Goal: Task Accomplishment & Management: Manage account settings

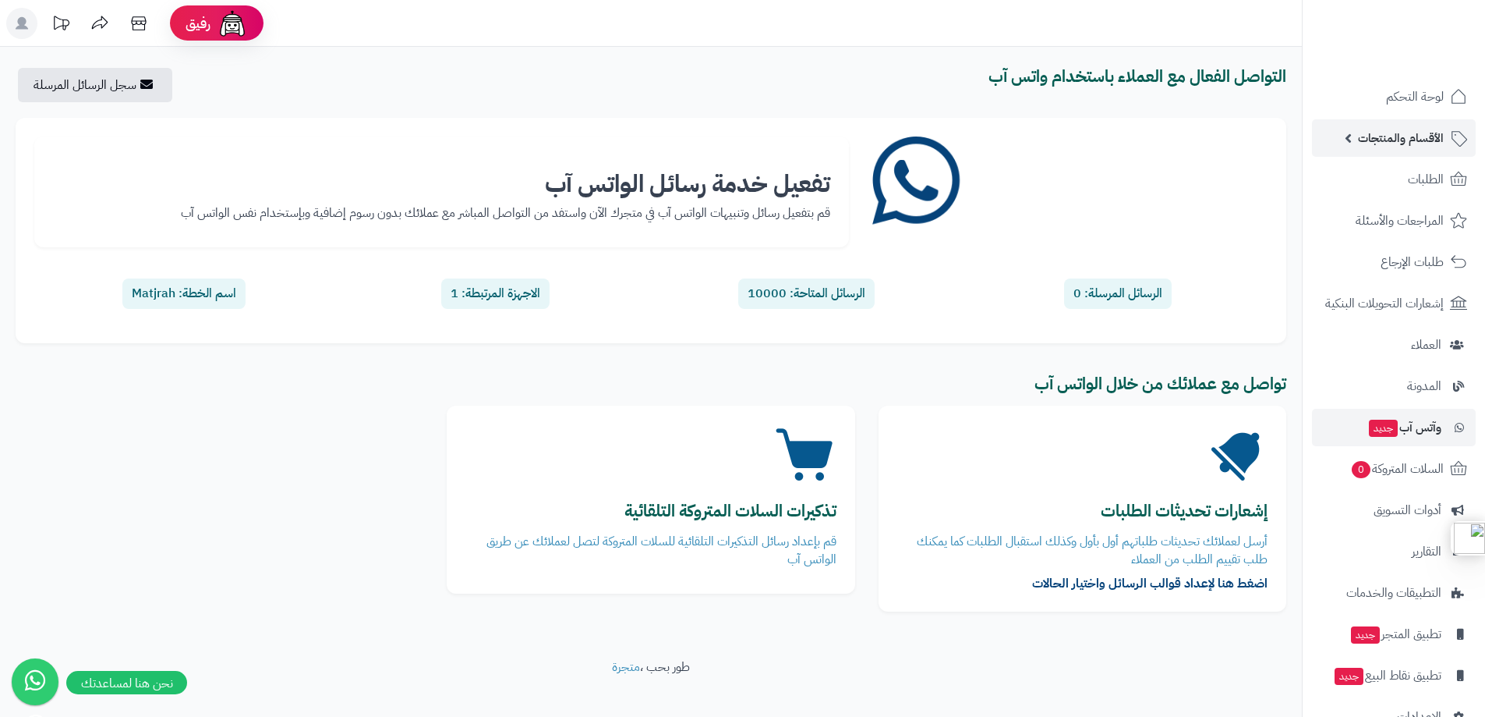
click at [1404, 136] on span "الأقسام والمنتجات" at bounding box center [1401, 138] width 86 height 22
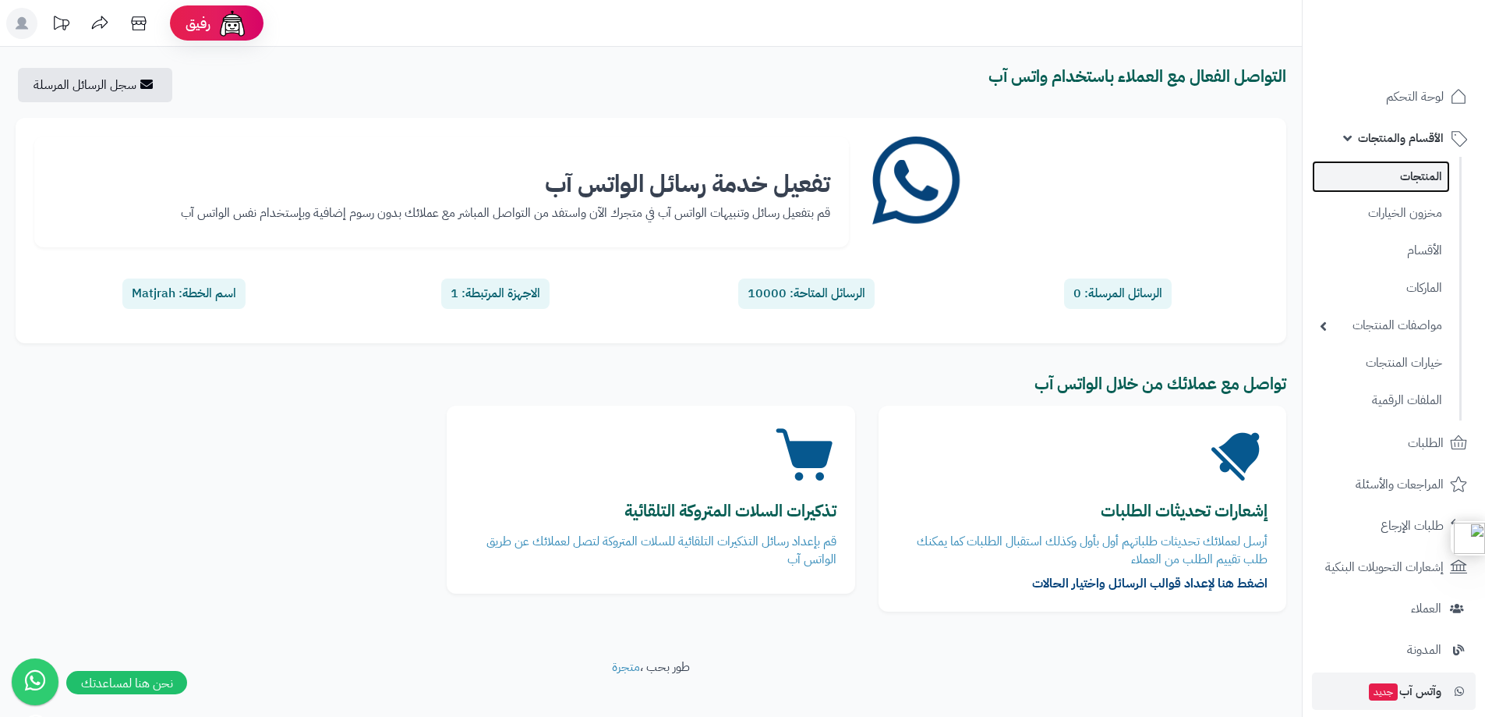
click at [1413, 174] on link "المنتجات" at bounding box center [1381, 177] width 138 height 32
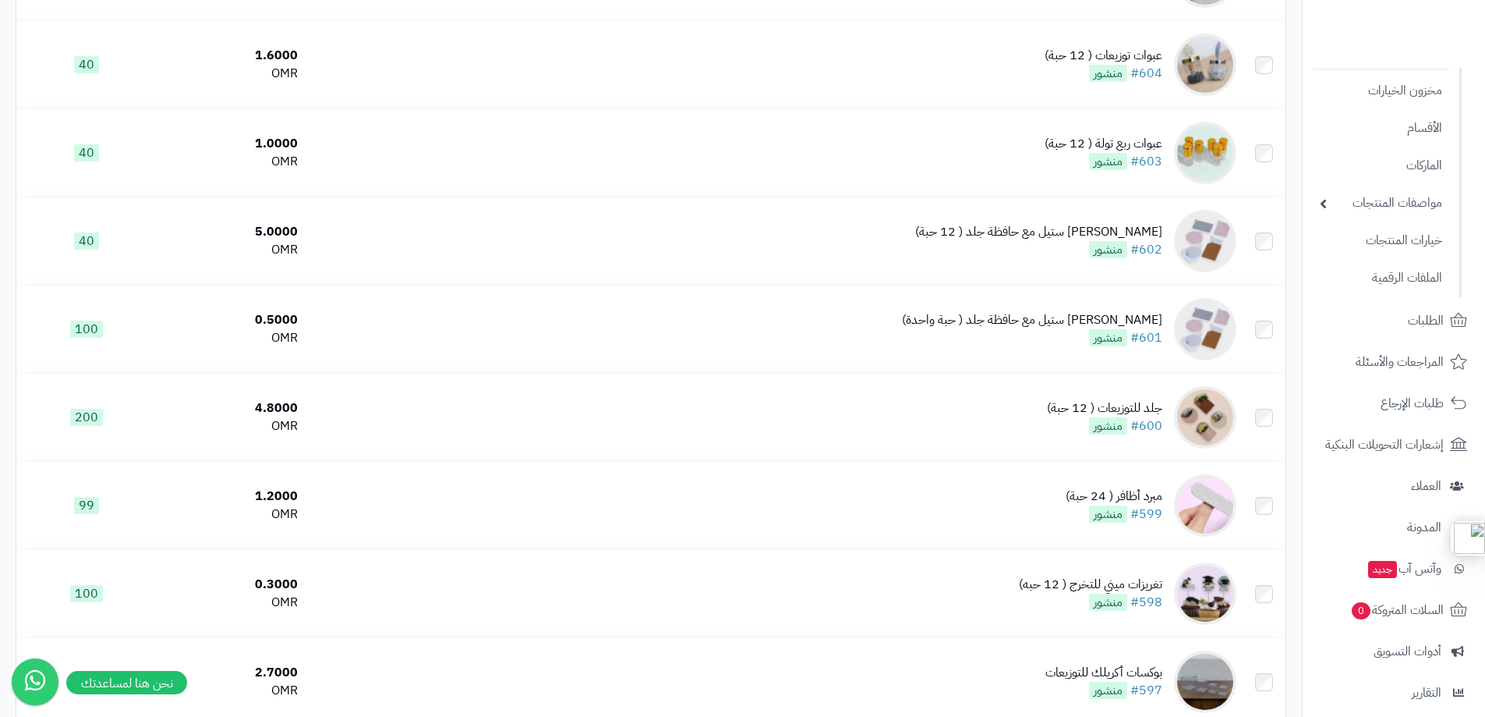
scroll to position [302, 0]
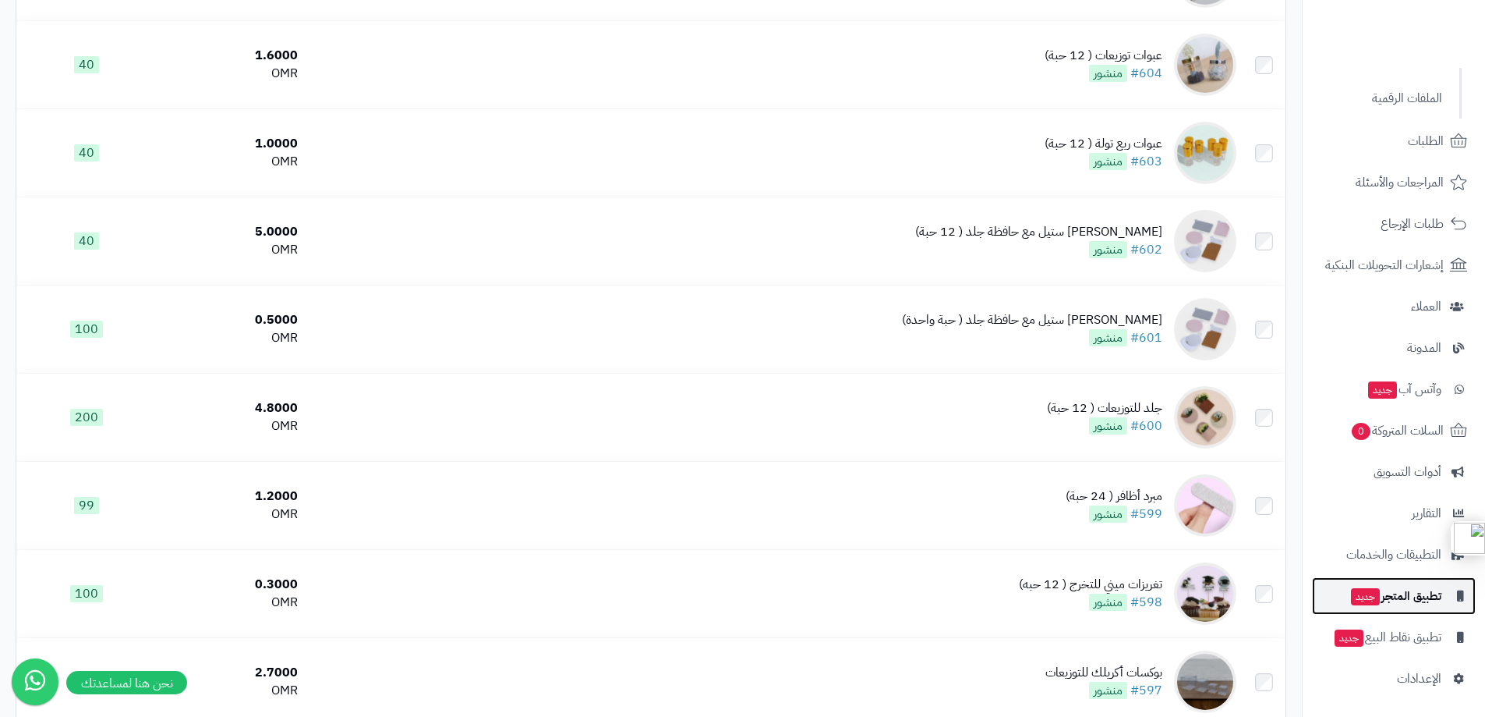
click at [1401, 599] on span "تطبيق المتجر جديد" at bounding box center [1396, 596] width 92 height 22
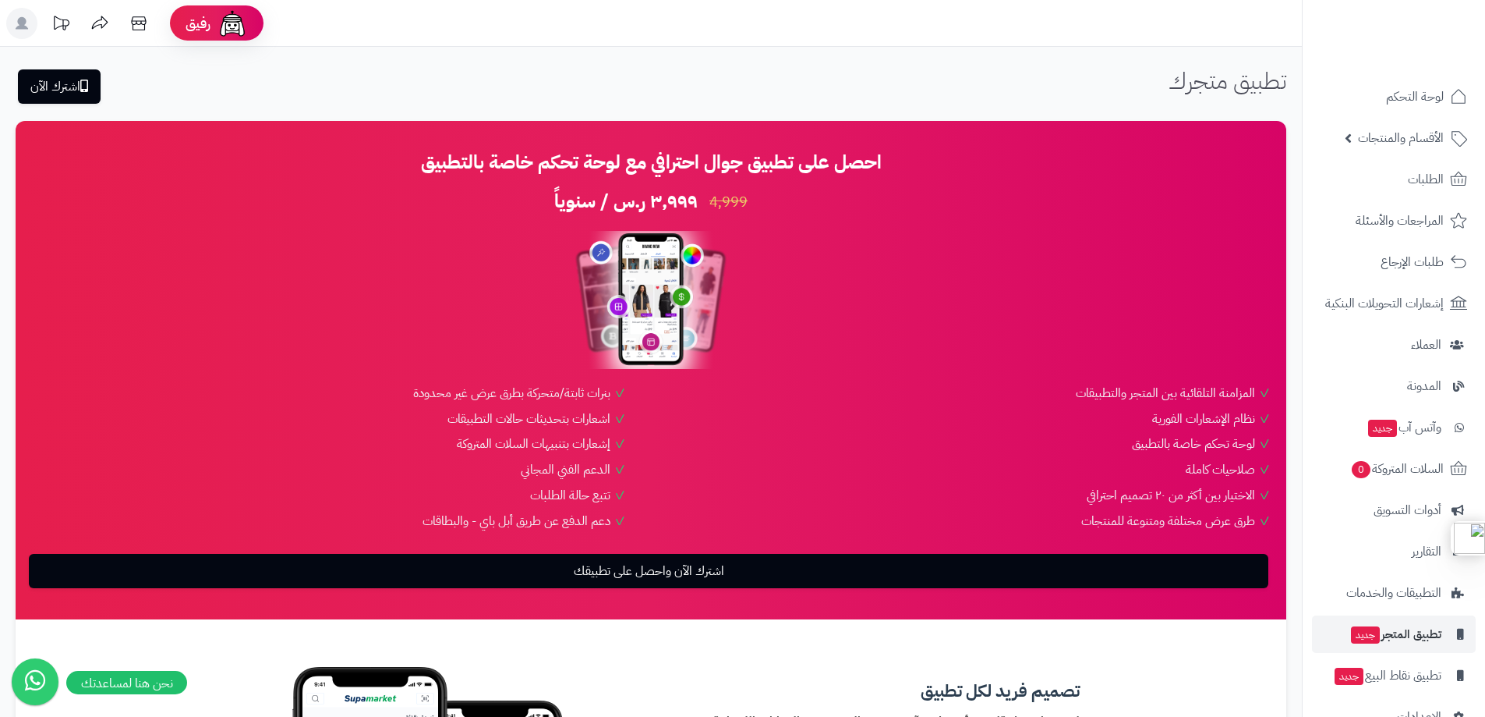
click at [1100, 387] on li "المزامنة التلقائية بين المتجر والتطبيقات" at bounding box center [973, 393] width 595 height 18
click at [1146, 393] on li "المزامنة التلقائية بين المتجر والتطبيقات" at bounding box center [973, 393] width 595 height 18
click at [1395, 134] on span "الأقسام والمنتجات" at bounding box center [1401, 138] width 86 height 22
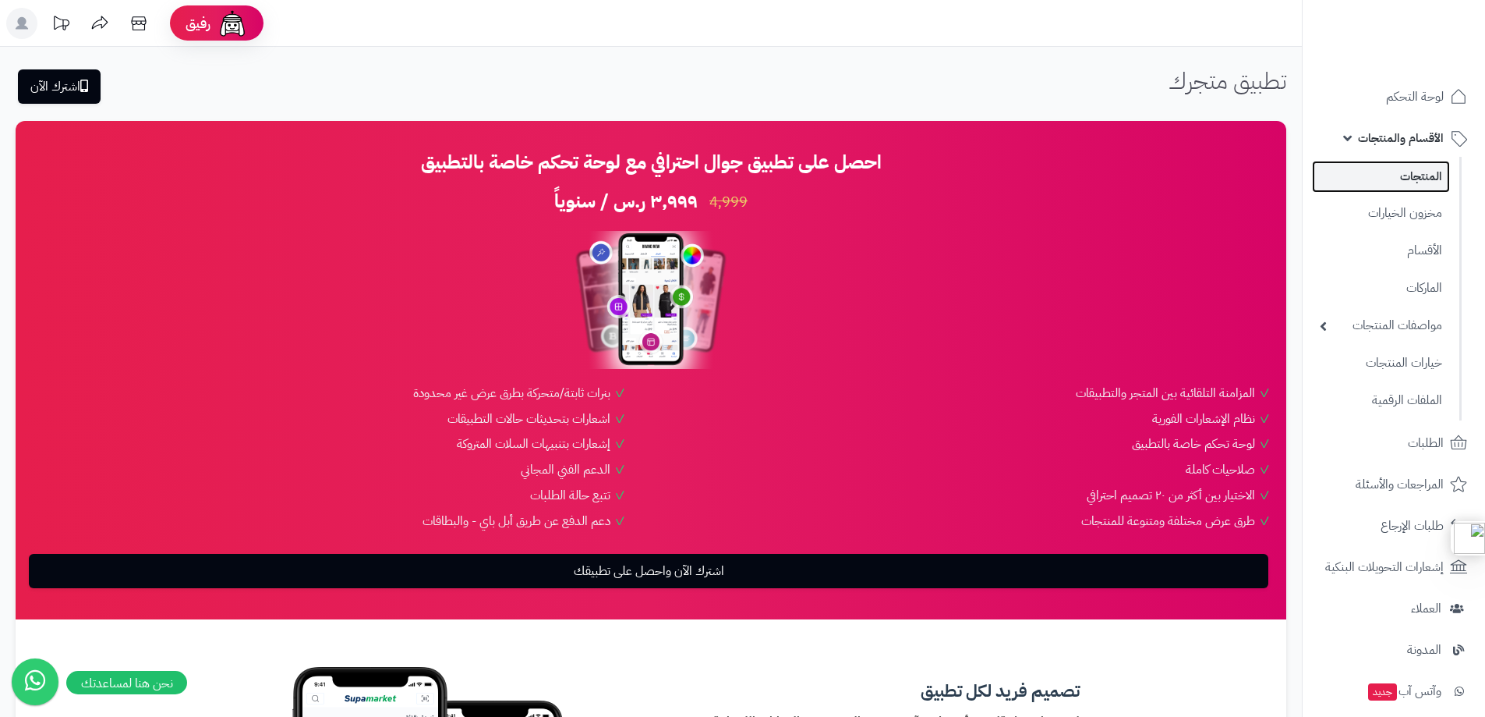
click at [1401, 173] on link "المنتجات" at bounding box center [1381, 177] width 138 height 32
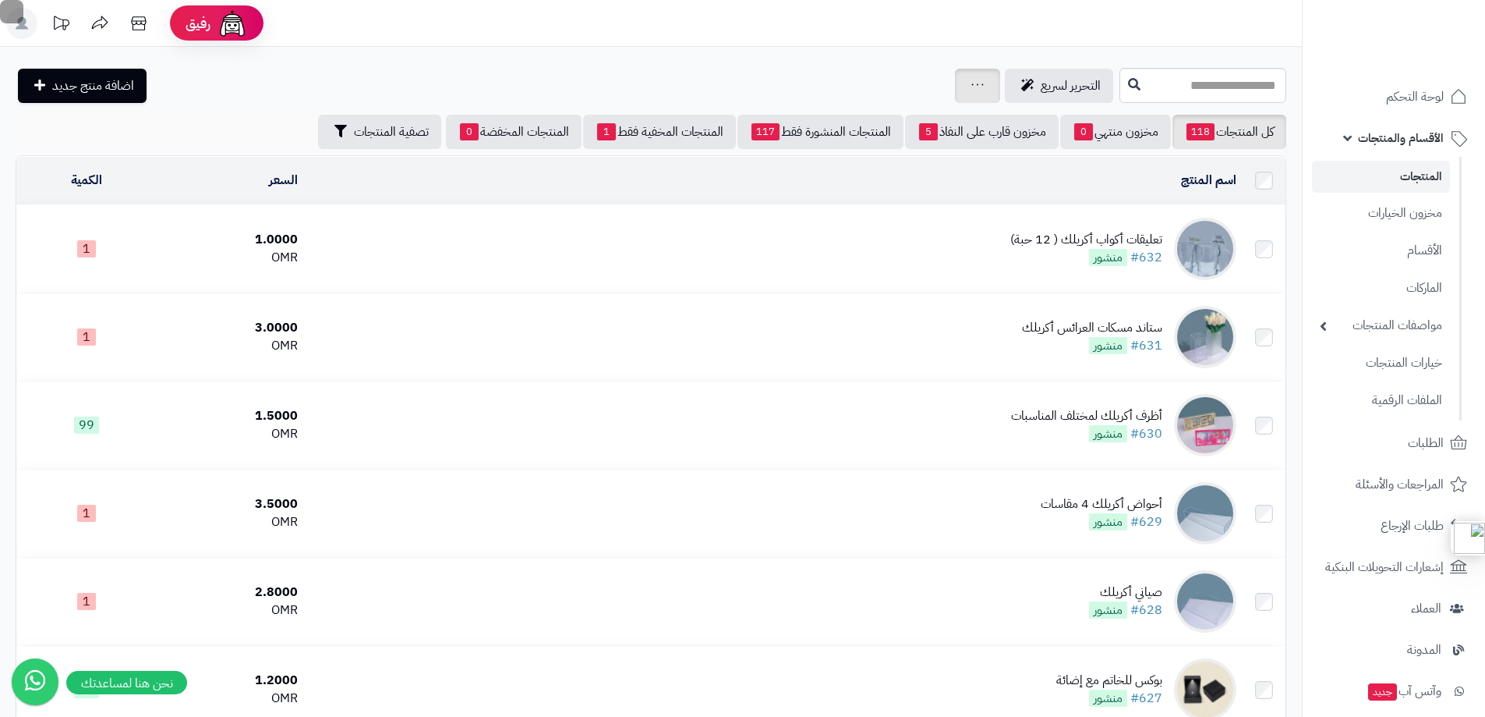
click at [972, 80] on icon at bounding box center [978, 85] width 12 height 10
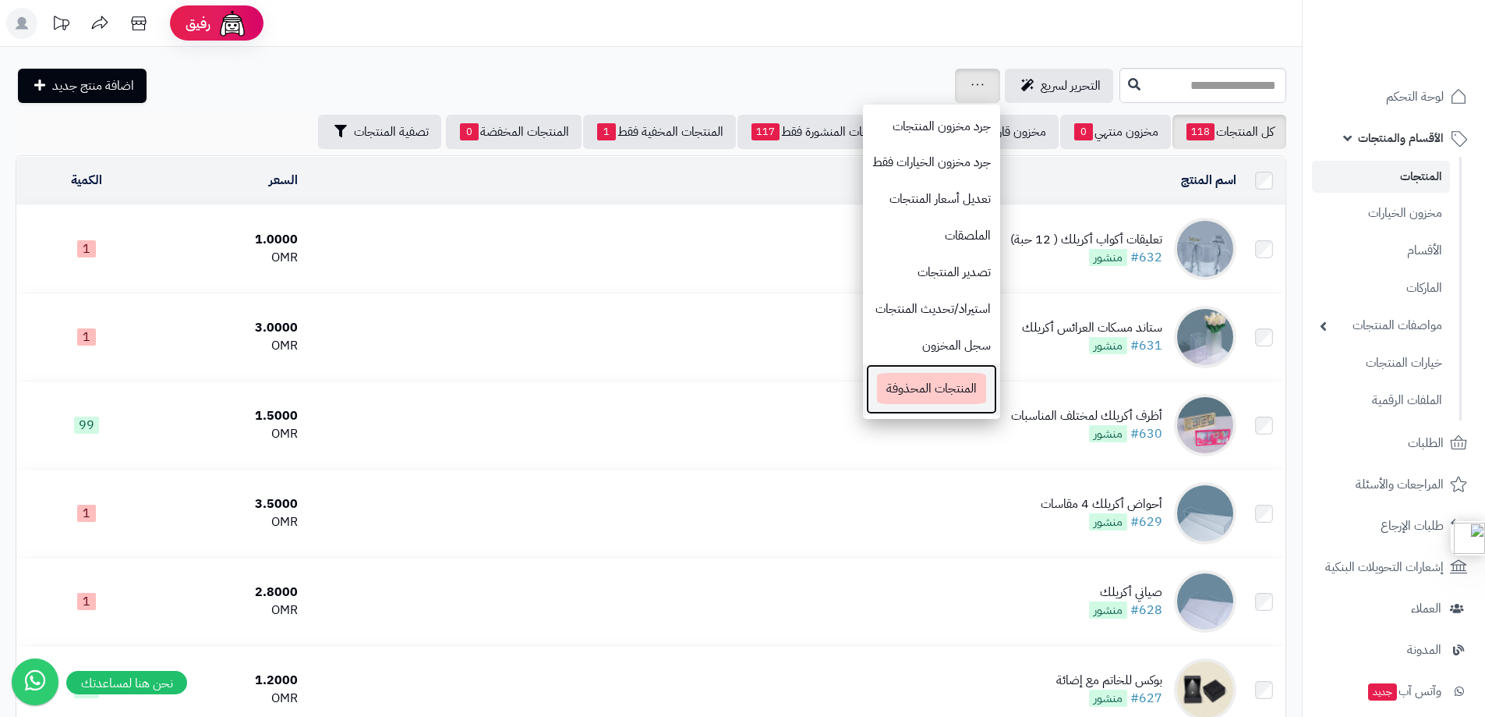
click at [877, 397] on span "المنتجات المحذوفة" at bounding box center [931, 388] width 109 height 31
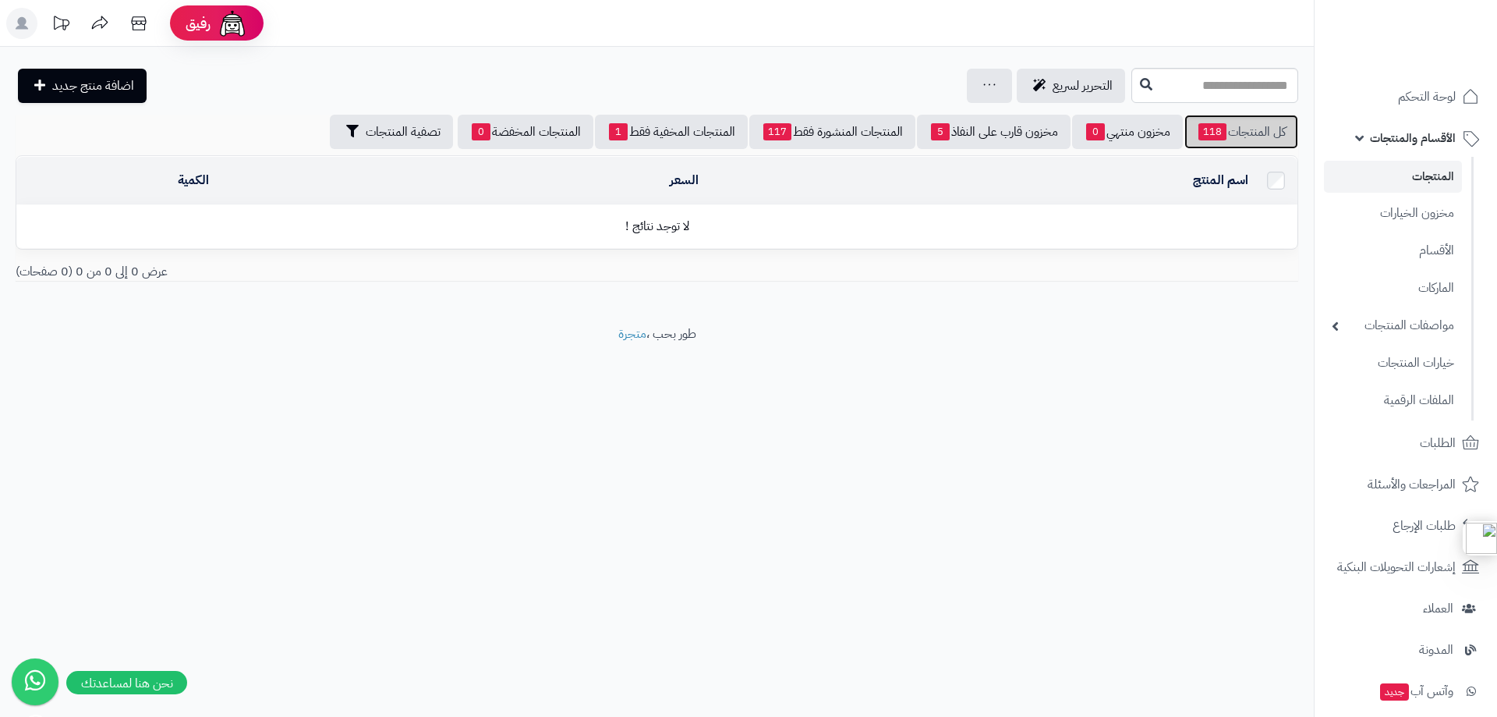
click at [1260, 133] on link "كل المنتجات 118" at bounding box center [1241, 132] width 114 height 34
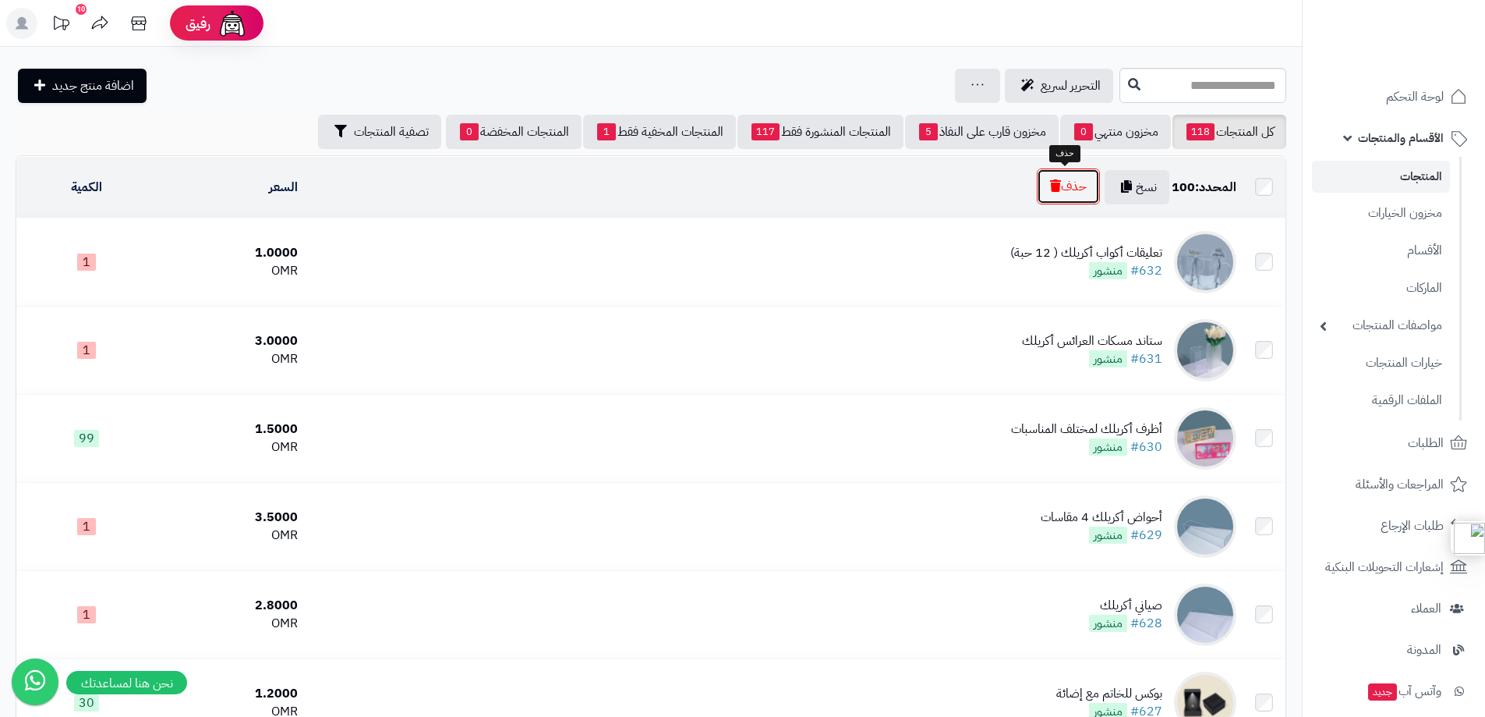
click at [1052, 189] on icon "button" at bounding box center [1055, 185] width 11 height 12
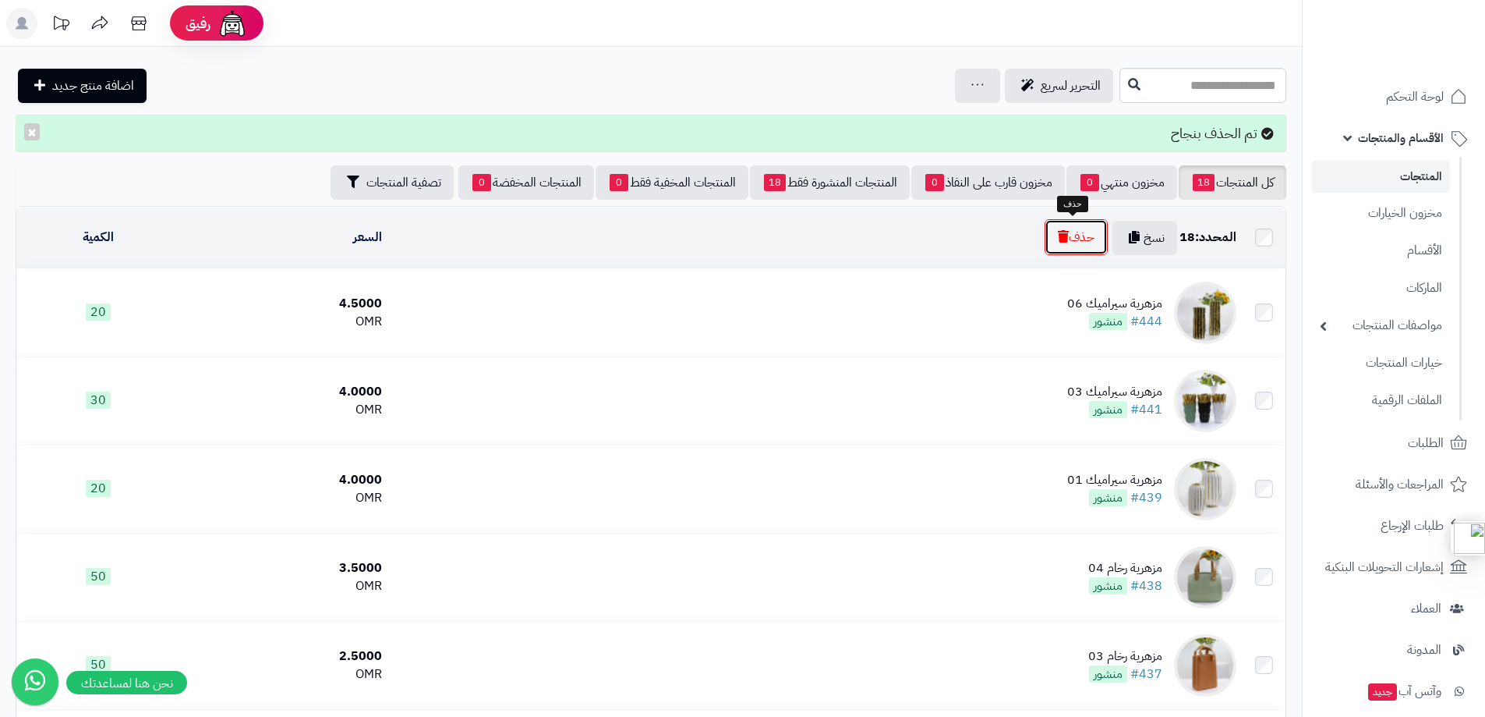
click at [1067, 238] on button "حذف" at bounding box center [1076, 237] width 63 height 36
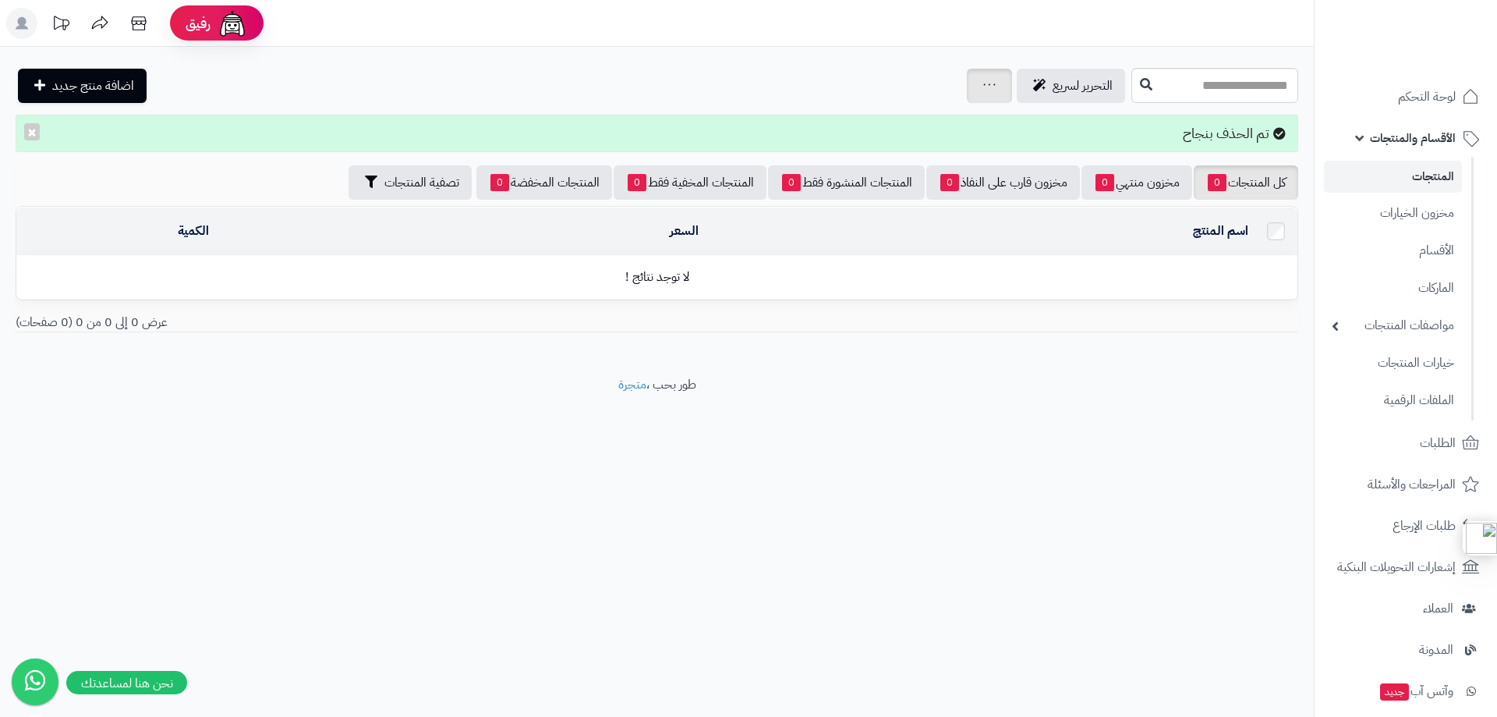
click at [983, 84] on icon at bounding box center [989, 85] width 12 height 10
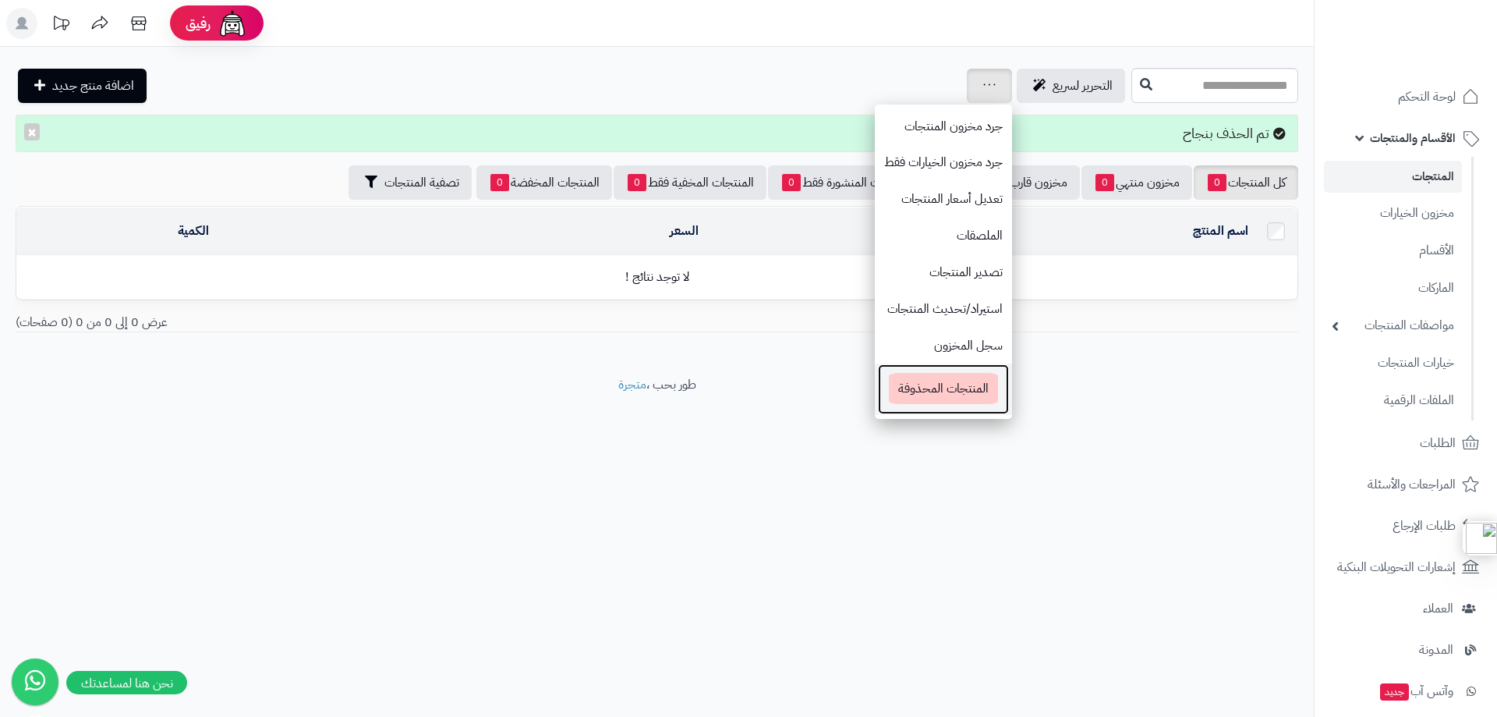
click at [889, 376] on span "المنتجات المحذوفة" at bounding box center [943, 388] width 109 height 31
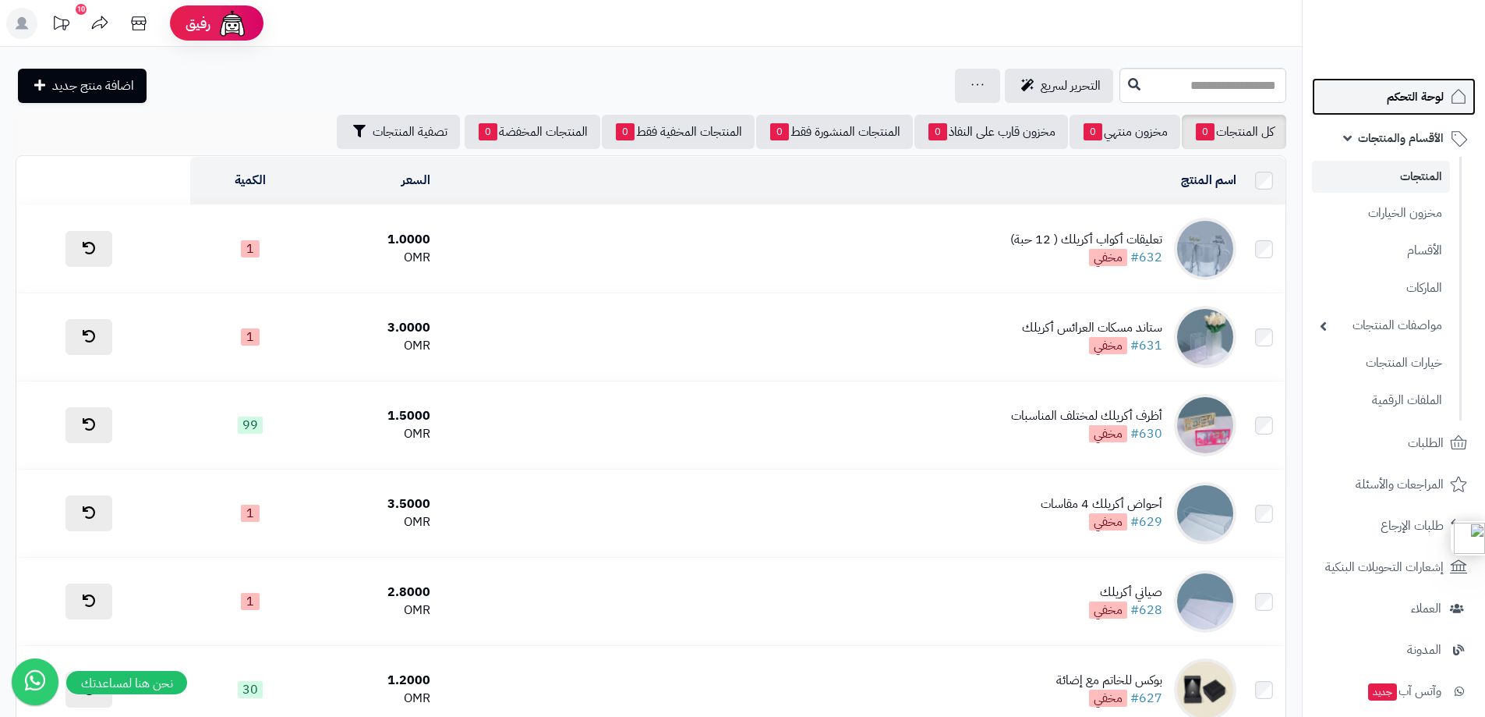
click at [1414, 99] on span "لوحة التحكم" at bounding box center [1415, 97] width 57 height 22
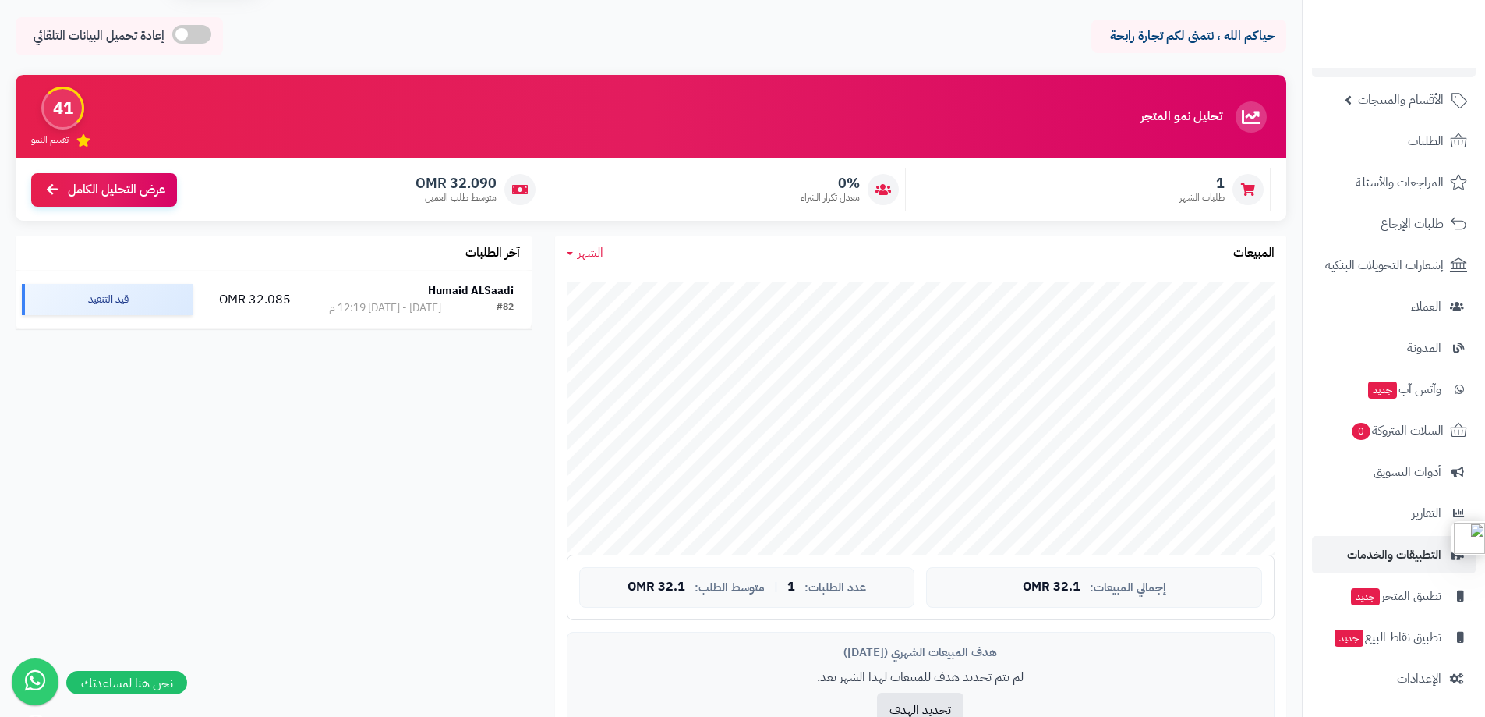
scroll to position [78, 0]
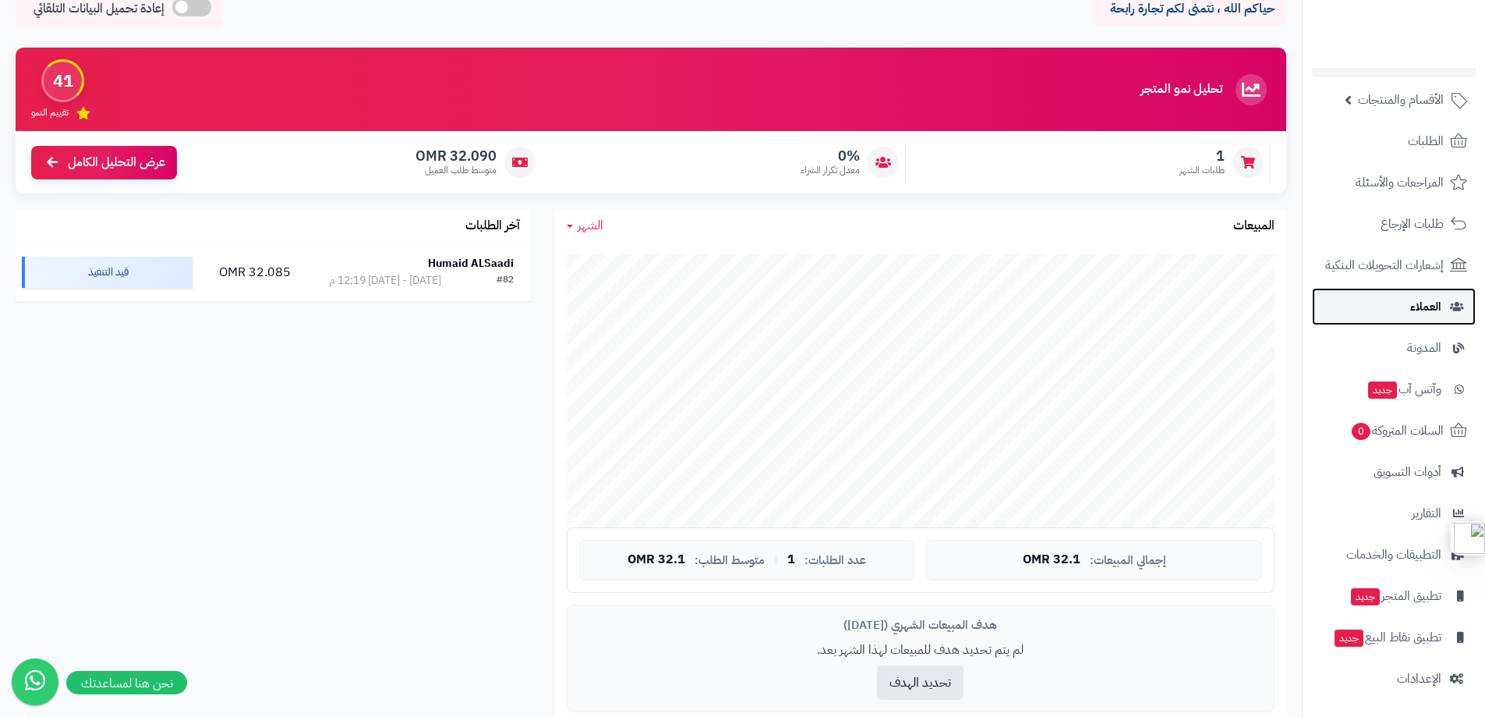
click at [1426, 307] on span "العملاء" at bounding box center [1426, 307] width 31 height 22
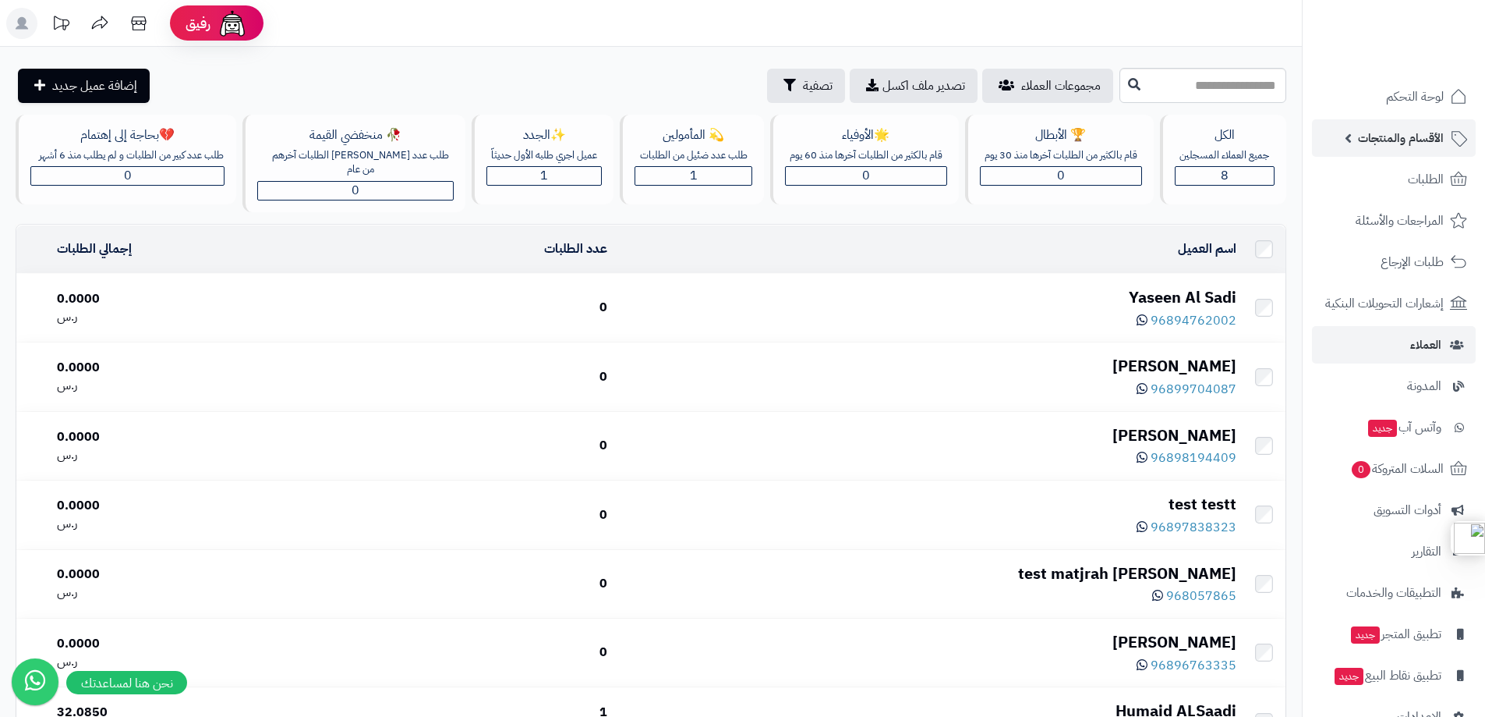
click at [1400, 136] on span "الأقسام والمنتجات" at bounding box center [1401, 138] width 86 height 22
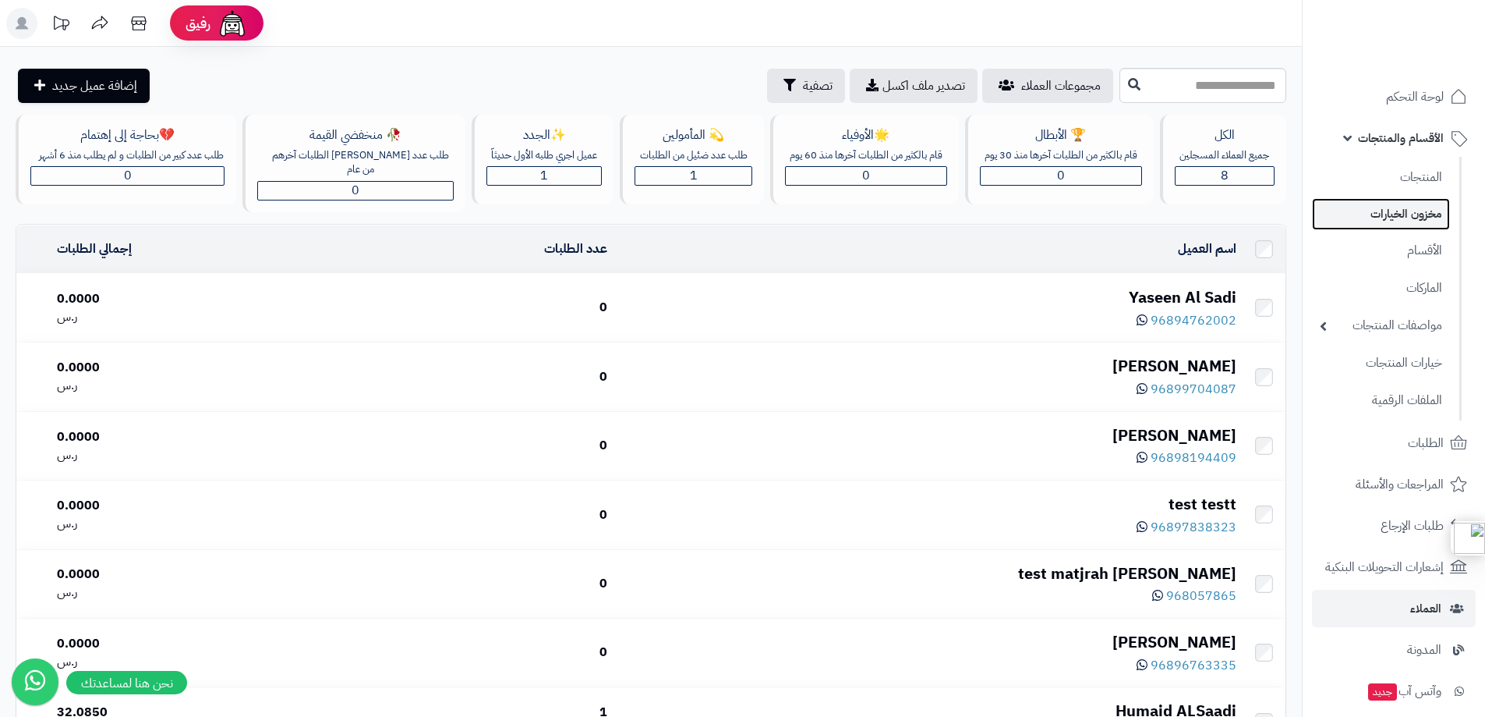
click at [1415, 206] on link "مخزون الخيارات" at bounding box center [1381, 214] width 138 height 32
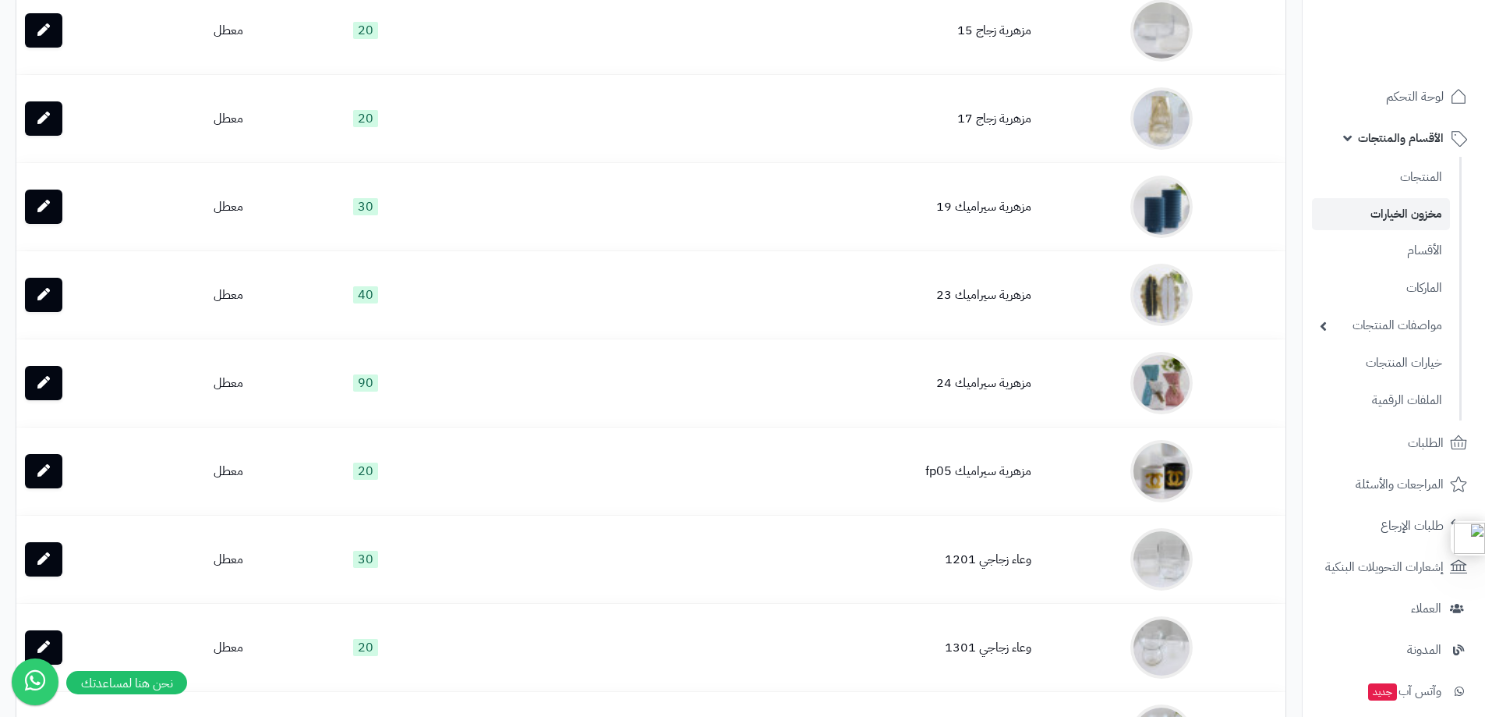
scroll to position [1103, 0]
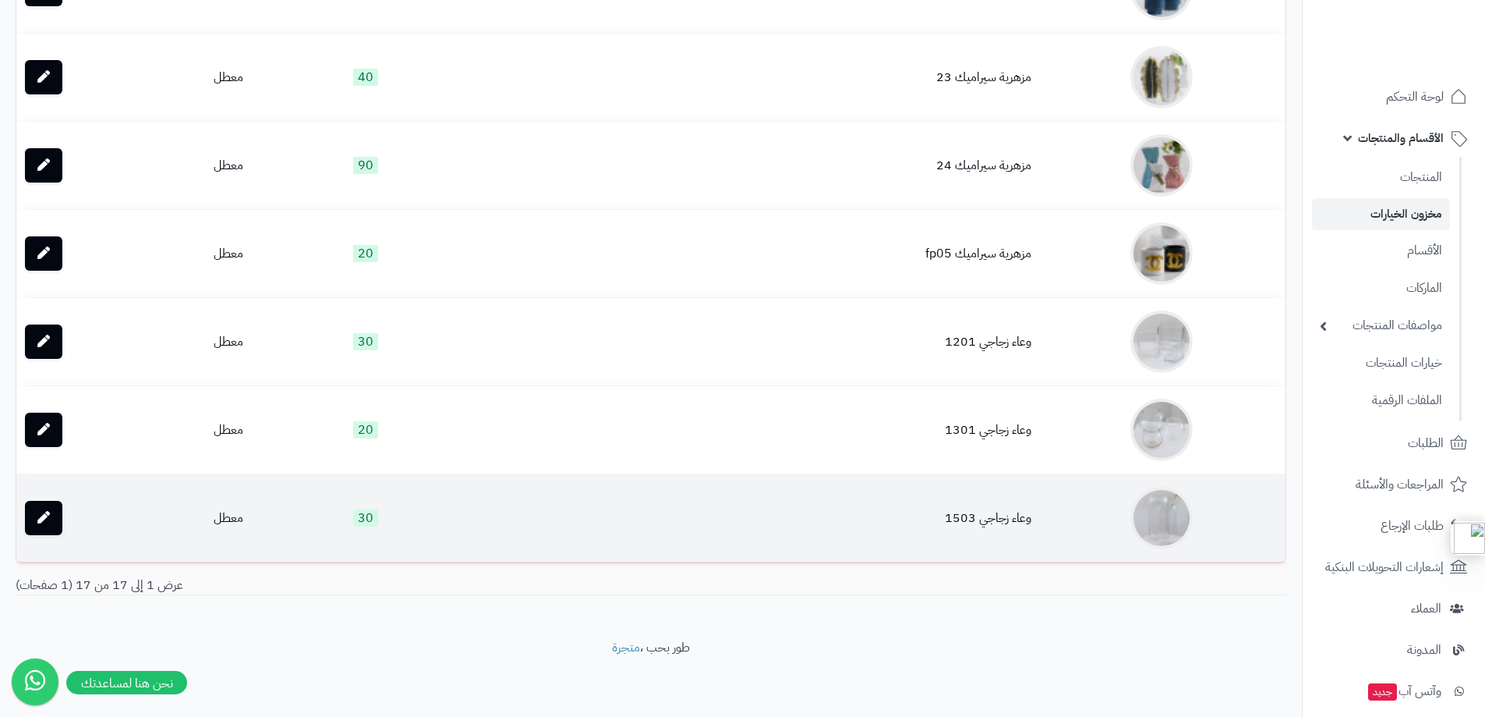
click at [1046, 517] on td at bounding box center [1162, 517] width 248 height 87
click at [1160, 512] on img at bounding box center [1162, 518] width 62 height 62
click at [51, 524] on link at bounding box center [43, 518] width 37 height 34
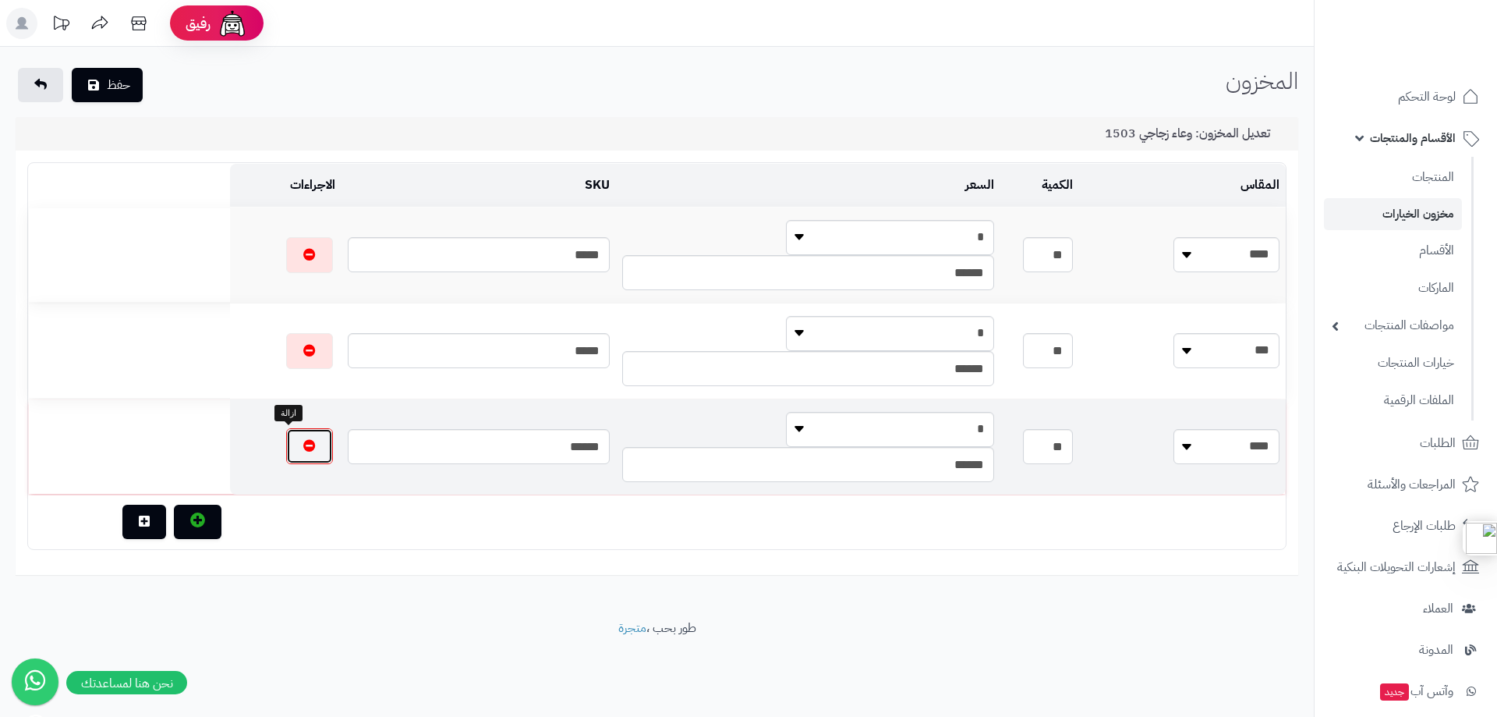
click at [303, 447] on icon "button" at bounding box center [309, 445] width 12 height 12
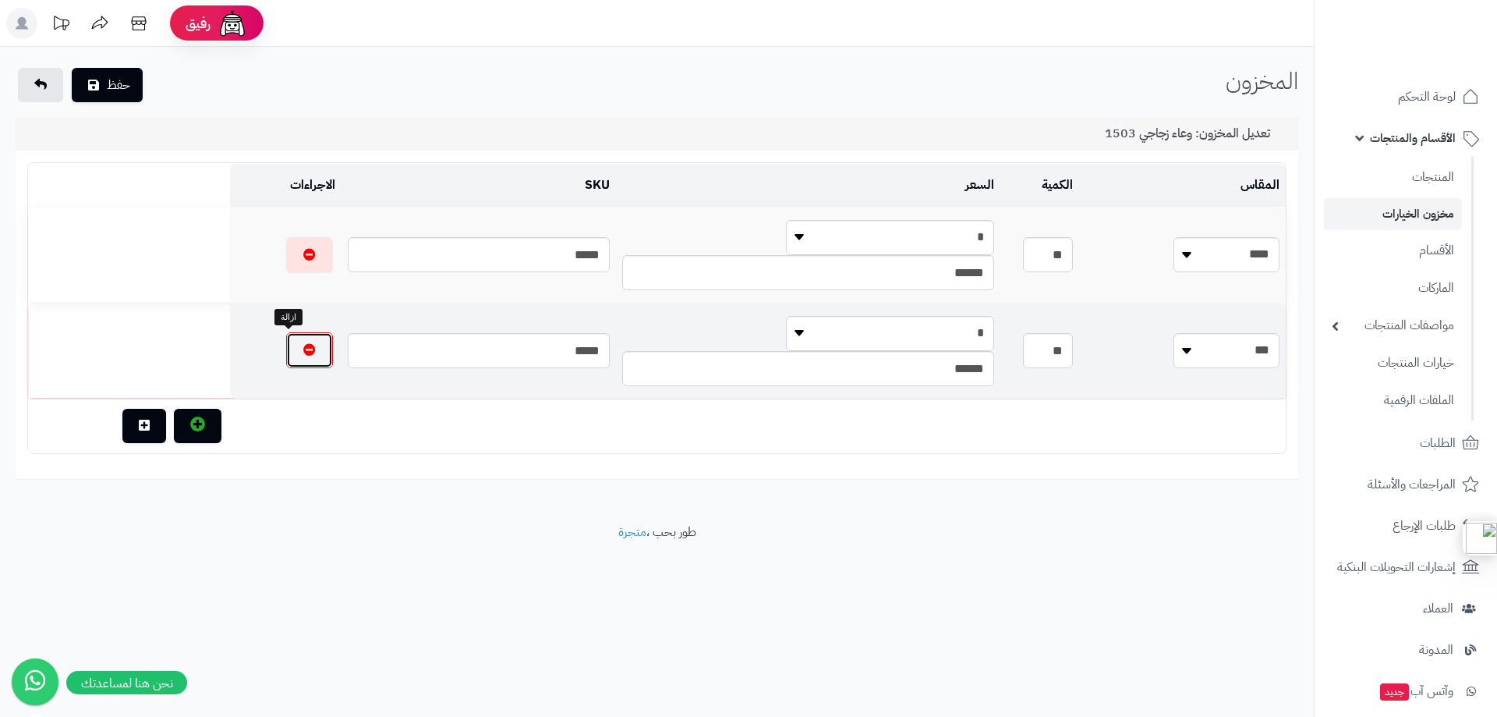
click at [295, 344] on button "button" at bounding box center [309, 350] width 47 height 36
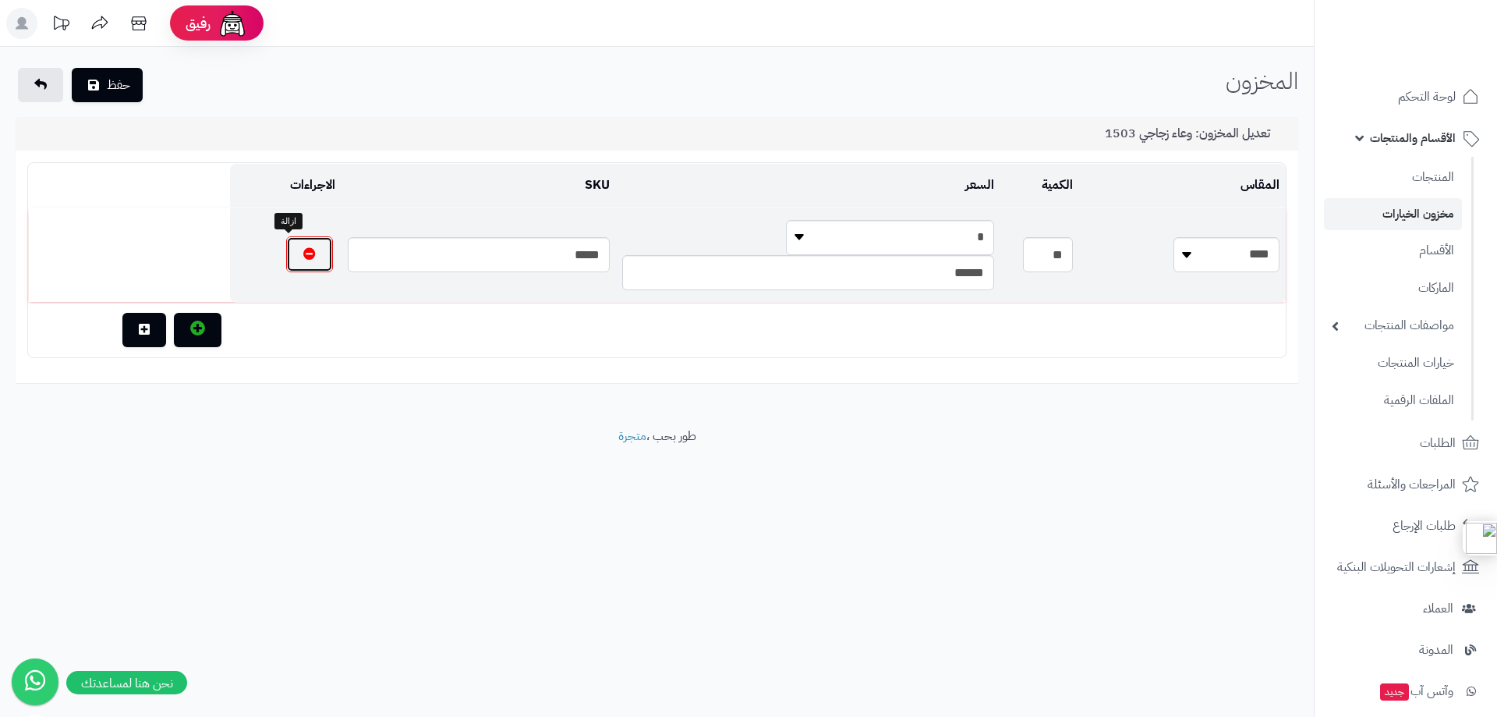
click at [303, 252] on icon "button" at bounding box center [309, 253] width 12 height 12
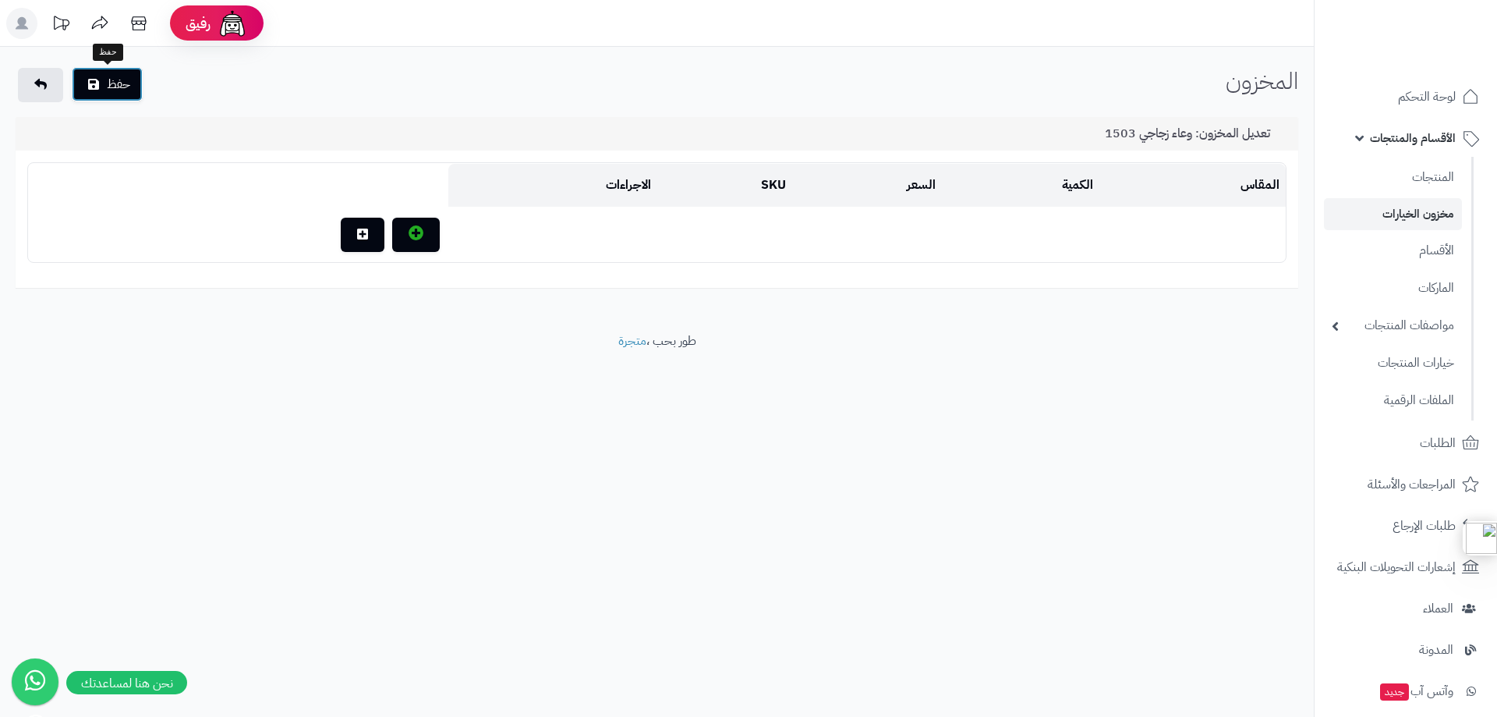
click at [102, 85] on button "حفظ" at bounding box center [107, 84] width 71 height 34
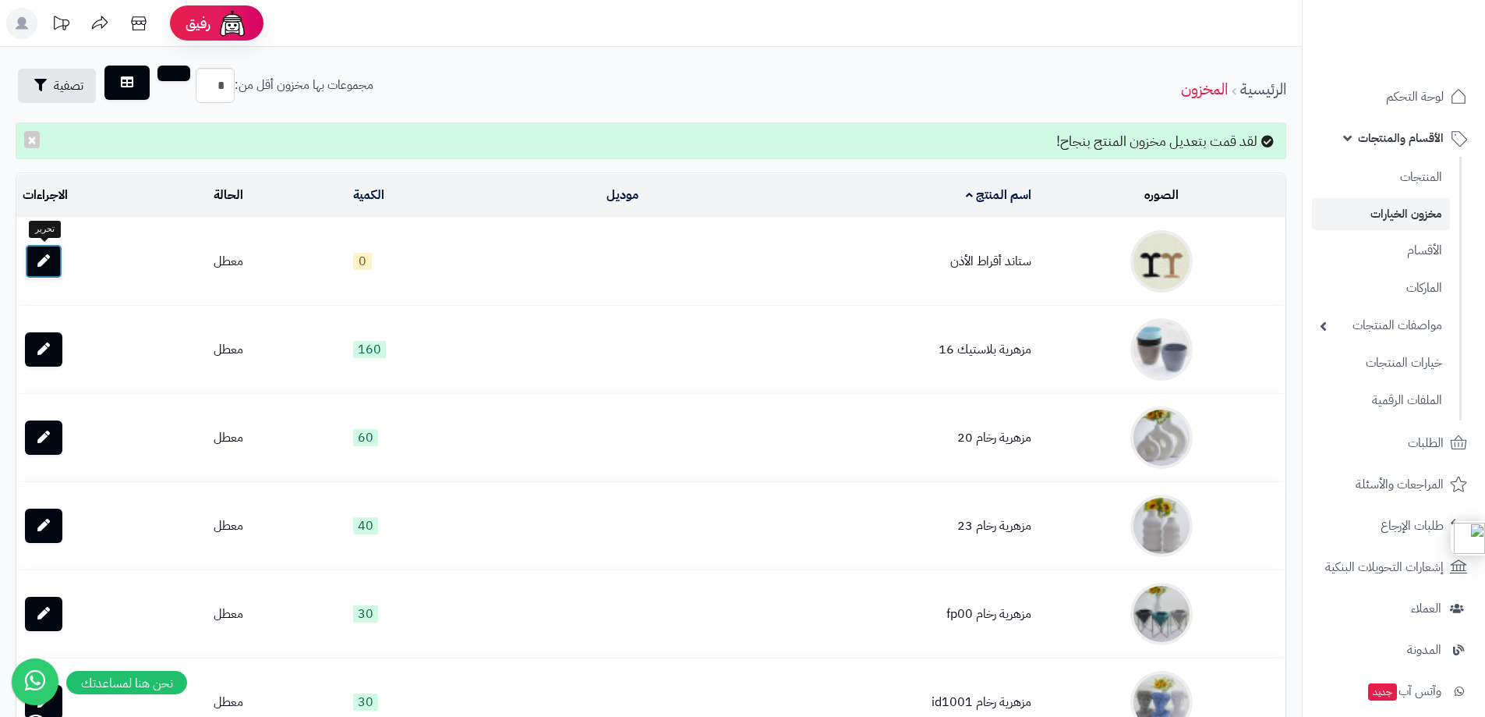
click at [35, 261] on link at bounding box center [43, 261] width 37 height 34
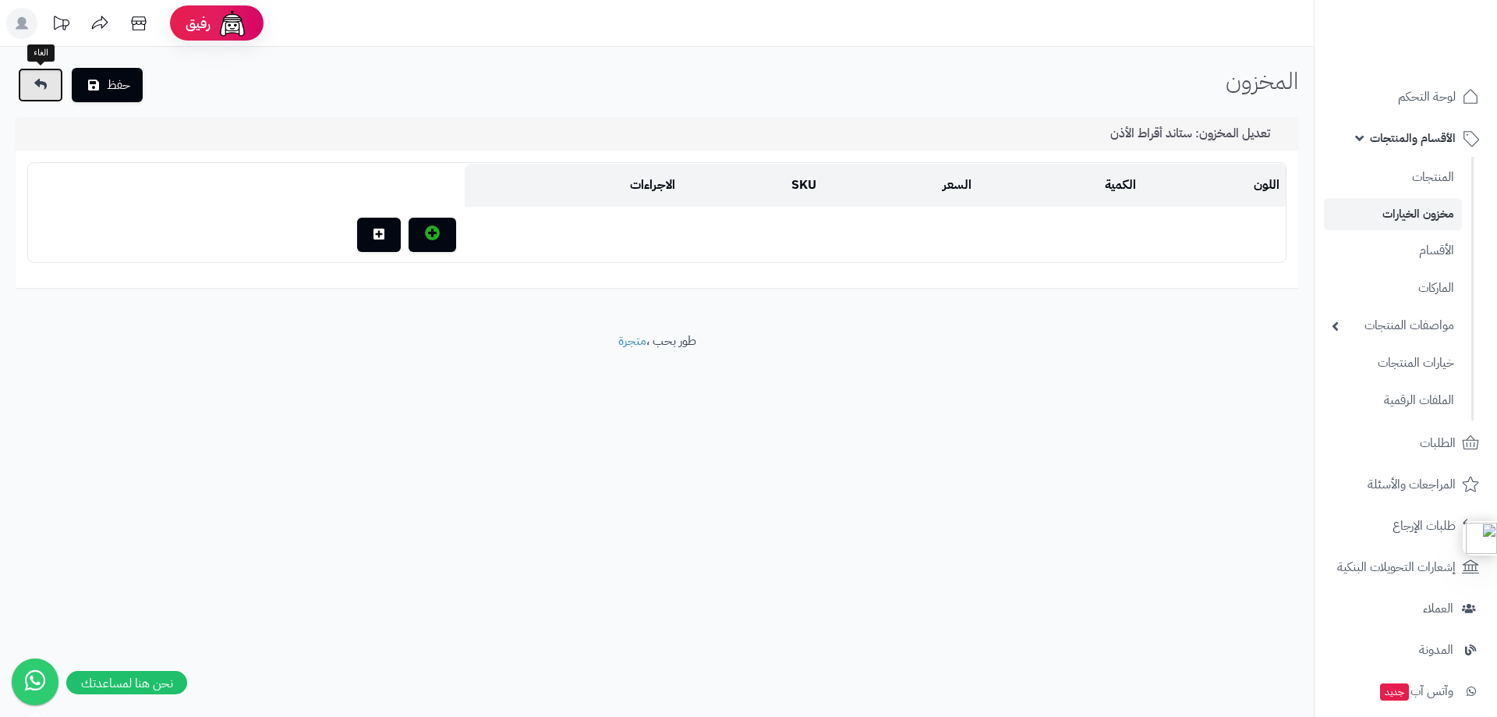
click at [24, 90] on link at bounding box center [40, 85] width 45 height 34
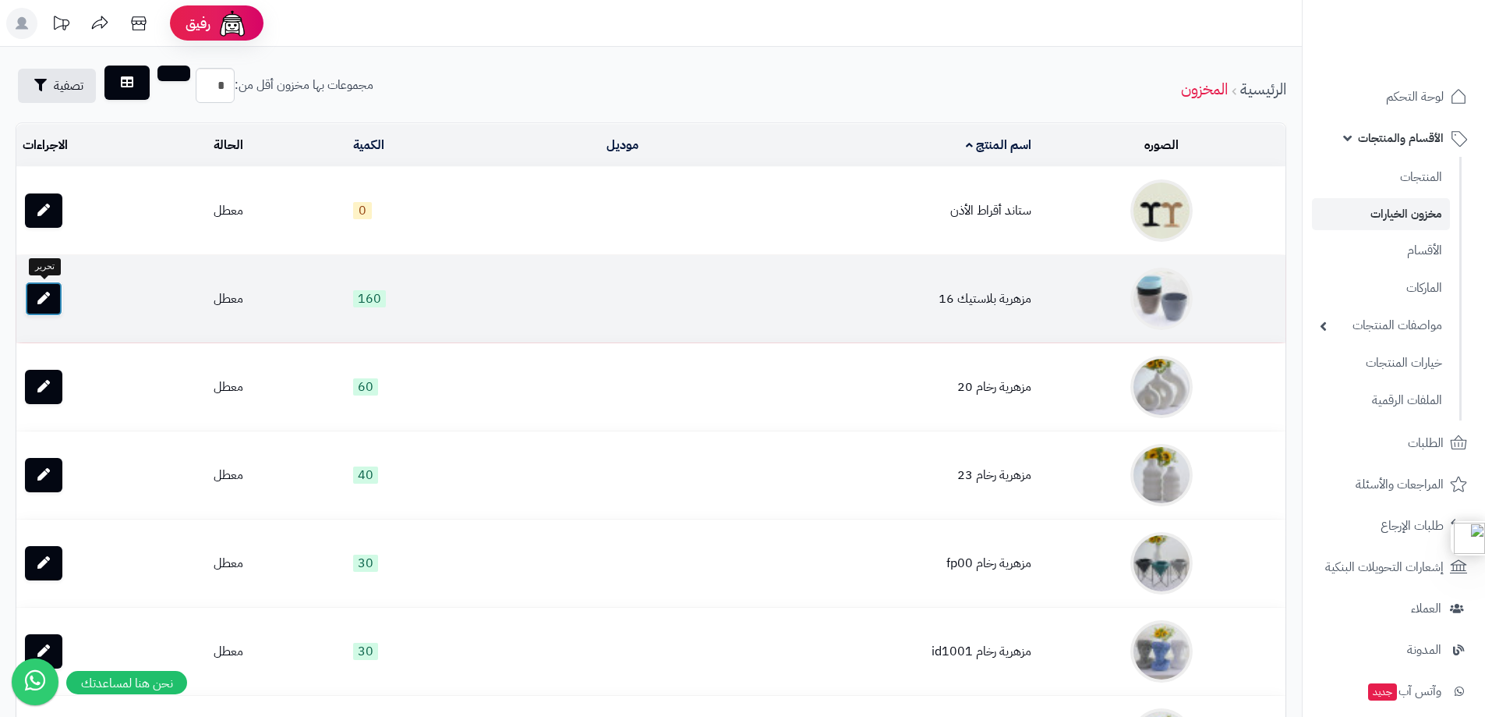
click at [49, 301] on icon at bounding box center [43, 298] width 12 height 12
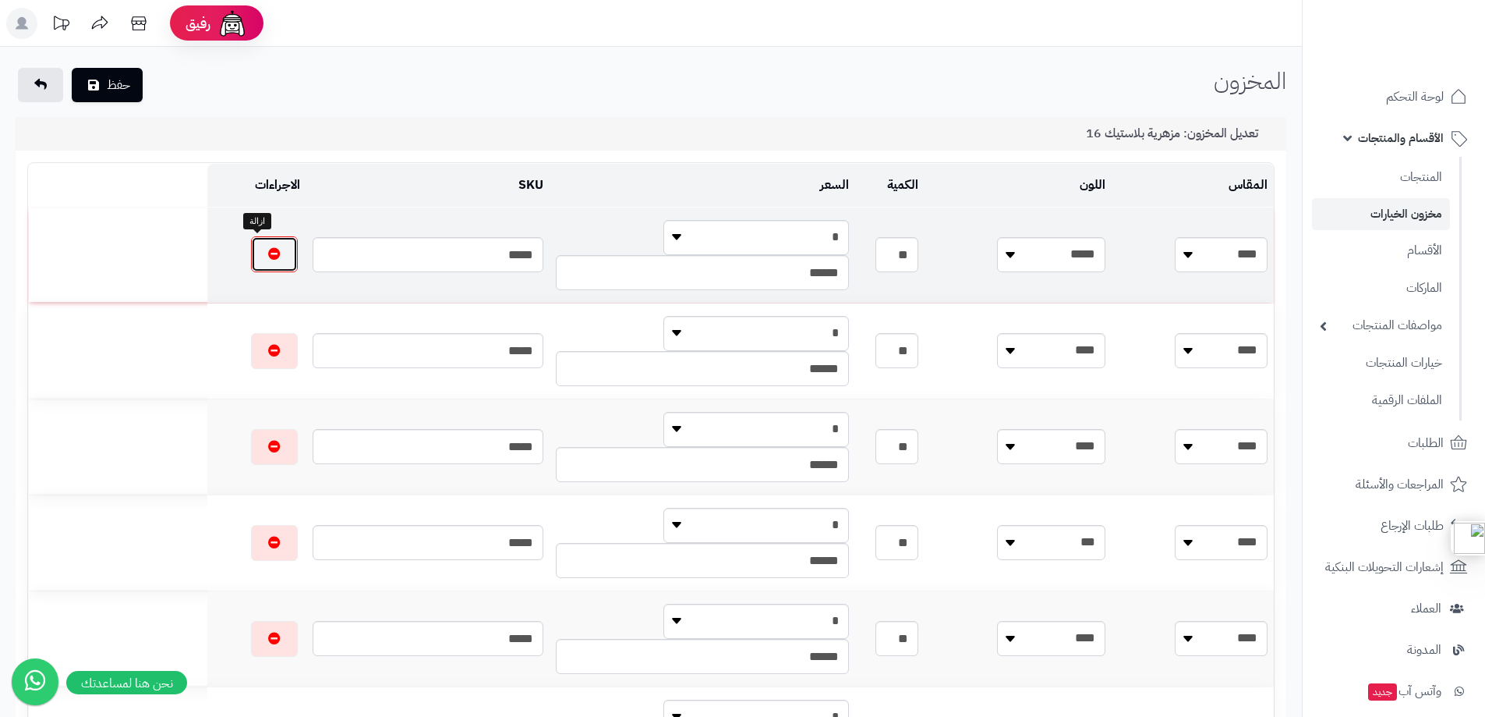
click at [268, 248] on icon "button" at bounding box center [274, 253] width 12 height 12
click at [268, 248] on icon "button" at bounding box center [274, 254] width 12 height 12
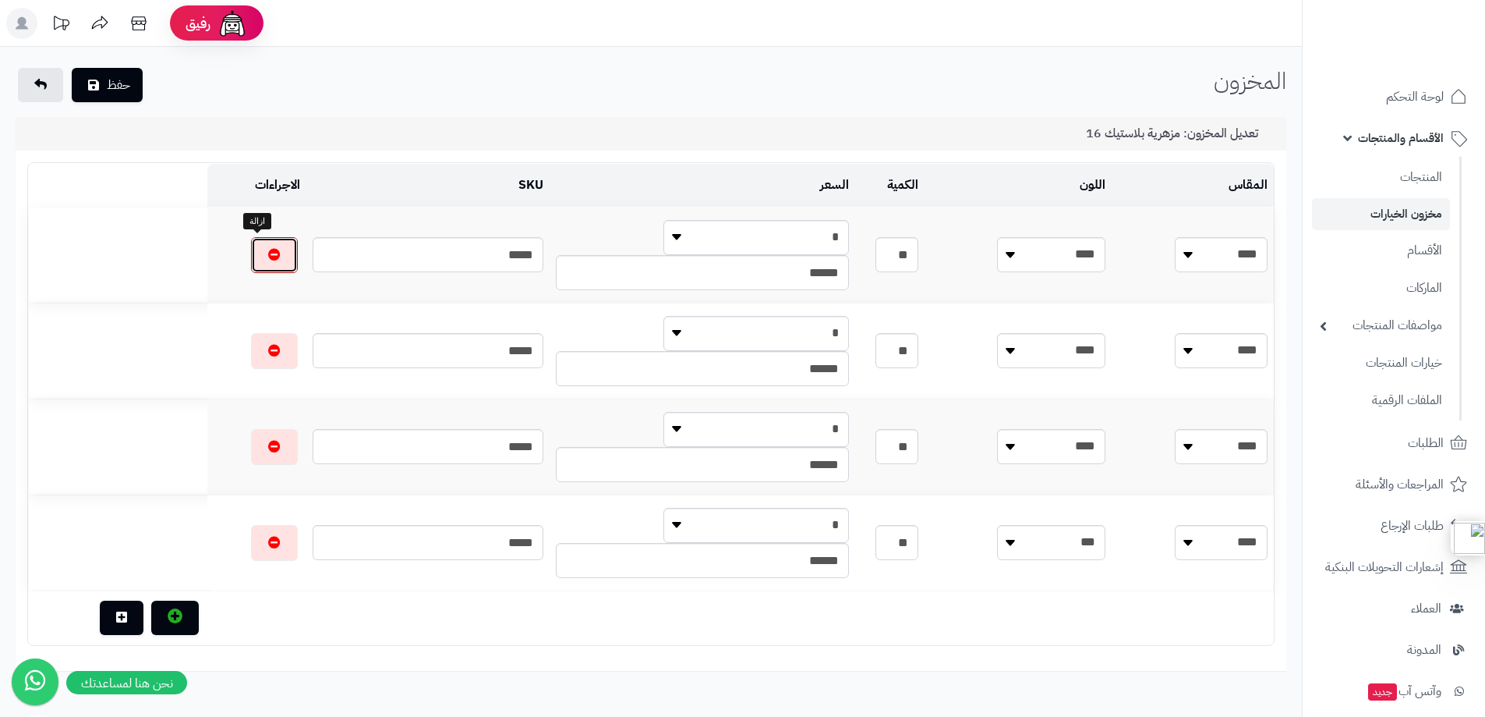
click at [268, 248] on icon "button" at bounding box center [274, 254] width 12 height 12
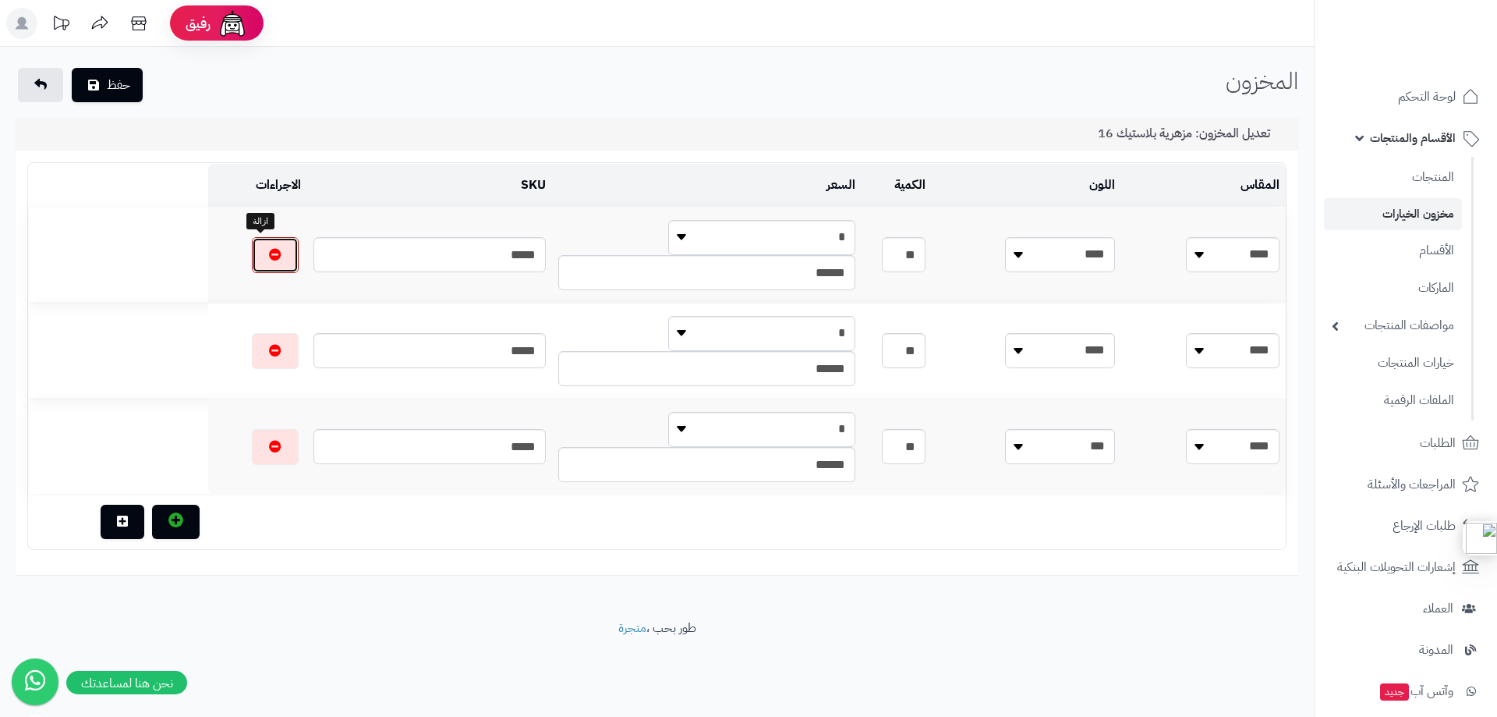
click at [269, 248] on icon "button" at bounding box center [275, 254] width 12 height 12
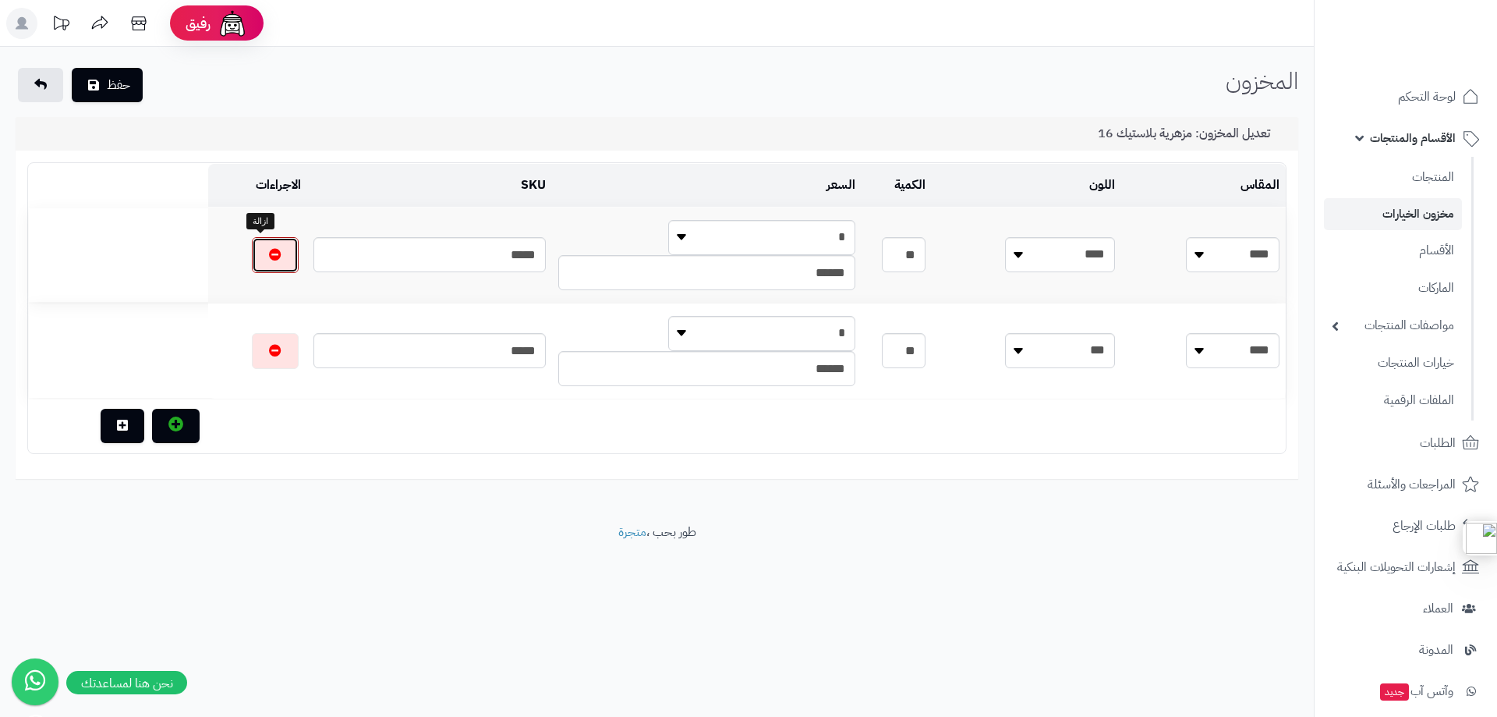
click at [269, 248] on icon "button" at bounding box center [275, 254] width 12 height 12
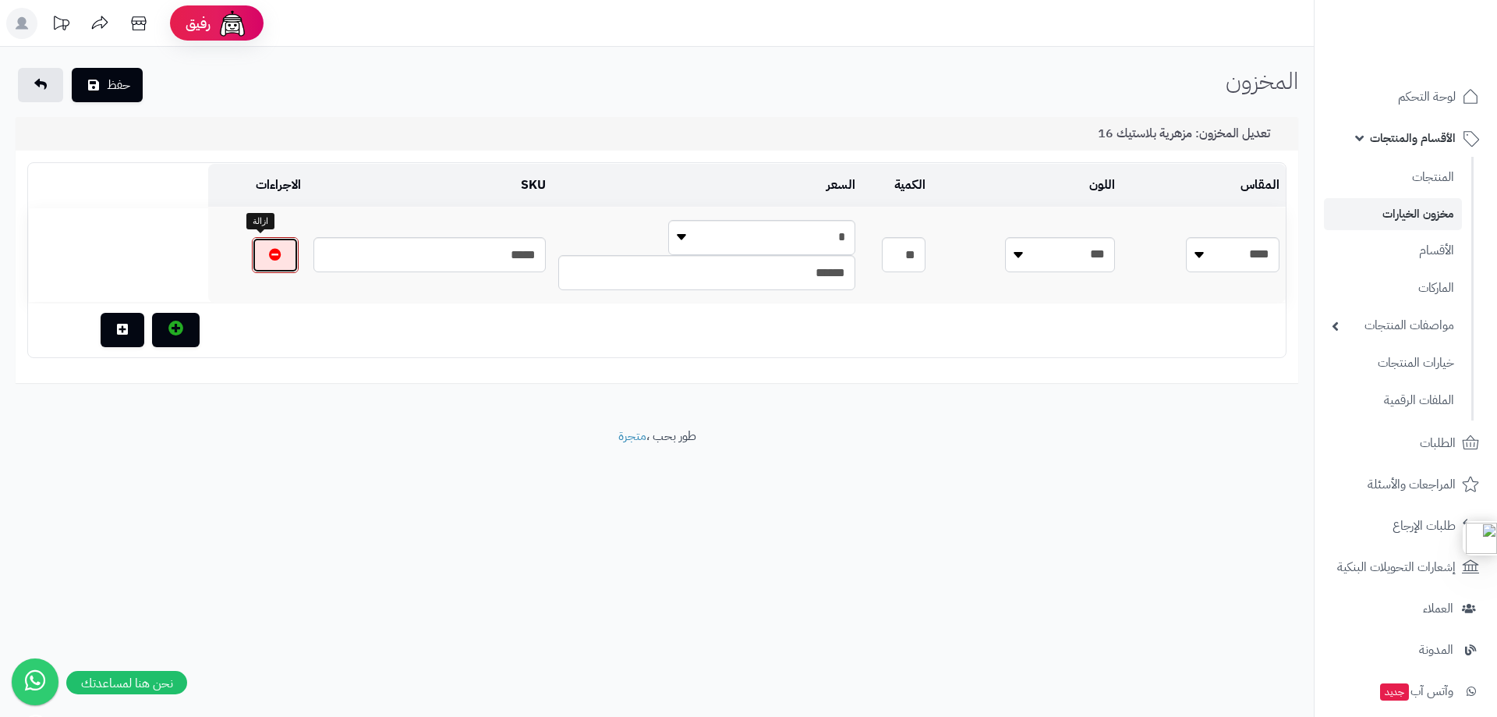
click at [269, 248] on icon "button" at bounding box center [275, 254] width 12 height 12
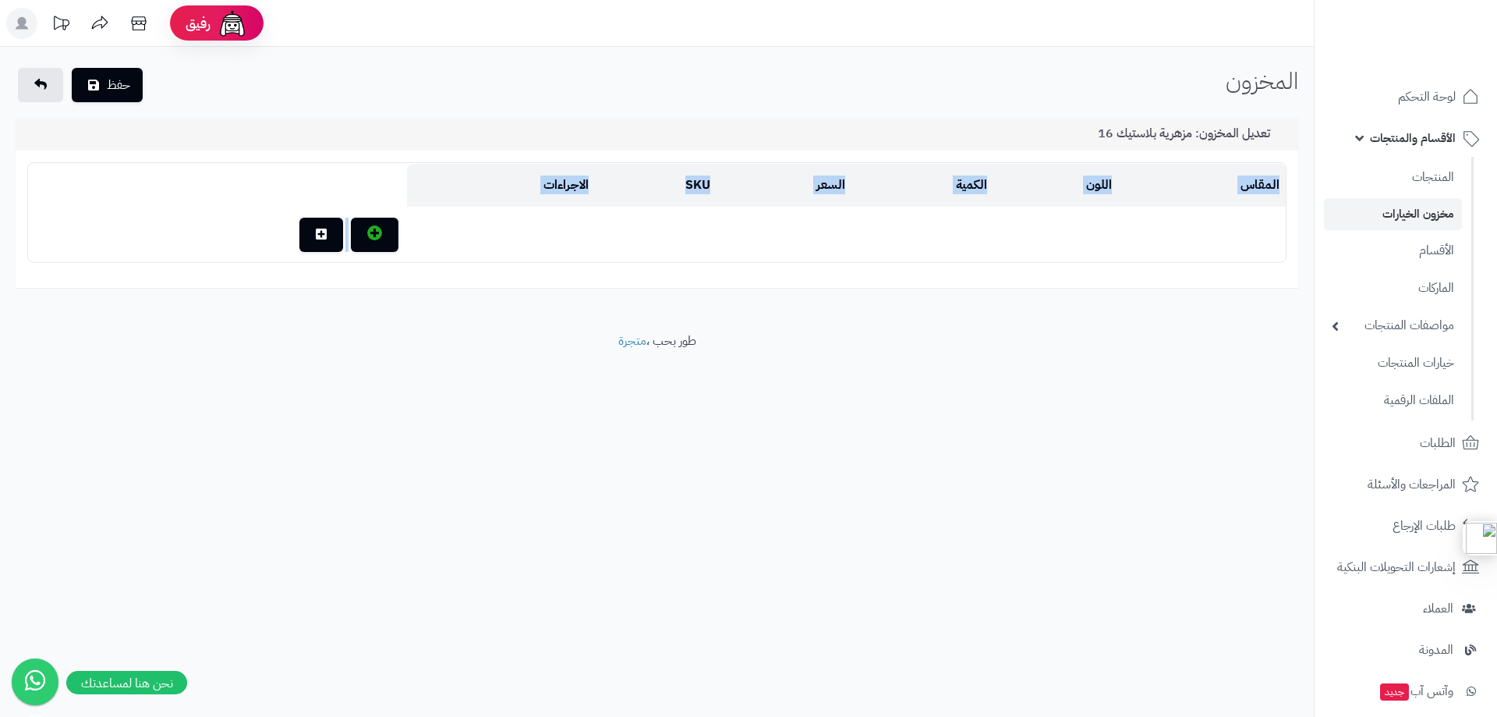
click at [256, 248] on td at bounding box center [217, 234] width 379 height 53
click at [118, 81] on button "حفظ" at bounding box center [107, 84] width 71 height 34
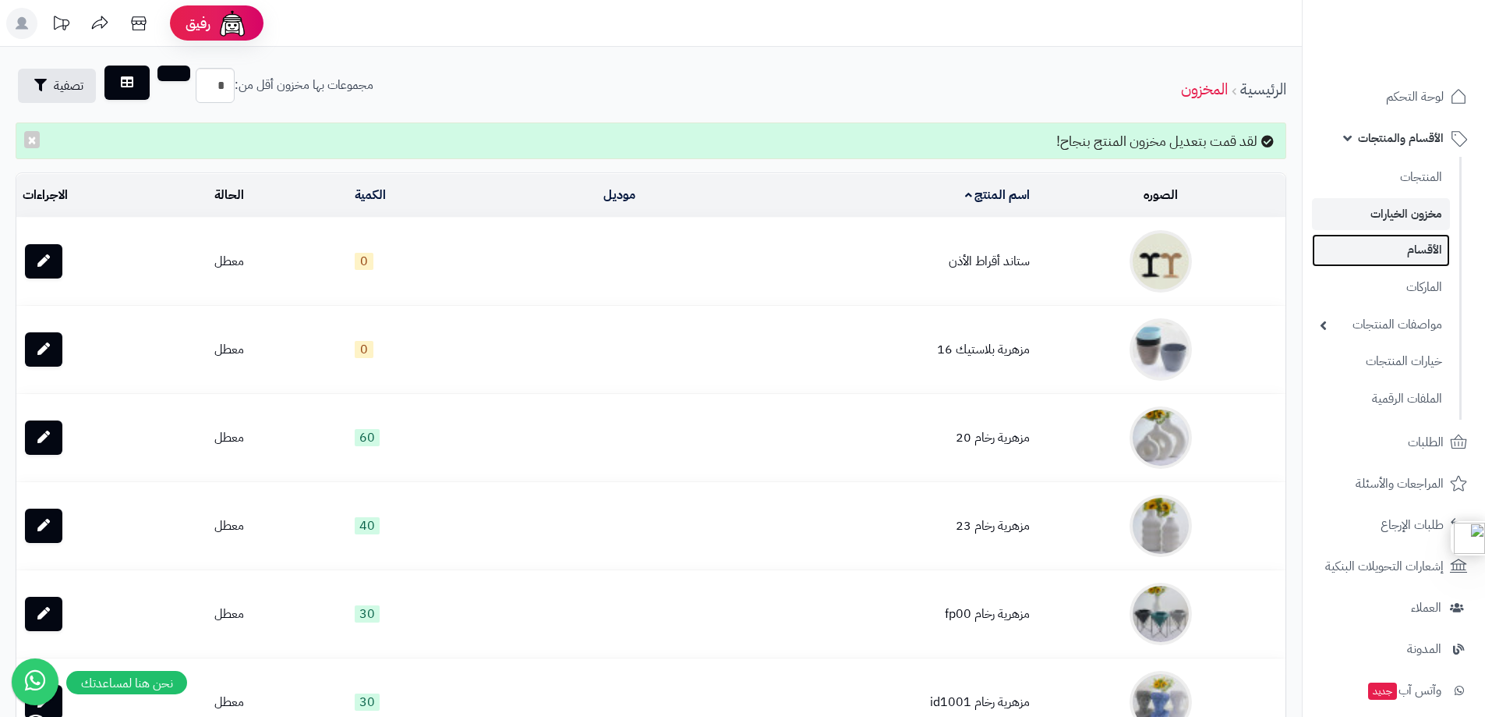
click at [1421, 251] on link "الأقسام" at bounding box center [1381, 250] width 138 height 32
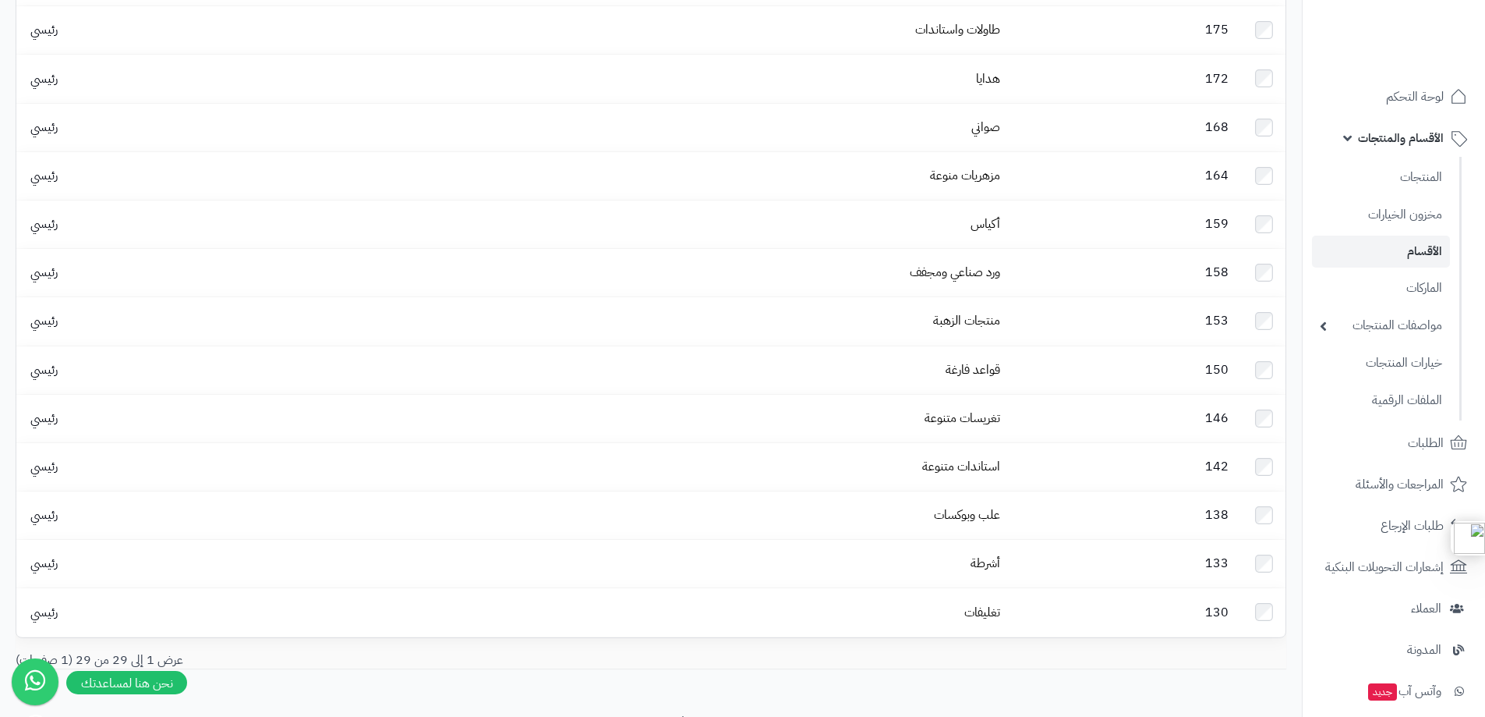
scroll to position [232, 0]
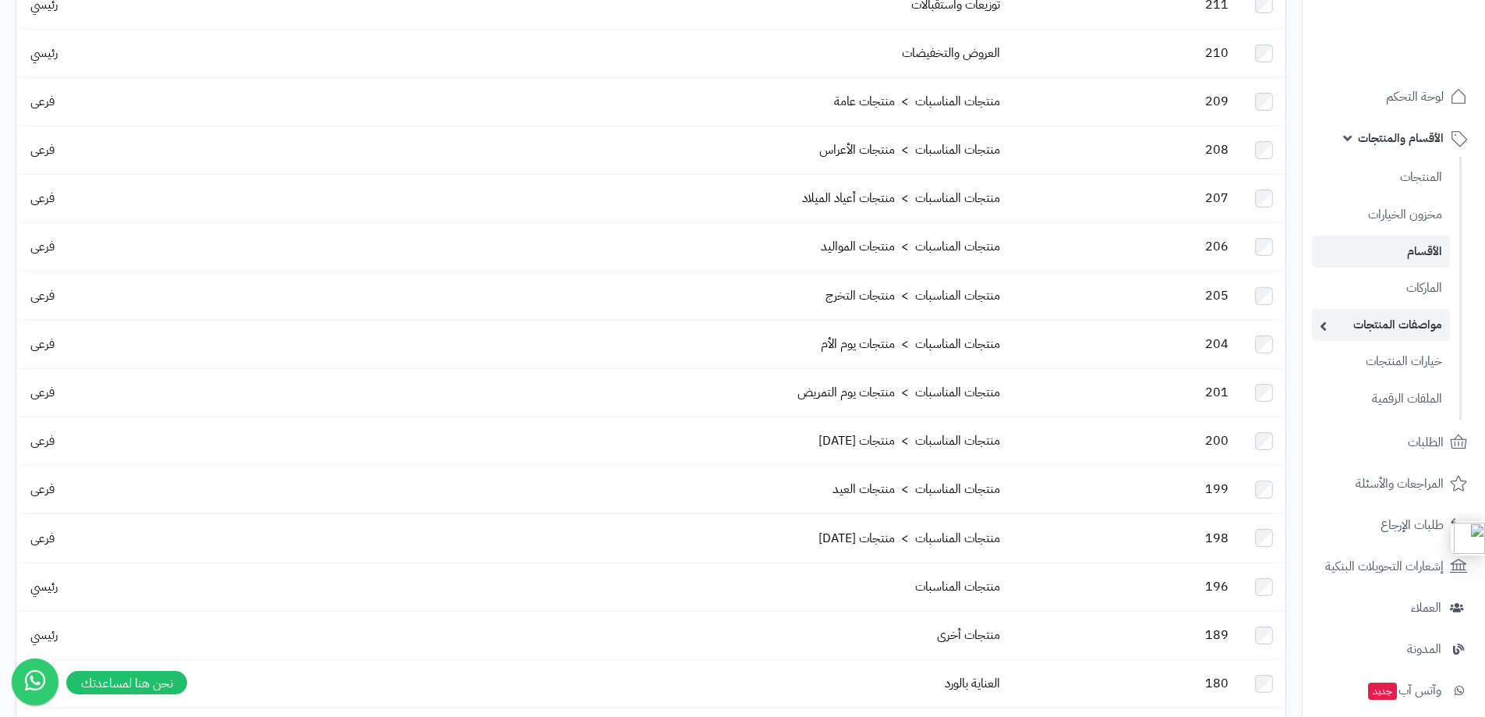
click at [1345, 323] on link "مواصفات المنتجات" at bounding box center [1381, 325] width 138 height 32
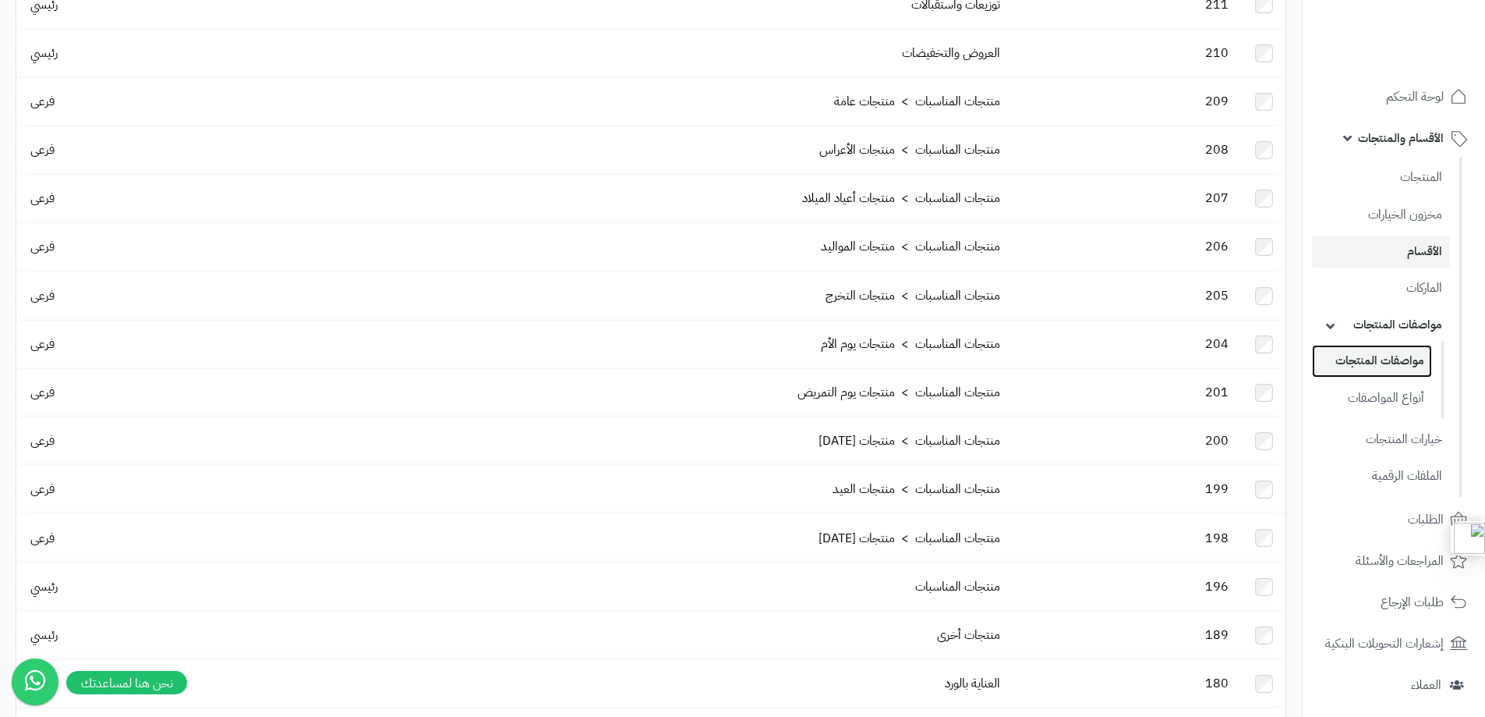
click at [1390, 366] on link "مواصفات المنتجات" at bounding box center [1372, 361] width 120 height 32
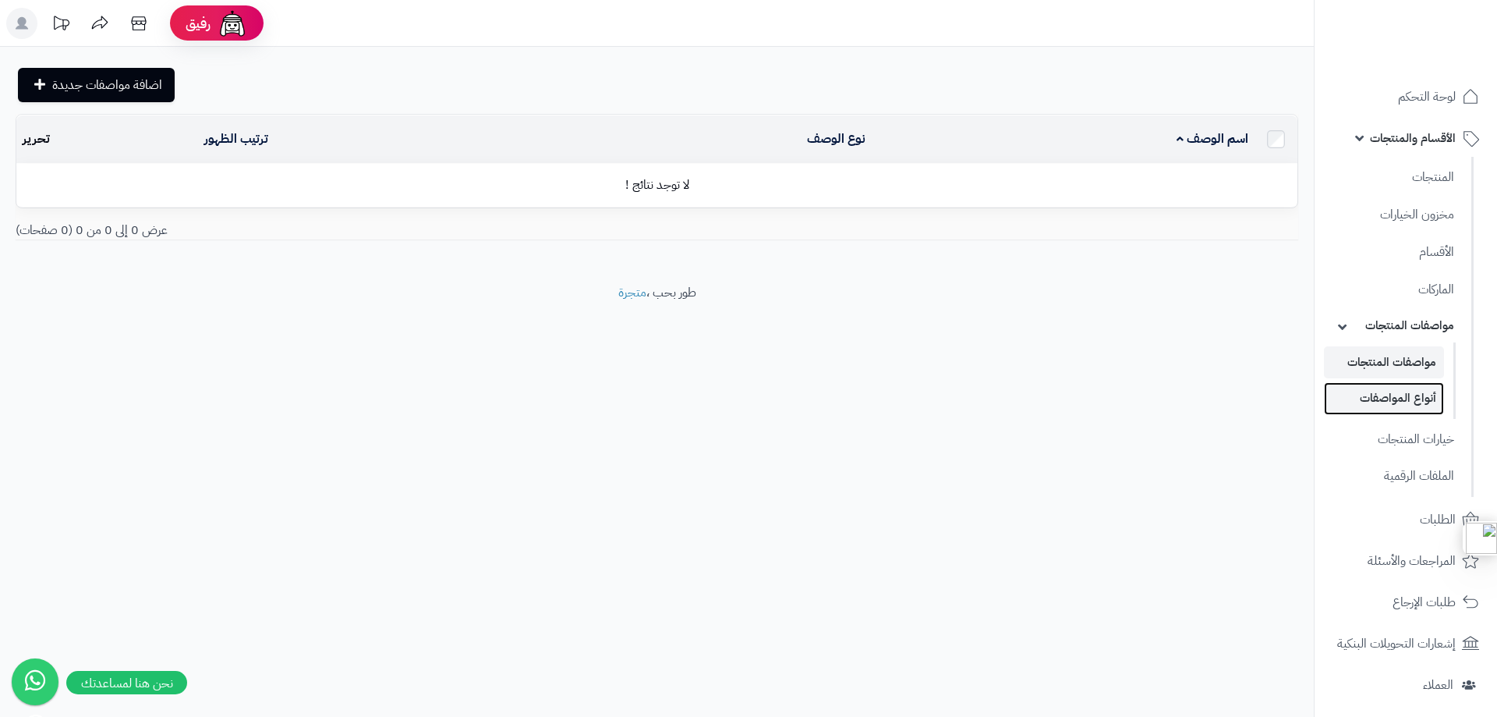
click at [1410, 399] on link "أنواع المواصفات" at bounding box center [1384, 398] width 120 height 32
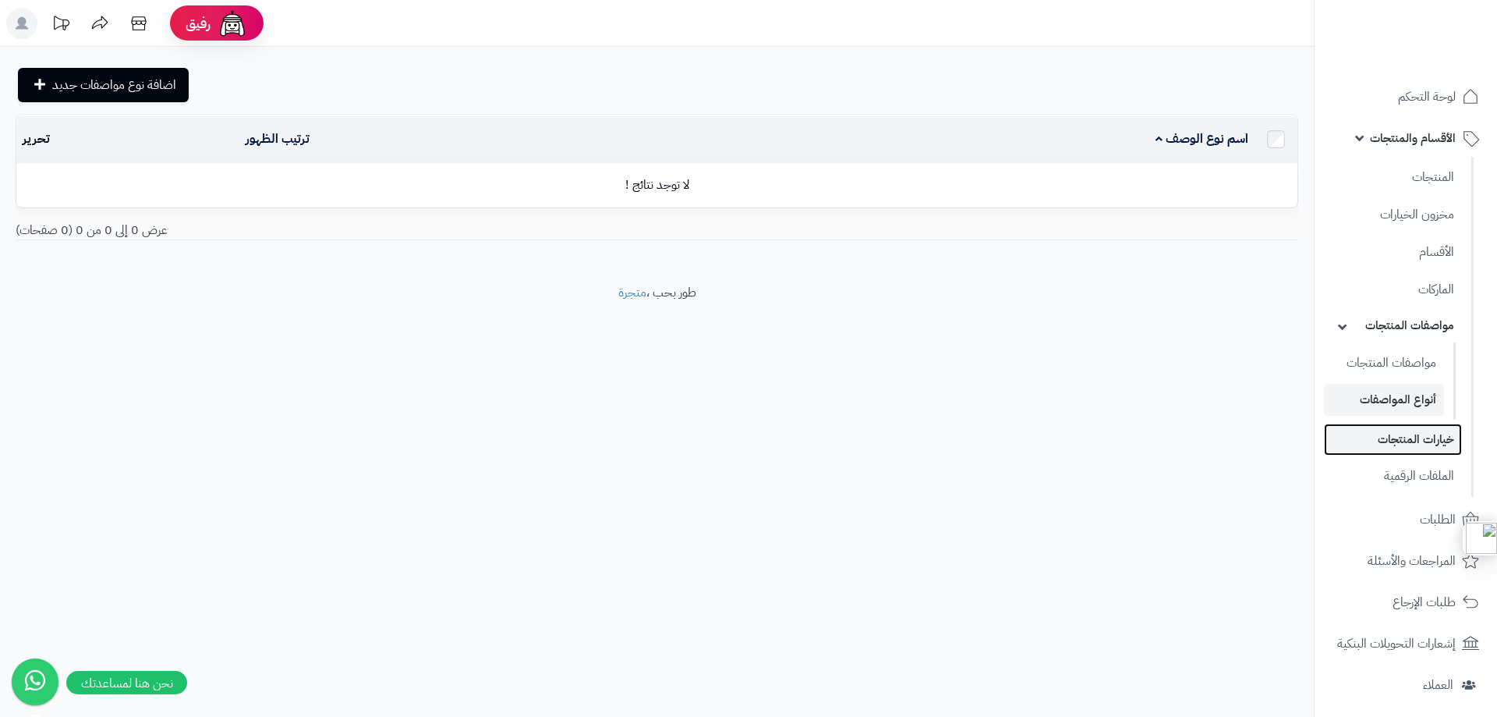
click at [1407, 437] on link "خيارات المنتجات" at bounding box center [1393, 439] width 138 height 32
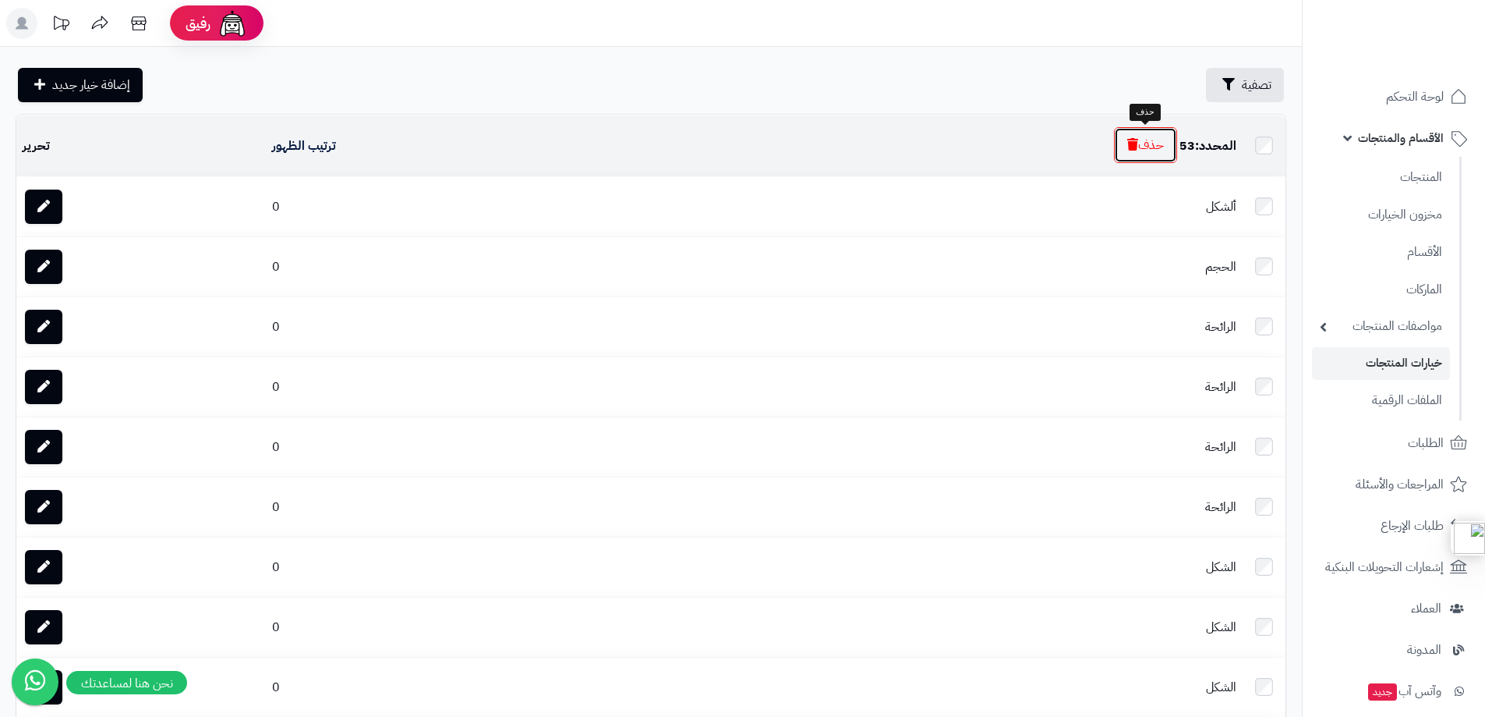
click at [1142, 136] on button "حذف" at bounding box center [1145, 145] width 63 height 36
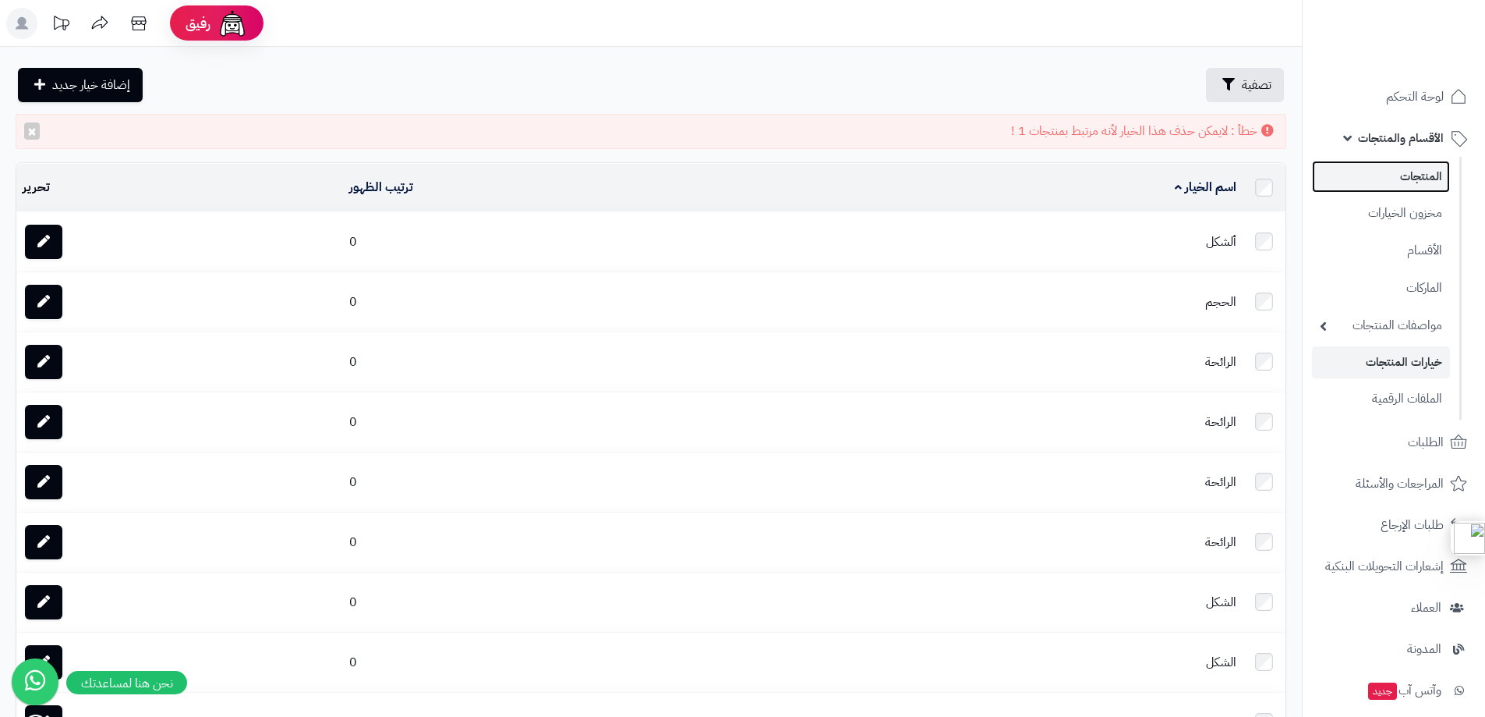
click at [1415, 178] on link "المنتجات" at bounding box center [1381, 177] width 138 height 32
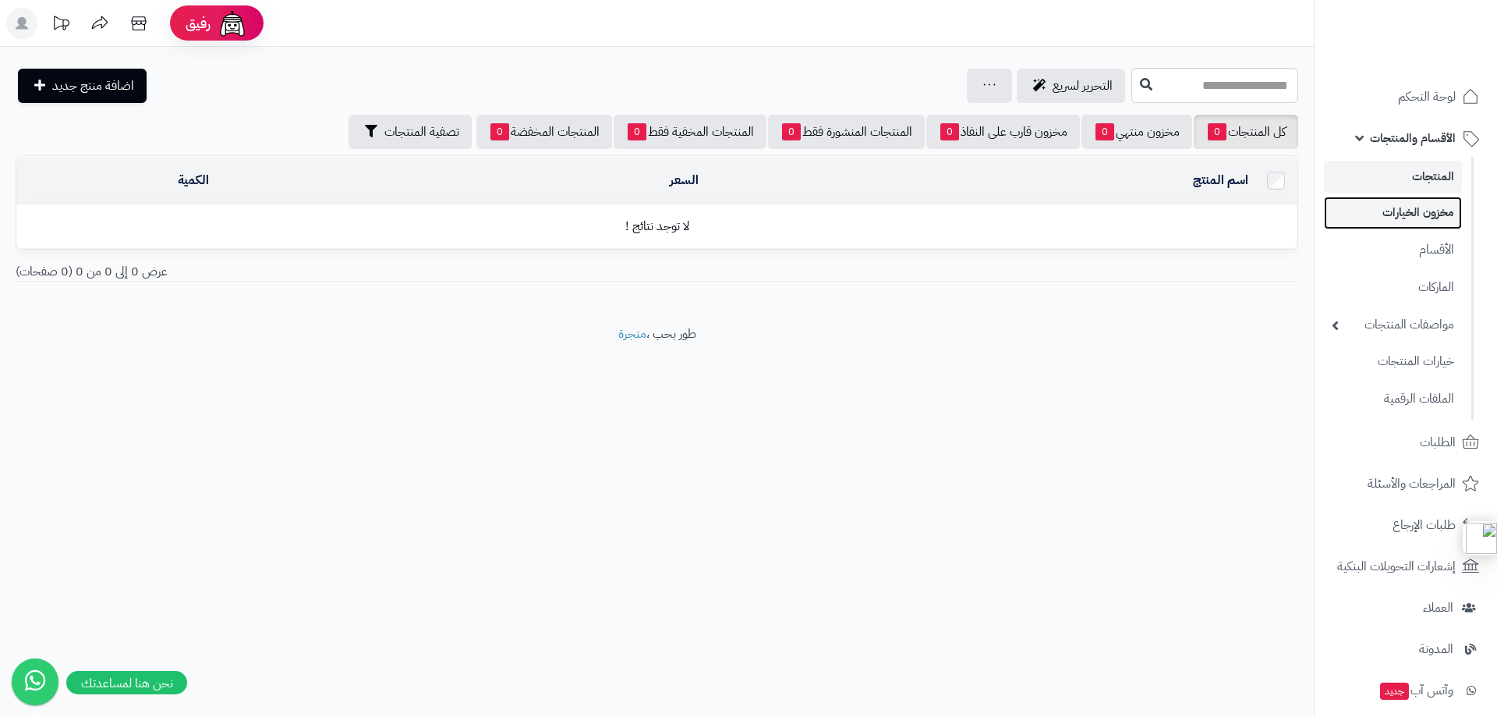
click at [1424, 204] on link "مخزون الخيارات" at bounding box center [1393, 213] width 138 height 32
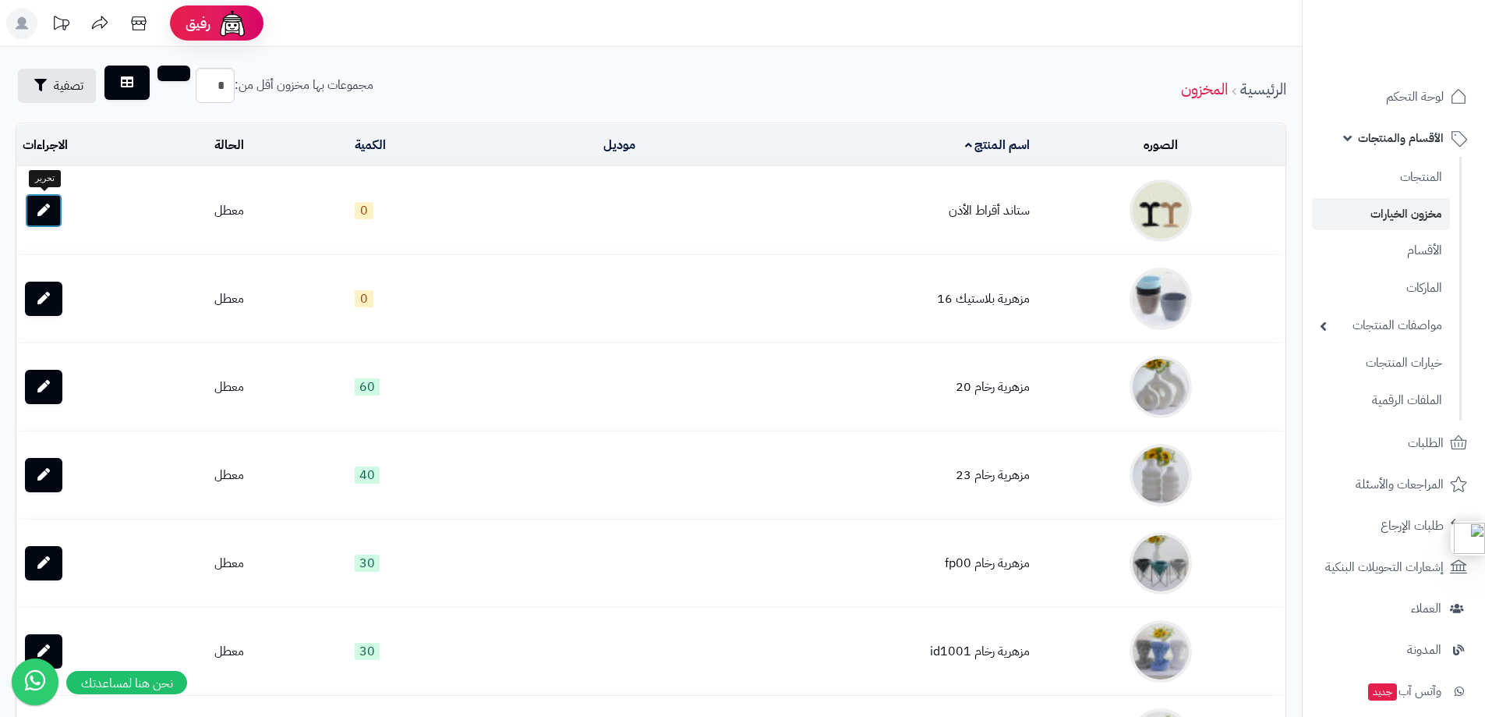
click at [43, 205] on icon at bounding box center [43, 210] width 12 height 12
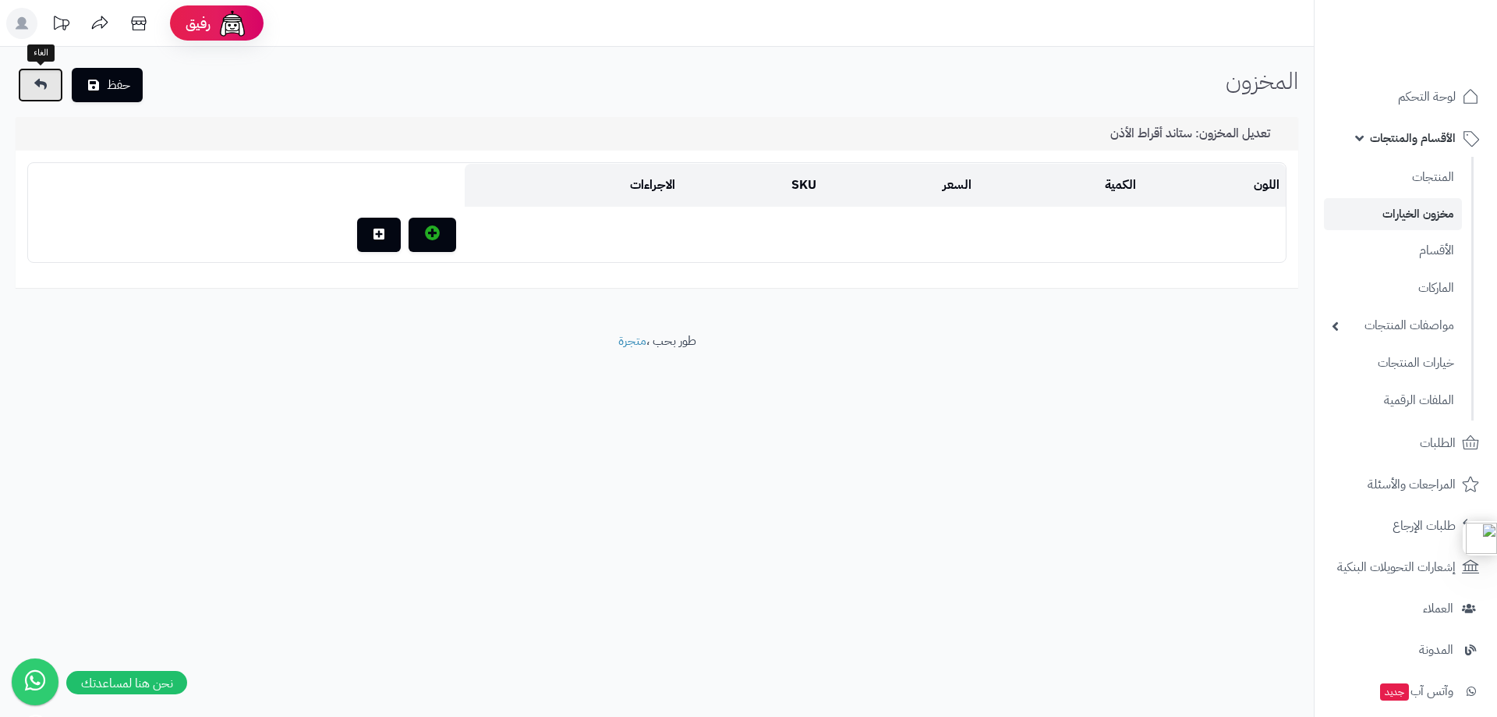
click at [35, 87] on icon at bounding box center [40, 84] width 12 height 12
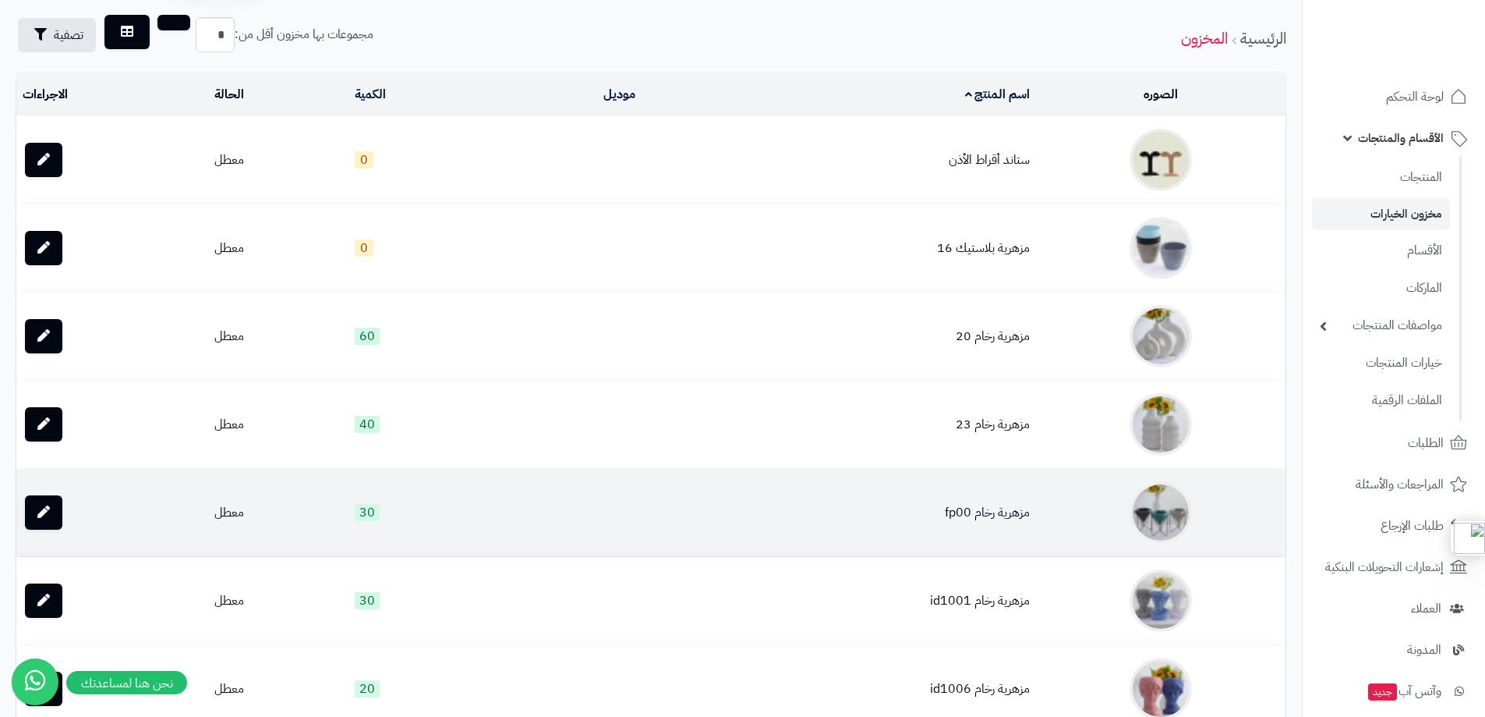
scroll to position [78, 0]
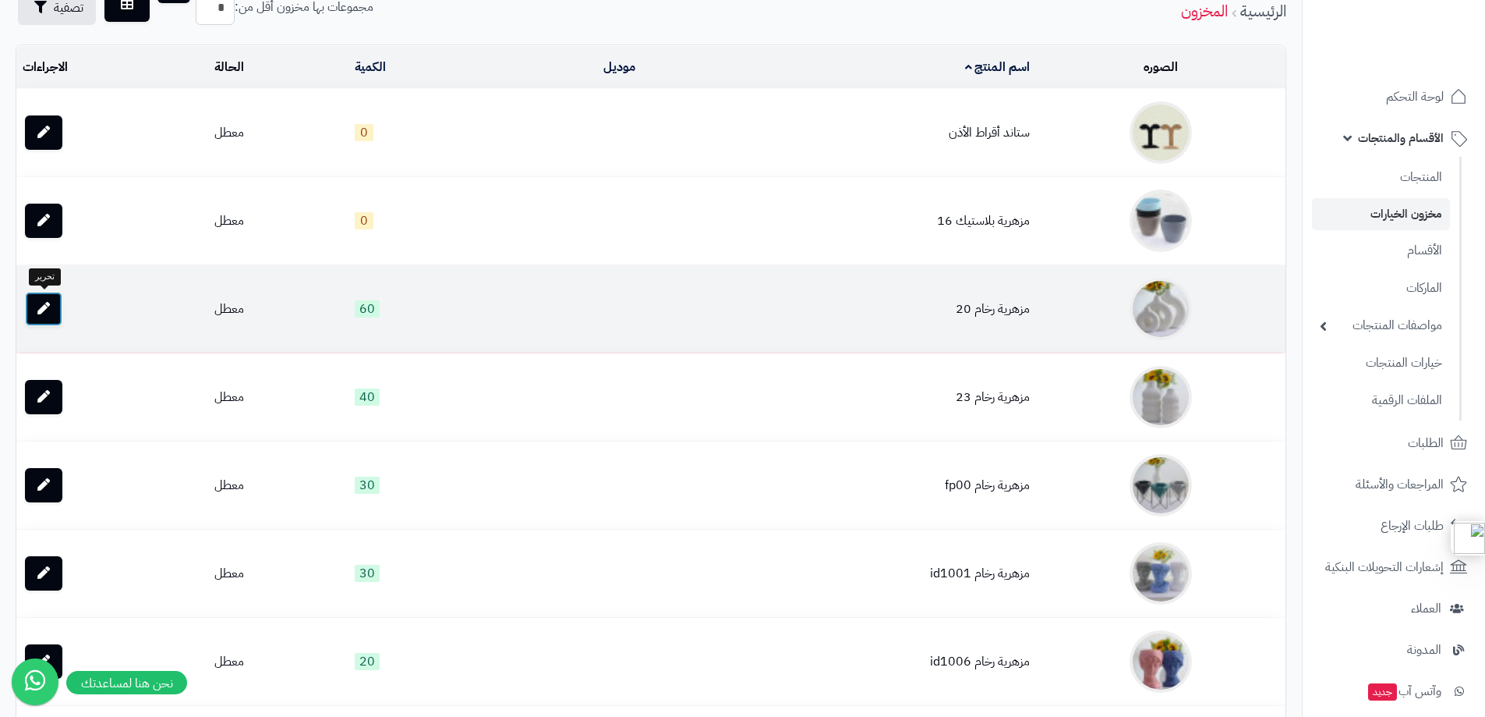
click at [51, 306] on link at bounding box center [43, 309] width 37 height 34
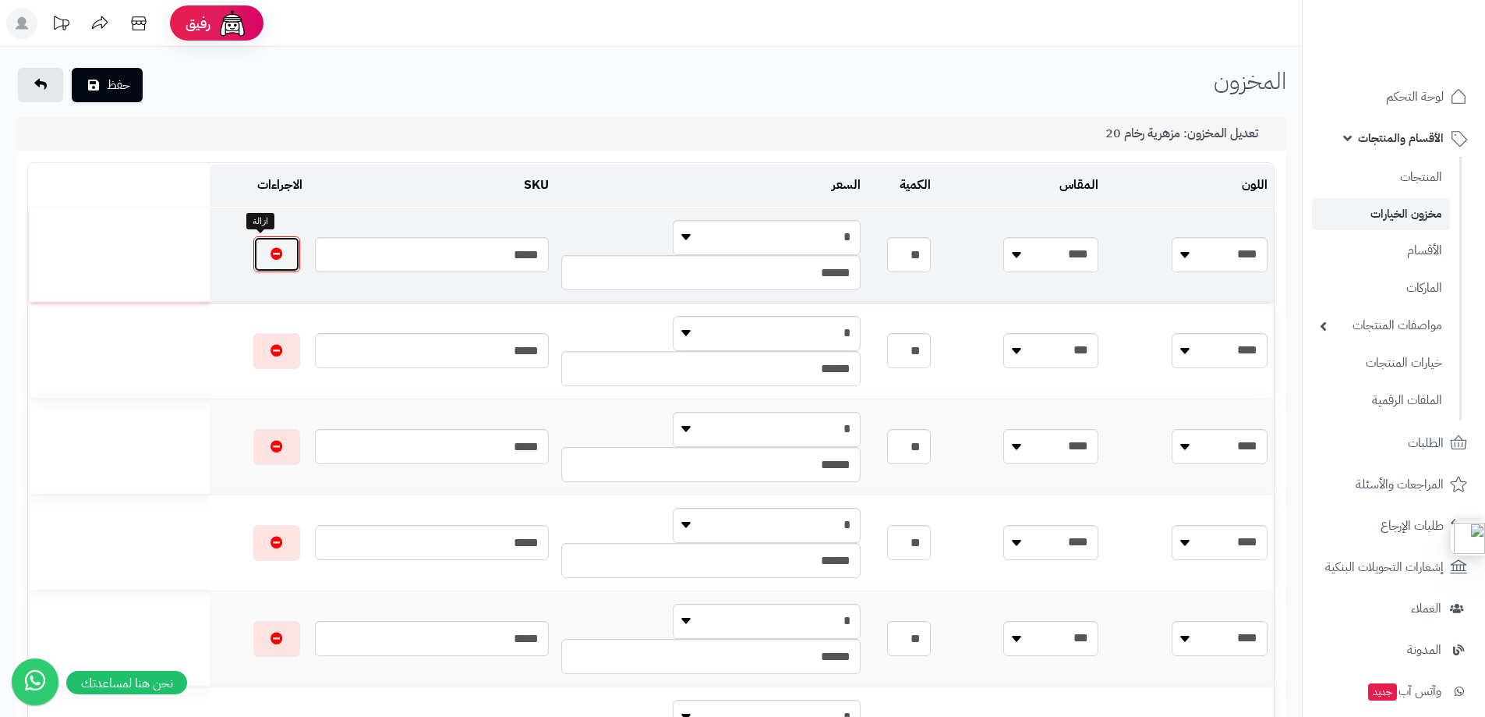
click at [271, 254] on icon "button" at bounding box center [277, 253] width 12 height 12
click at [271, 254] on icon "button" at bounding box center [277, 254] width 12 height 12
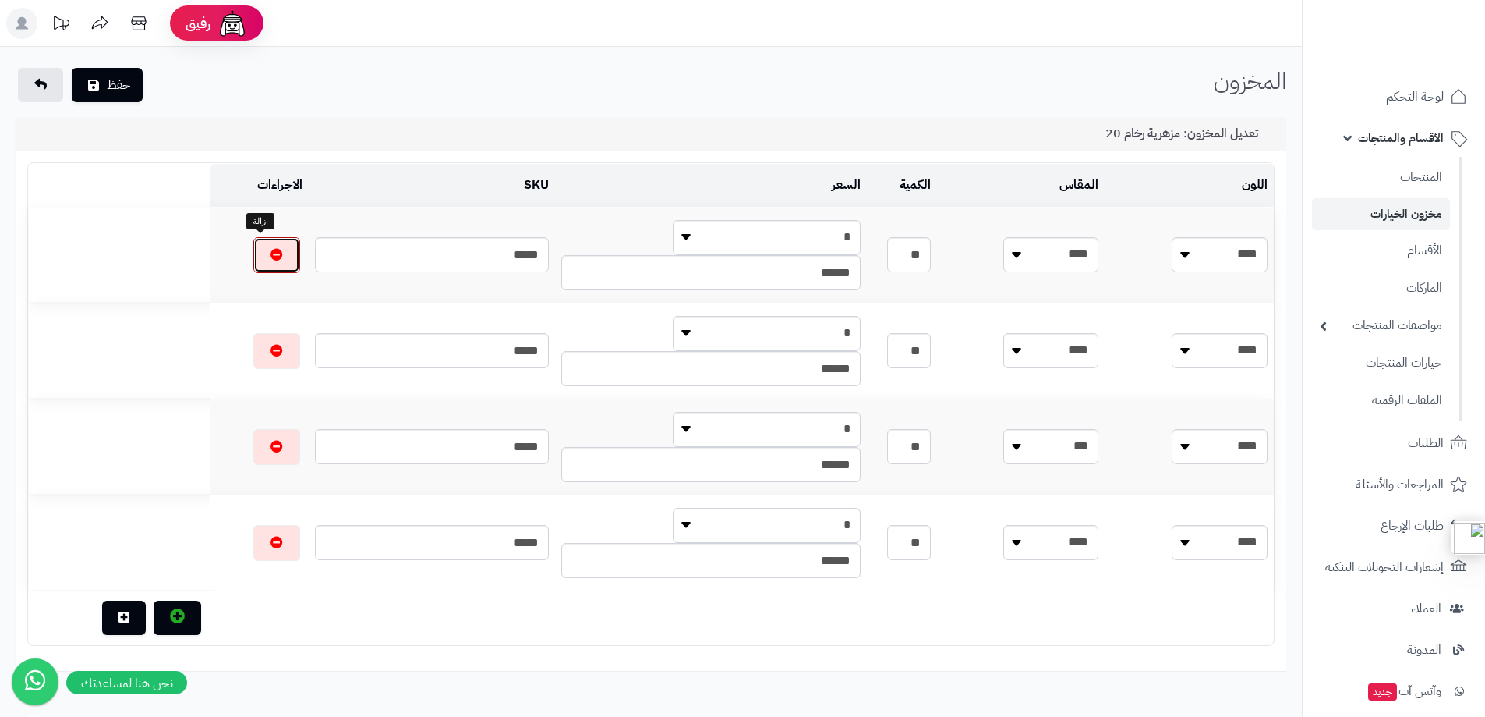
click at [271, 254] on icon "button" at bounding box center [277, 254] width 12 height 12
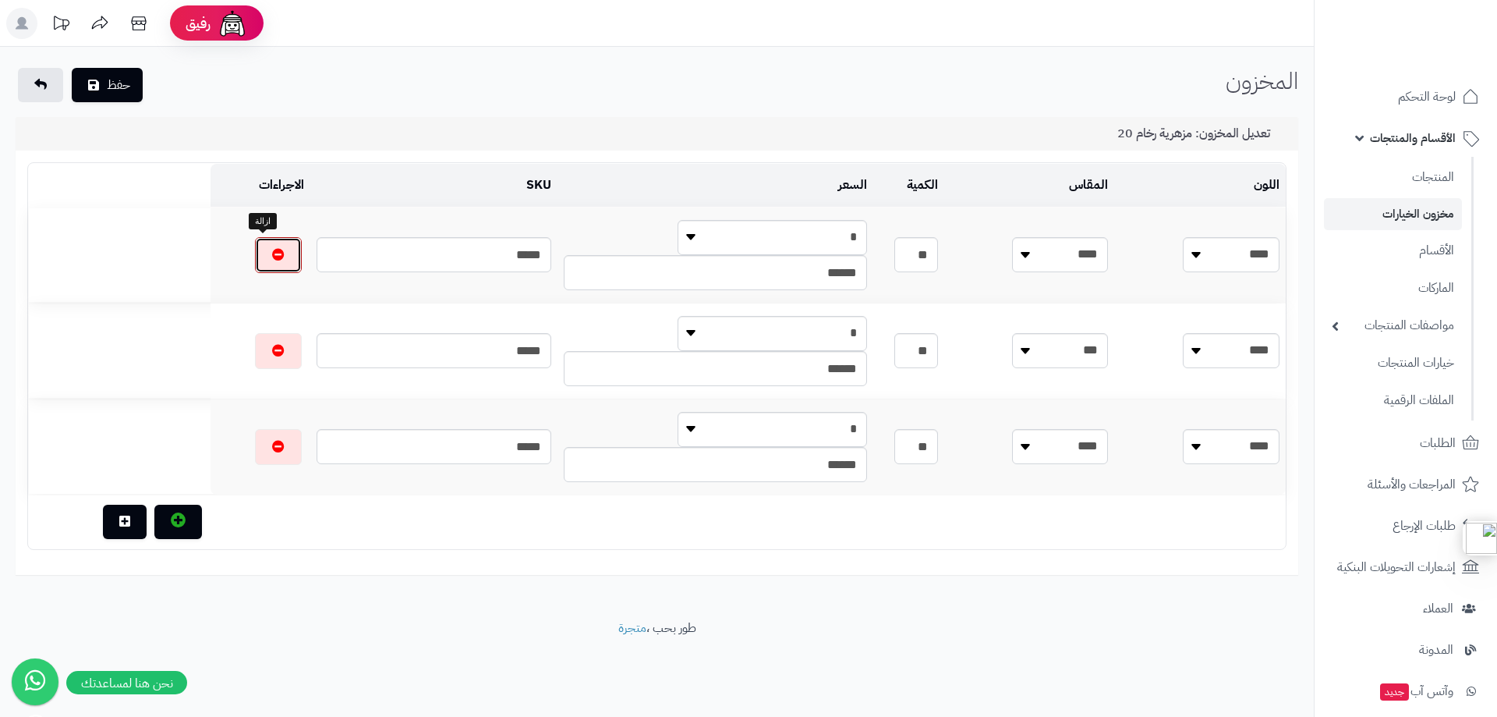
click at [272, 254] on icon "button" at bounding box center [278, 254] width 12 height 12
click at [272, 344] on icon "button" at bounding box center [278, 350] width 12 height 12
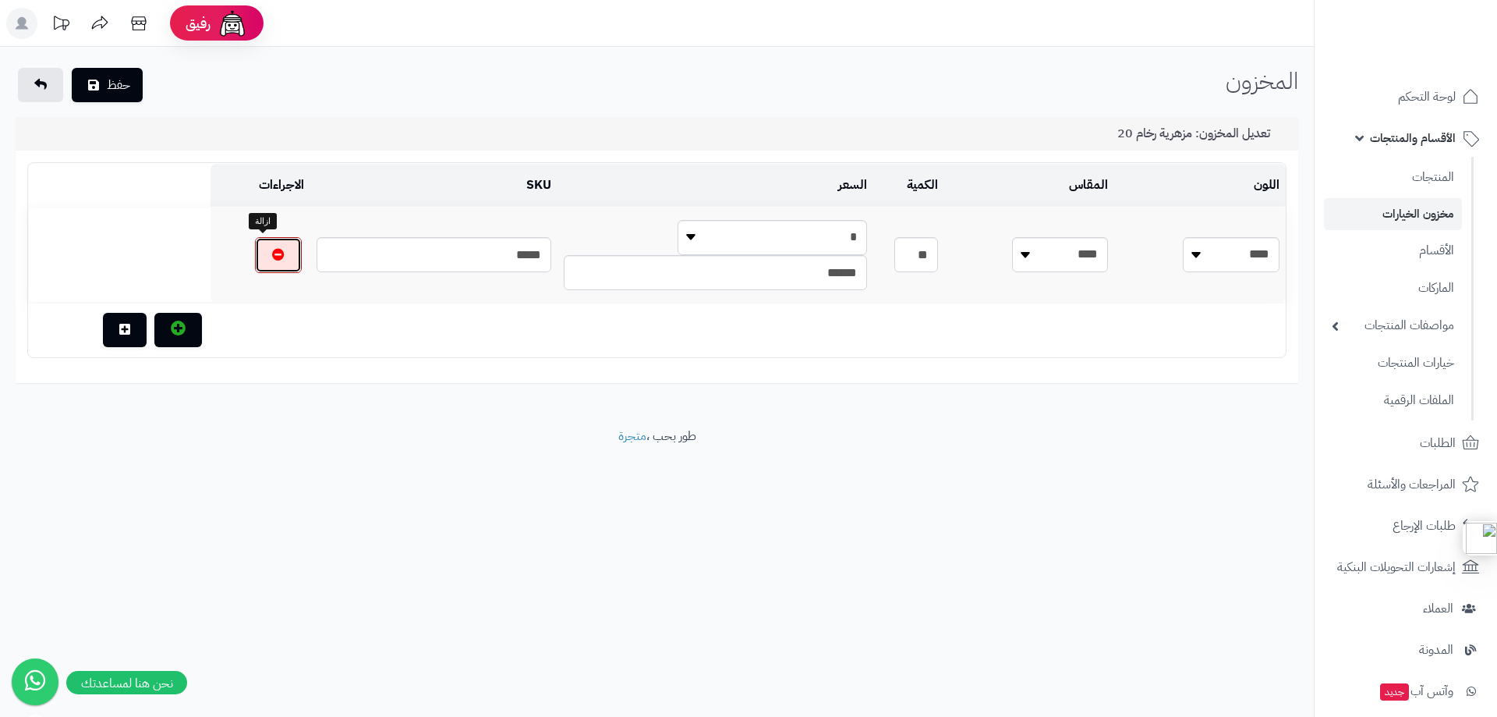
click at [272, 254] on icon "button" at bounding box center [278, 254] width 12 height 12
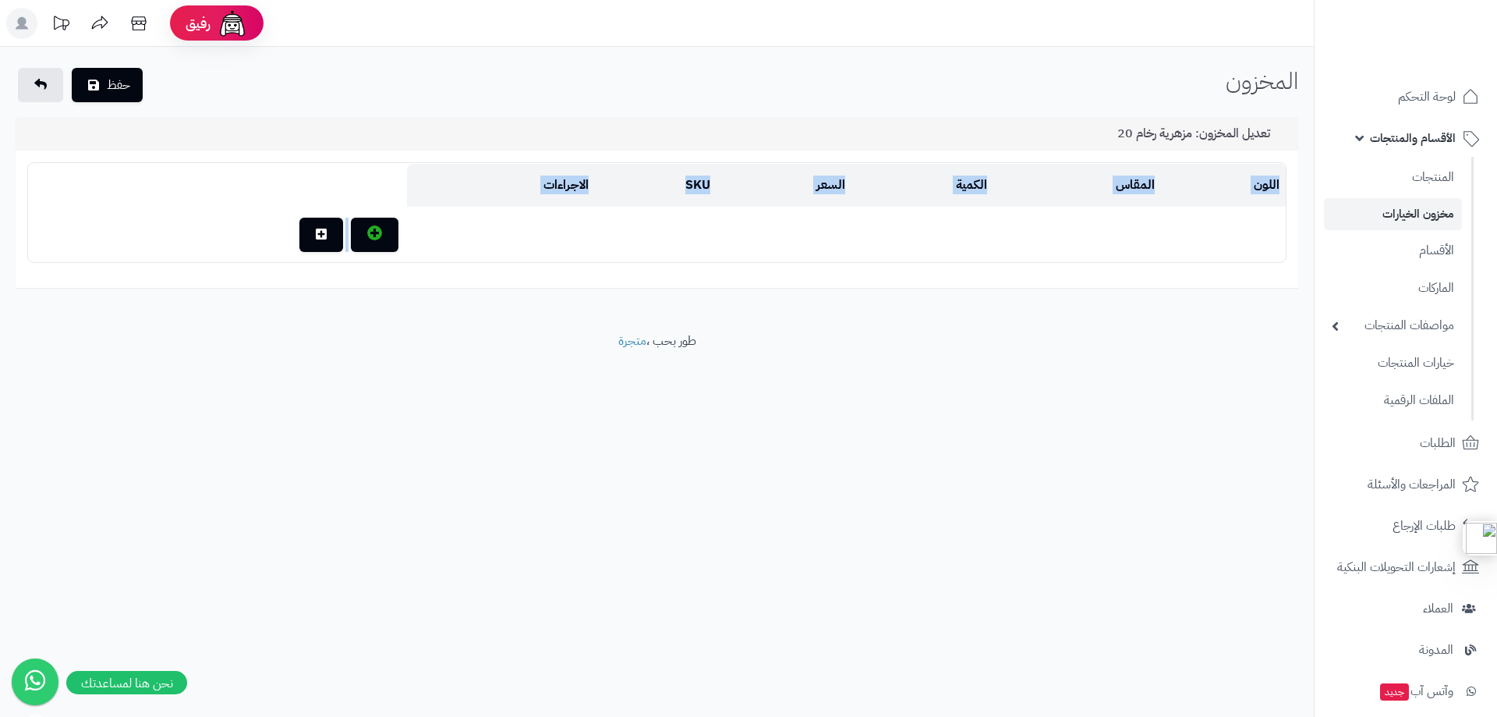
click at [257, 254] on td at bounding box center [217, 234] width 379 height 53
click at [119, 87] on button "حفظ" at bounding box center [107, 84] width 71 height 34
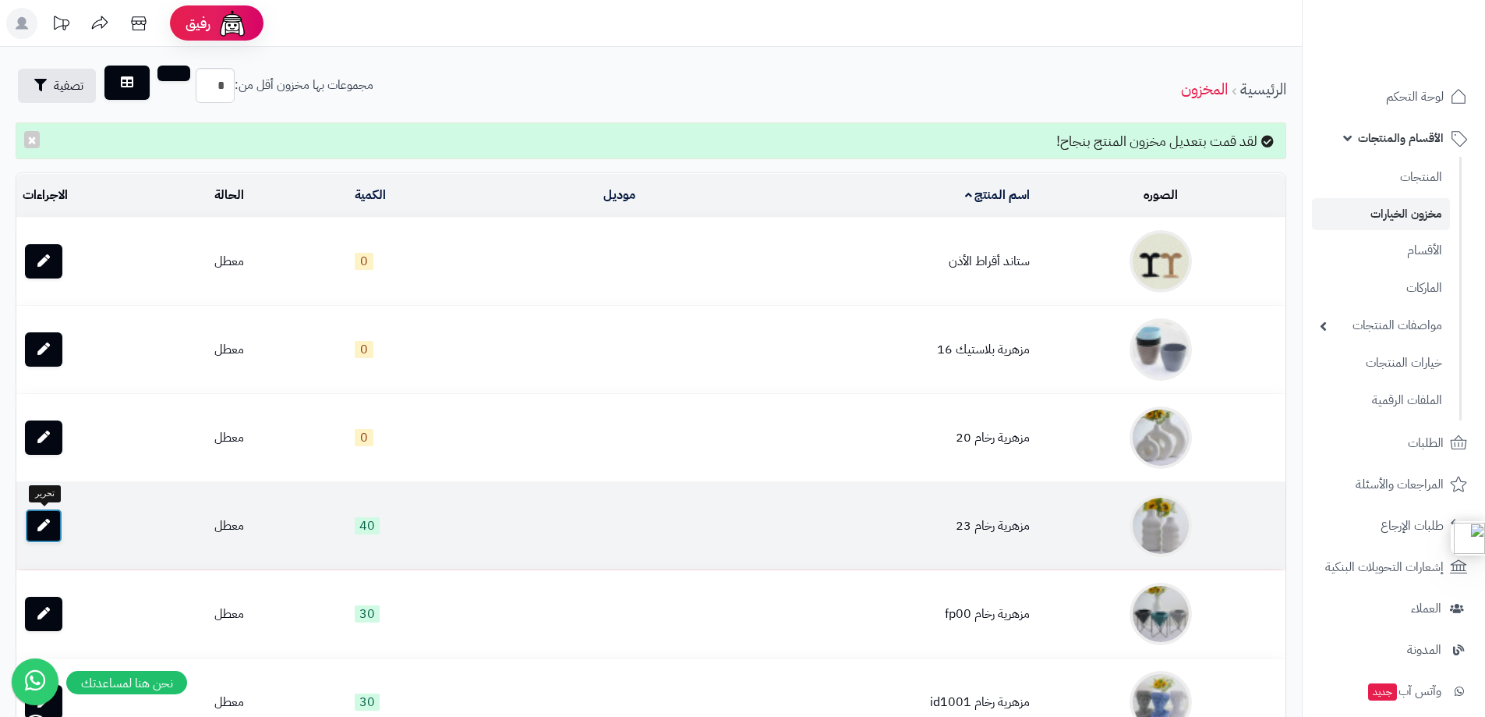
click at [50, 525] on link at bounding box center [43, 525] width 37 height 34
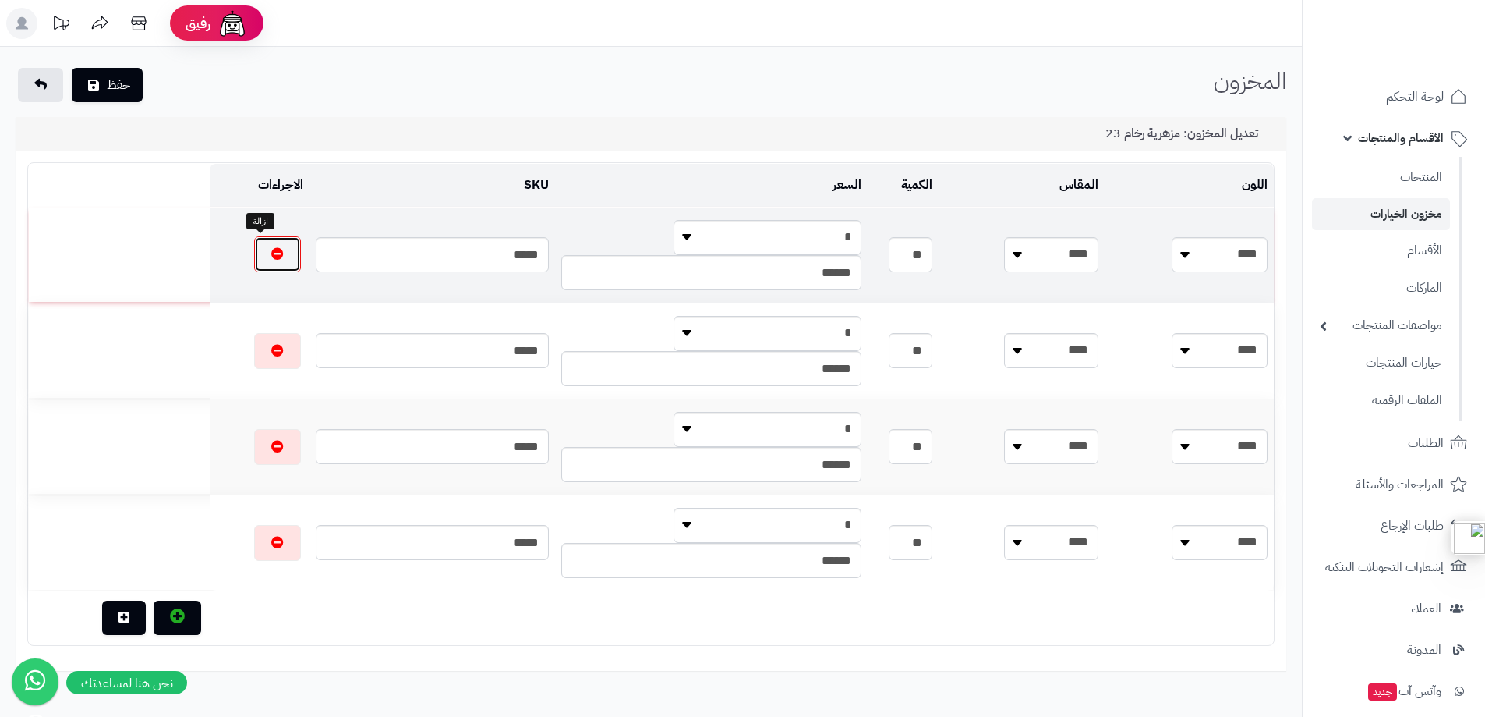
click at [271, 254] on icon "button" at bounding box center [277, 253] width 12 height 12
click at [274, 344] on icon "button" at bounding box center [280, 350] width 12 height 12
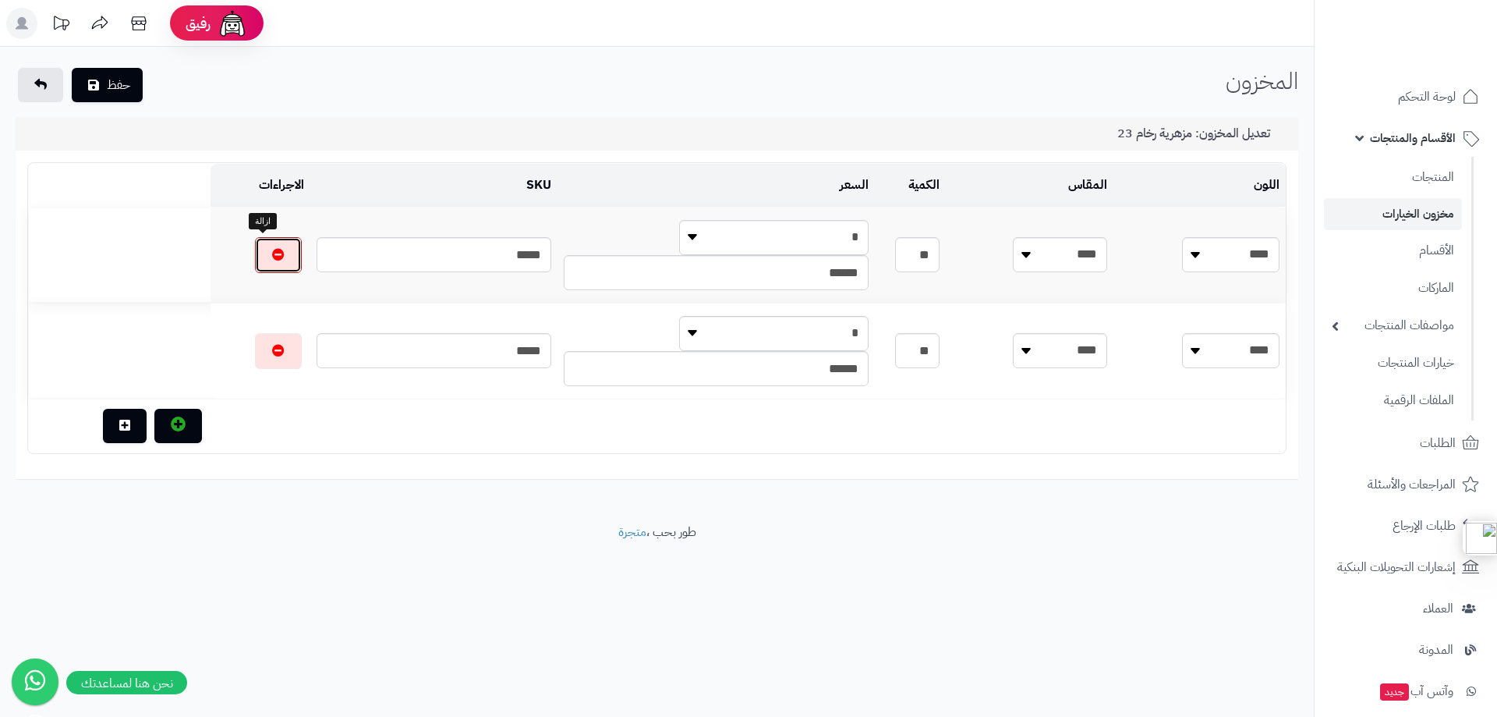
click at [272, 254] on icon "button" at bounding box center [278, 254] width 12 height 12
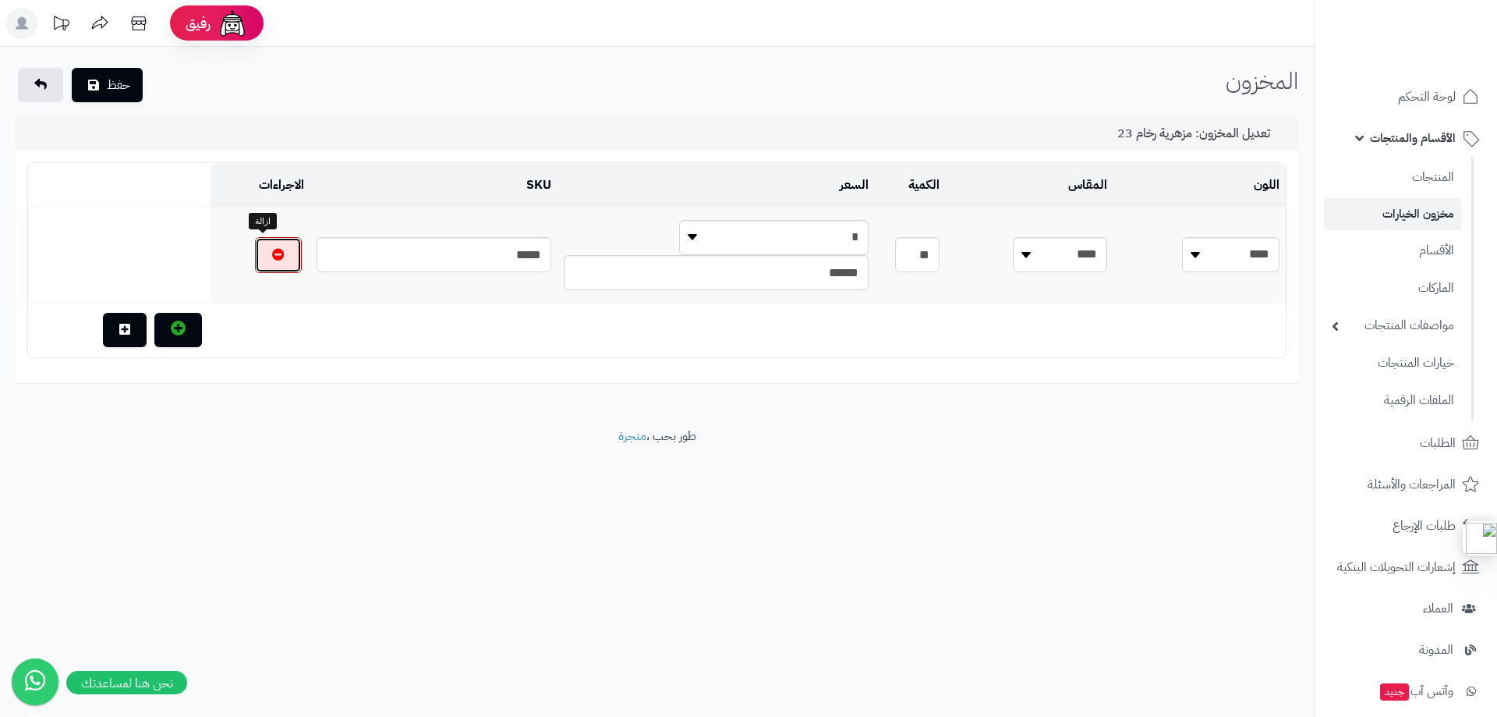
click at [272, 254] on icon "button" at bounding box center [278, 254] width 12 height 12
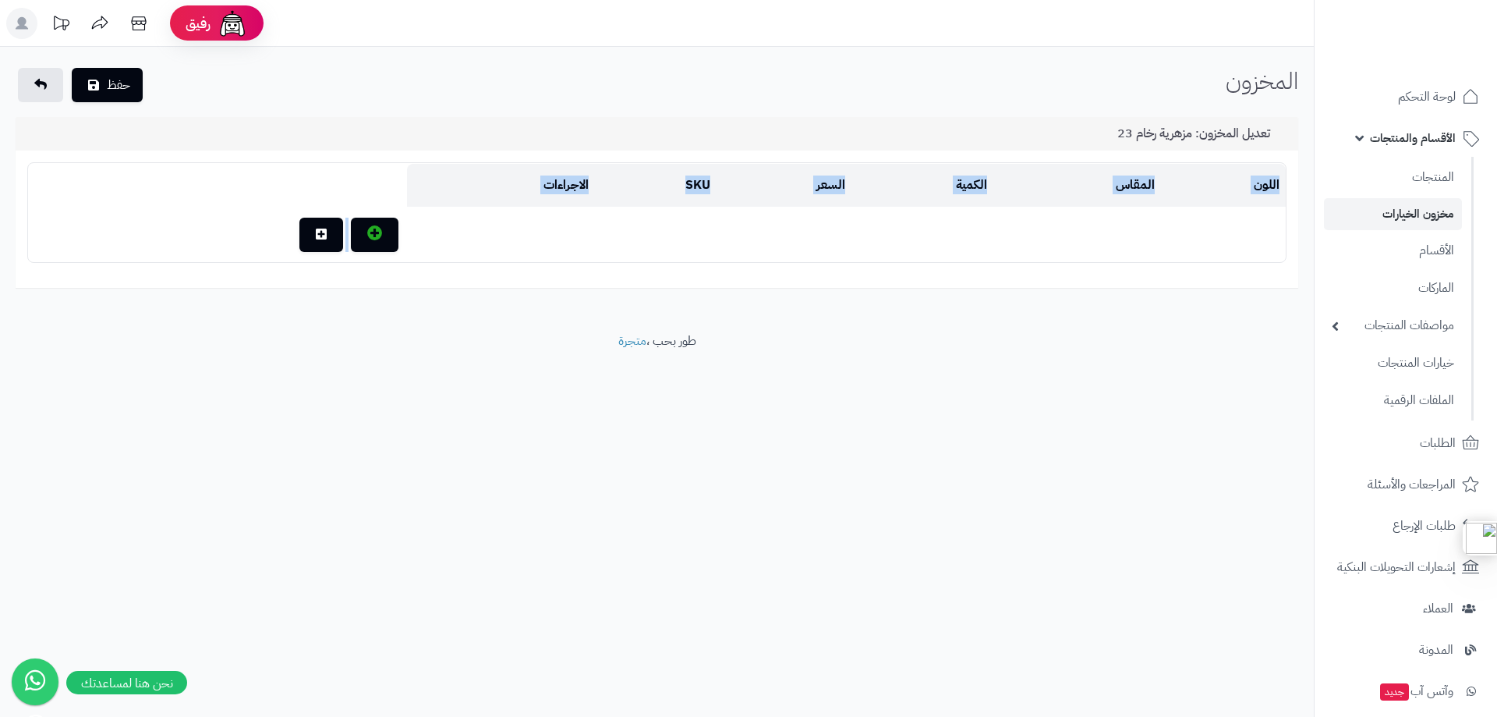
click at [266, 254] on td at bounding box center [217, 234] width 379 height 53
click at [117, 71] on button "حفظ" at bounding box center [107, 84] width 71 height 34
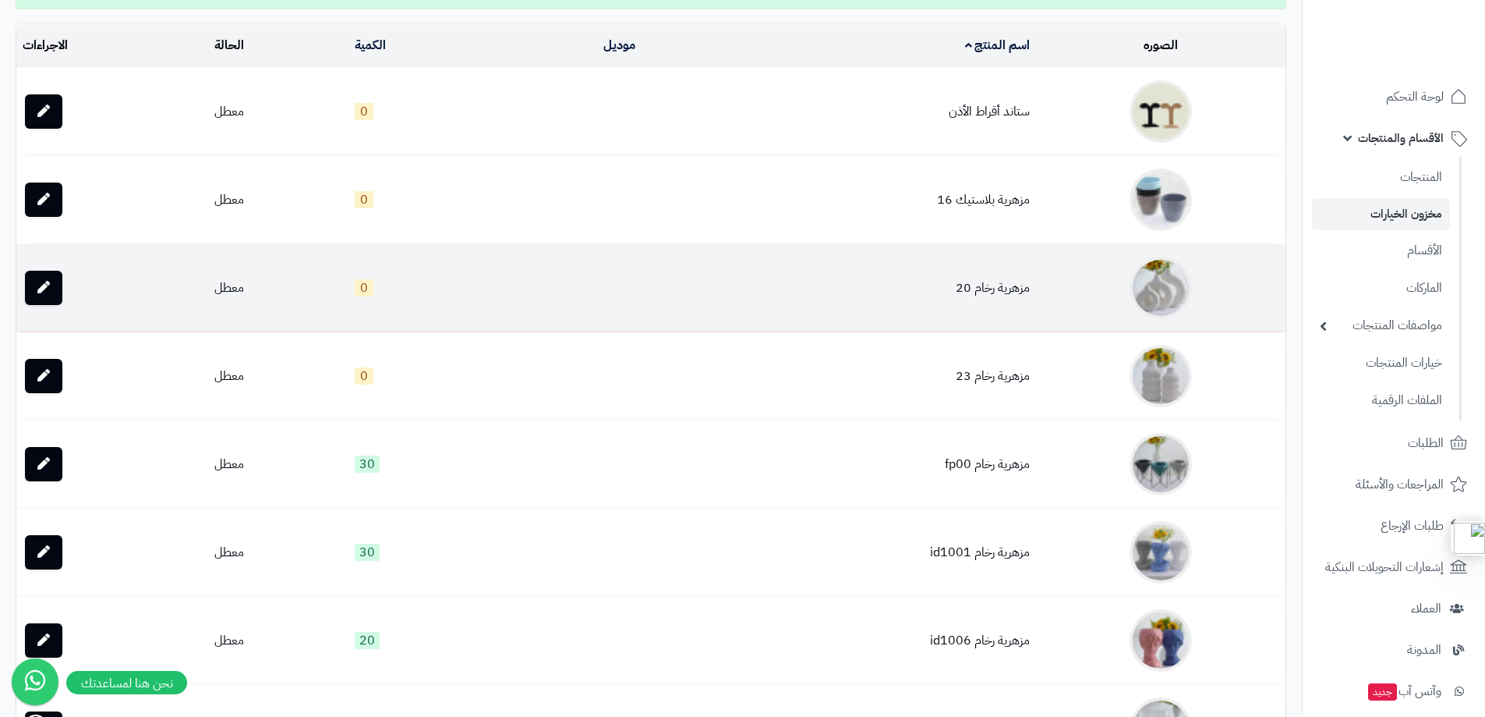
scroll to position [156, 0]
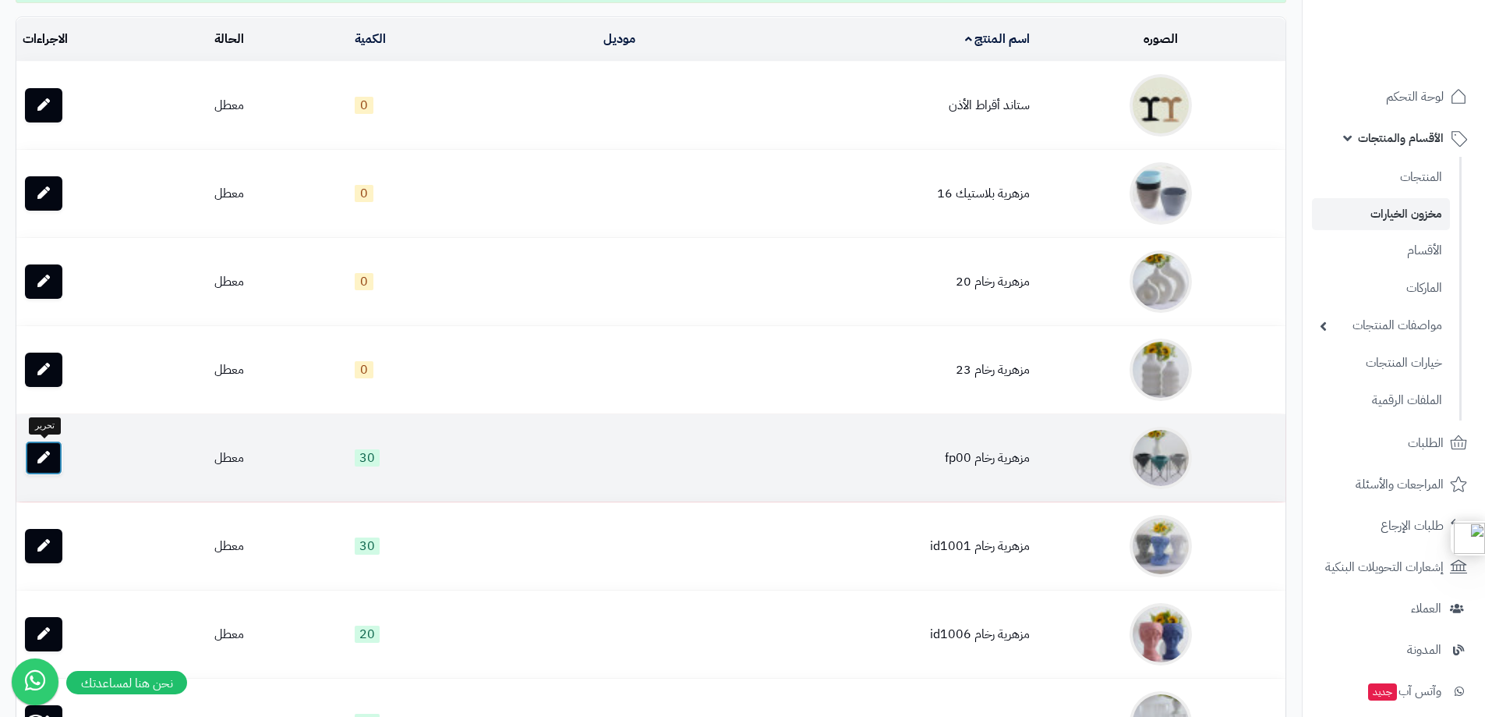
click at [51, 455] on link at bounding box center [43, 458] width 37 height 34
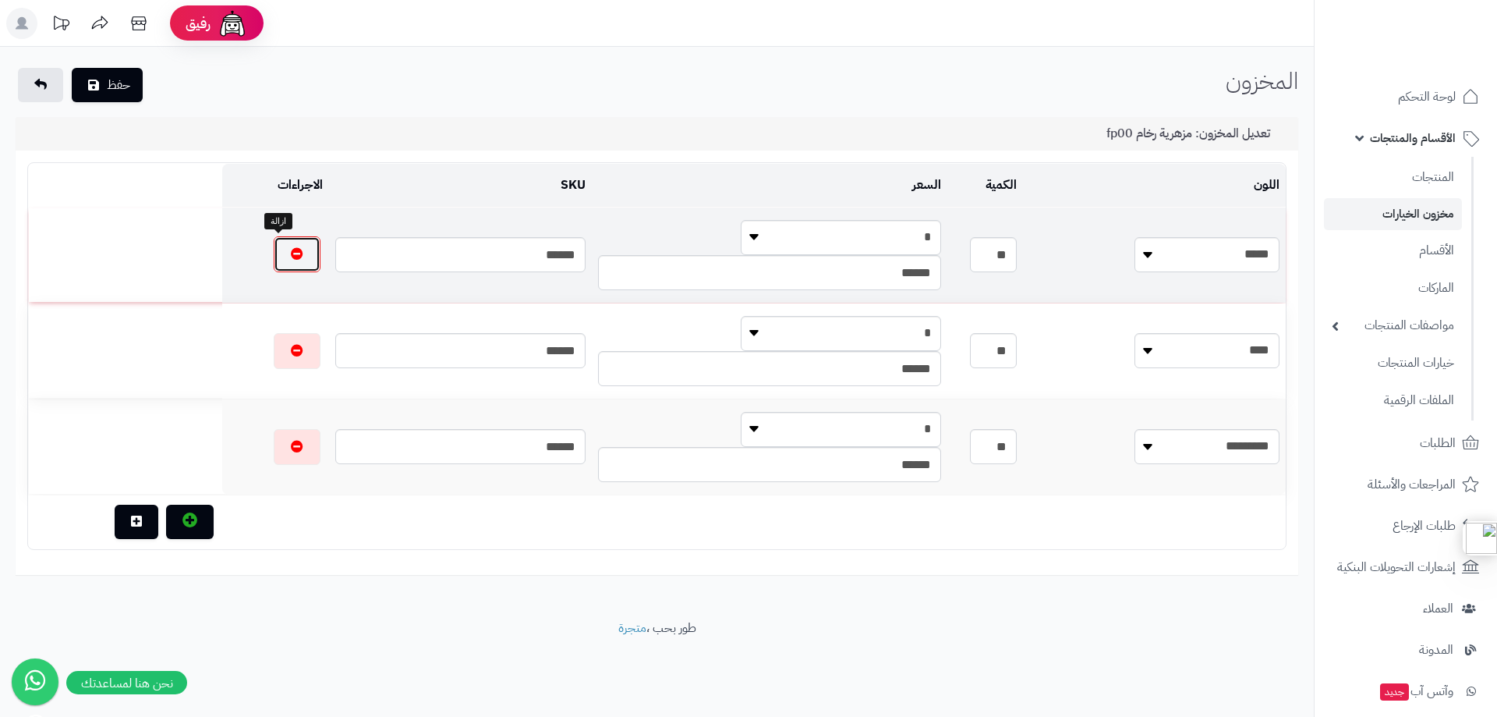
click at [274, 257] on button "button" at bounding box center [297, 254] width 47 height 36
click at [274, 333] on button "button" at bounding box center [297, 351] width 47 height 36
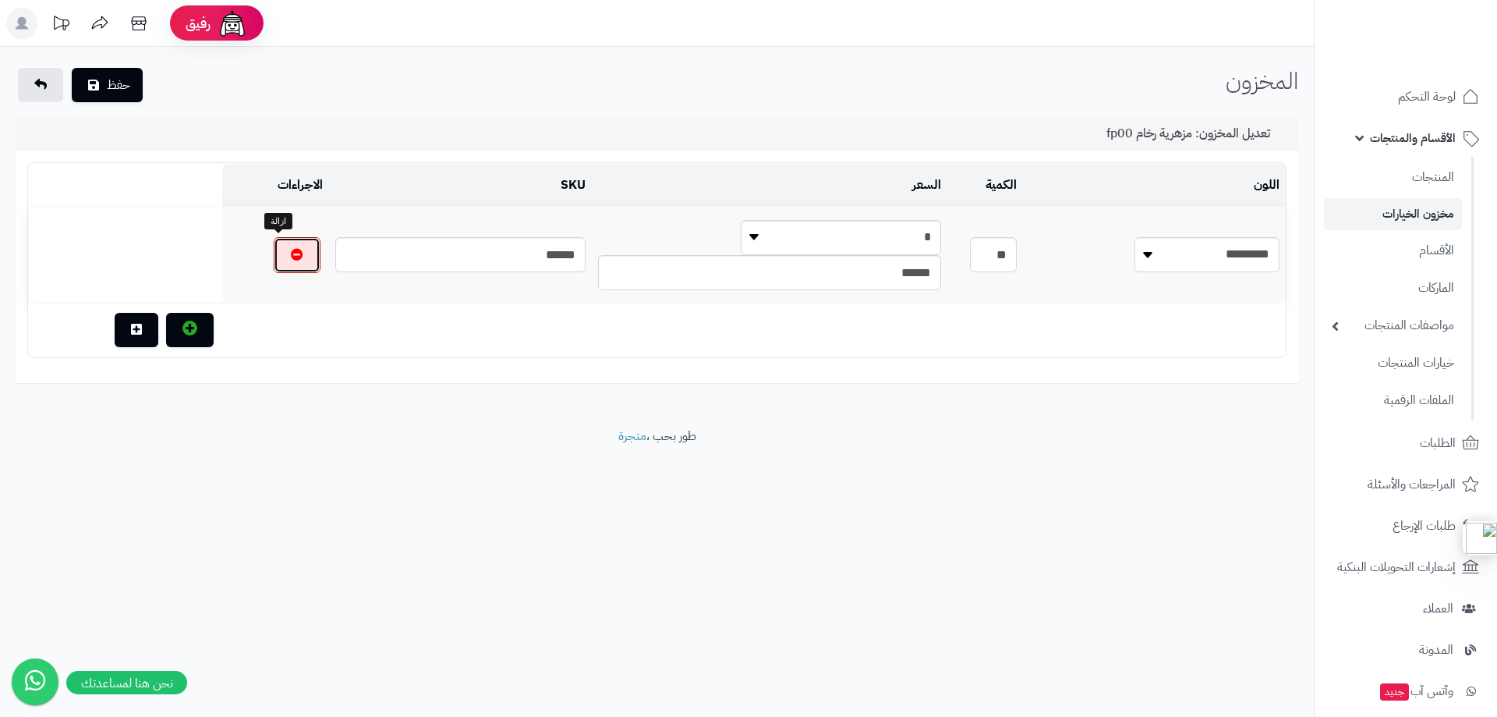
click at [274, 257] on button "button" at bounding box center [297, 255] width 47 height 36
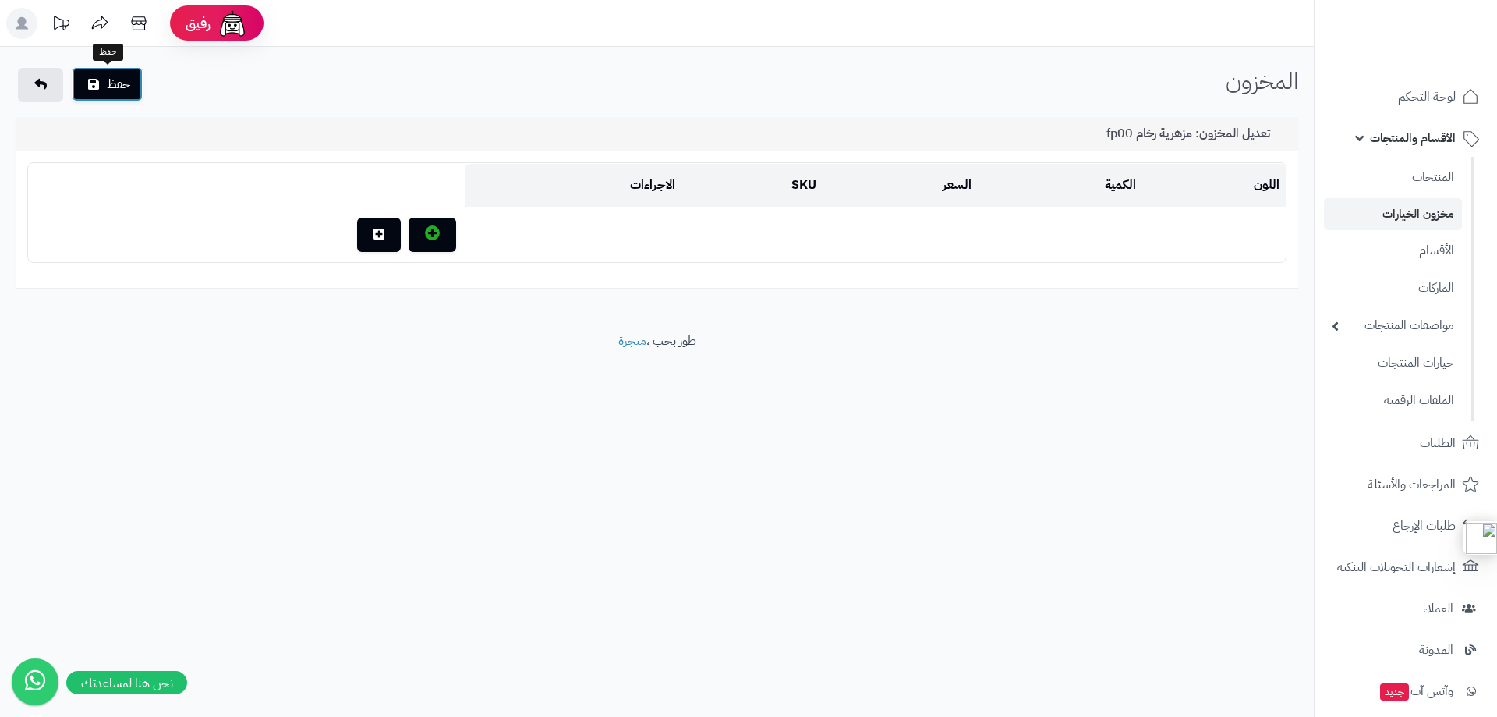
click at [133, 93] on button "حفظ" at bounding box center [107, 84] width 71 height 34
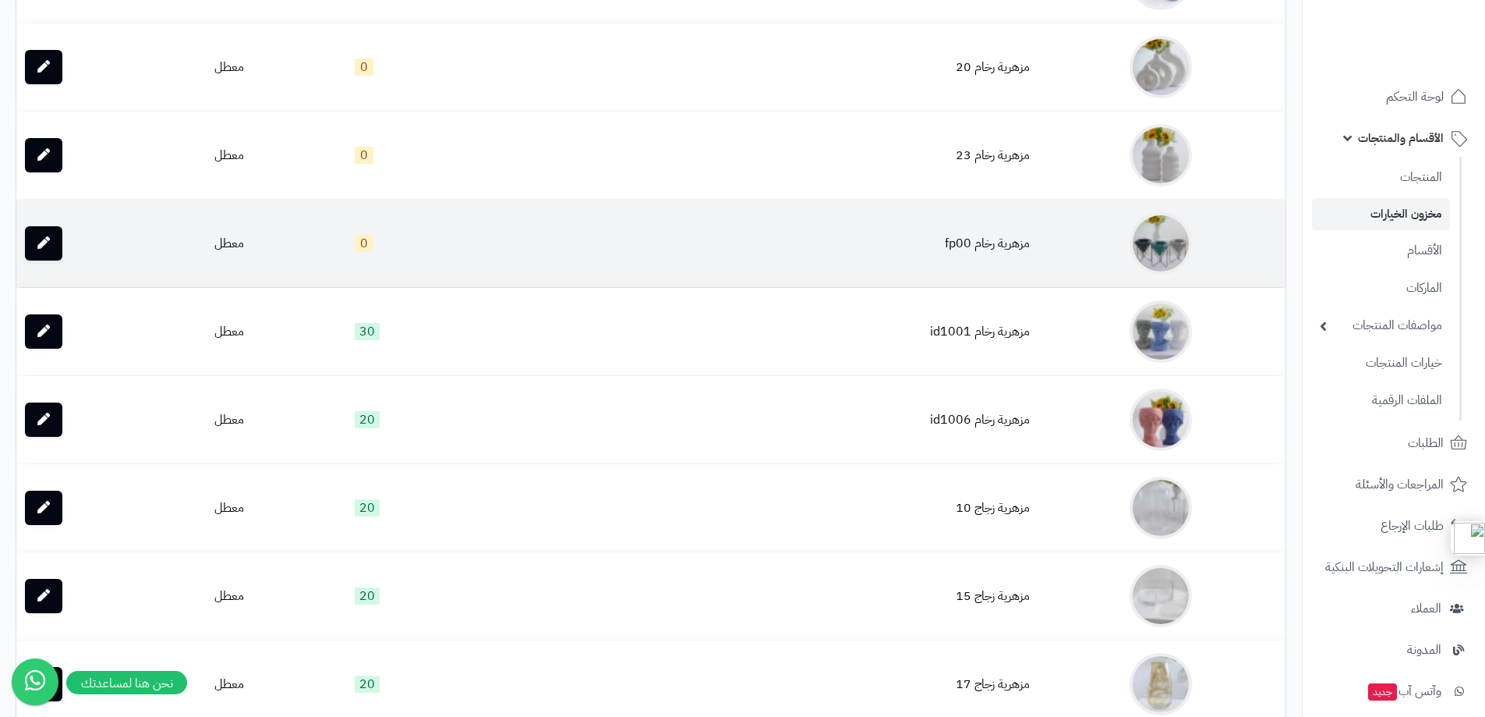
scroll to position [390, 0]
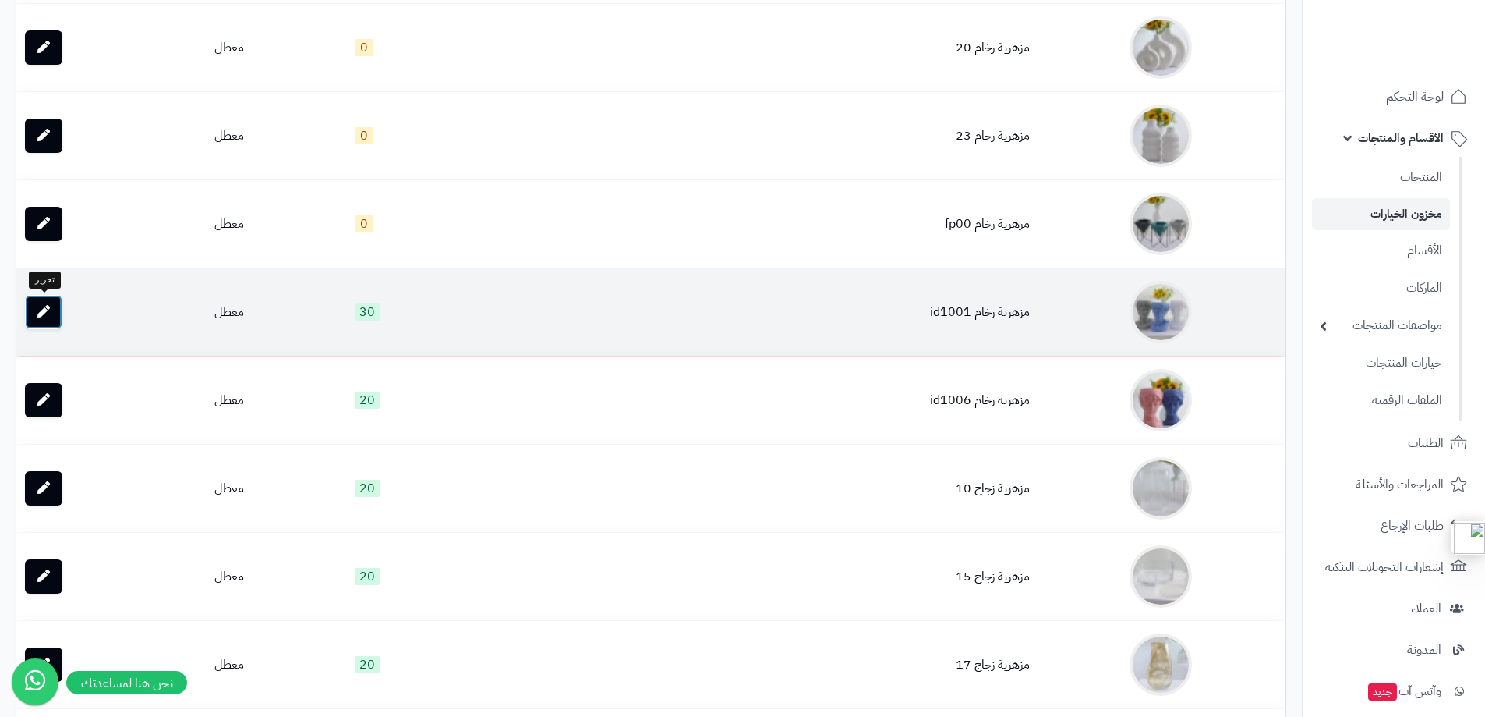
click at [51, 310] on link at bounding box center [43, 312] width 37 height 34
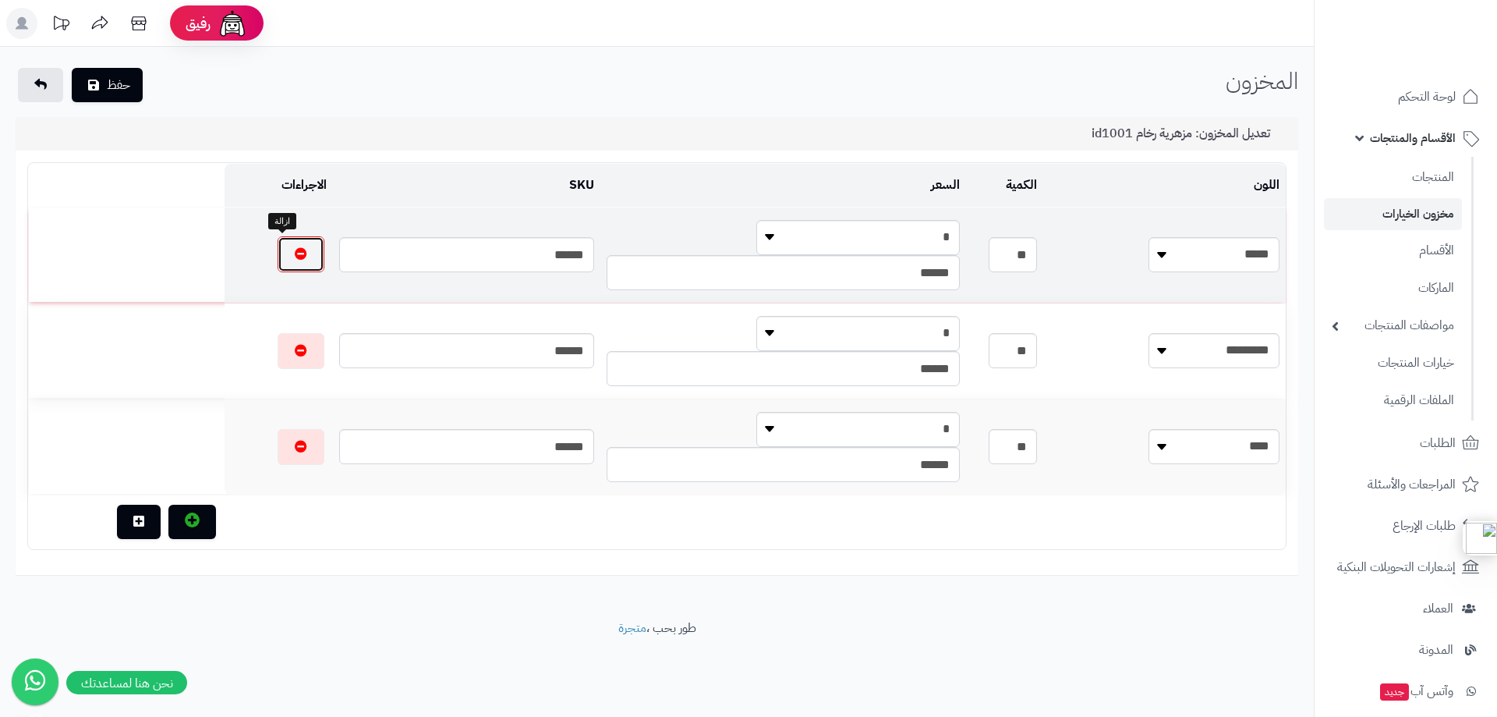
click at [295, 253] on icon "button" at bounding box center [301, 253] width 12 height 12
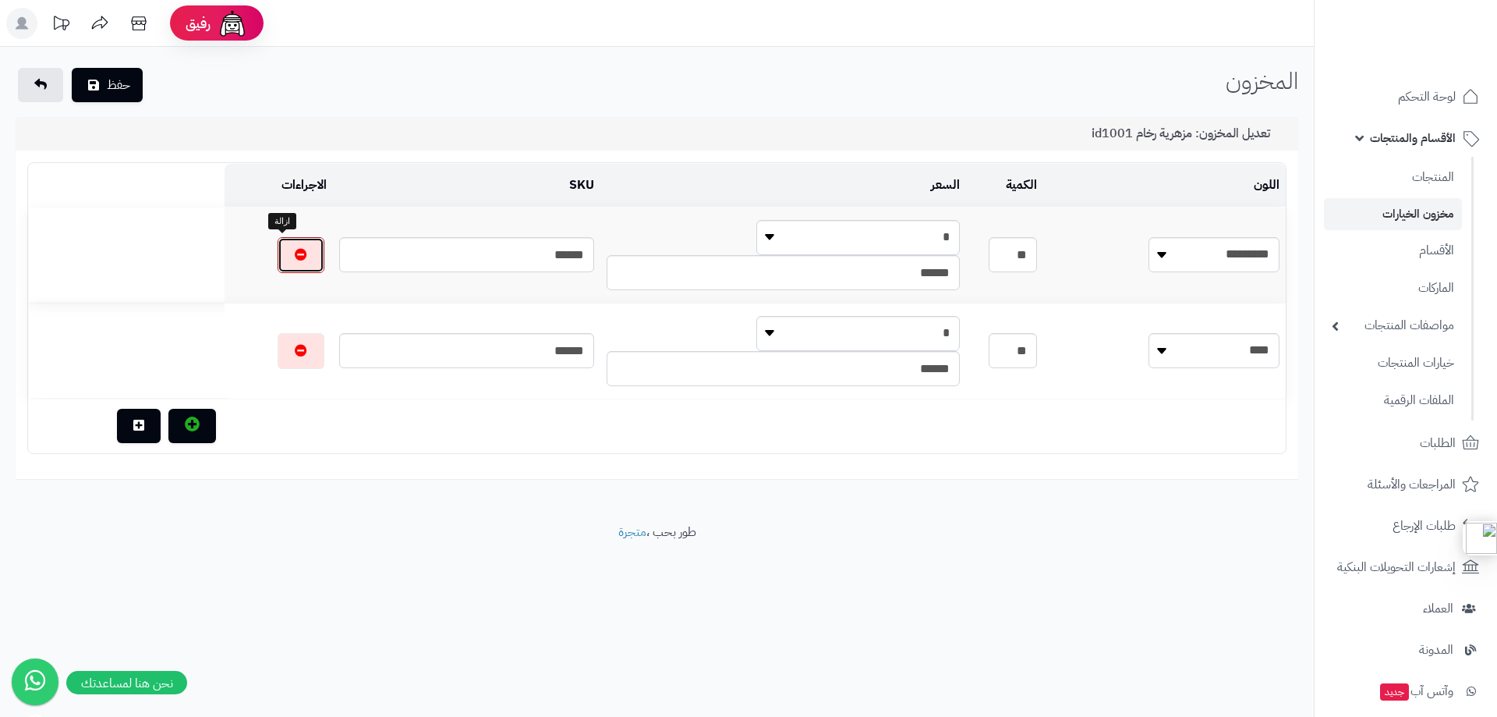
click at [295, 253] on icon "button" at bounding box center [301, 254] width 12 height 12
click at [295, 344] on icon "button" at bounding box center [301, 350] width 12 height 12
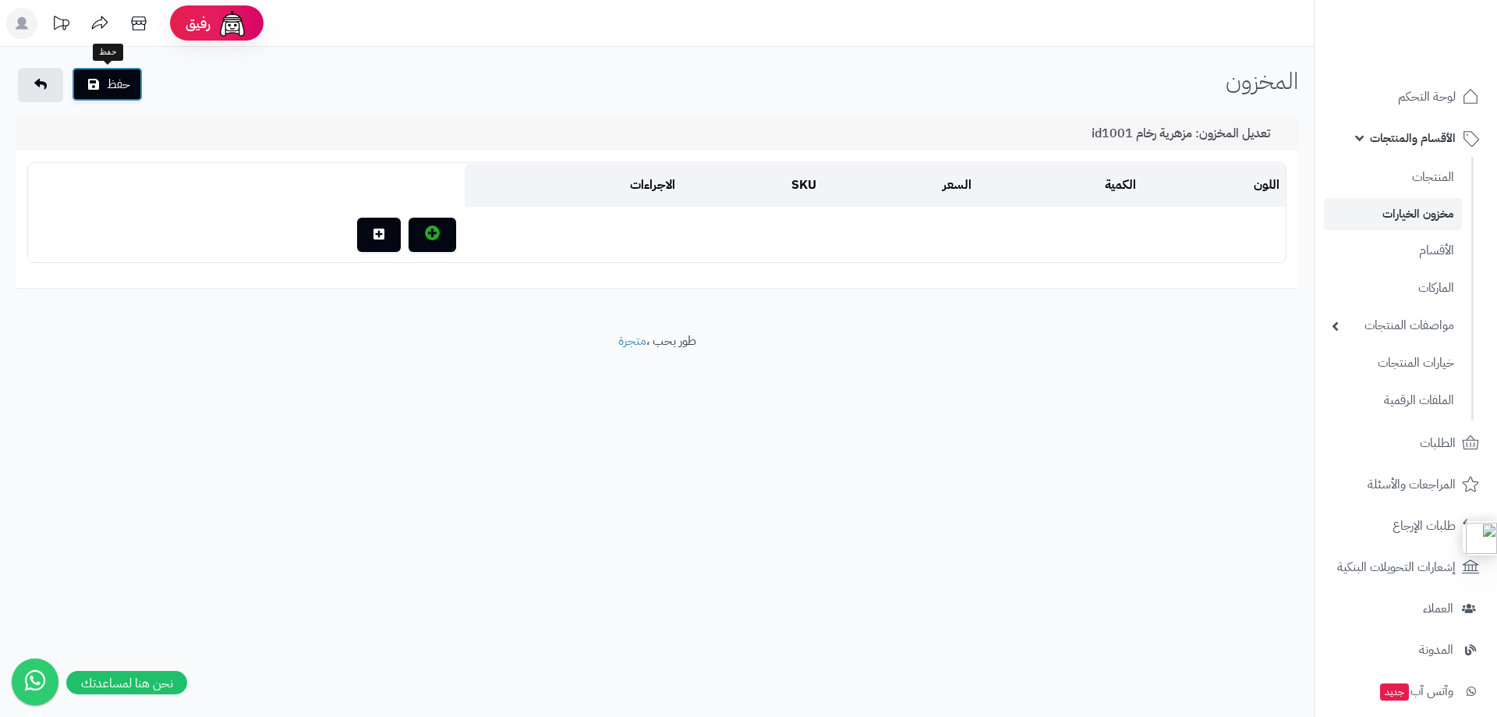
click at [125, 90] on button "حفظ" at bounding box center [107, 84] width 71 height 34
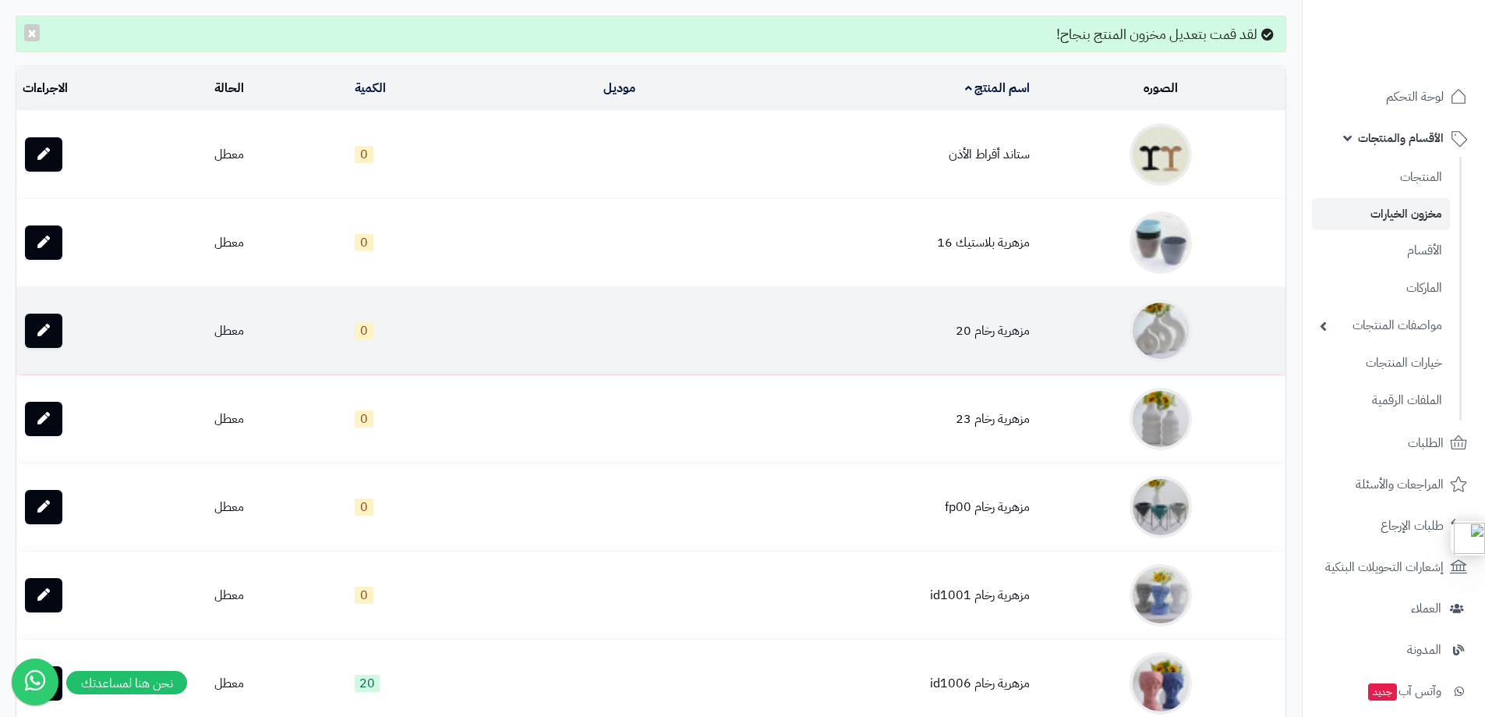
scroll to position [468, 0]
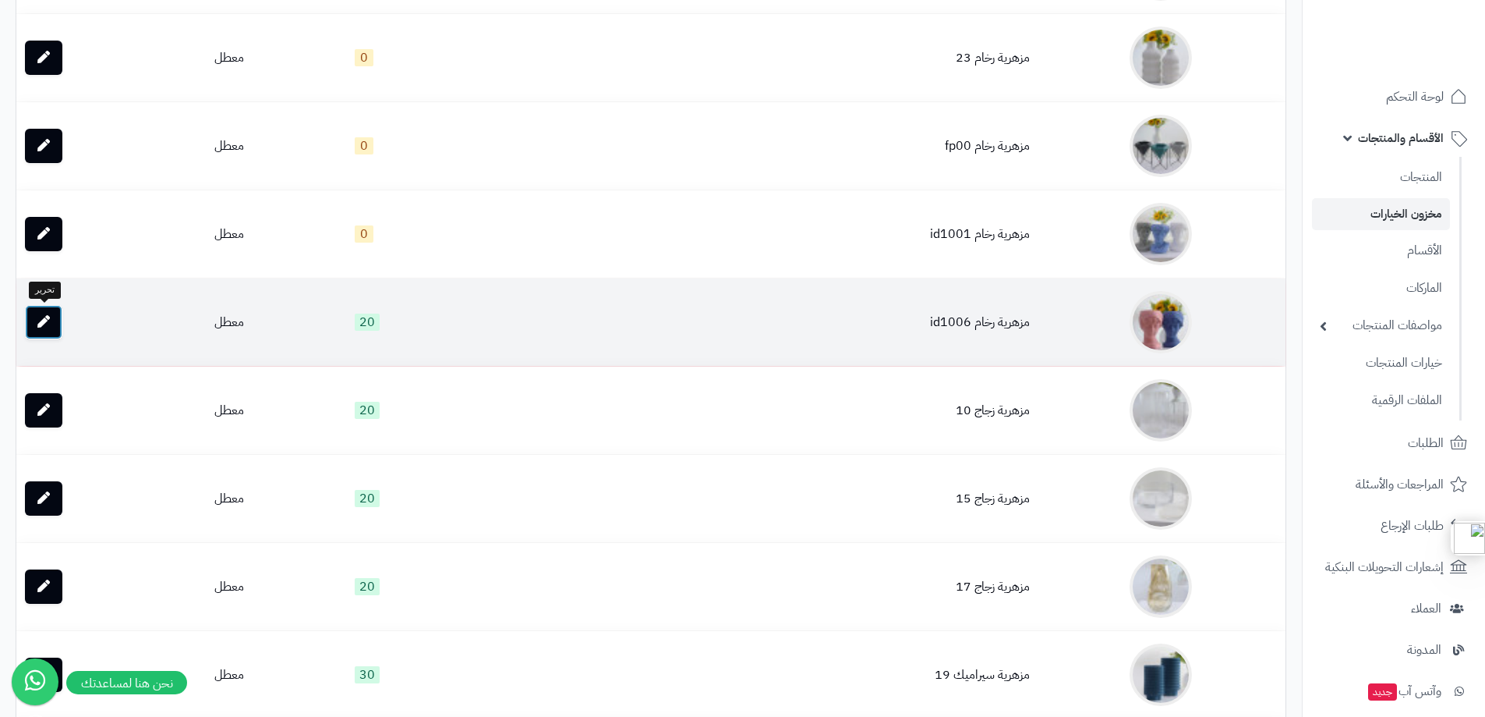
click at [47, 319] on icon at bounding box center [43, 321] width 12 height 12
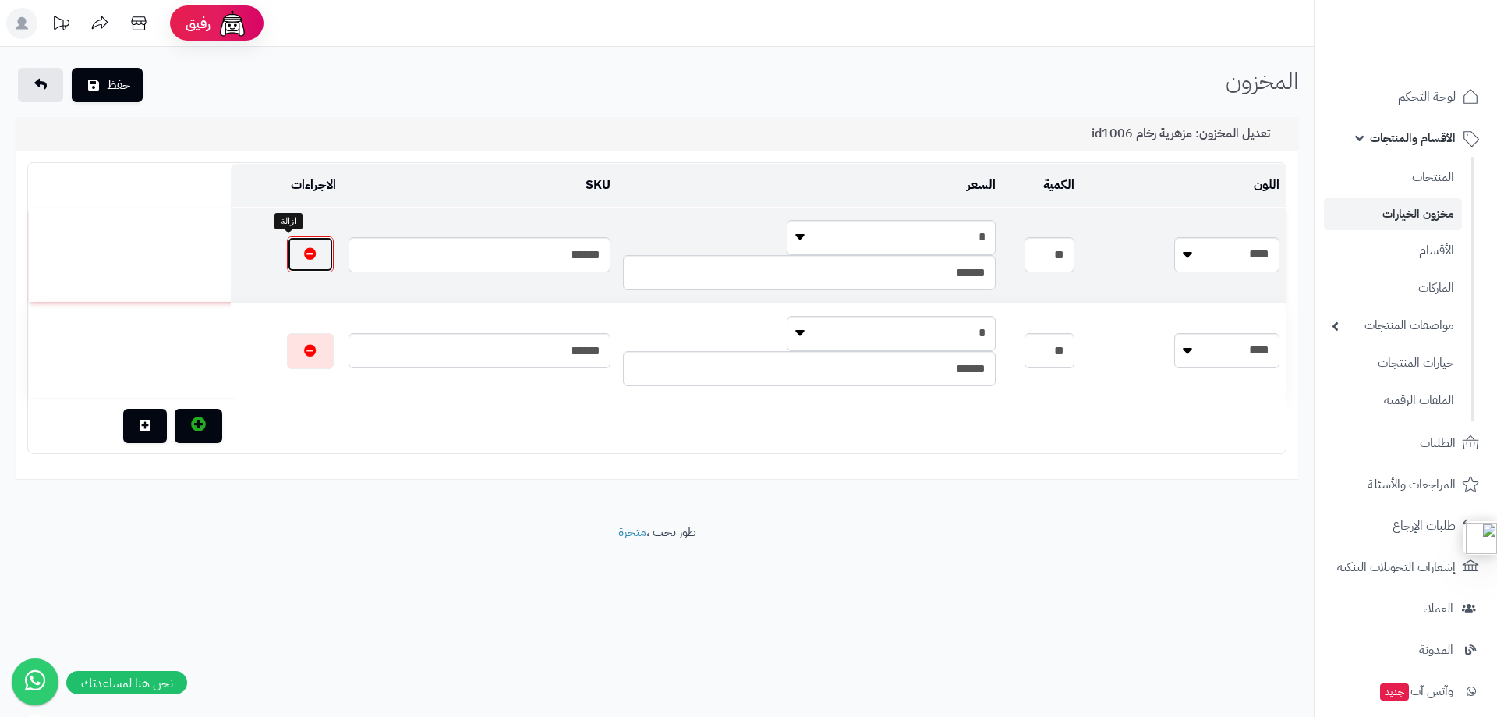
click at [288, 262] on button "button" at bounding box center [310, 254] width 47 height 36
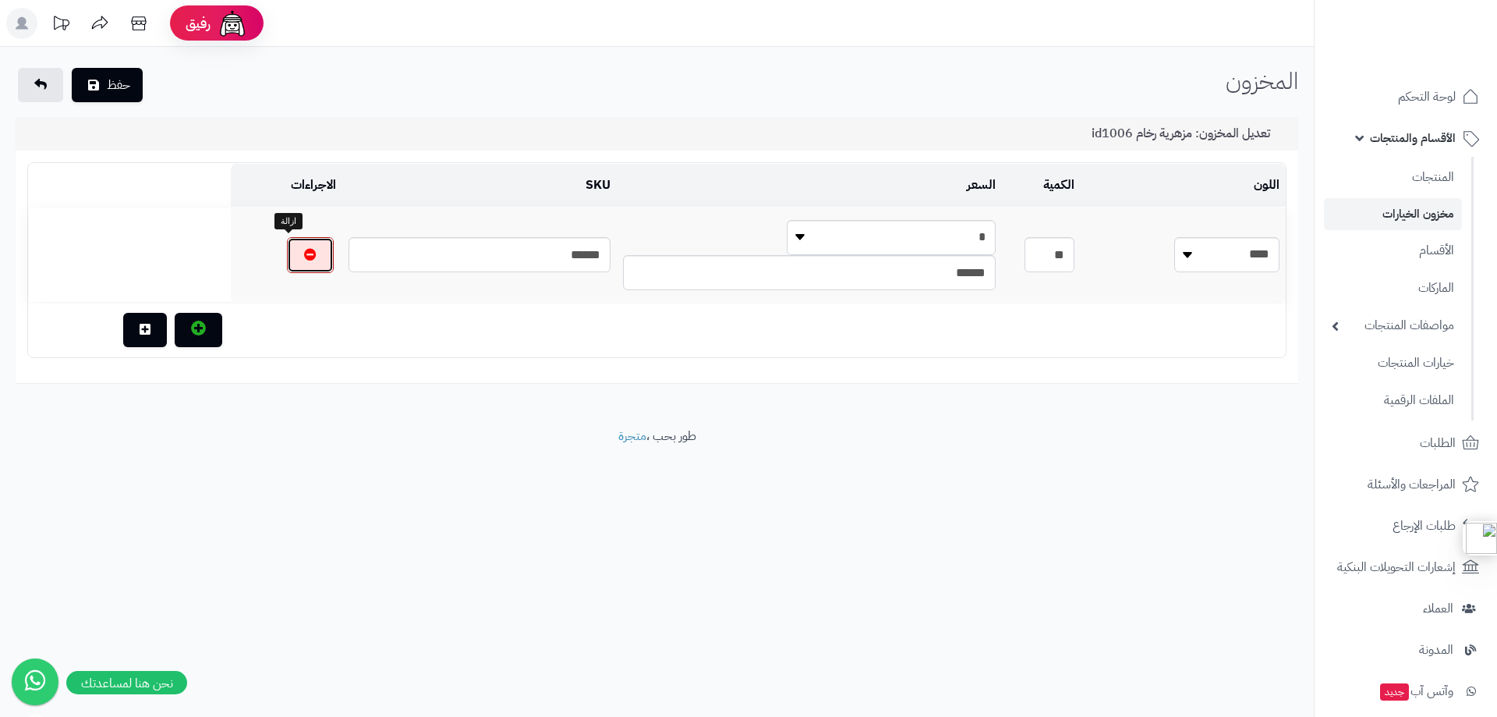
click at [288, 262] on button "button" at bounding box center [310, 255] width 47 height 36
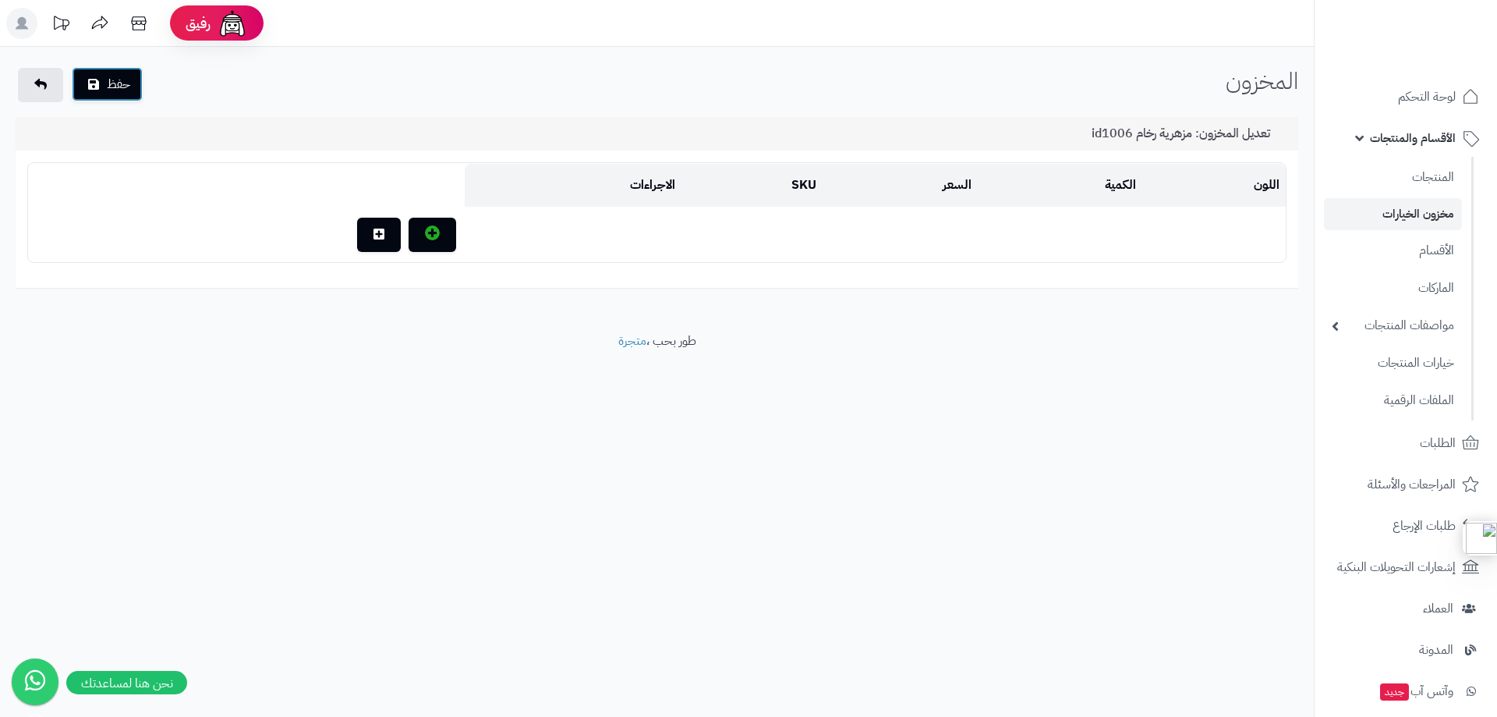
click at [104, 87] on button "حفظ" at bounding box center [107, 84] width 71 height 34
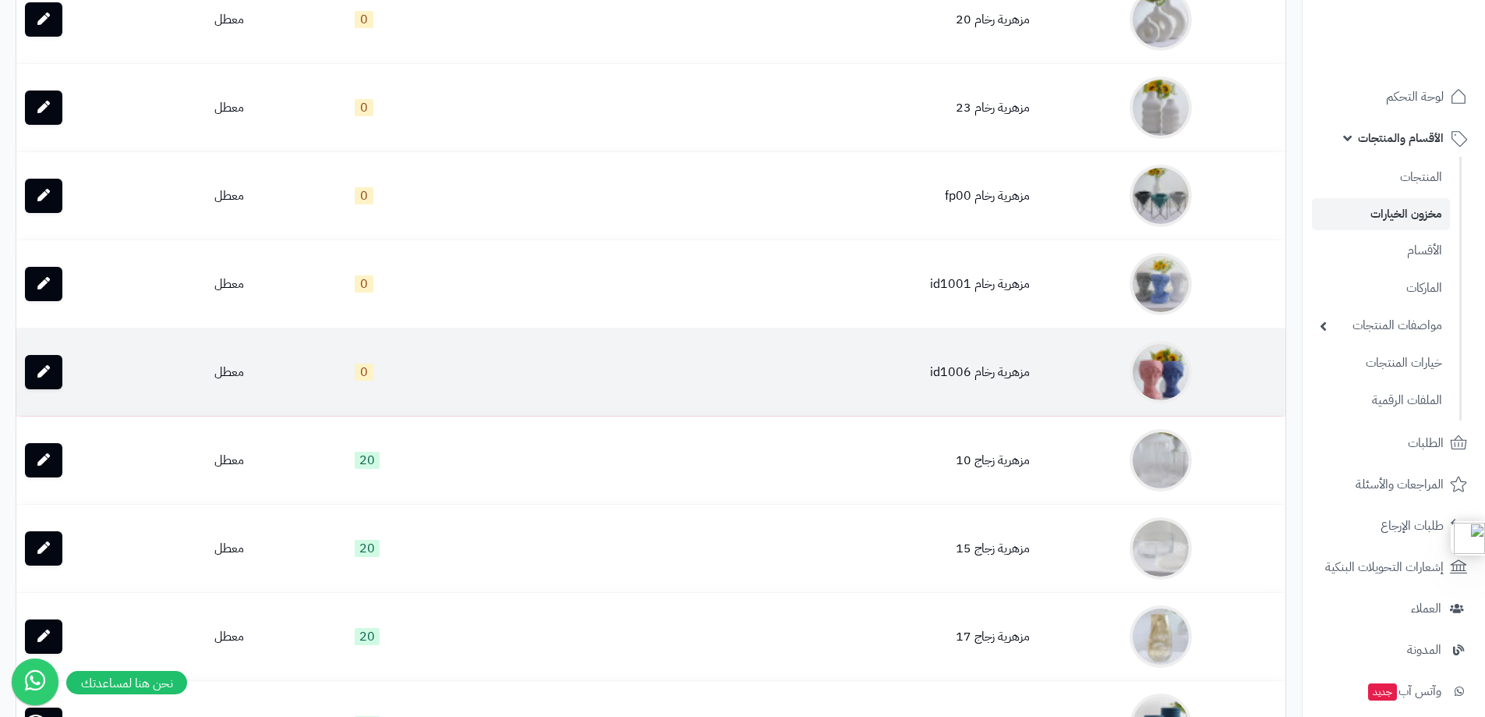
scroll to position [468, 0]
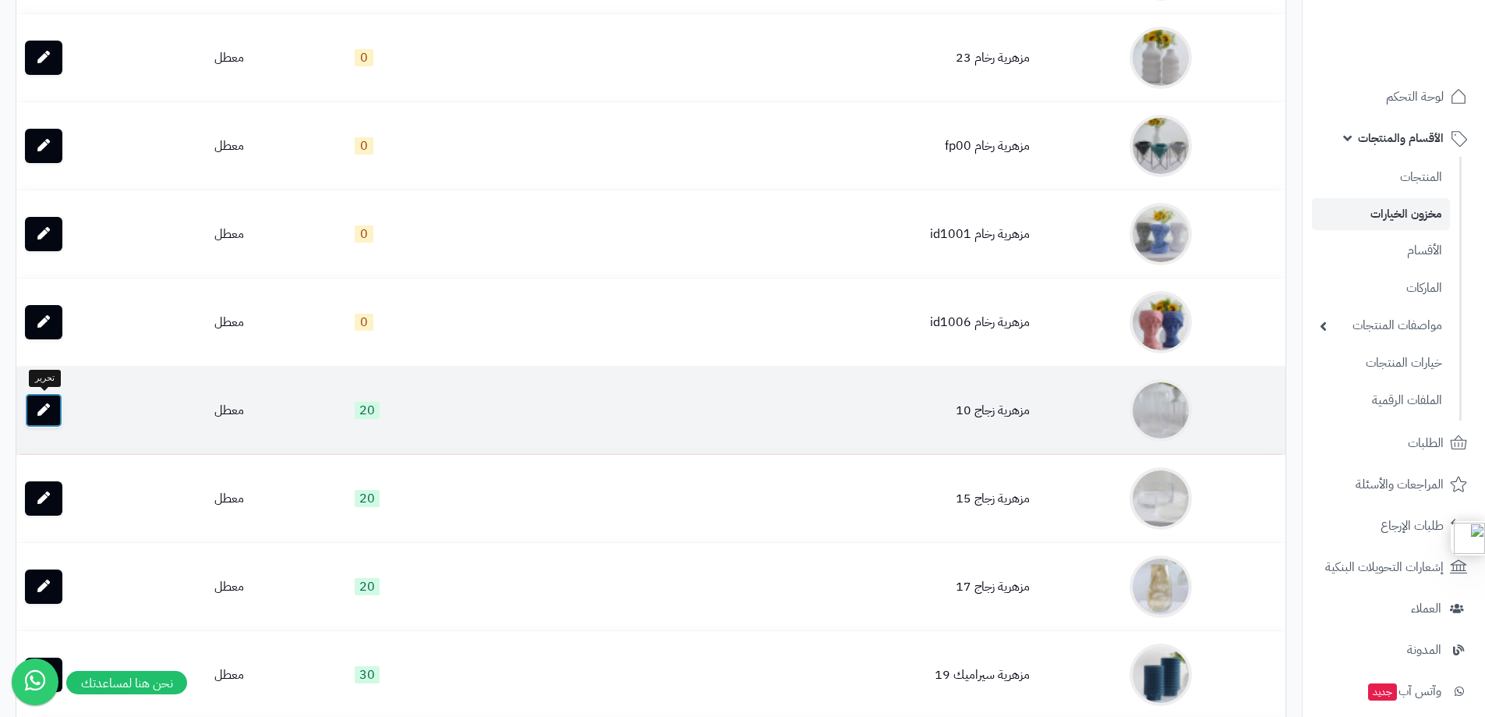
click at [42, 409] on icon at bounding box center [43, 409] width 12 height 12
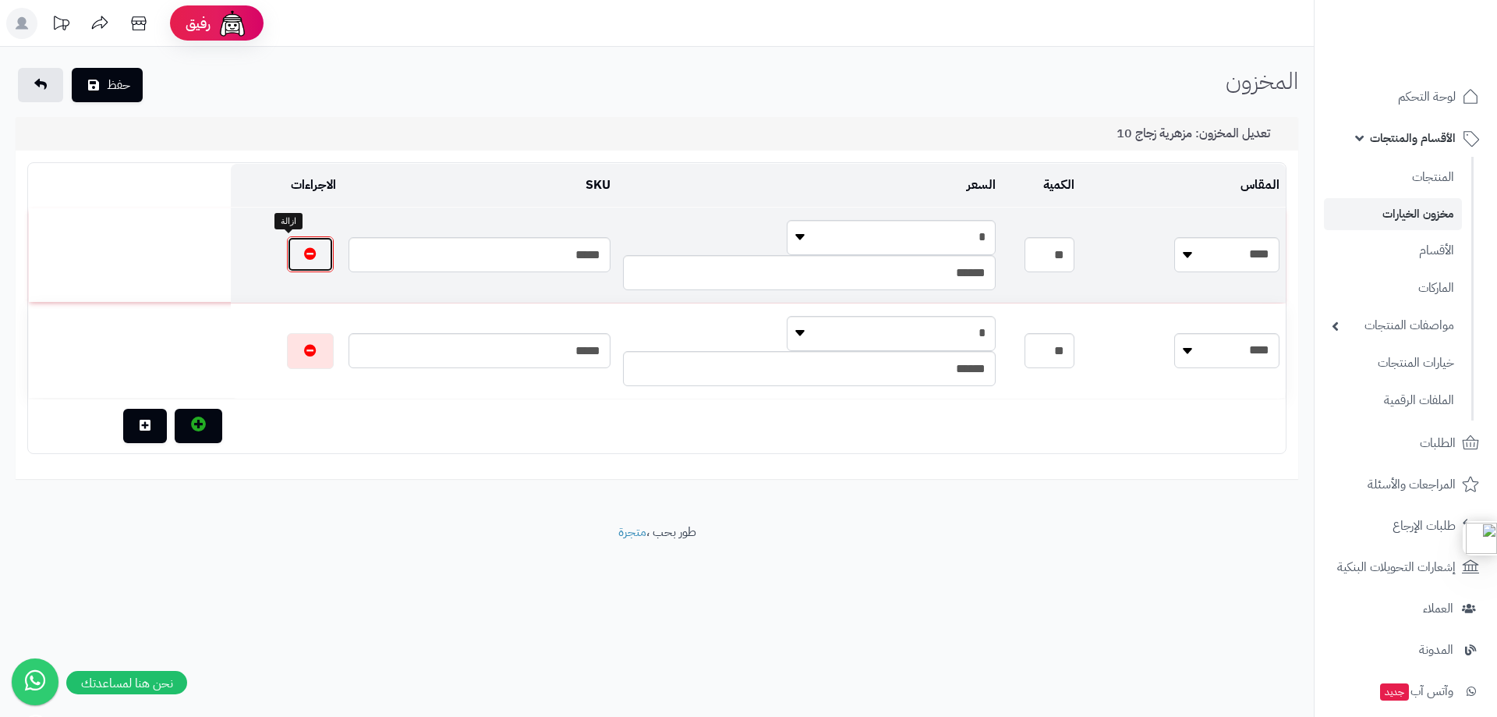
click at [296, 255] on button "button" at bounding box center [310, 254] width 47 height 36
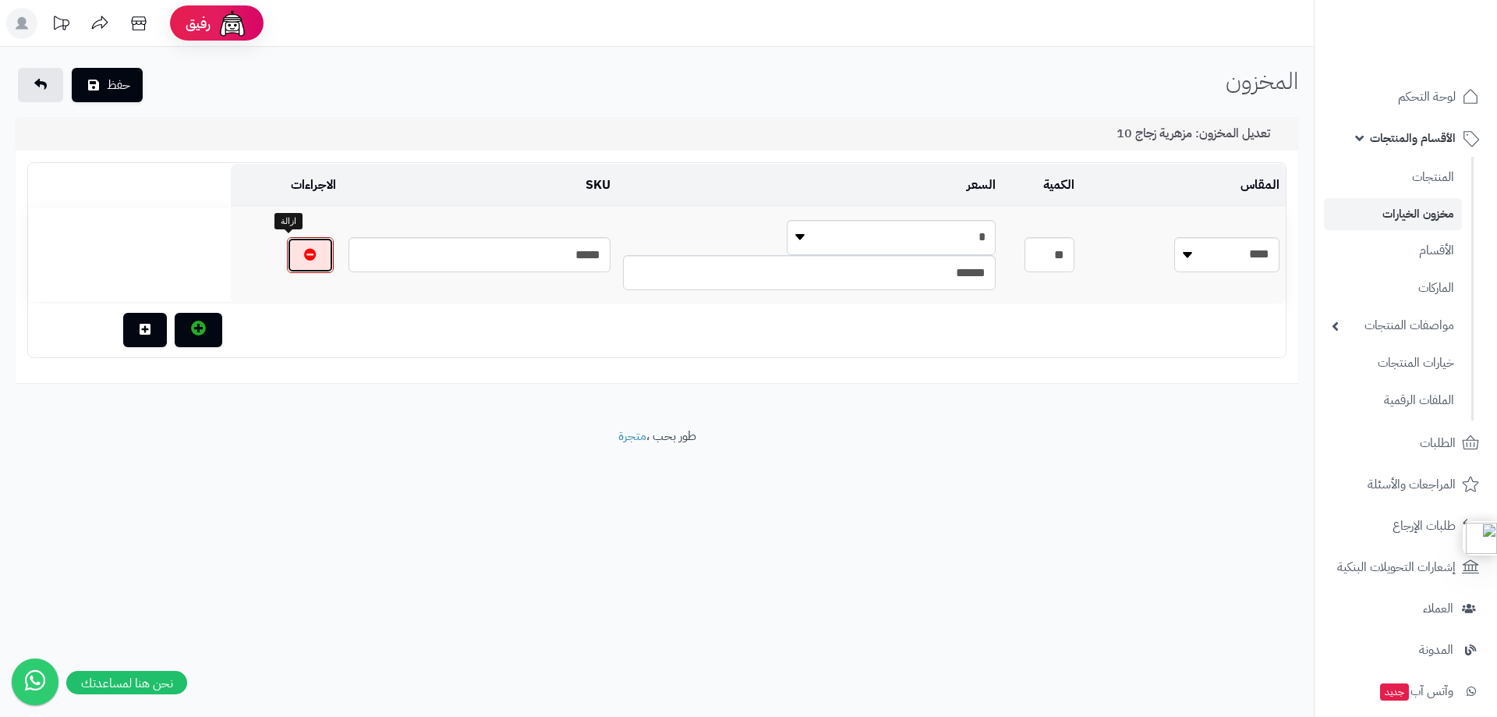
click at [296, 255] on button "button" at bounding box center [310, 255] width 47 height 36
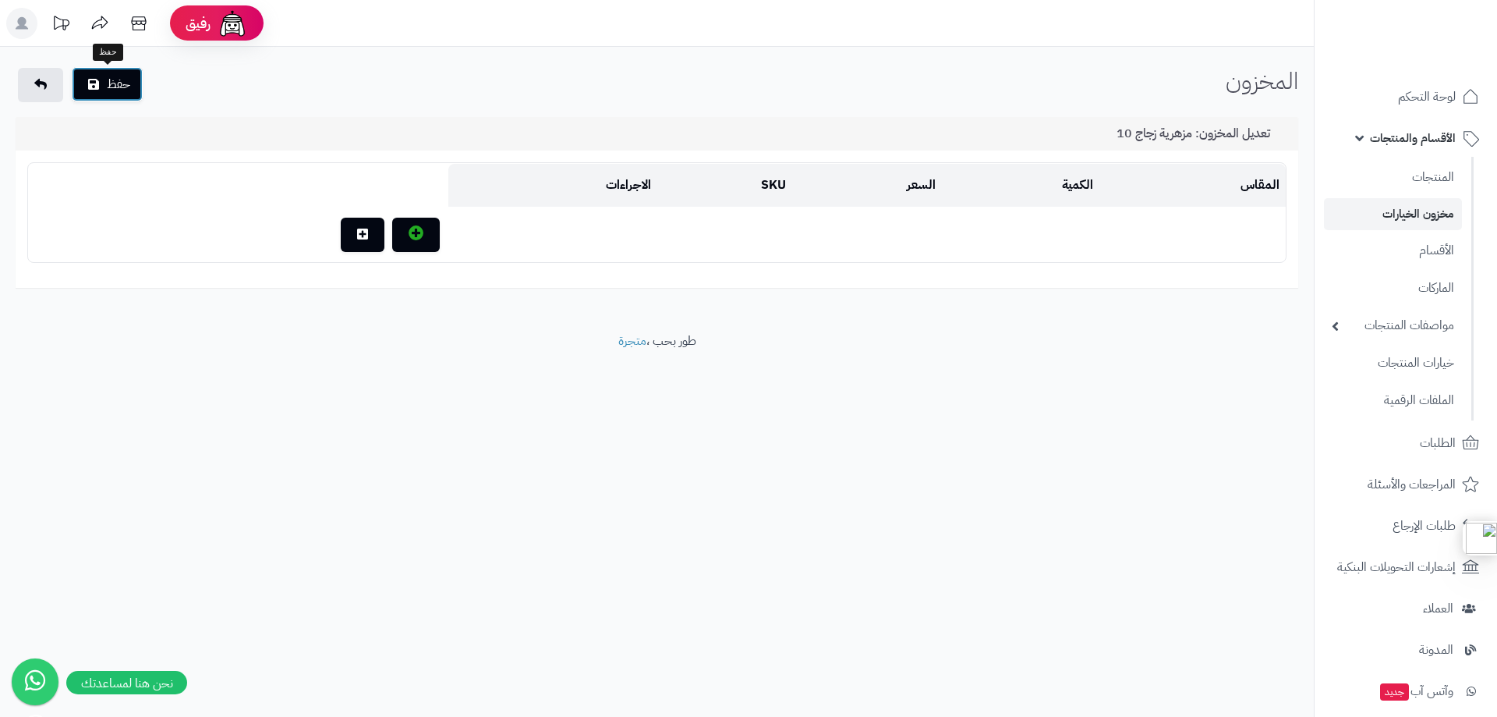
click at [124, 92] on button "حفظ" at bounding box center [107, 84] width 71 height 34
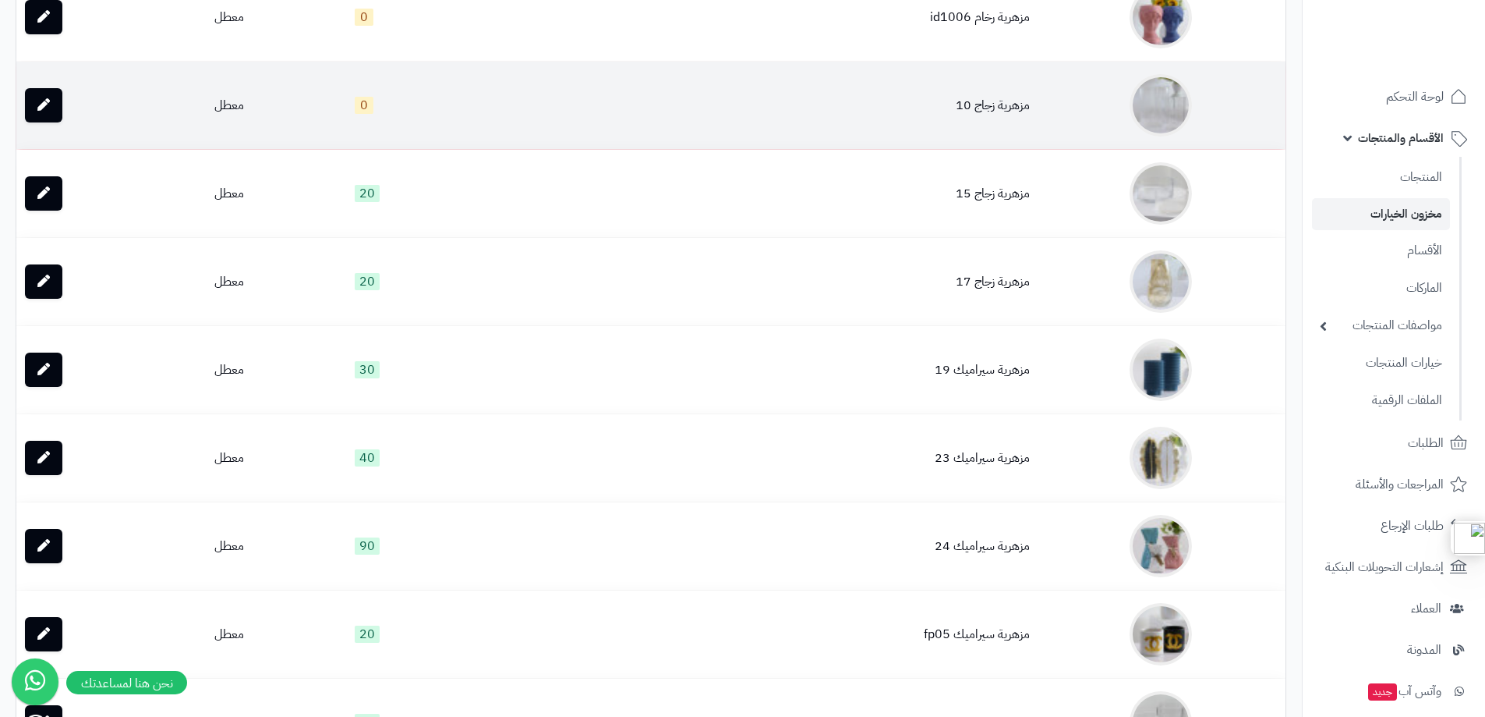
scroll to position [780, 0]
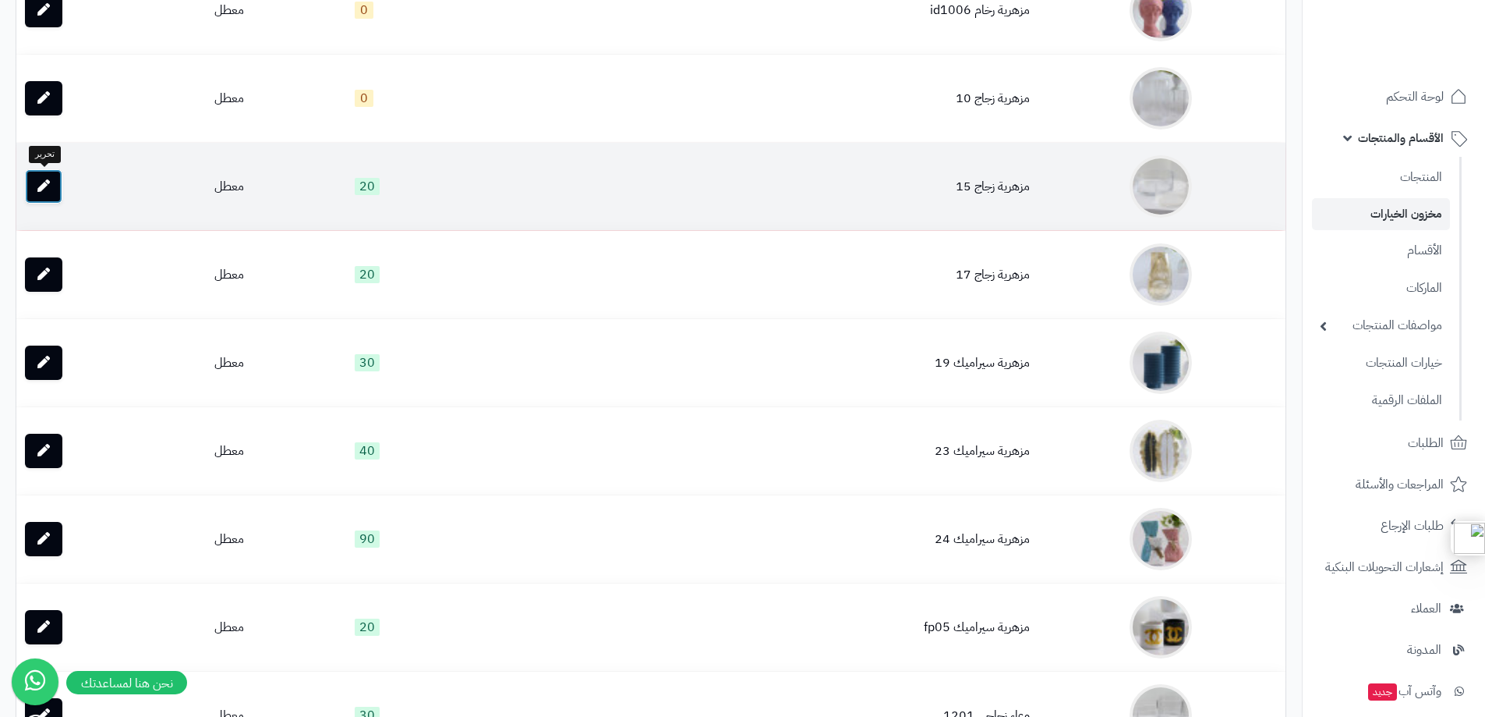
click at [39, 182] on icon at bounding box center [43, 185] width 12 height 12
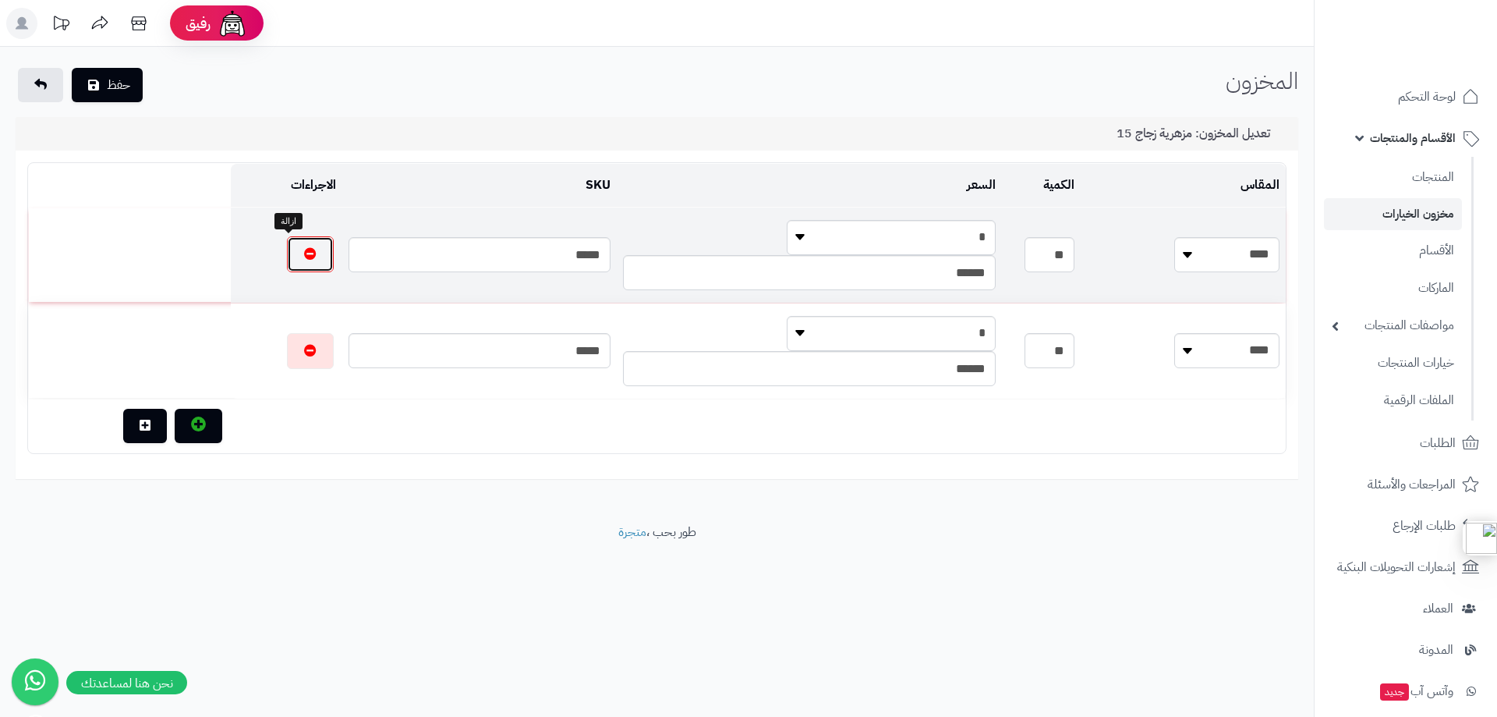
click at [304, 252] on icon "button" at bounding box center [310, 253] width 12 height 12
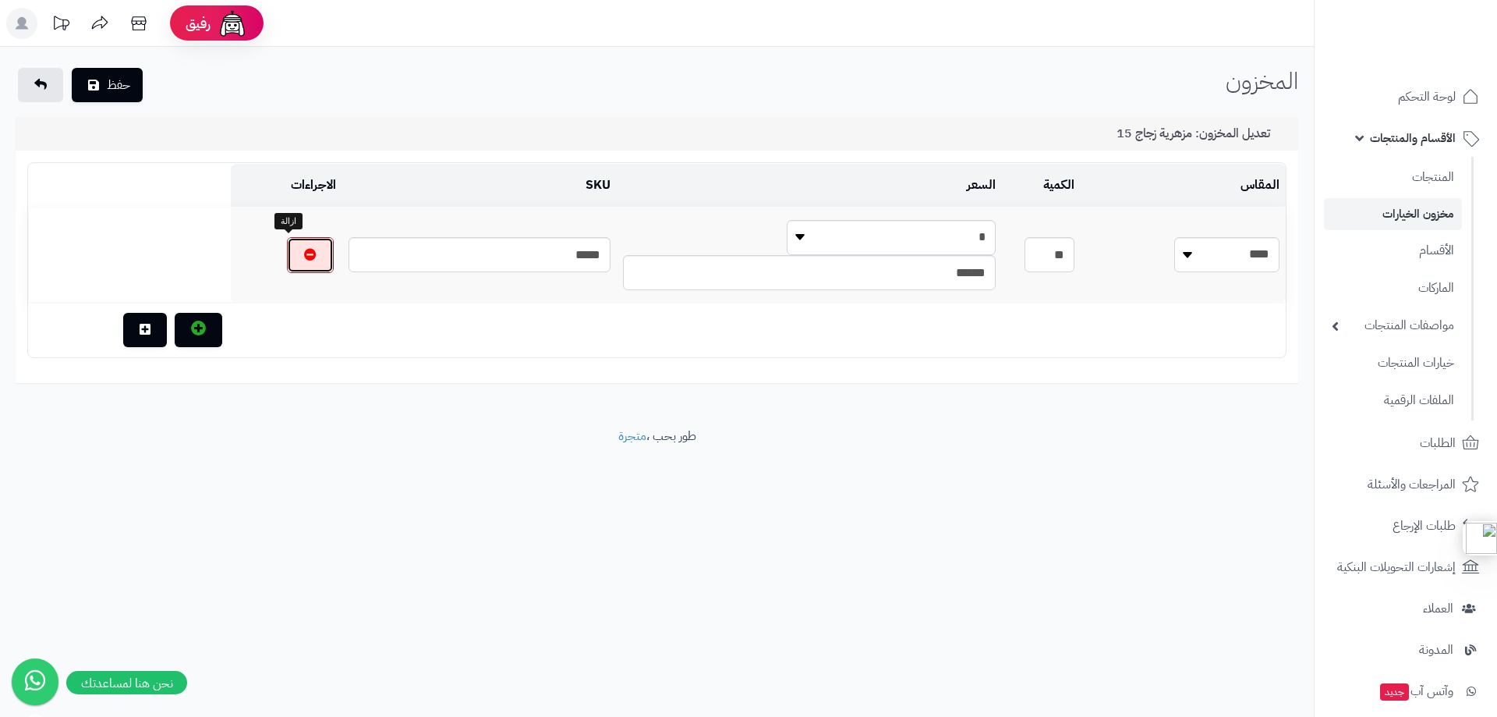
click at [304, 252] on icon "button" at bounding box center [310, 254] width 12 height 12
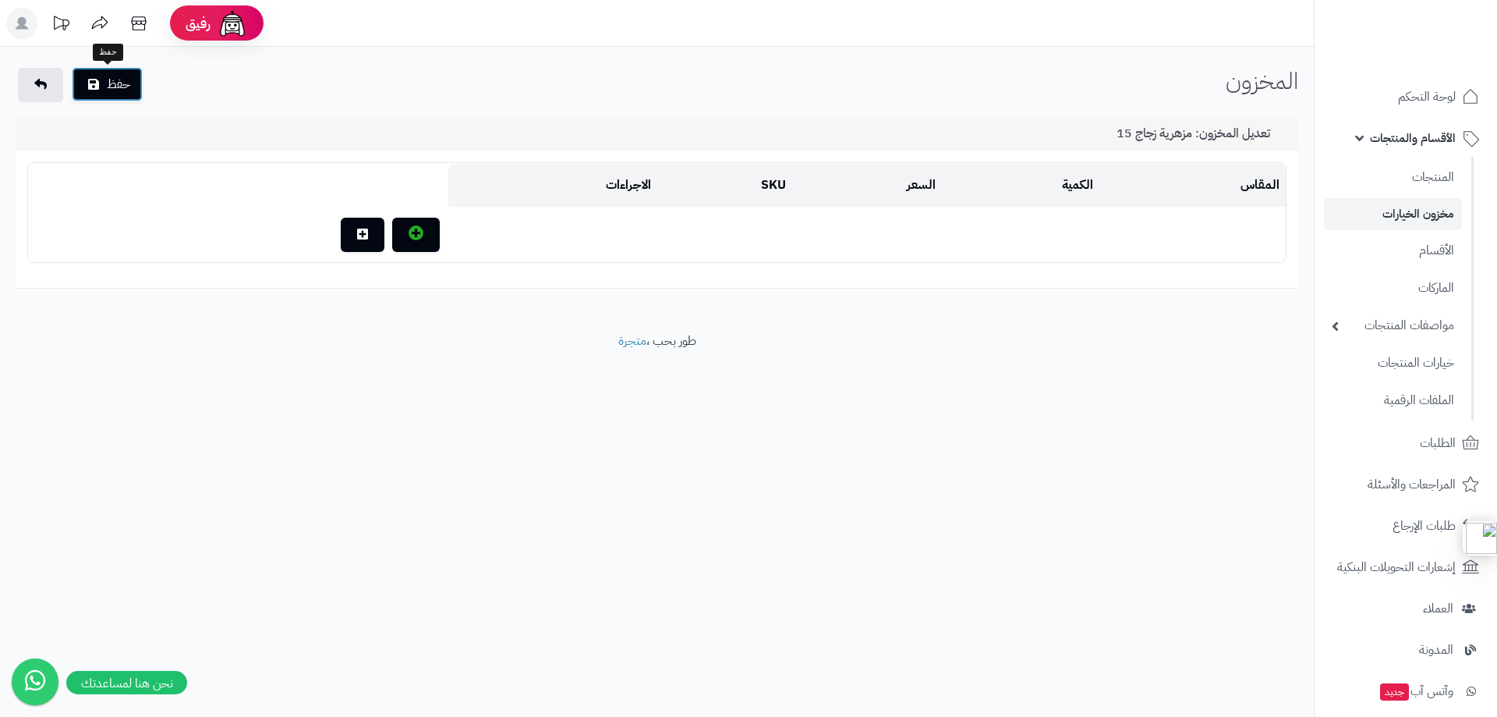
click at [96, 80] on icon "submit" at bounding box center [93, 84] width 11 height 12
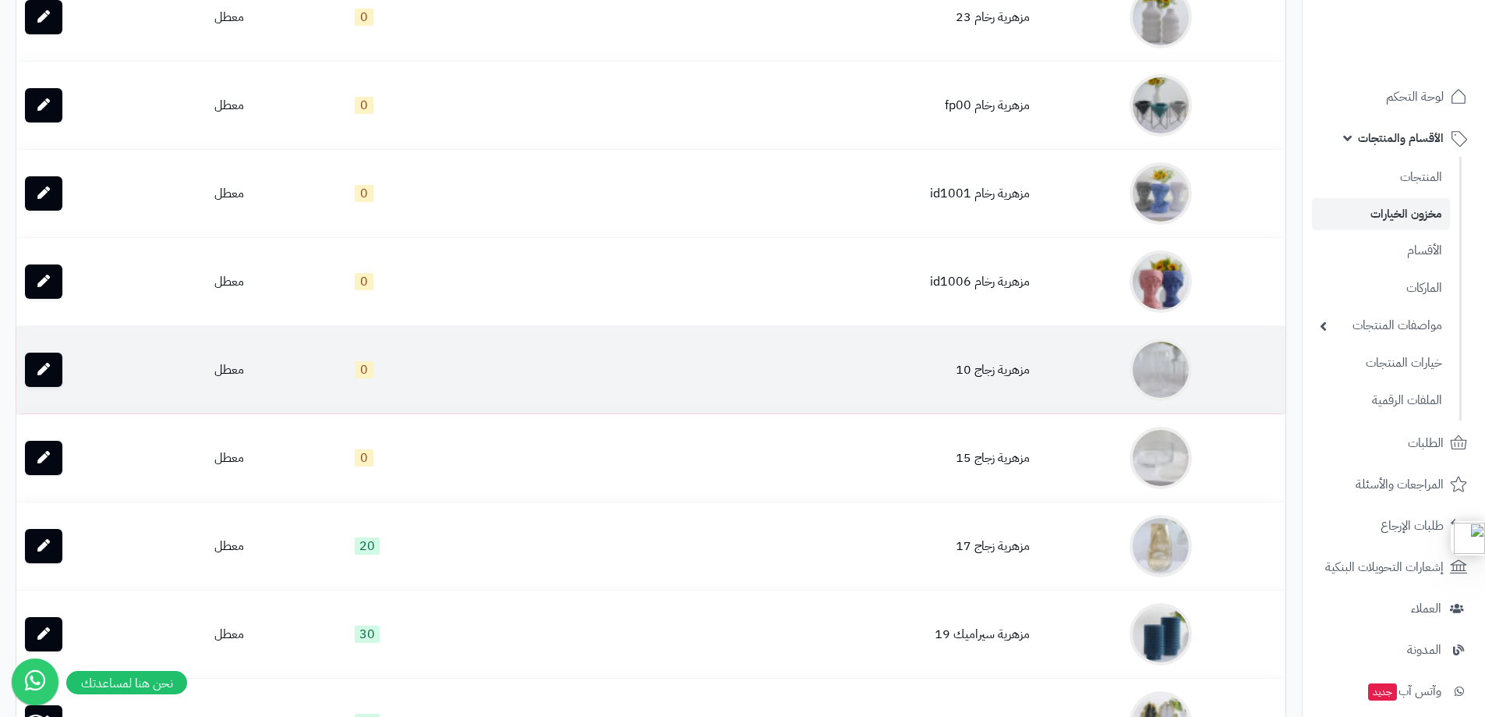
scroll to position [702, 0]
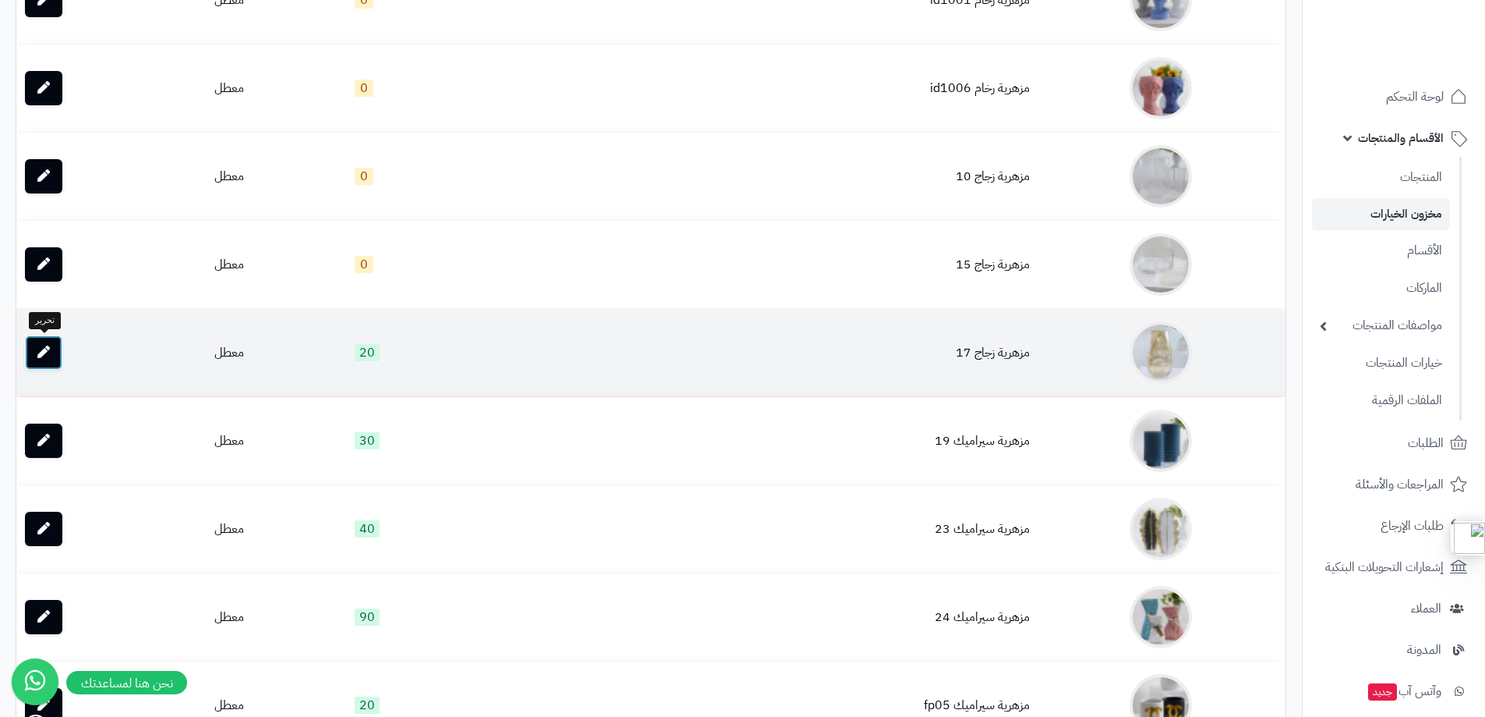
click at [41, 352] on icon at bounding box center [43, 351] width 12 height 12
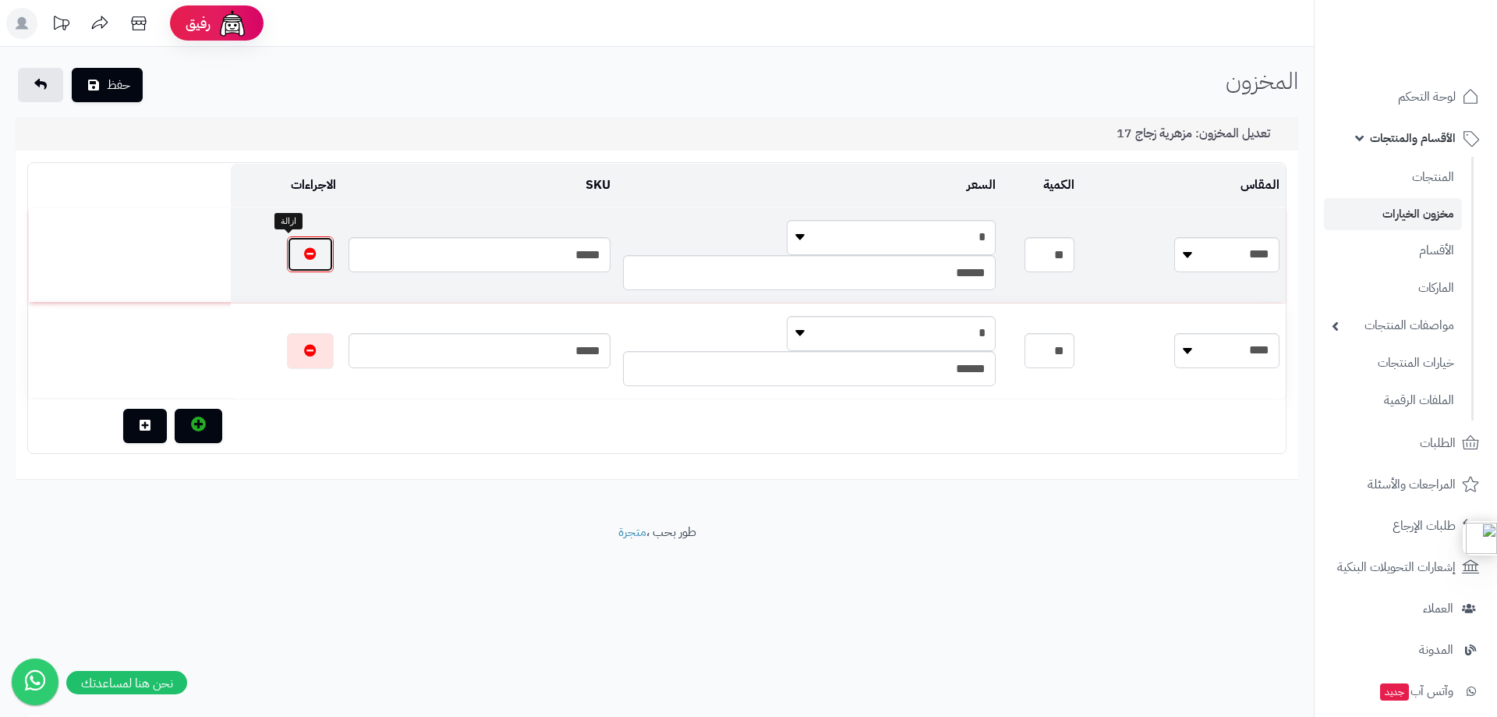
click at [296, 252] on button "button" at bounding box center [310, 254] width 47 height 36
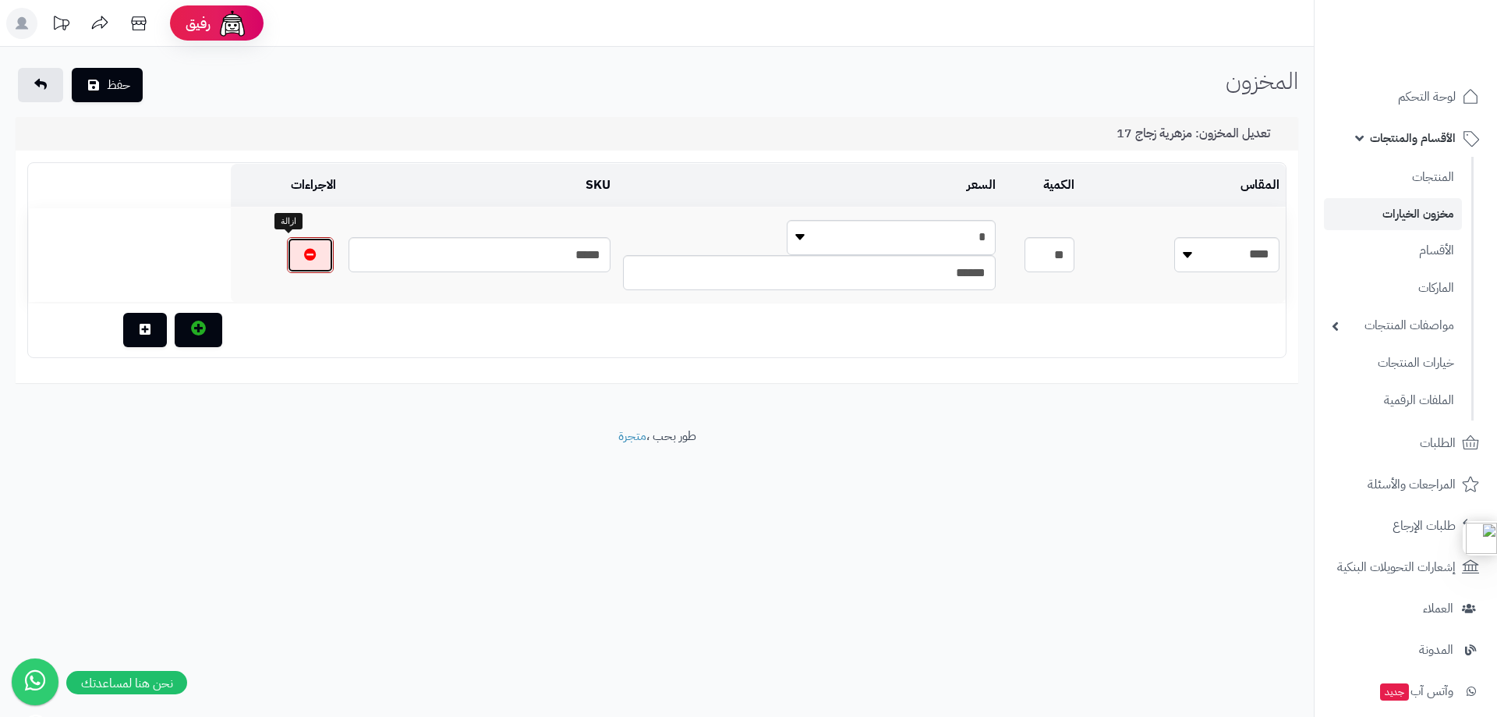
click at [296, 252] on button "button" at bounding box center [310, 255] width 47 height 36
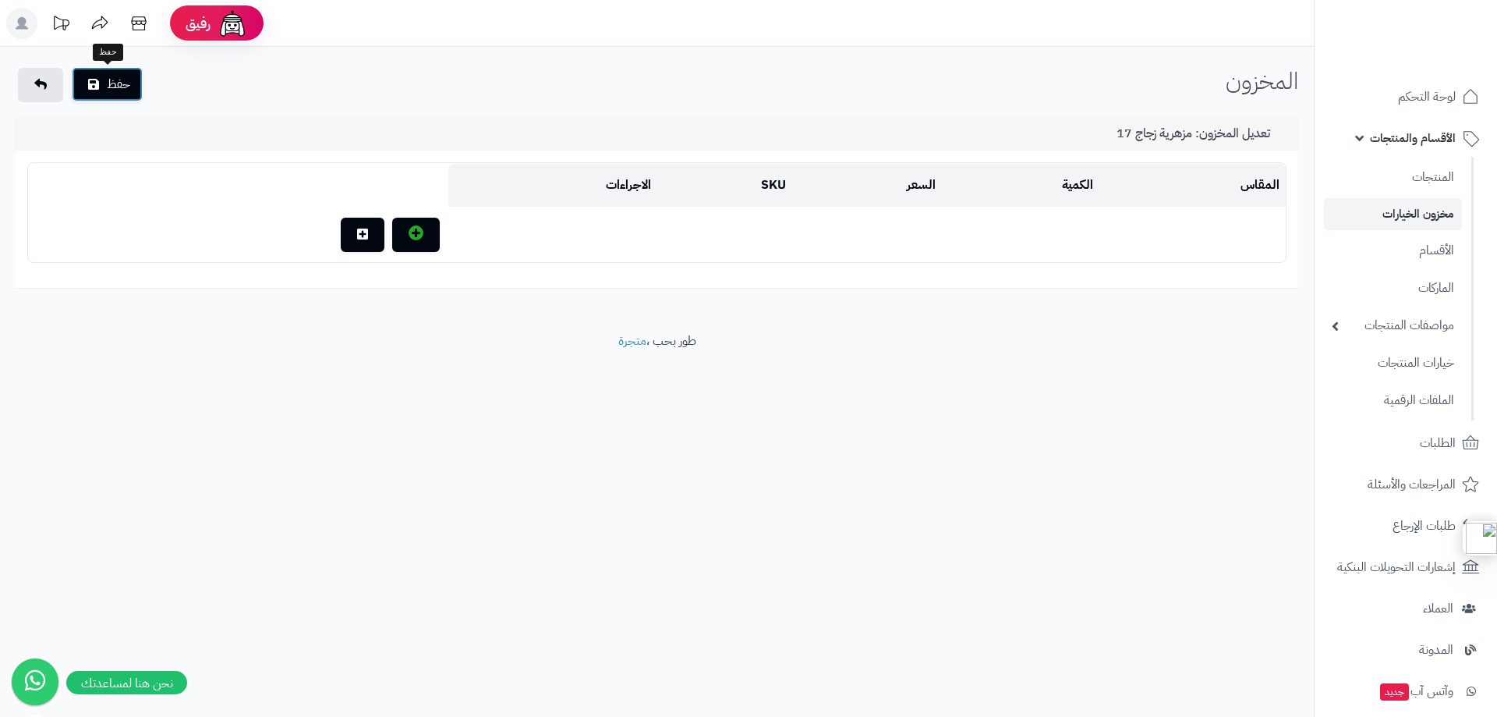
click at [106, 83] on button "حفظ" at bounding box center [107, 84] width 71 height 34
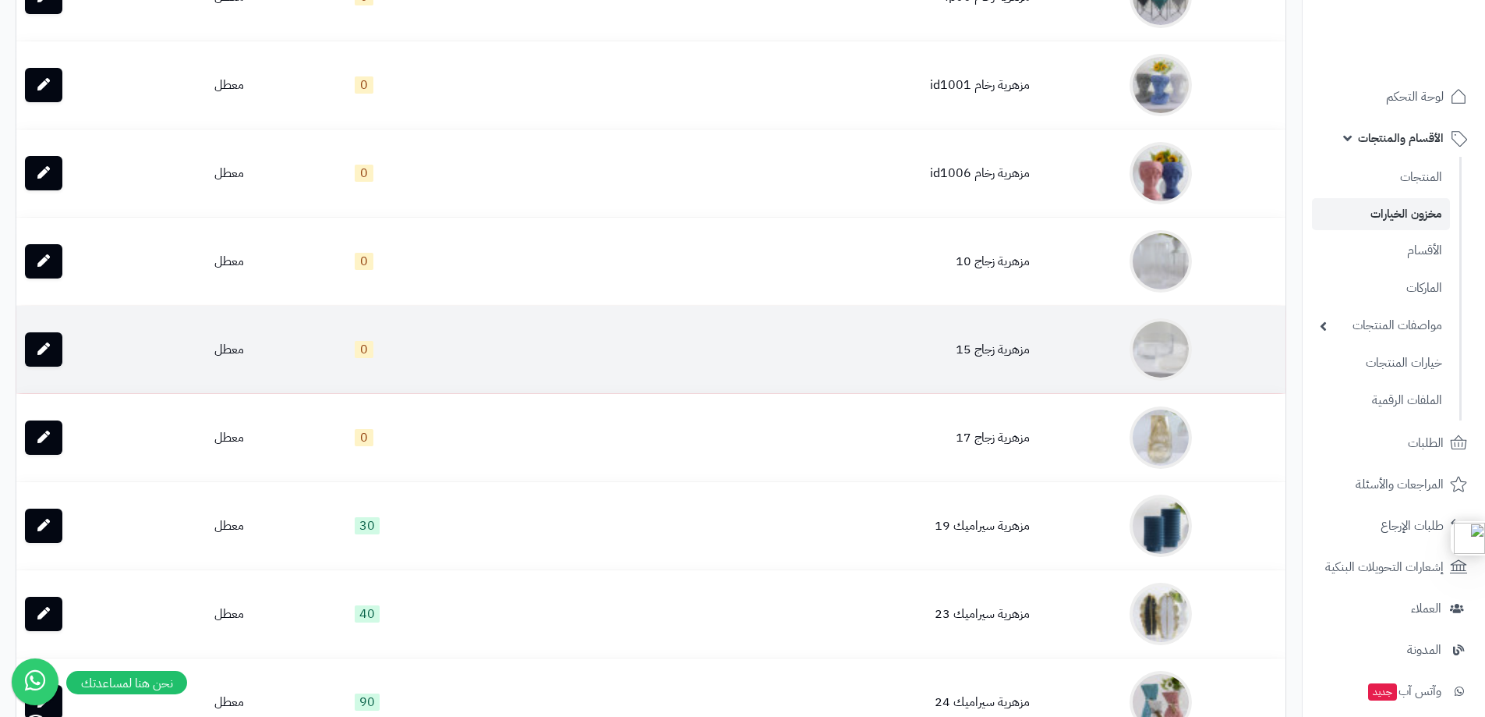
scroll to position [702, 0]
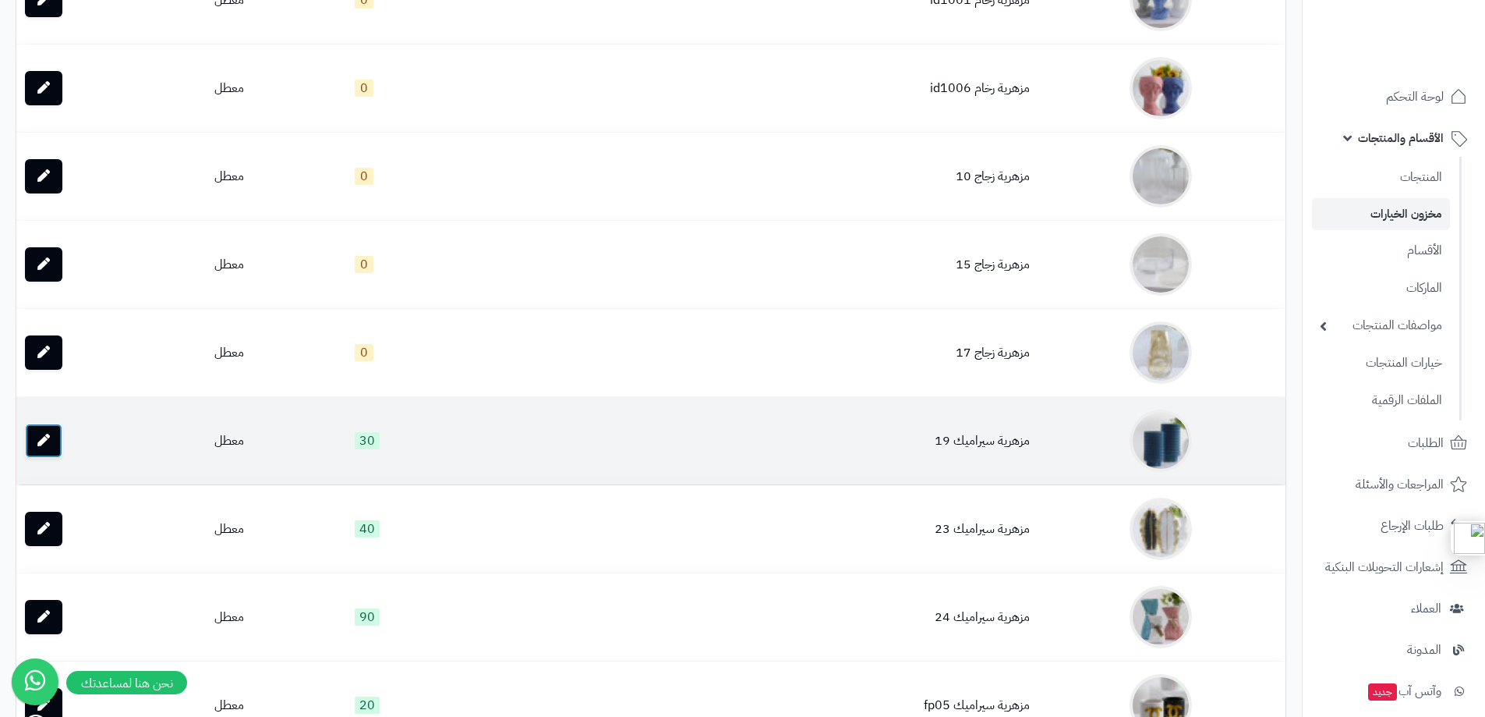
click at [47, 443] on icon at bounding box center [43, 440] width 12 height 12
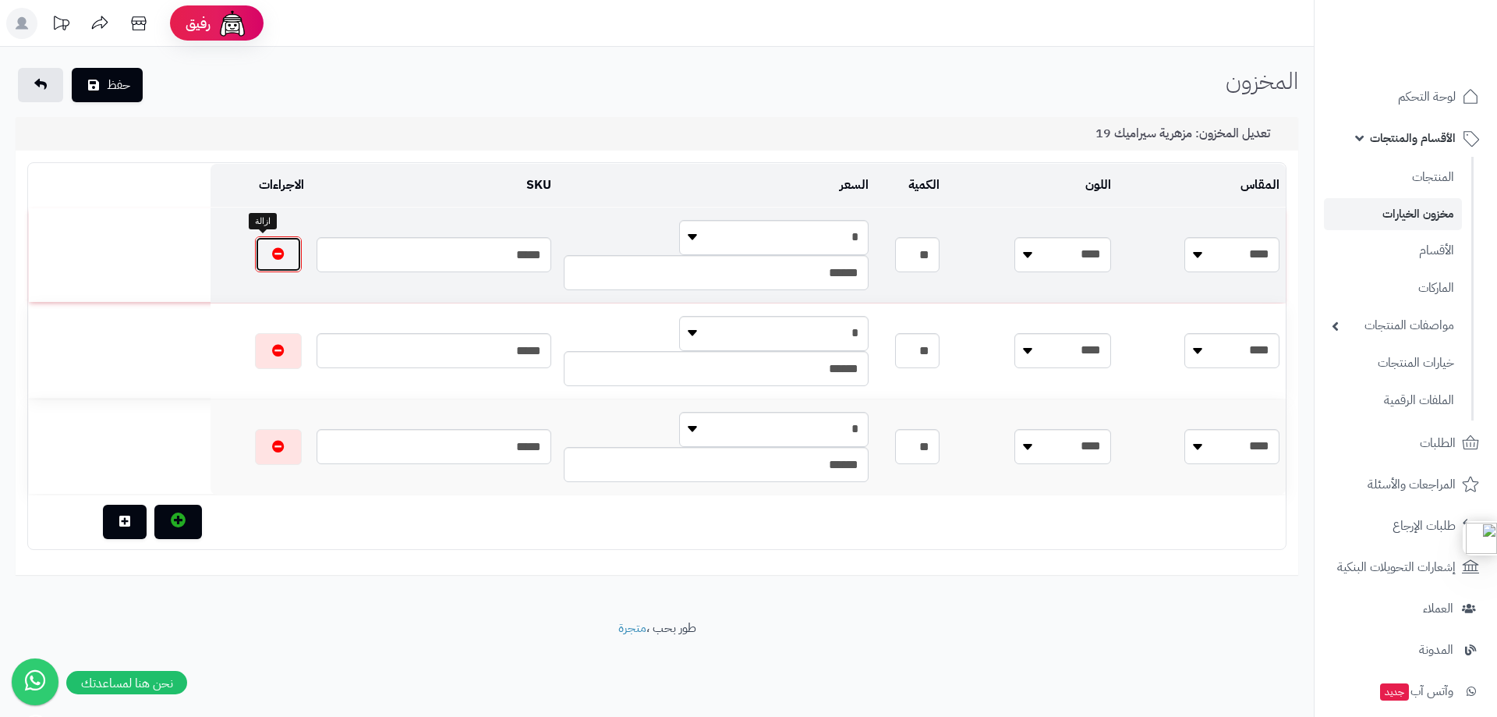
click at [272, 250] on icon "button" at bounding box center [278, 253] width 12 height 12
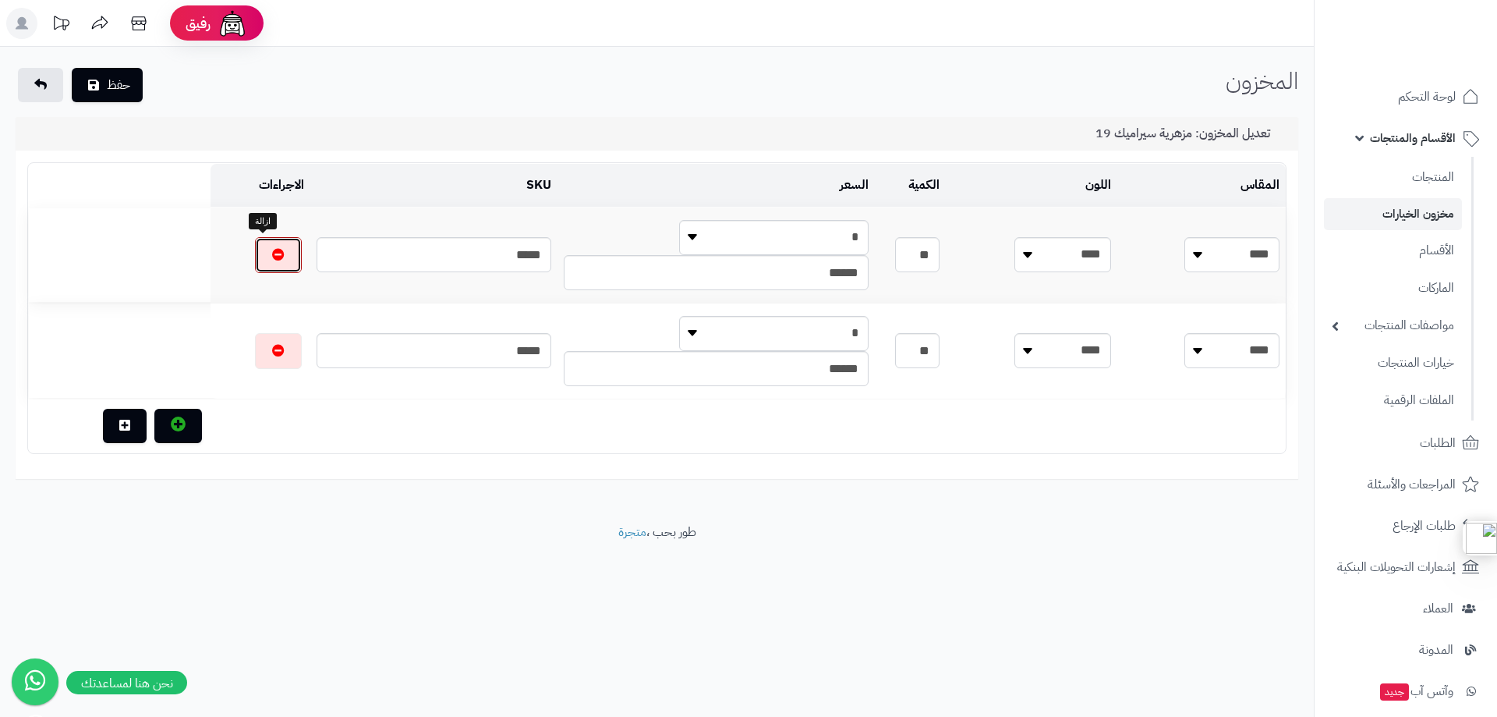
click at [272, 250] on icon "button" at bounding box center [278, 254] width 12 height 12
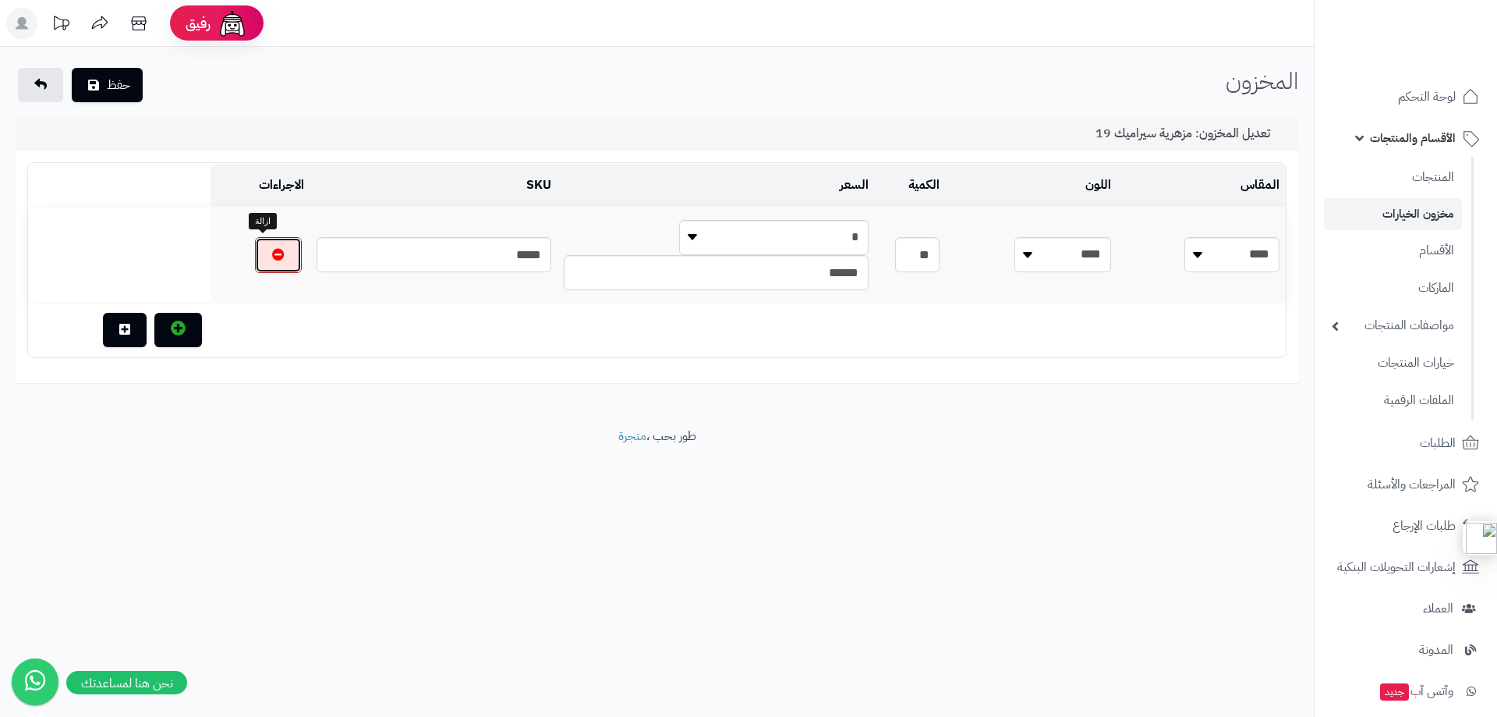
click at [272, 250] on icon "button" at bounding box center [278, 254] width 12 height 12
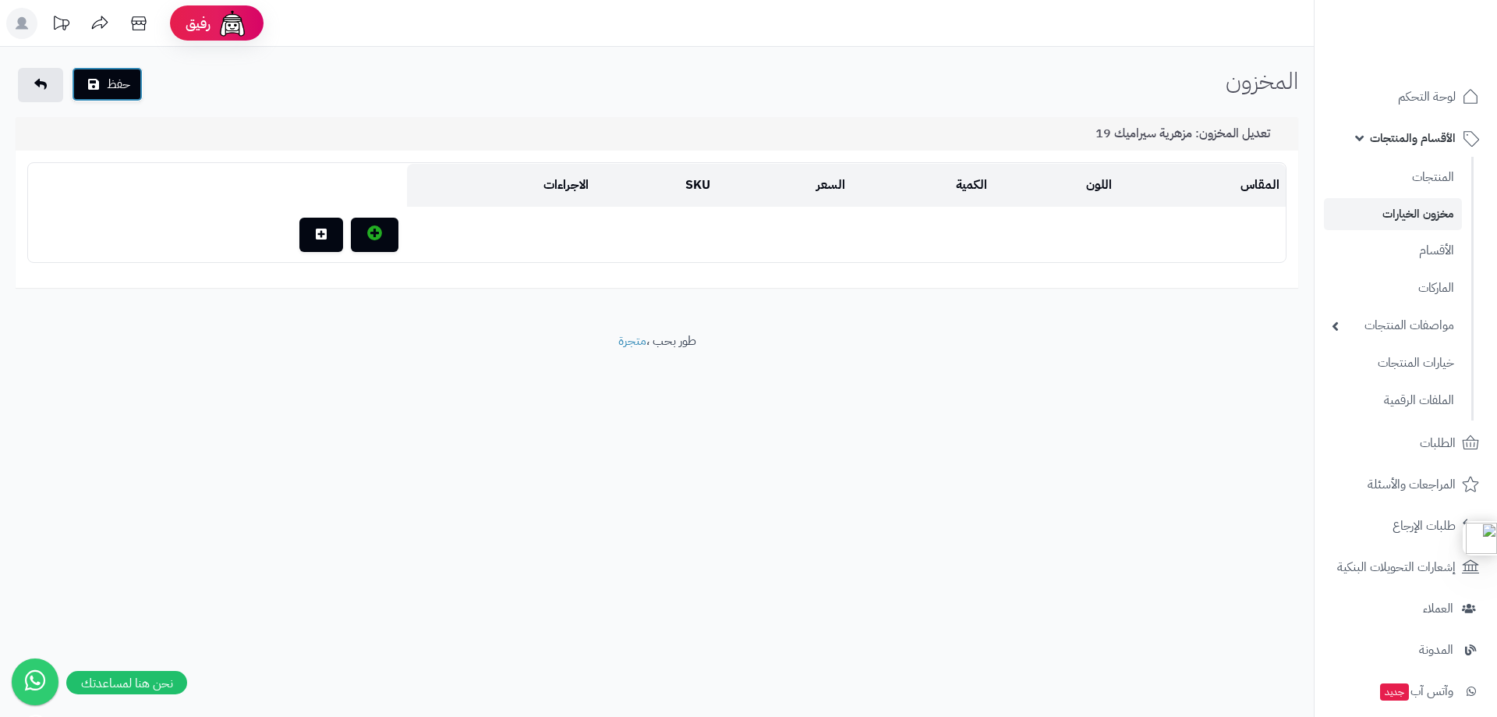
click at [117, 81] on button "حفظ" at bounding box center [107, 84] width 71 height 34
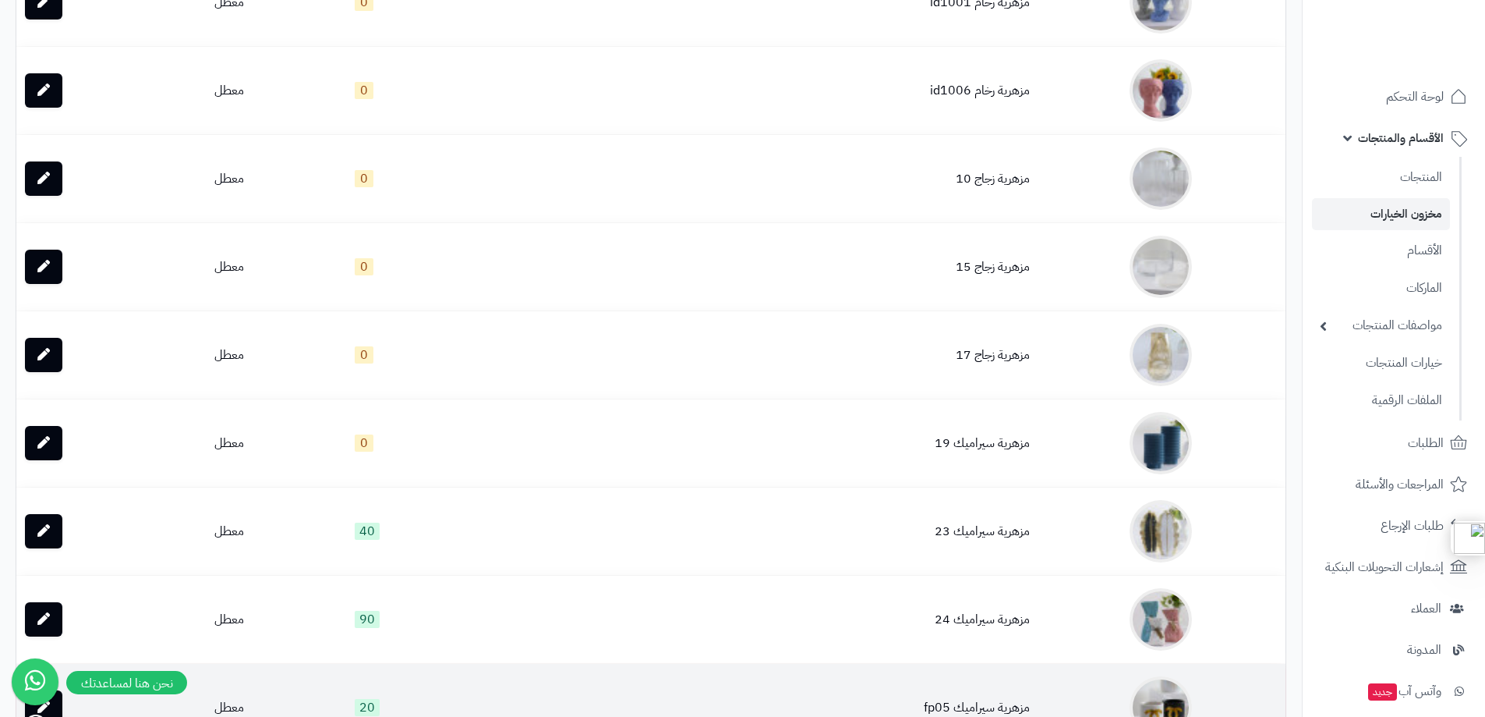
scroll to position [1014, 0]
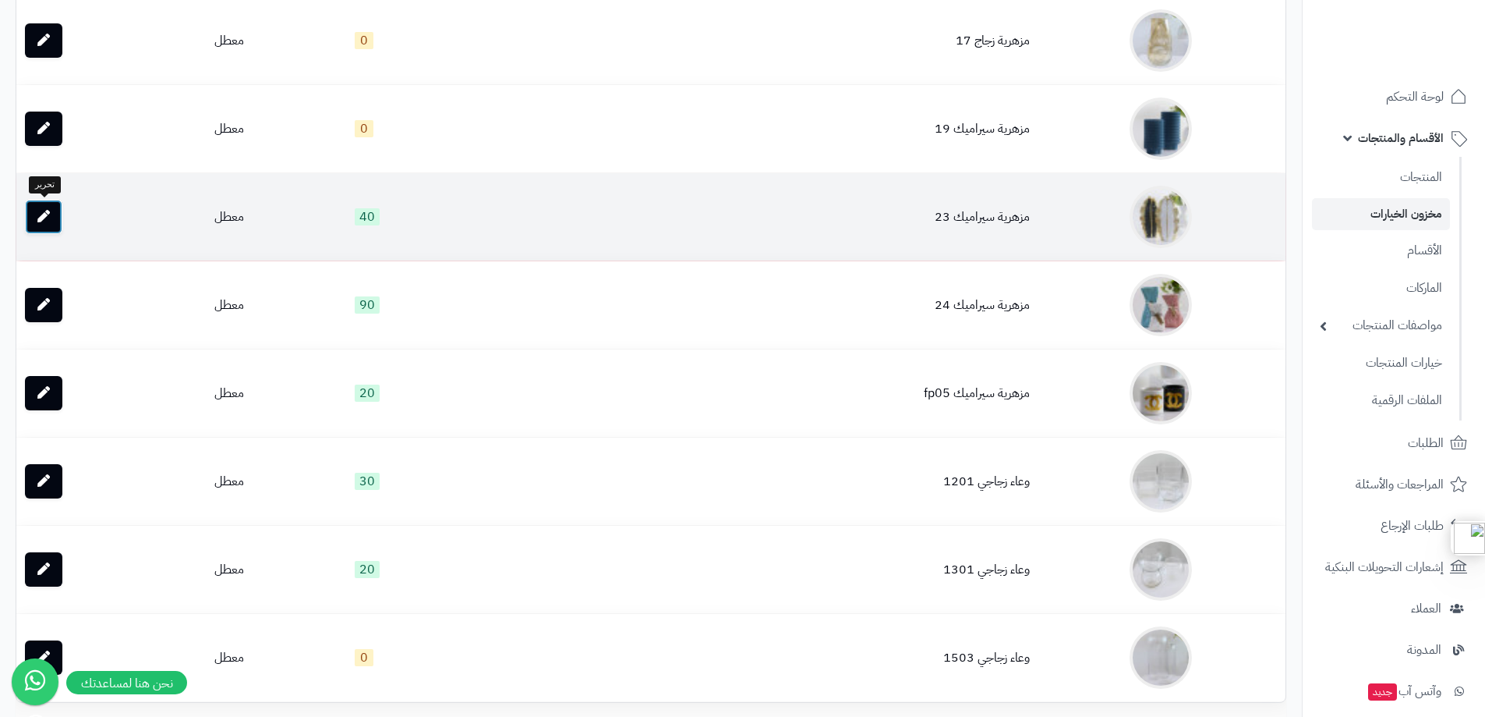
click at [50, 224] on link at bounding box center [43, 217] width 37 height 34
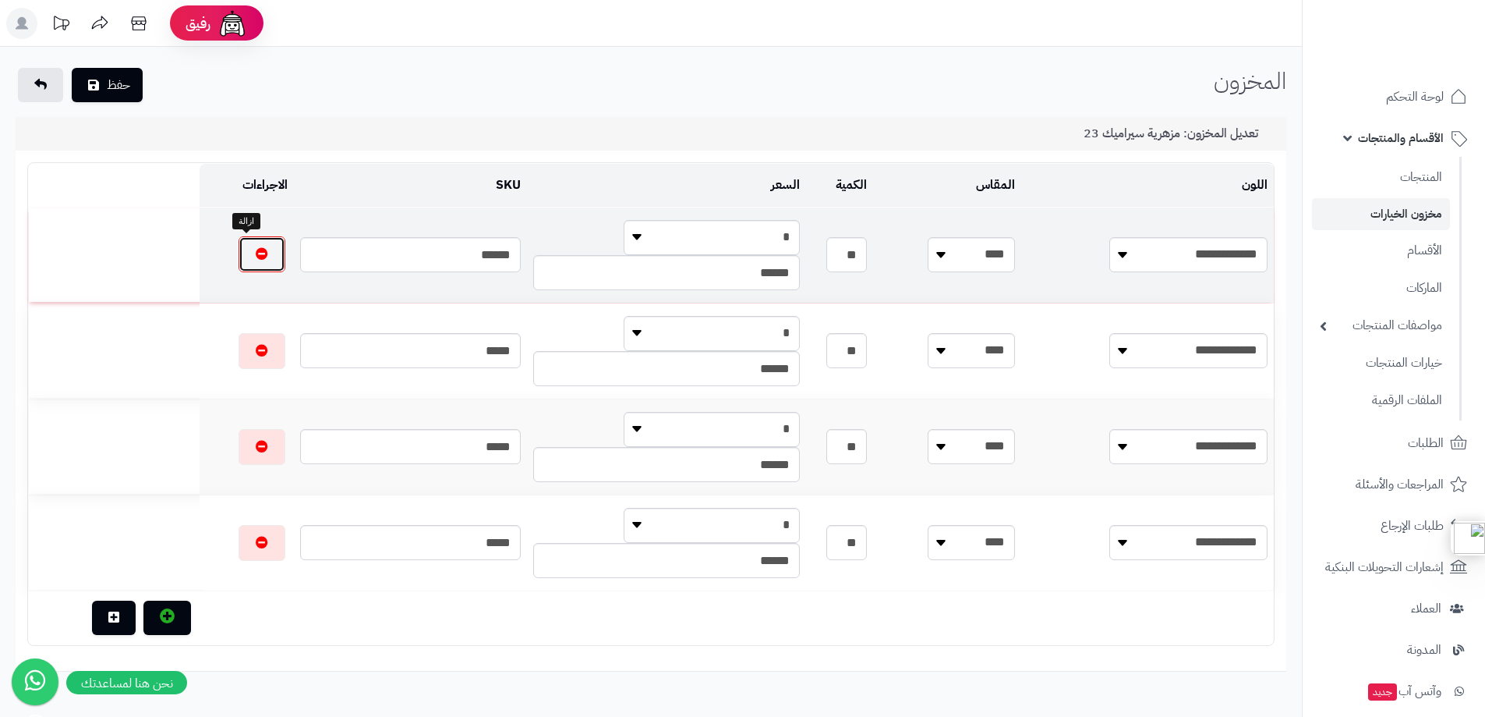
click at [239, 253] on button "button" at bounding box center [262, 254] width 47 height 36
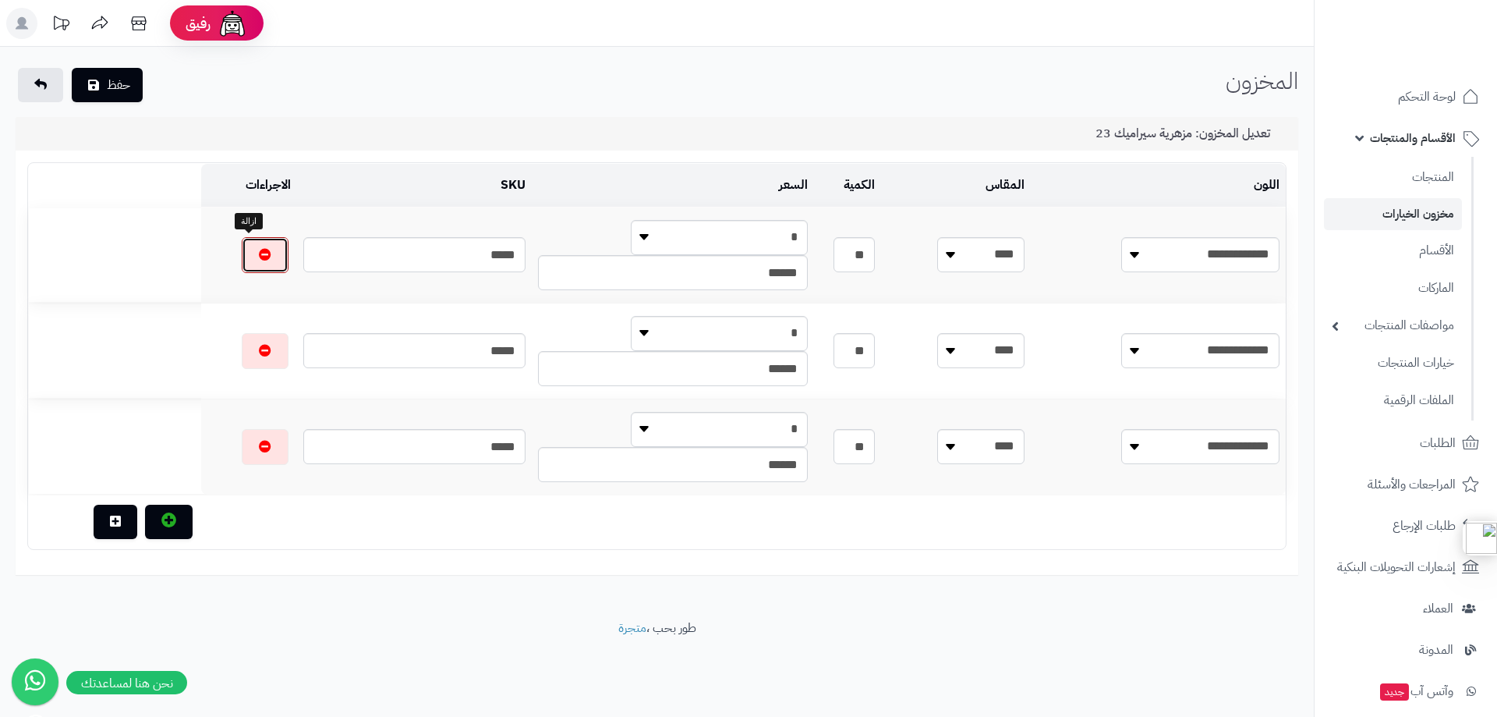
click at [242, 253] on button "button" at bounding box center [265, 255] width 47 height 36
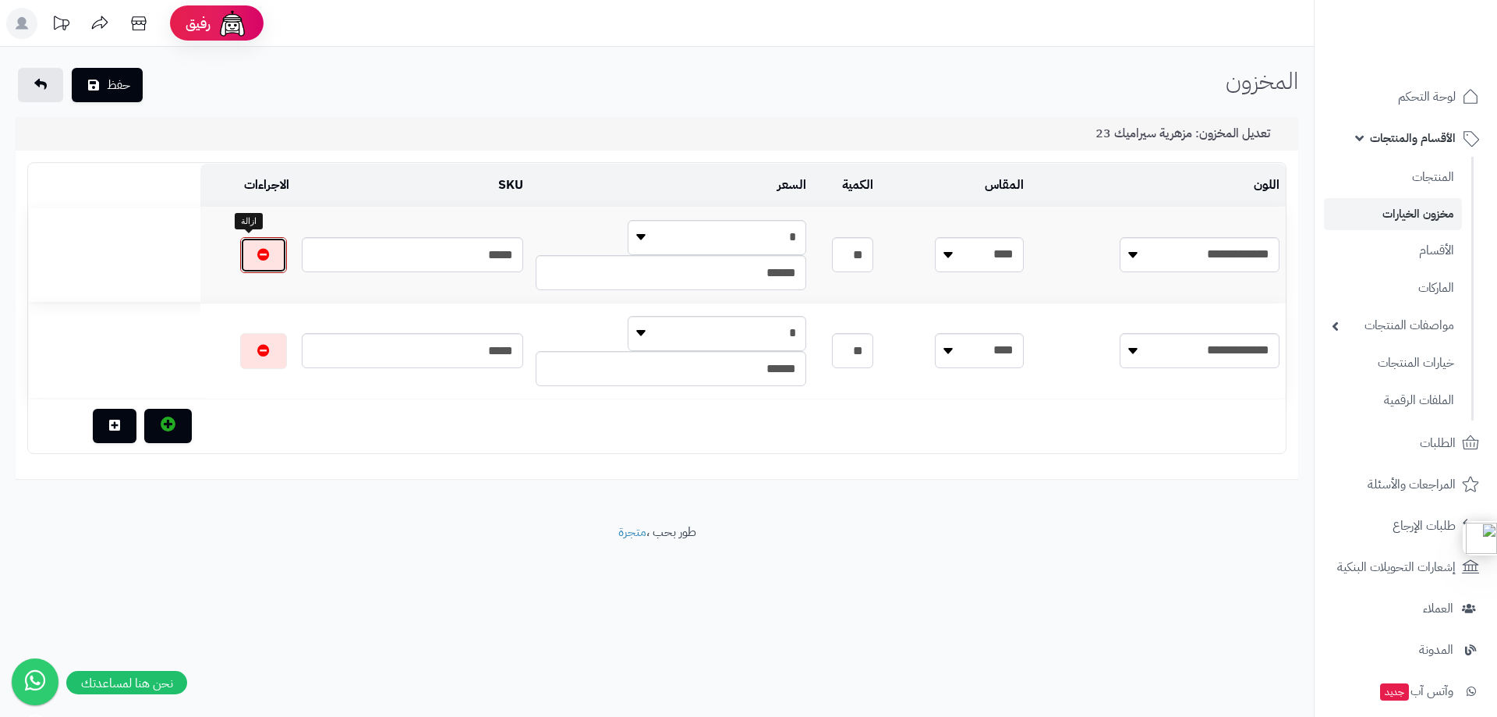
click at [240, 253] on button "button" at bounding box center [263, 255] width 47 height 36
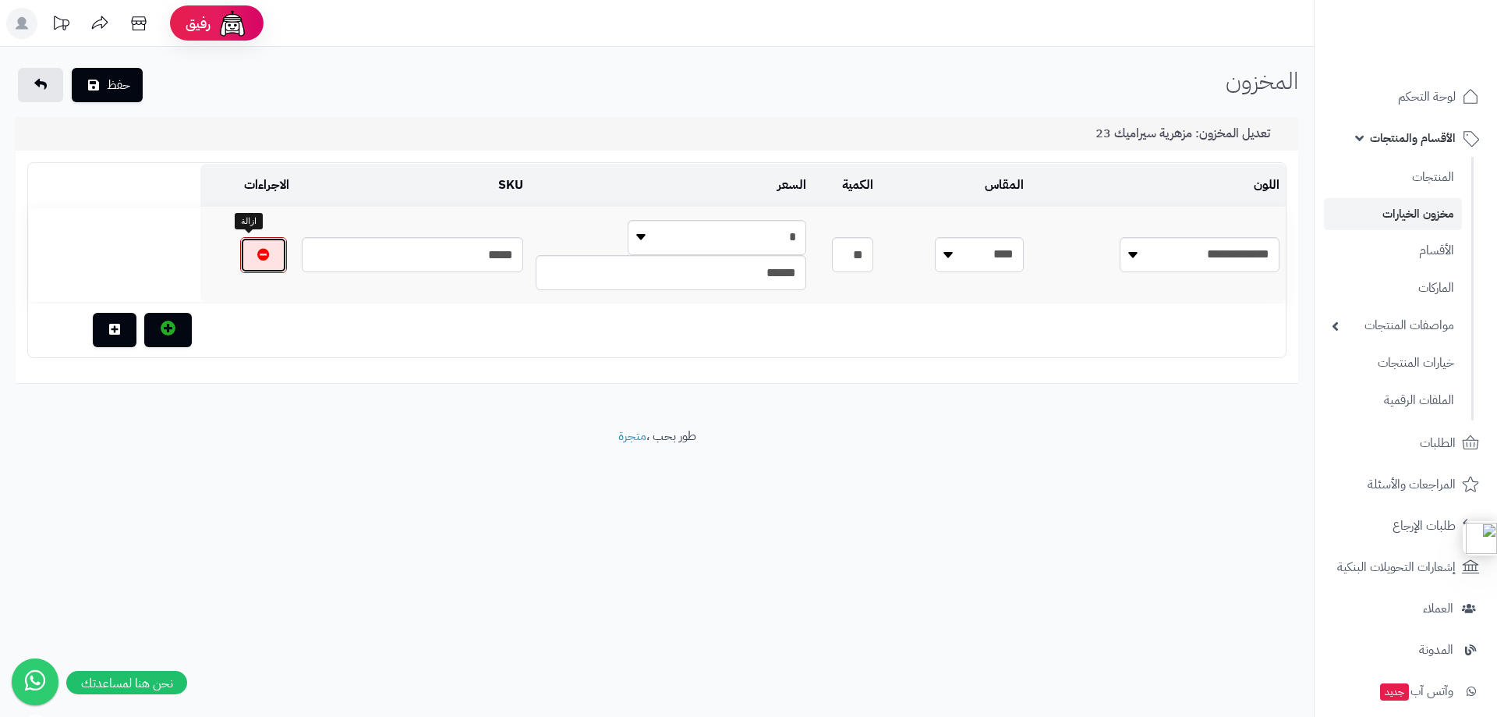
click at [240, 253] on button "button" at bounding box center [263, 255] width 47 height 36
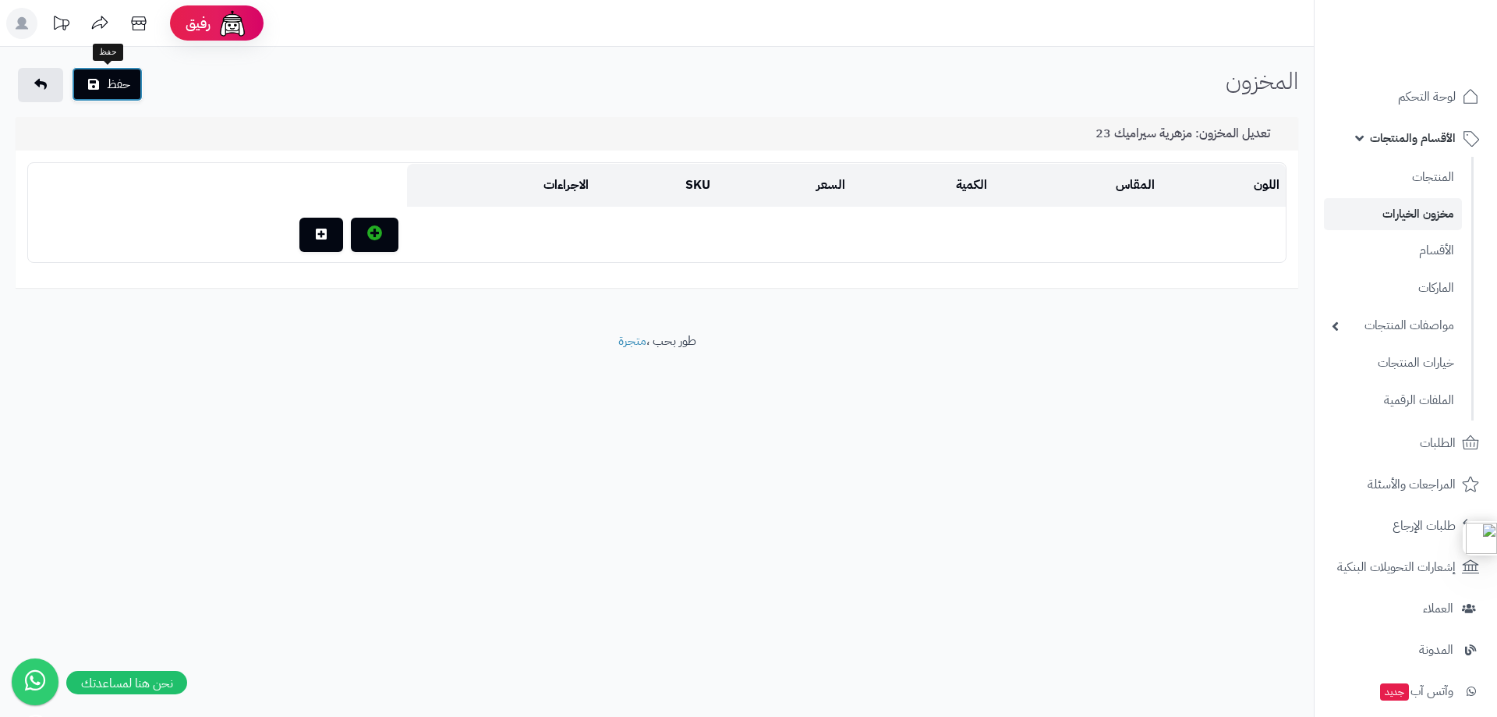
click at [118, 89] on button "حفظ" at bounding box center [107, 84] width 71 height 34
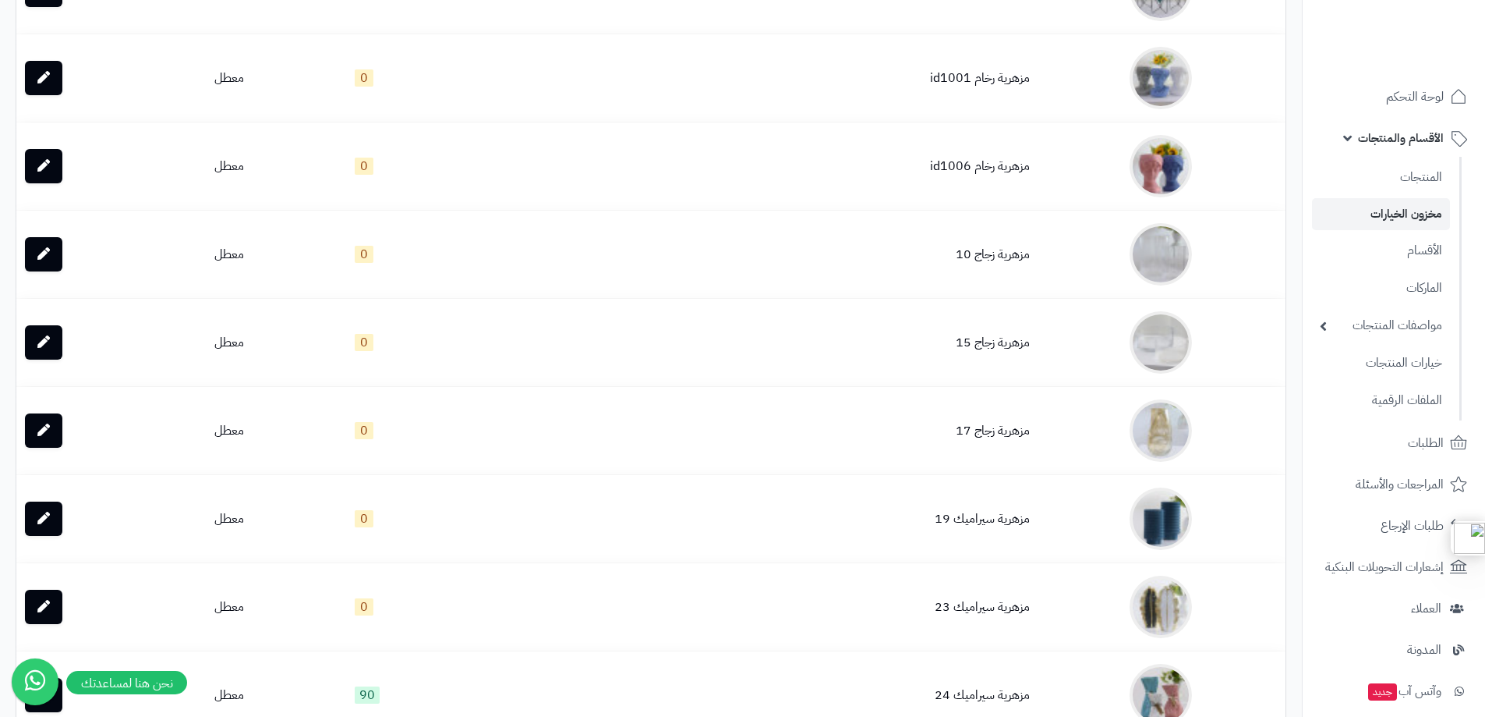
scroll to position [1014, 0]
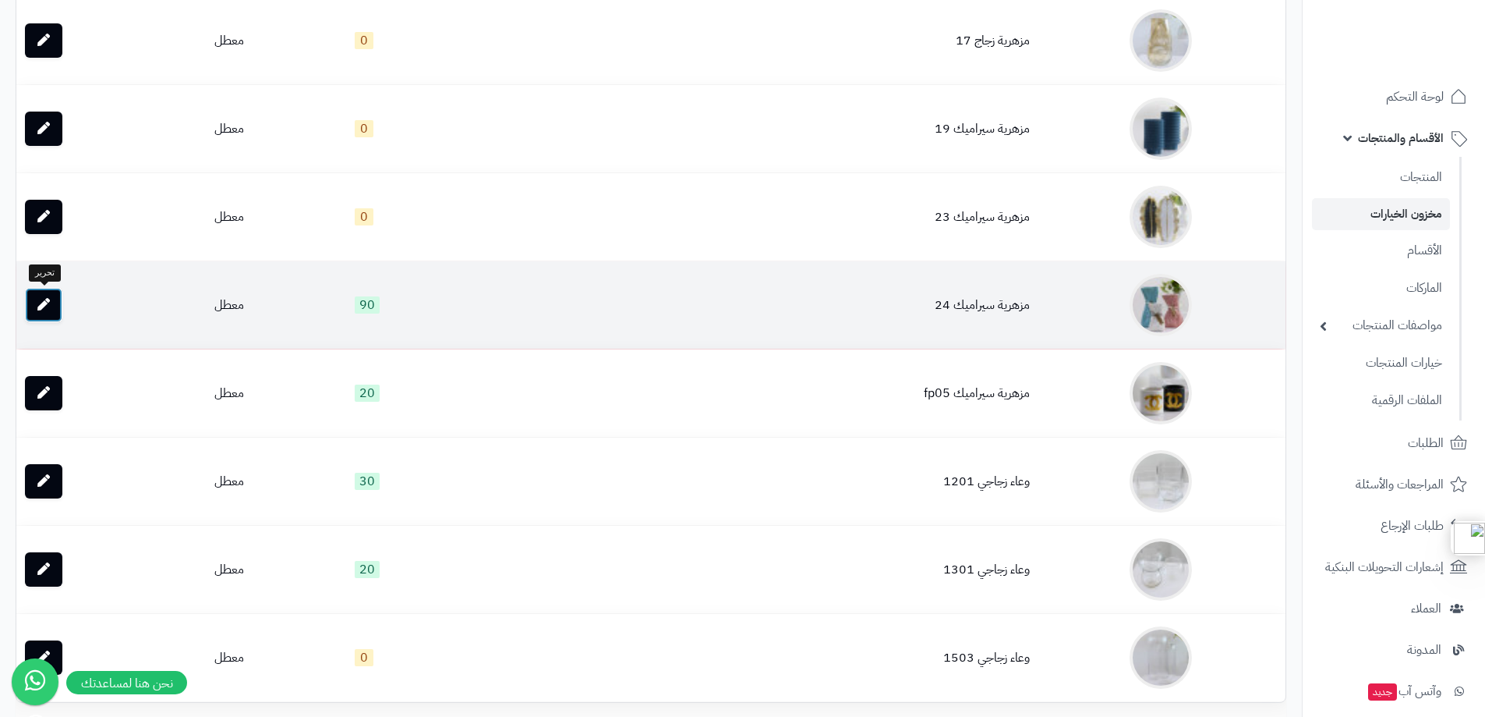
click at [46, 306] on icon at bounding box center [43, 304] width 12 height 12
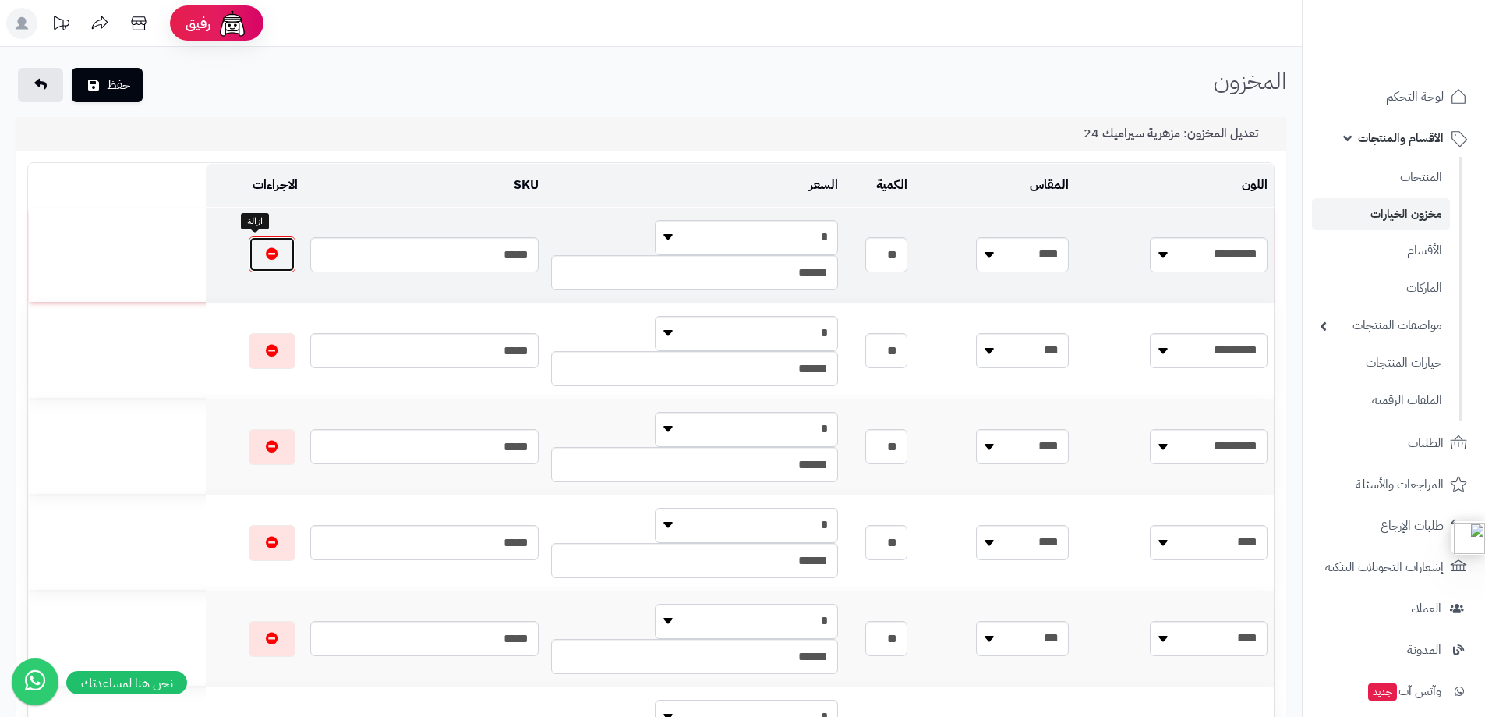
click at [266, 247] on icon "button" at bounding box center [272, 253] width 12 height 12
click at [266, 248] on icon "button" at bounding box center [272, 254] width 12 height 12
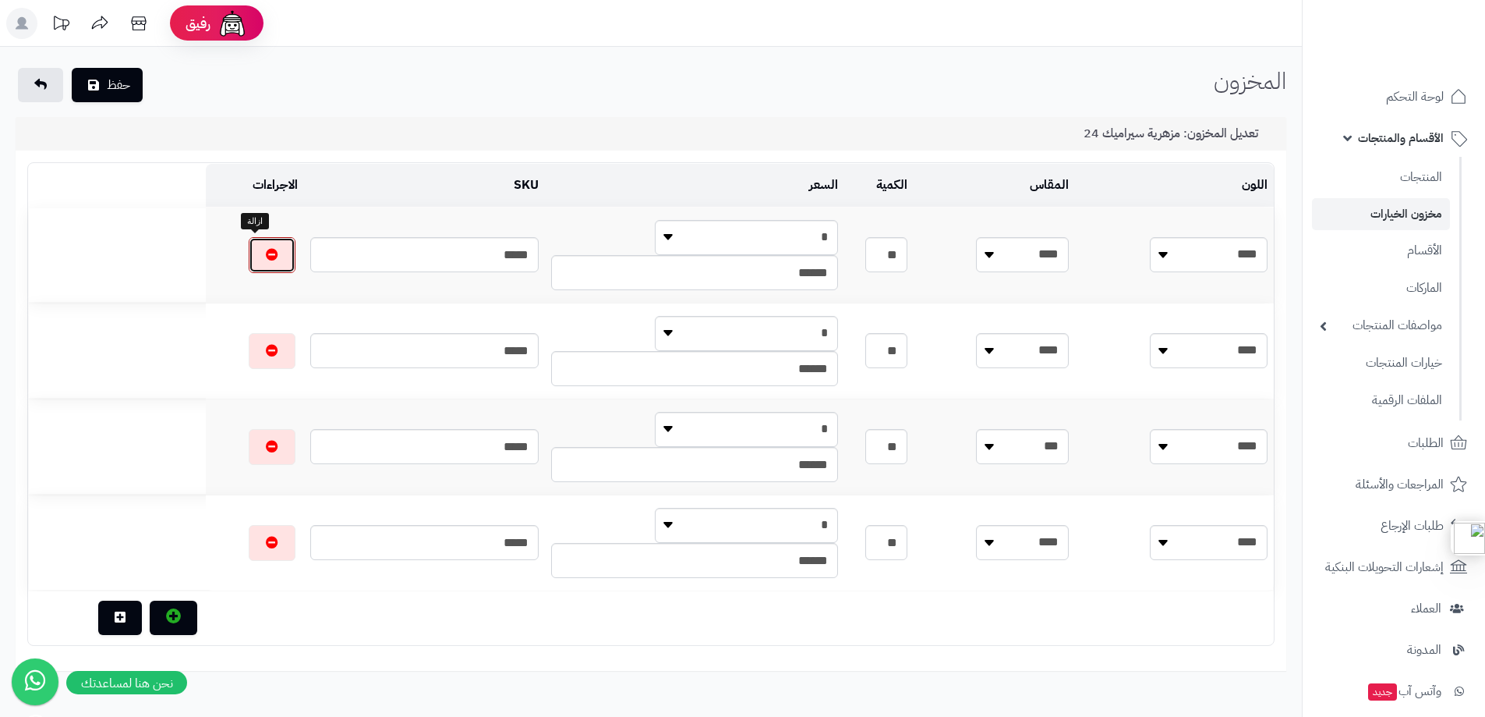
click at [266, 248] on icon "button" at bounding box center [272, 254] width 12 height 12
click at [251, 333] on button "button" at bounding box center [274, 351] width 47 height 36
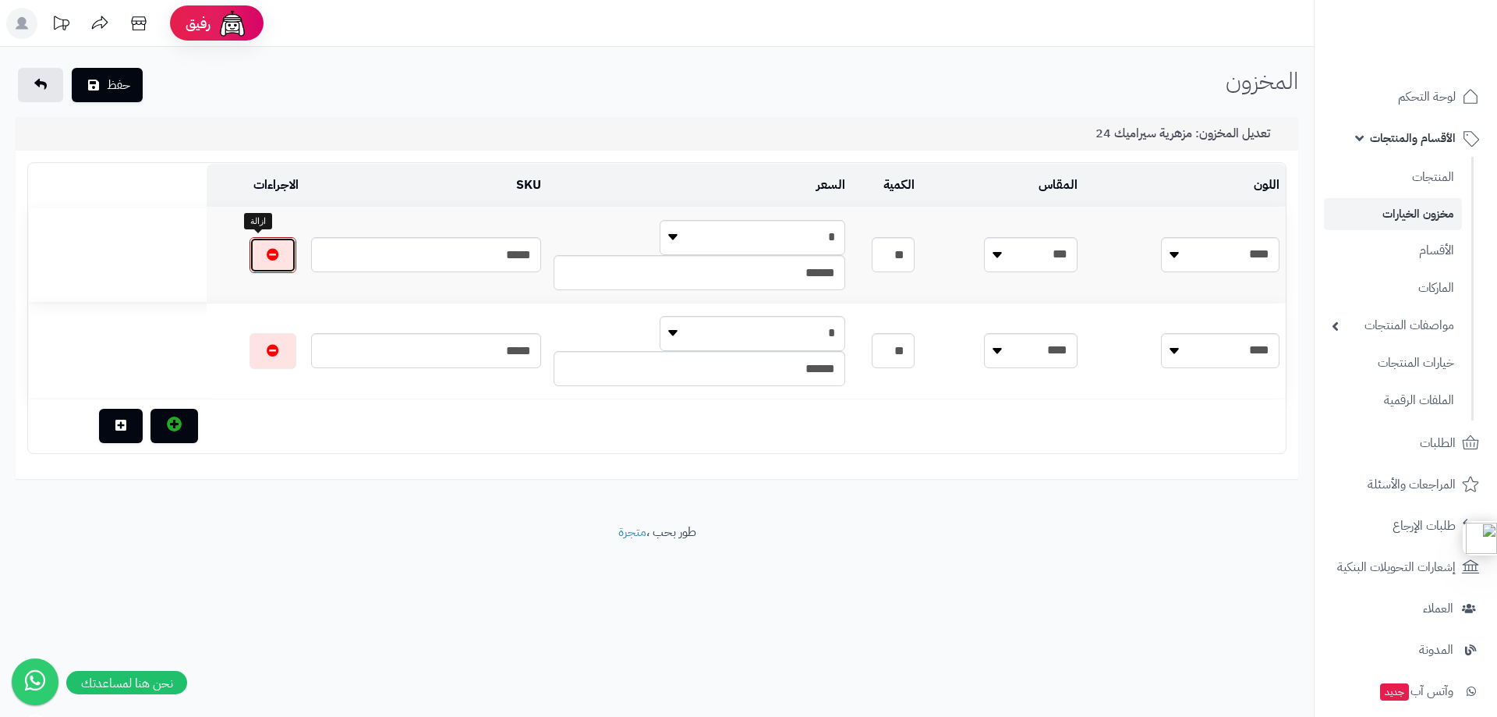
click at [250, 246] on button "button" at bounding box center [273, 255] width 47 height 36
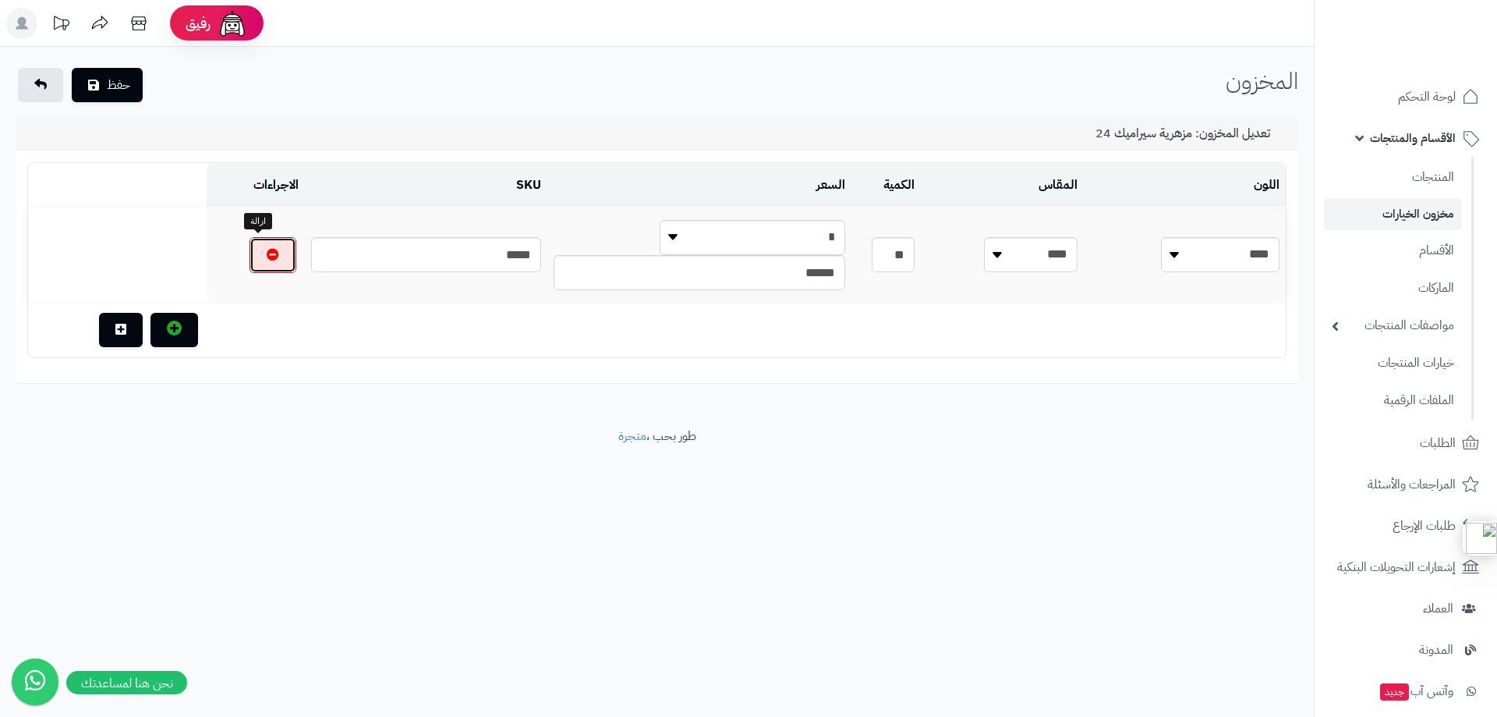
click at [250, 246] on button "button" at bounding box center [273, 255] width 47 height 36
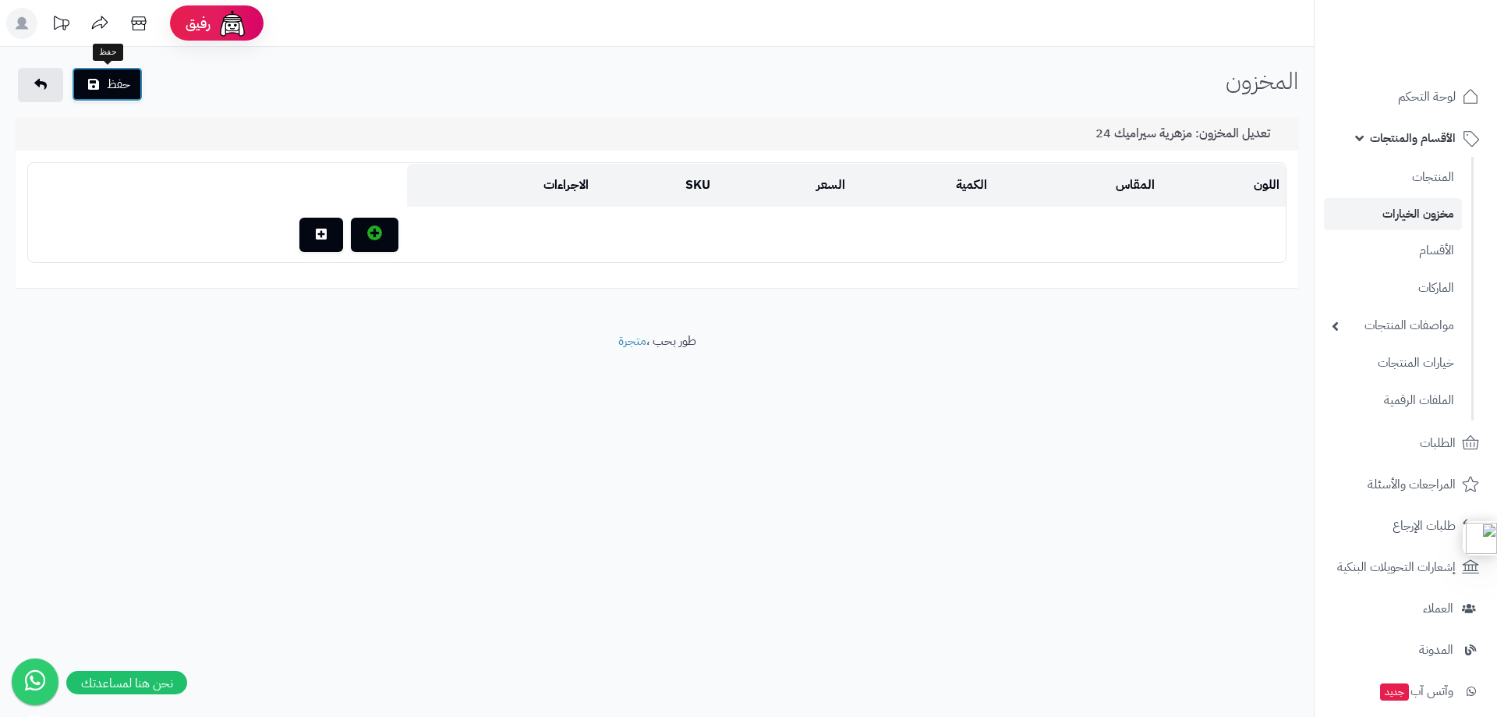
click at [112, 87] on button "حفظ" at bounding box center [107, 84] width 71 height 34
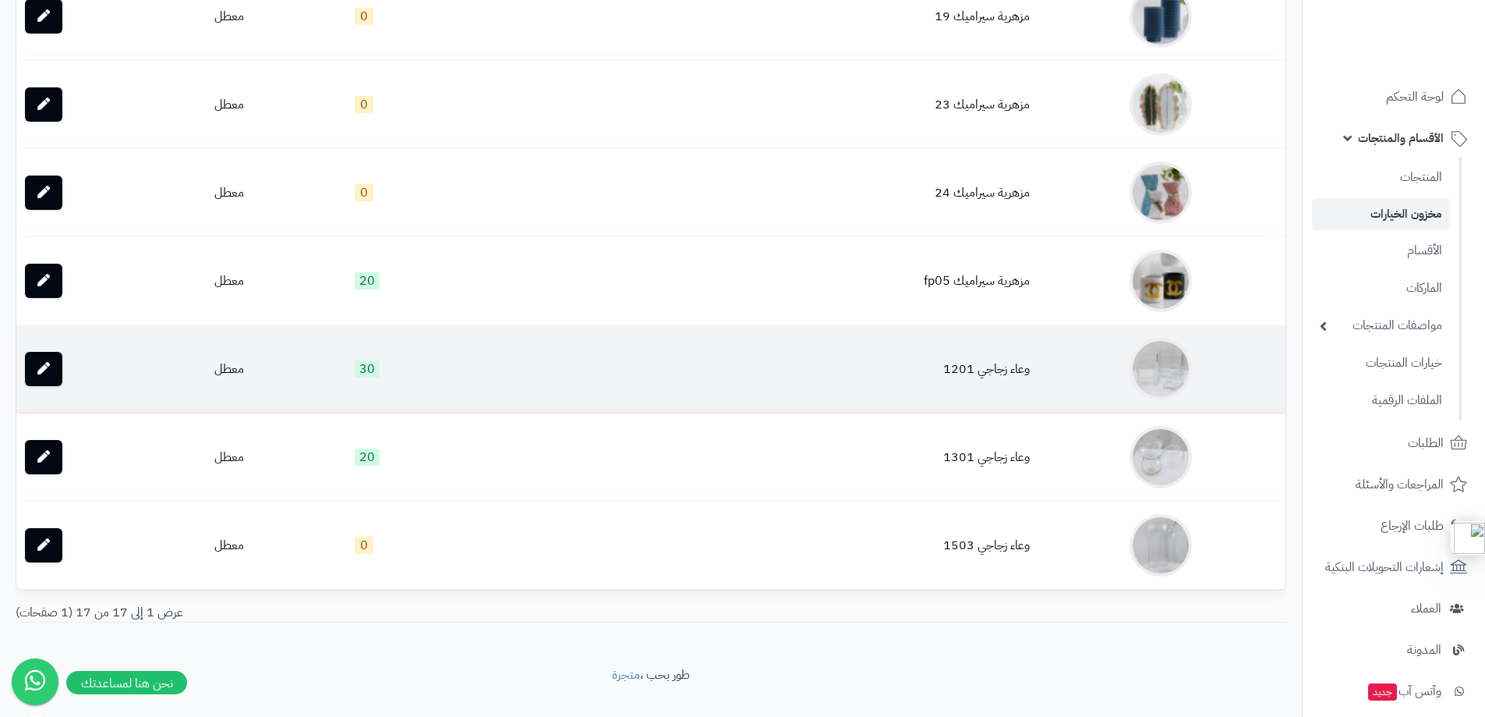
scroll to position [1153, 0]
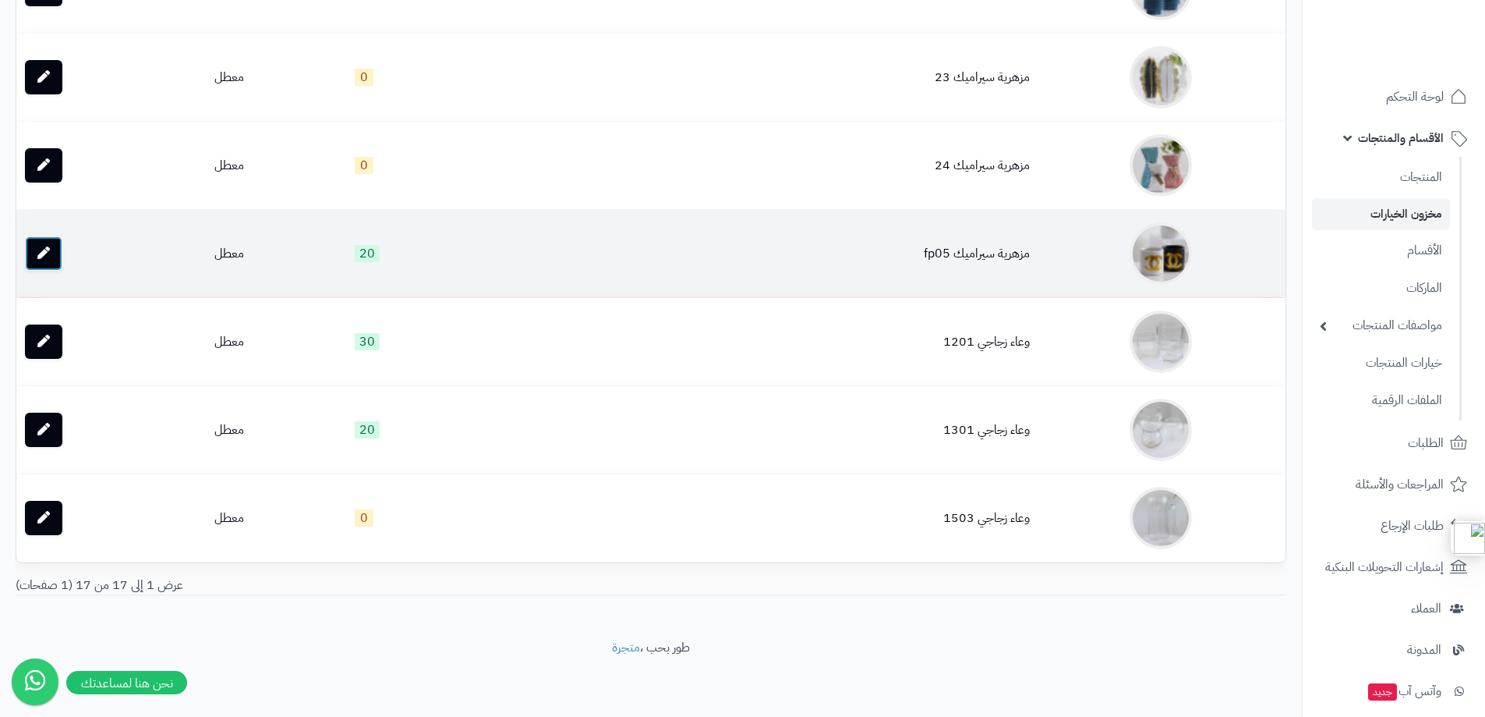
click at [55, 255] on link at bounding box center [43, 253] width 37 height 34
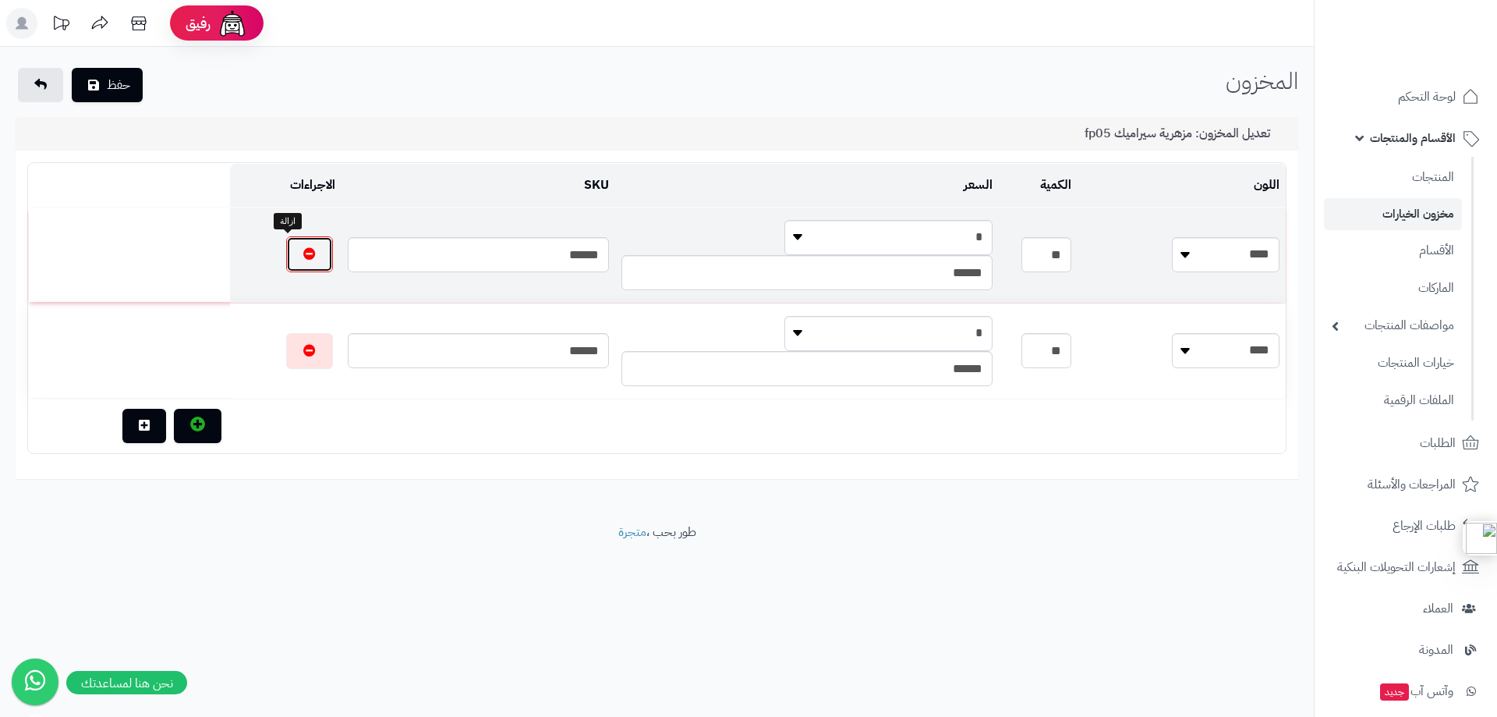
click at [293, 244] on button "button" at bounding box center [309, 254] width 47 height 36
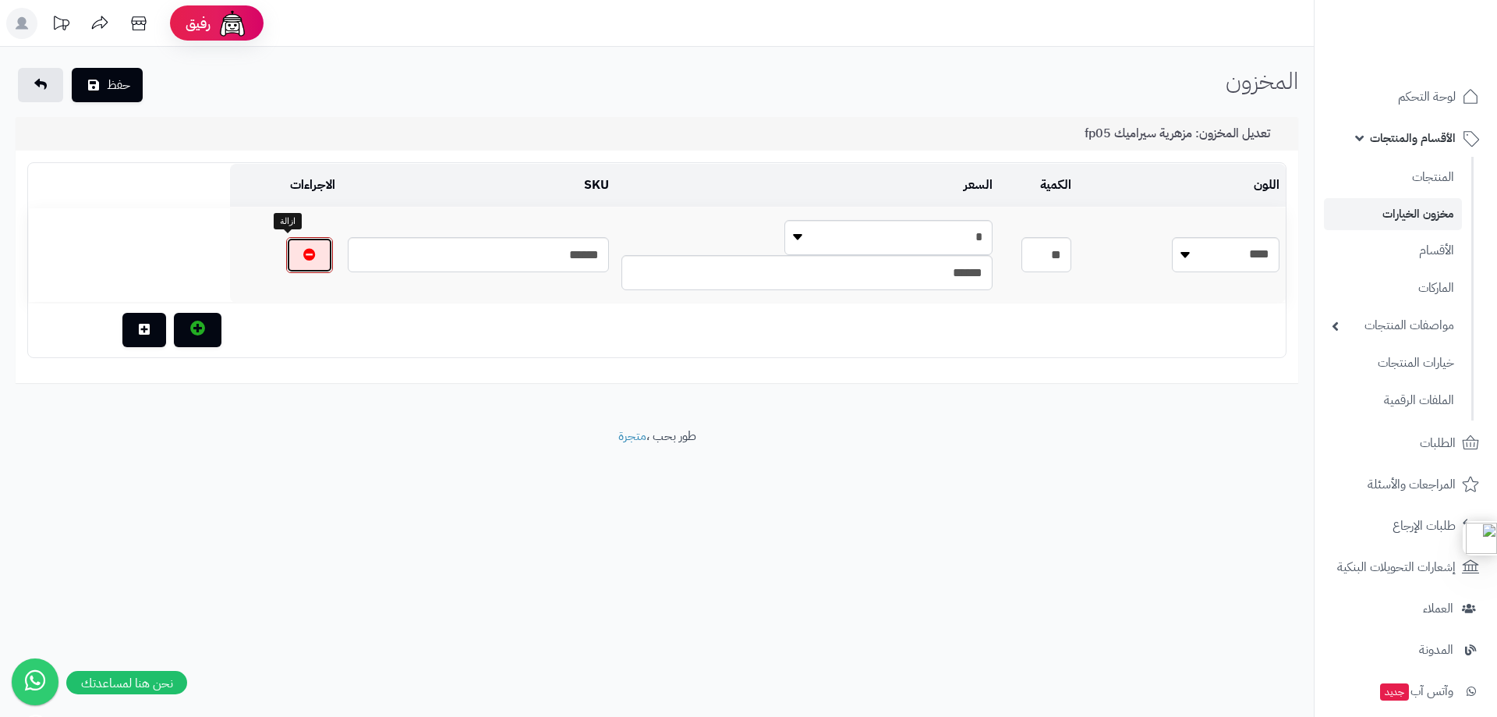
click at [293, 244] on button "button" at bounding box center [309, 255] width 47 height 36
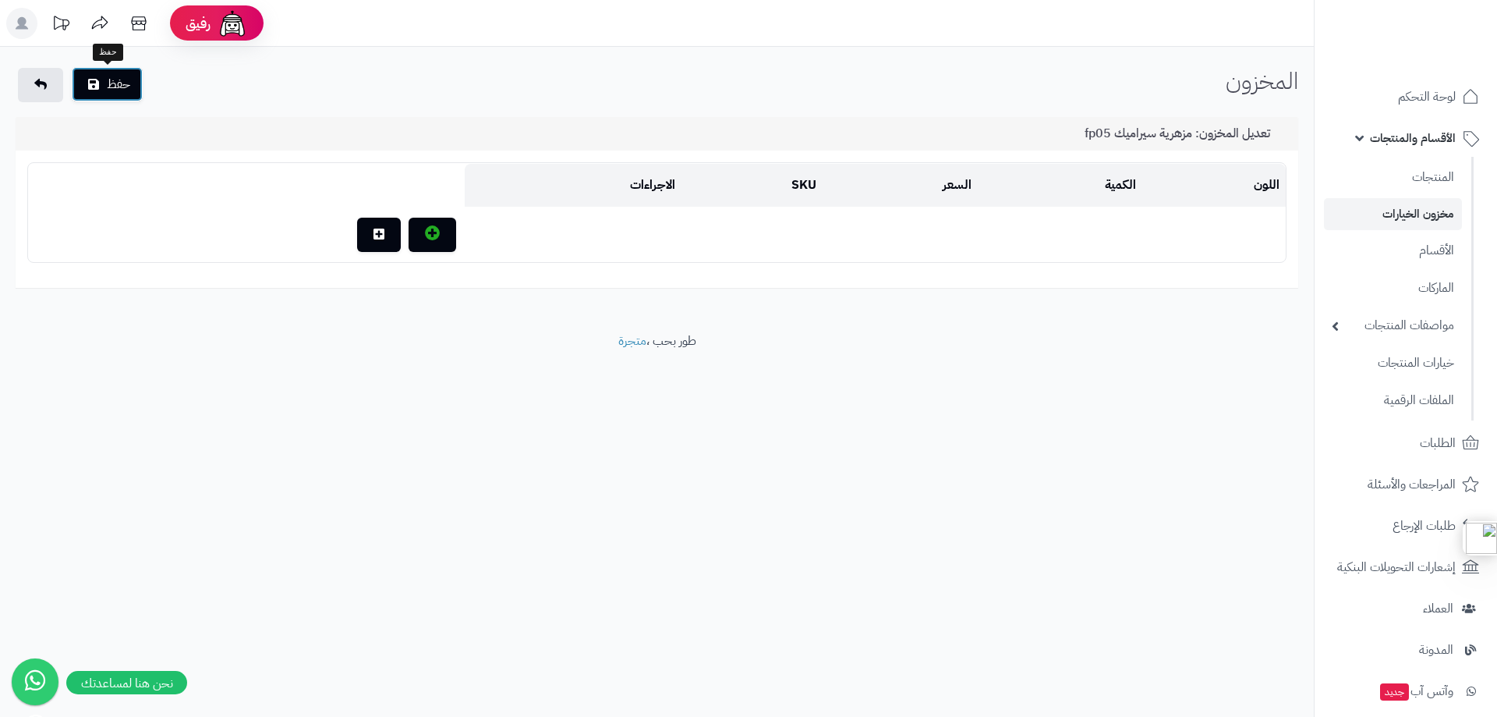
click at [122, 98] on button "حفظ" at bounding box center [107, 84] width 71 height 34
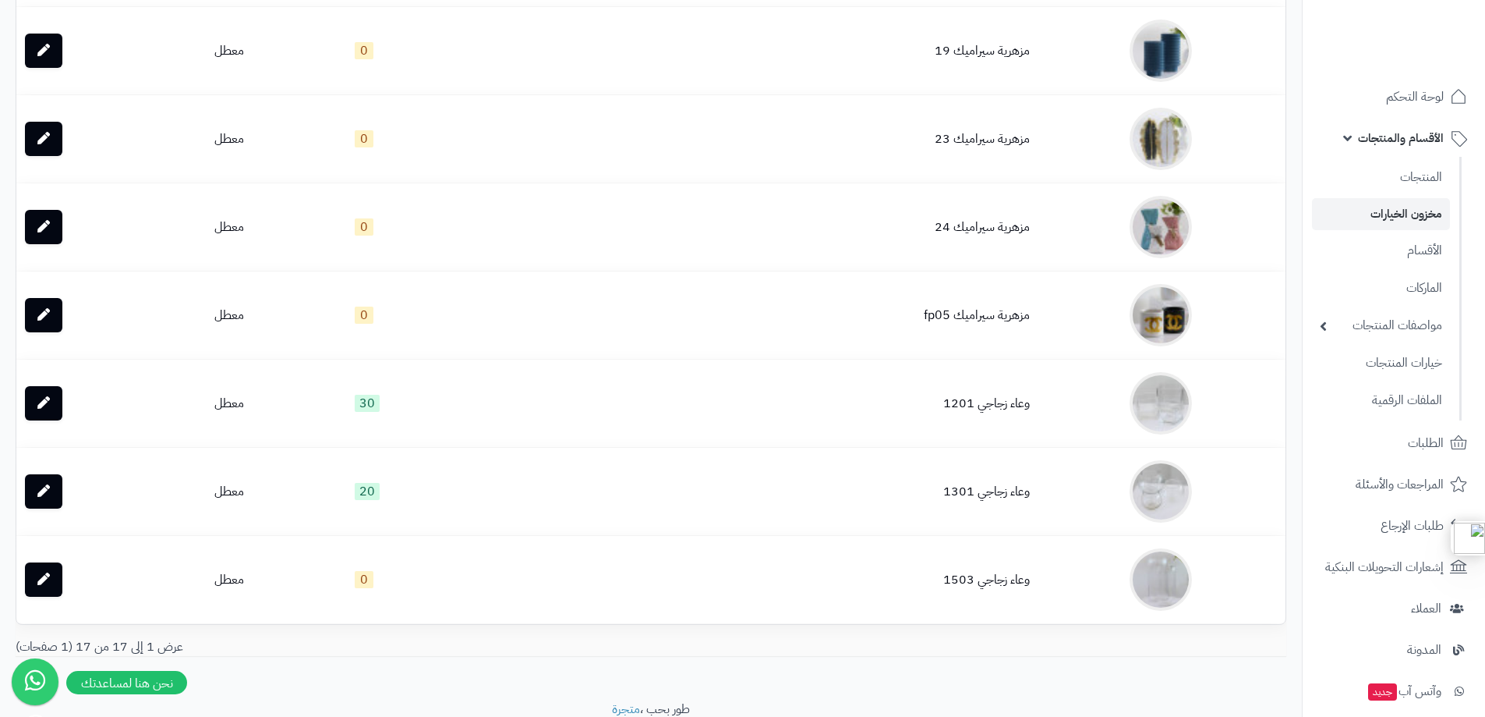
scroll to position [1153, 0]
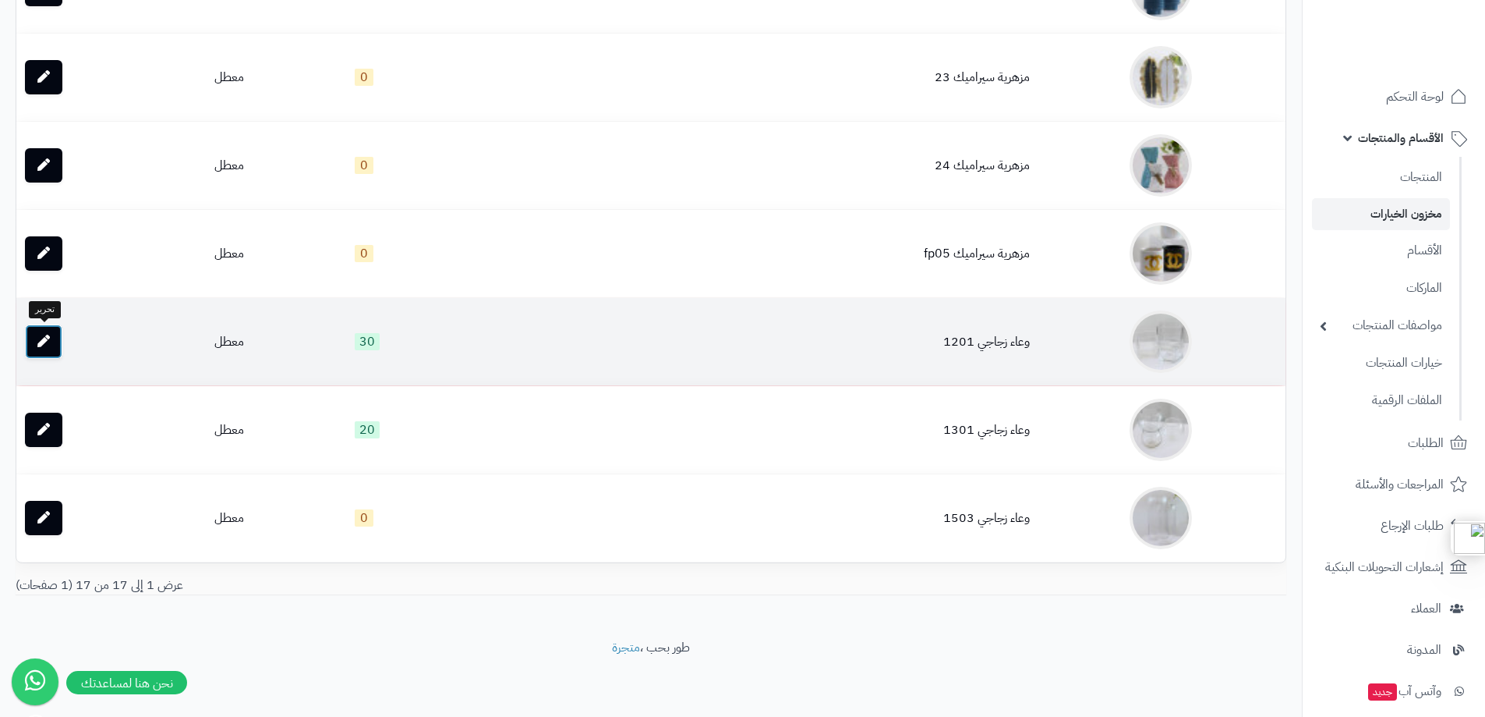
click at [44, 345] on icon at bounding box center [43, 341] width 12 height 12
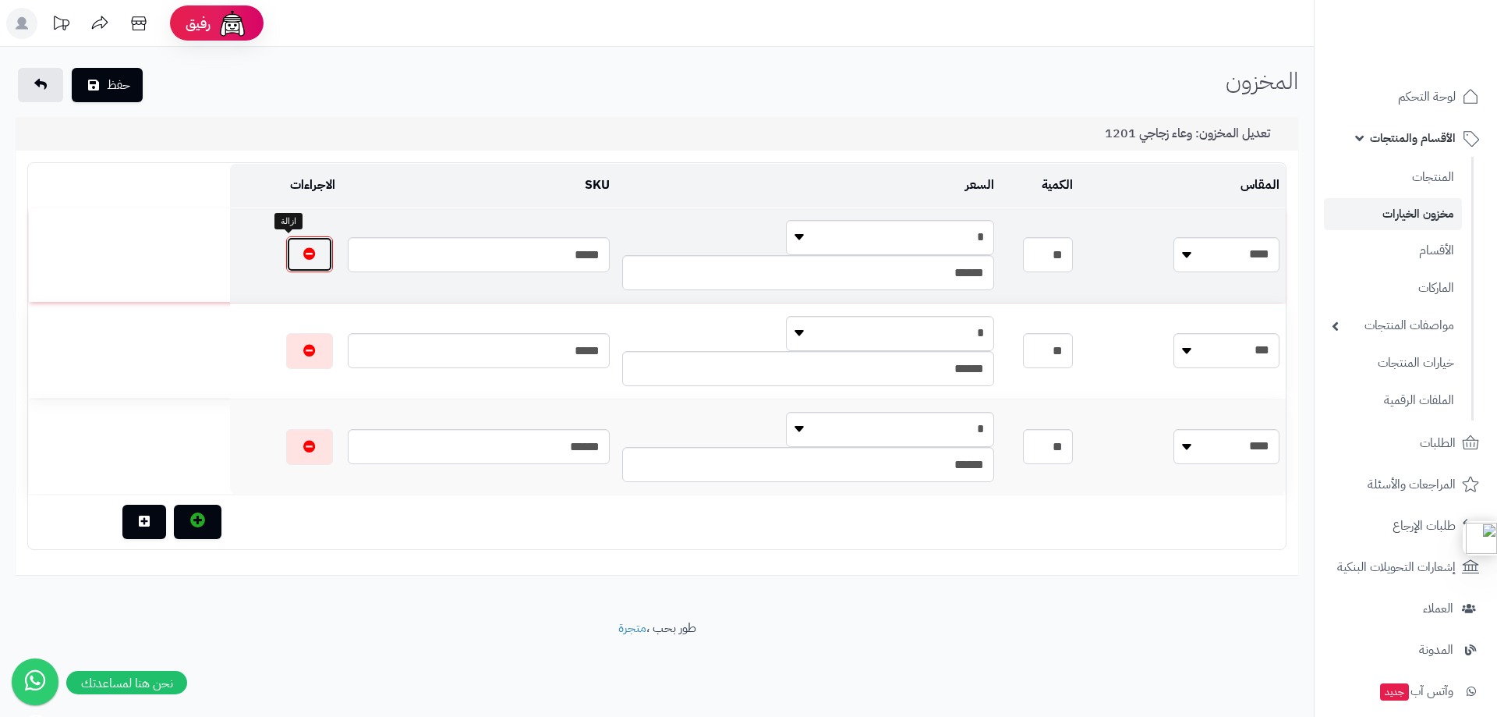
click at [286, 250] on button "button" at bounding box center [309, 254] width 47 height 36
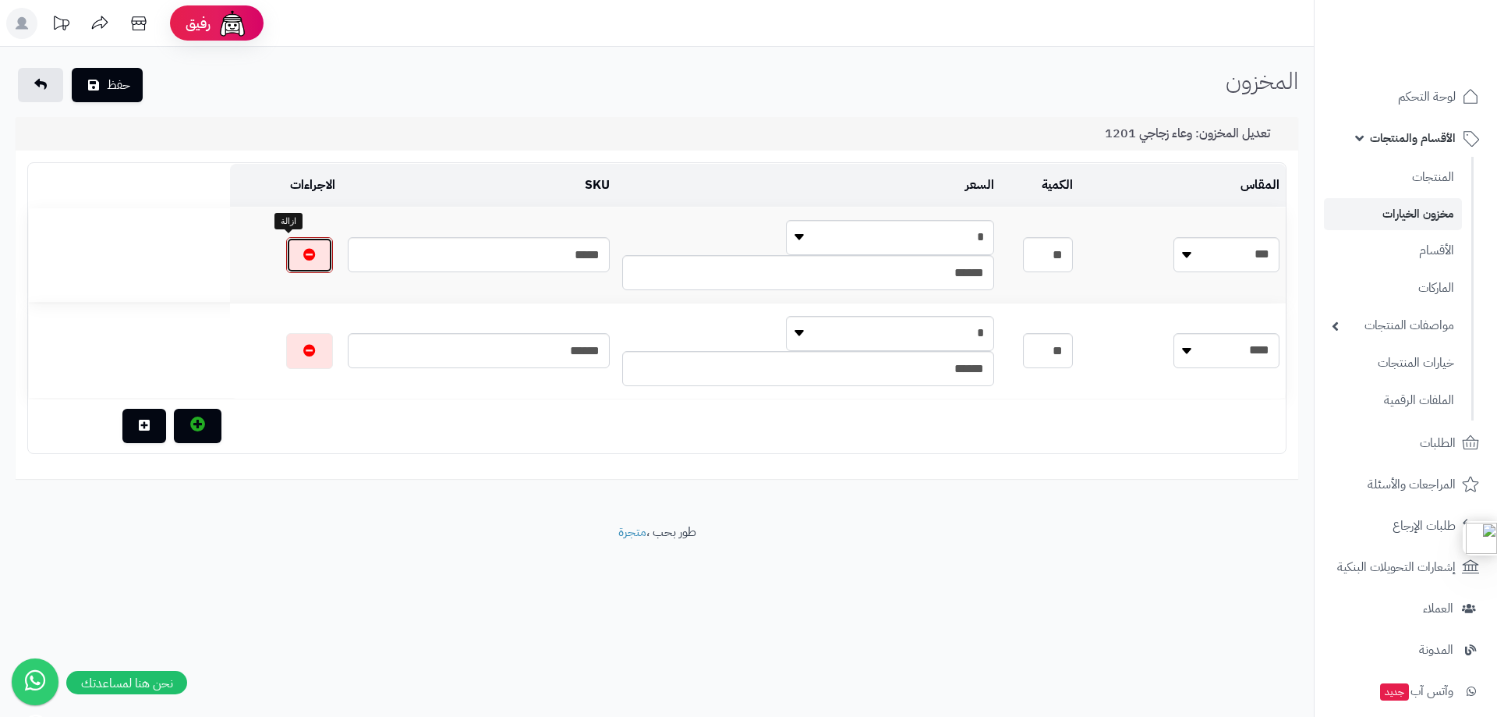
click at [286, 250] on button "button" at bounding box center [309, 255] width 47 height 36
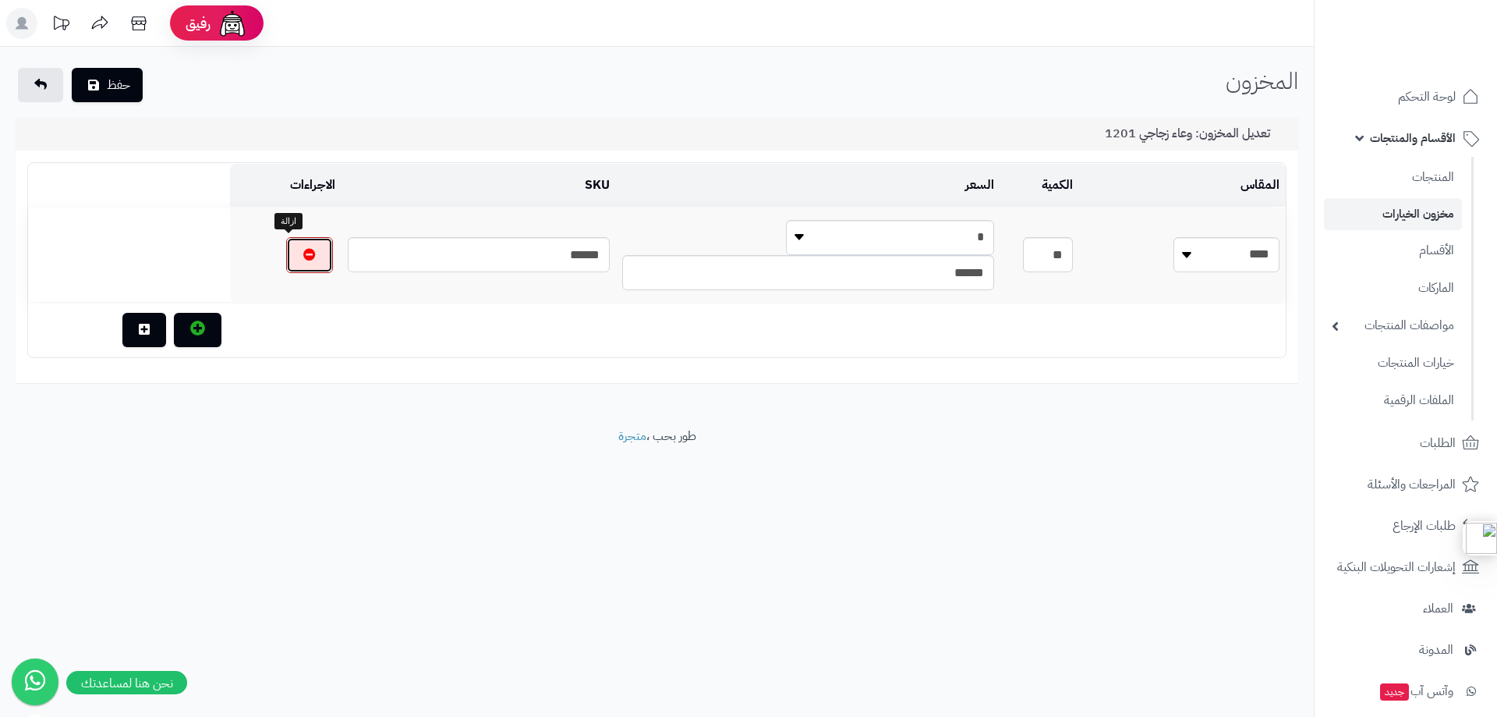
click at [286, 250] on button "button" at bounding box center [309, 255] width 47 height 36
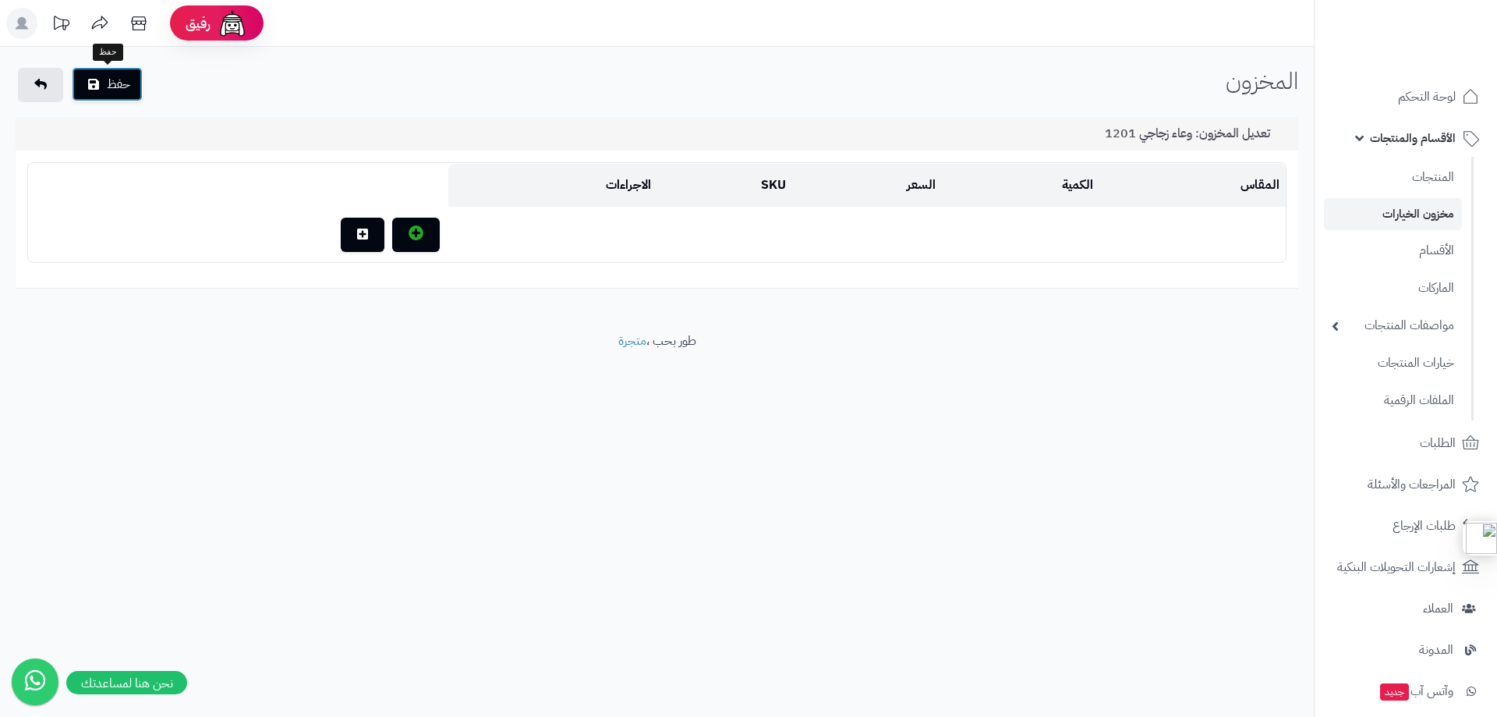
click at [94, 68] on button "حفظ" at bounding box center [107, 84] width 71 height 34
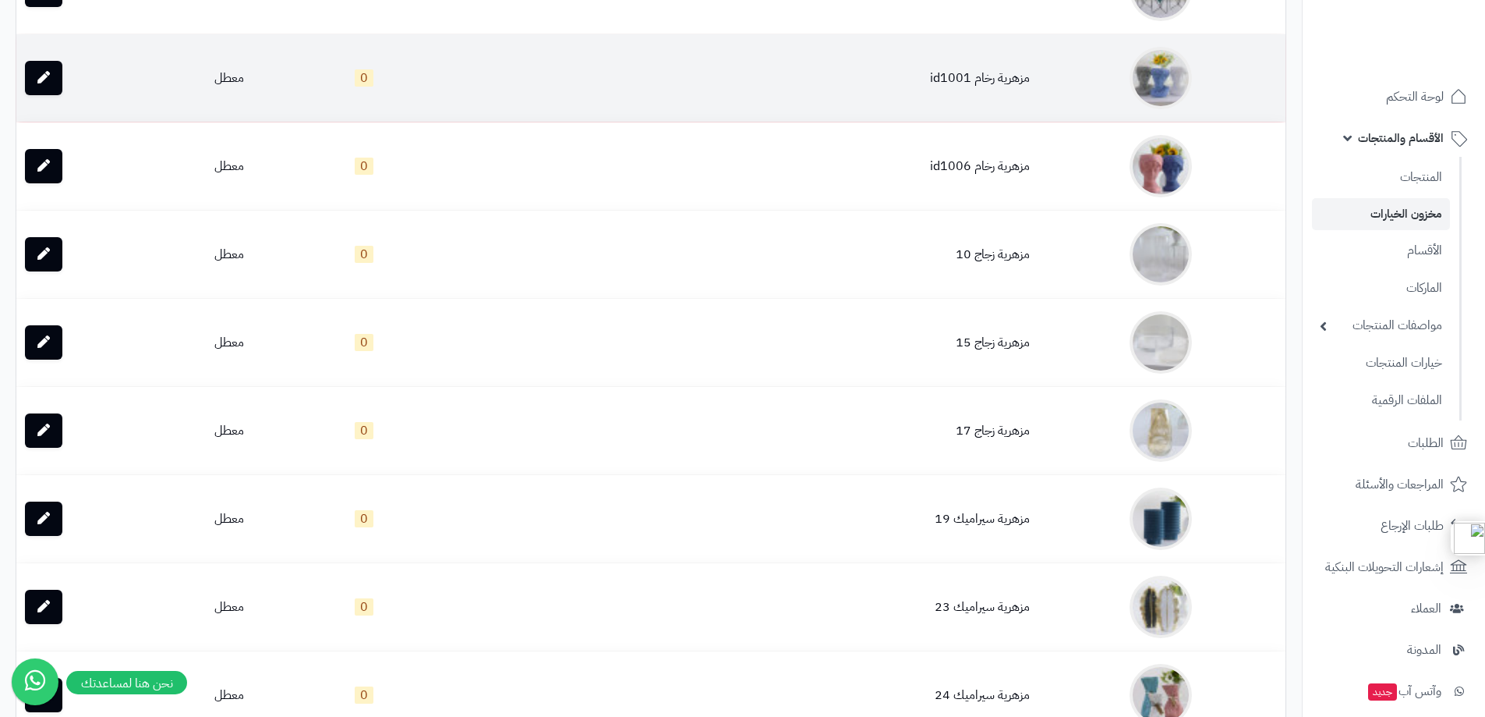
scroll to position [1153, 0]
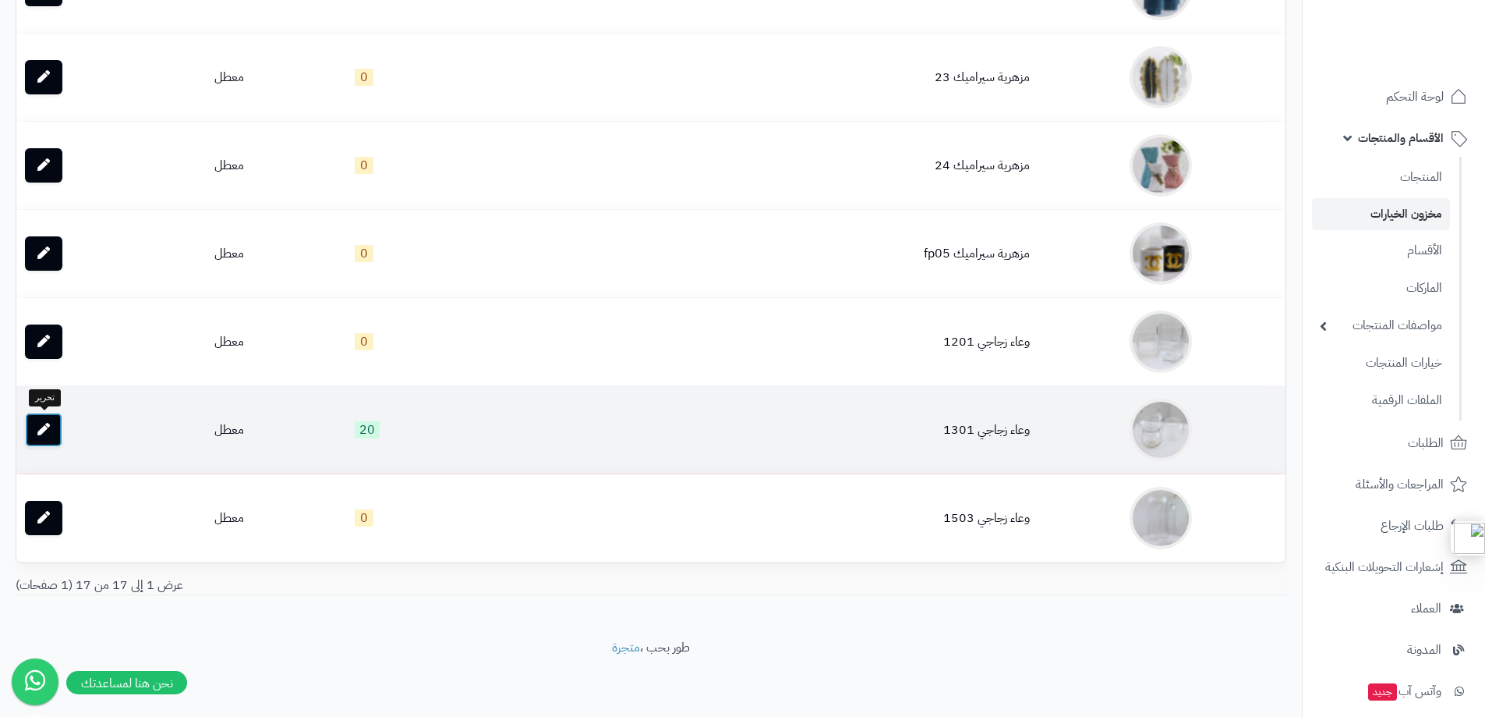
click at [44, 427] on icon at bounding box center [43, 429] width 12 height 12
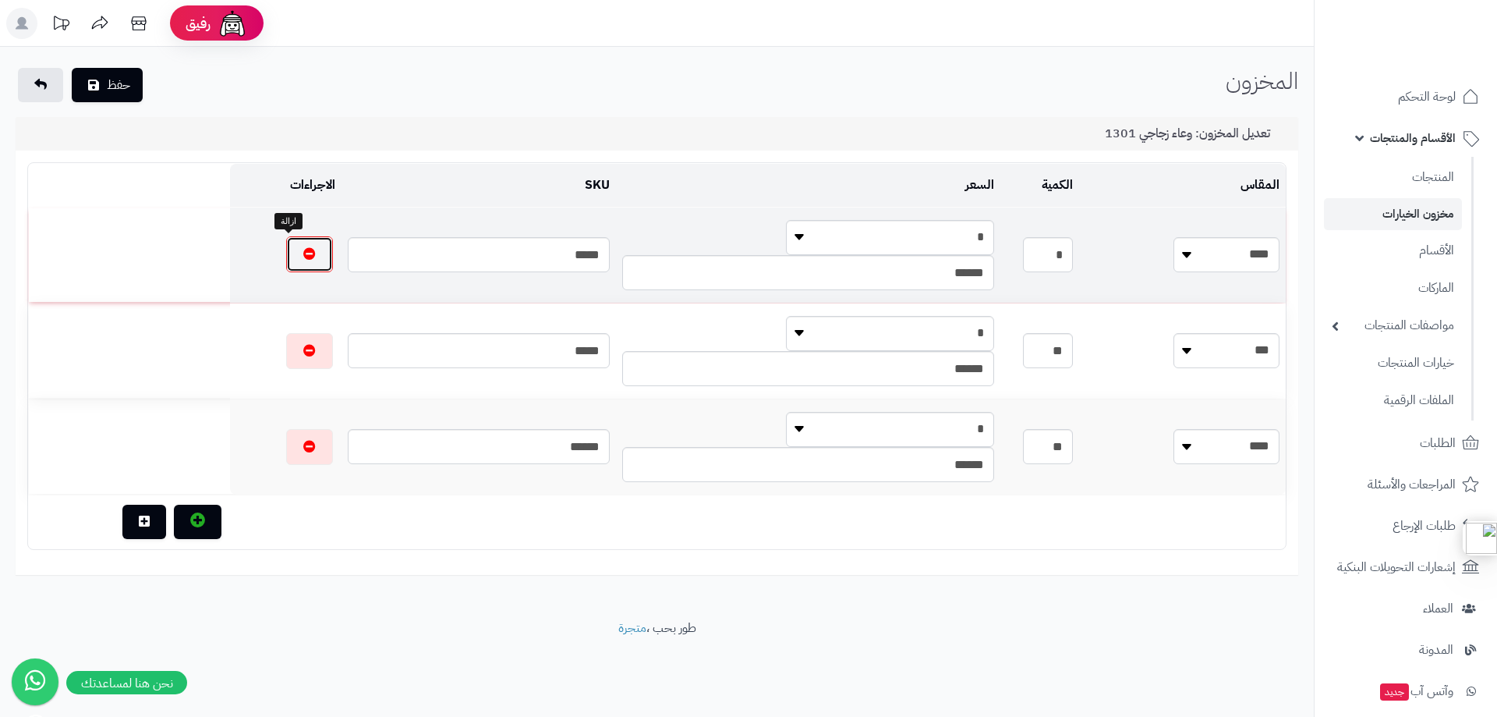
click at [303, 254] on icon "button" at bounding box center [309, 253] width 12 height 12
click at [303, 344] on icon "button" at bounding box center [309, 350] width 12 height 12
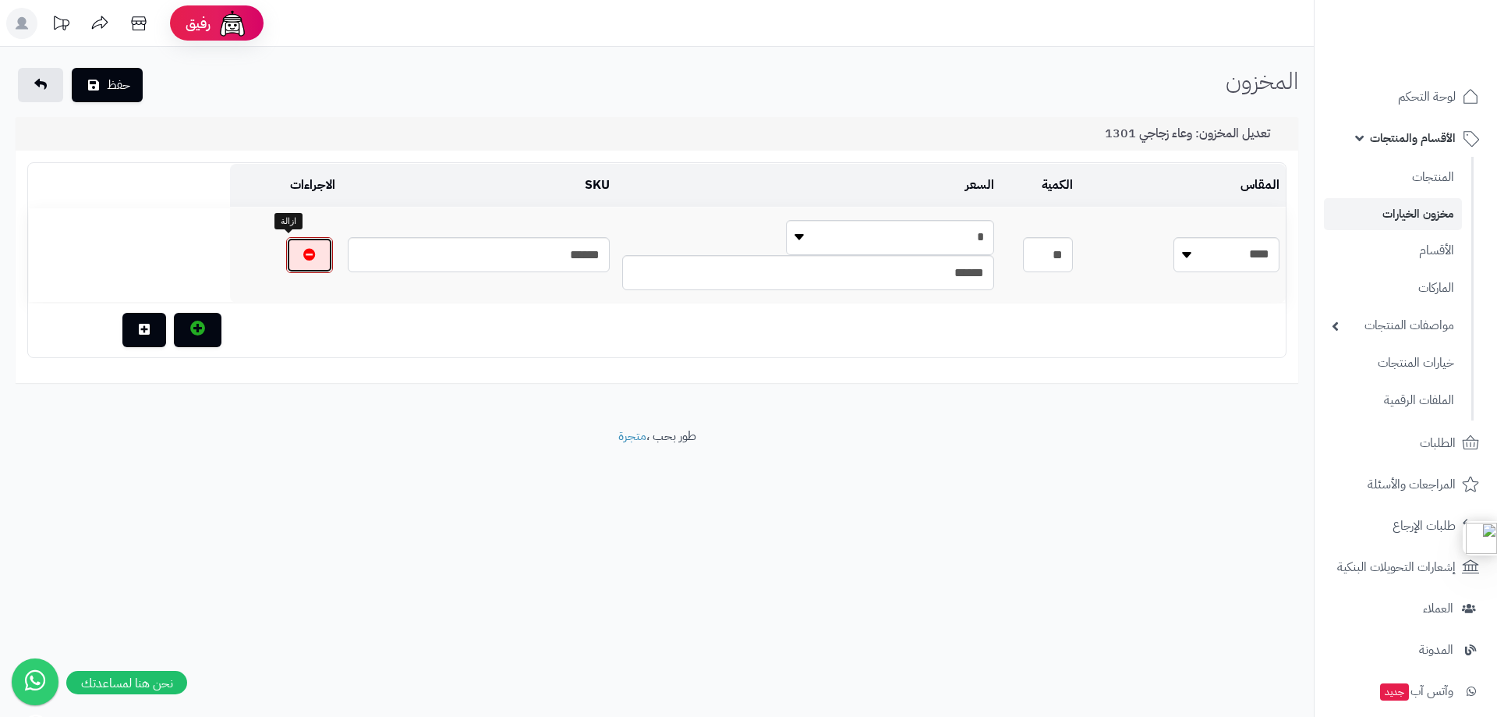
click at [303, 254] on icon "button" at bounding box center [309, 254] width 12 height 12
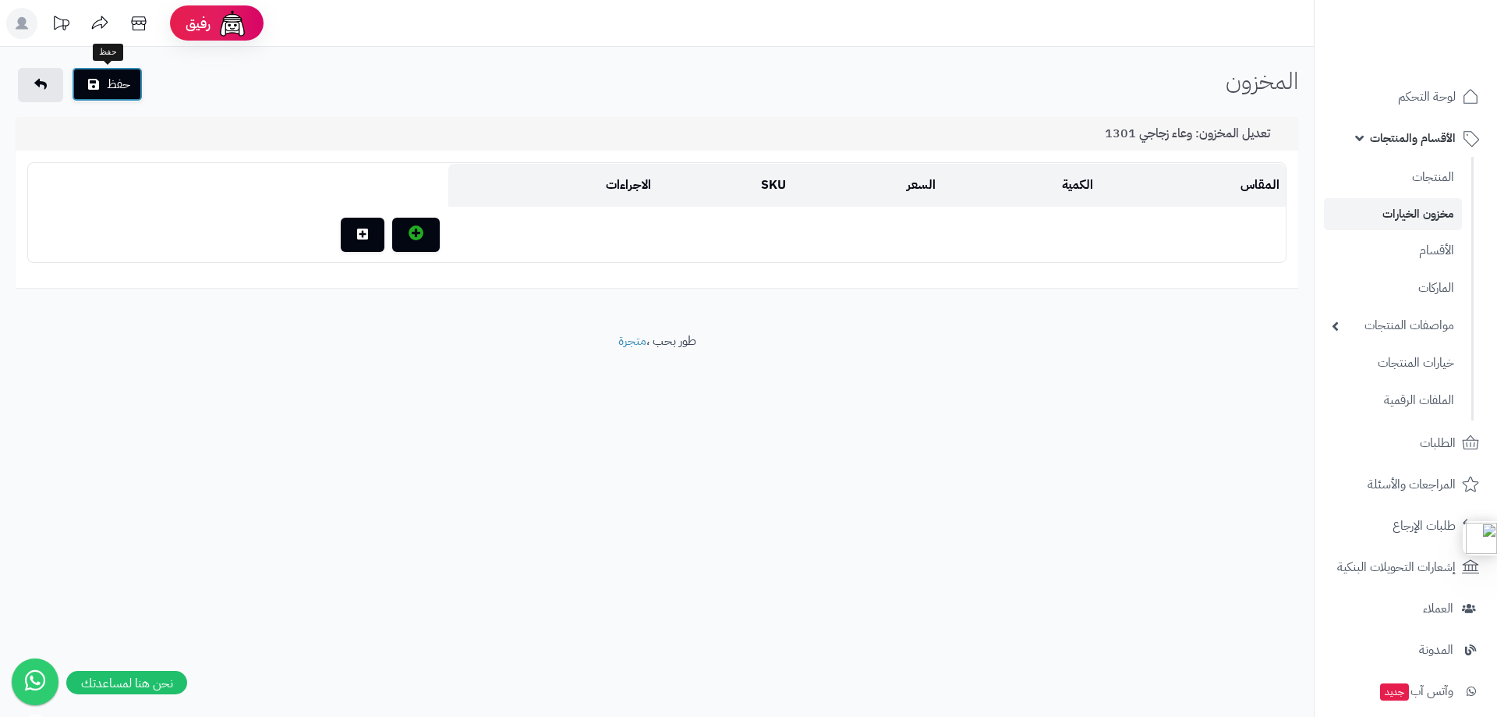
click at [134, 90] on button "حفظ" at bounding box center [107, 84] width 71 height 34
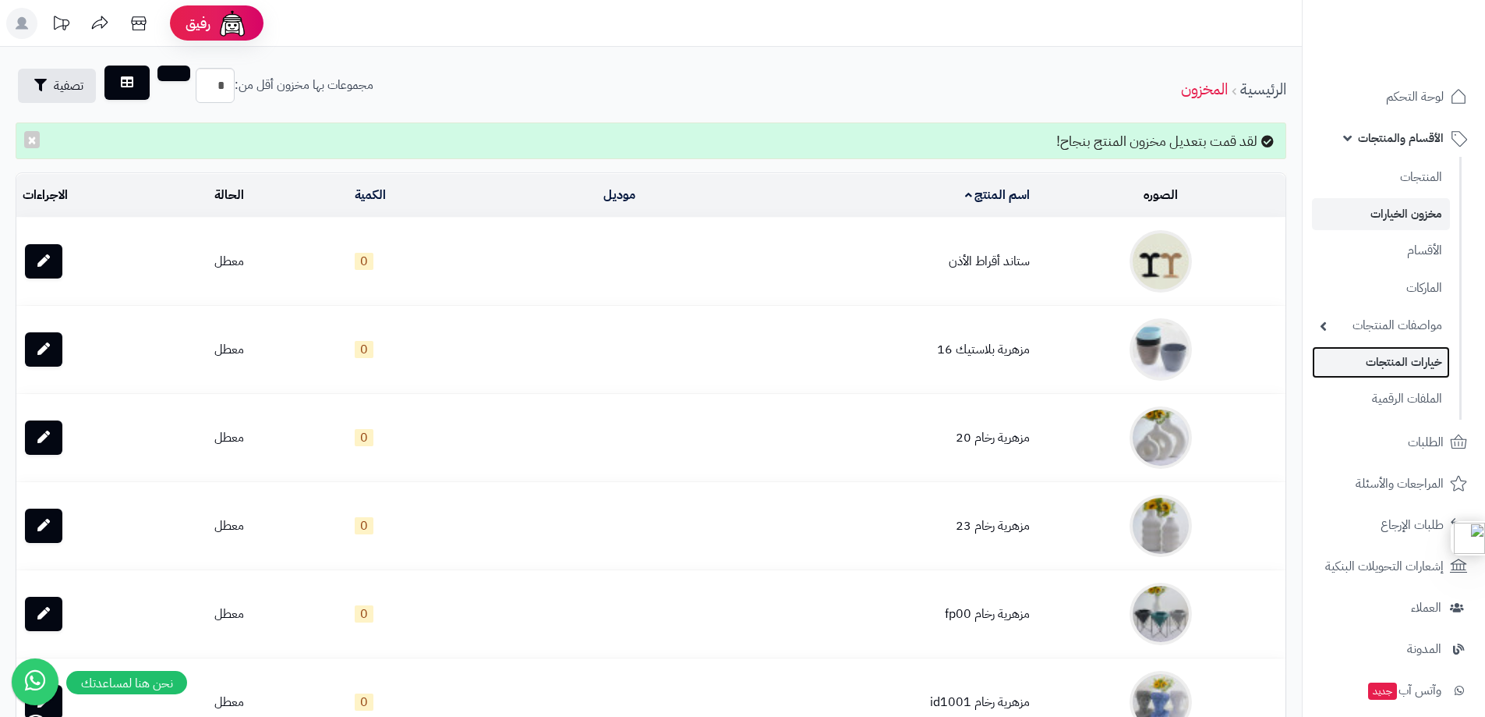
click at [1393, 353] on link "خيارات المنتجات" at bounding box center [1381, 362] width 138 height 32
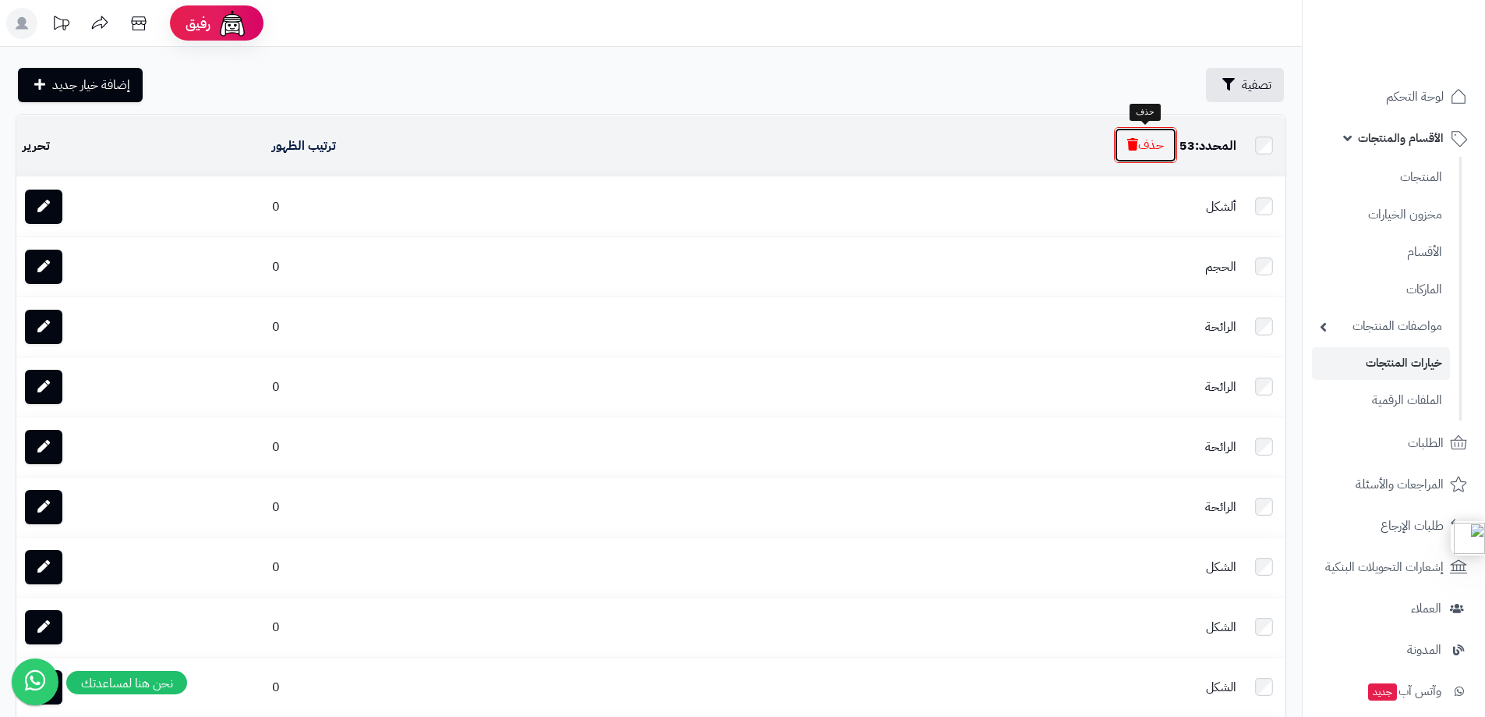
click at [1138, 151] on button "حذف" at bounding box center [1145, 145] width 63 height 36
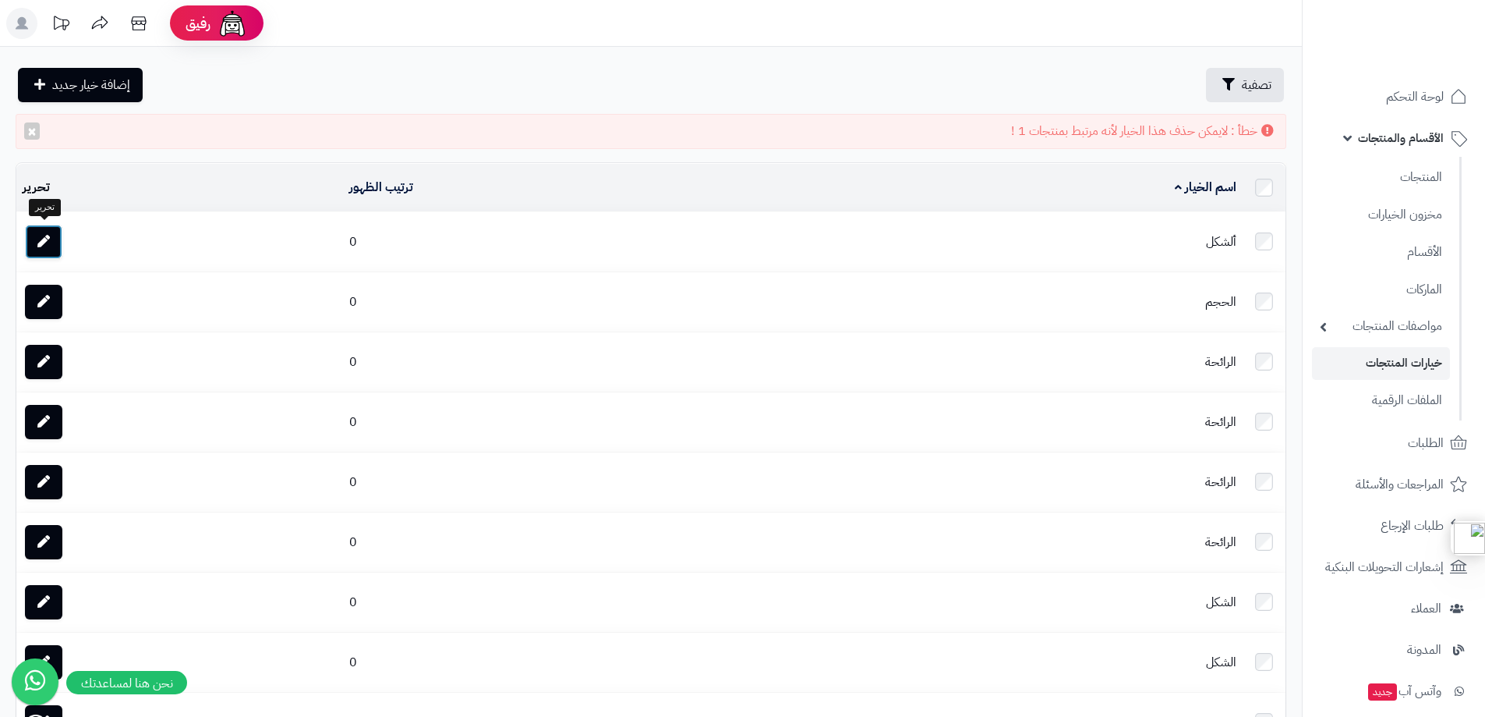
click at [52, 239] on link at bounding box center [43, 242] width 37 height 34
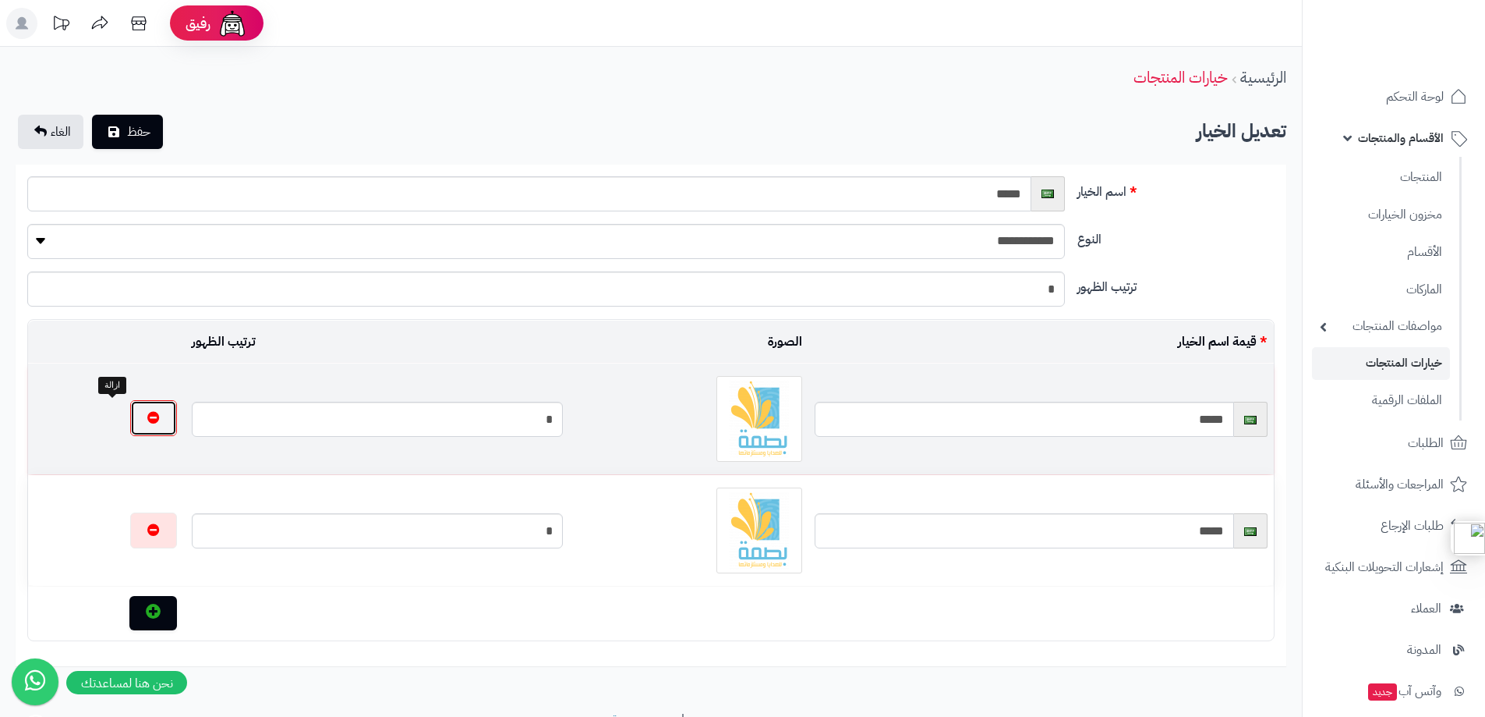
click at [130, 417] on button "button" at bounding box center [153, 418] width 47 height 36
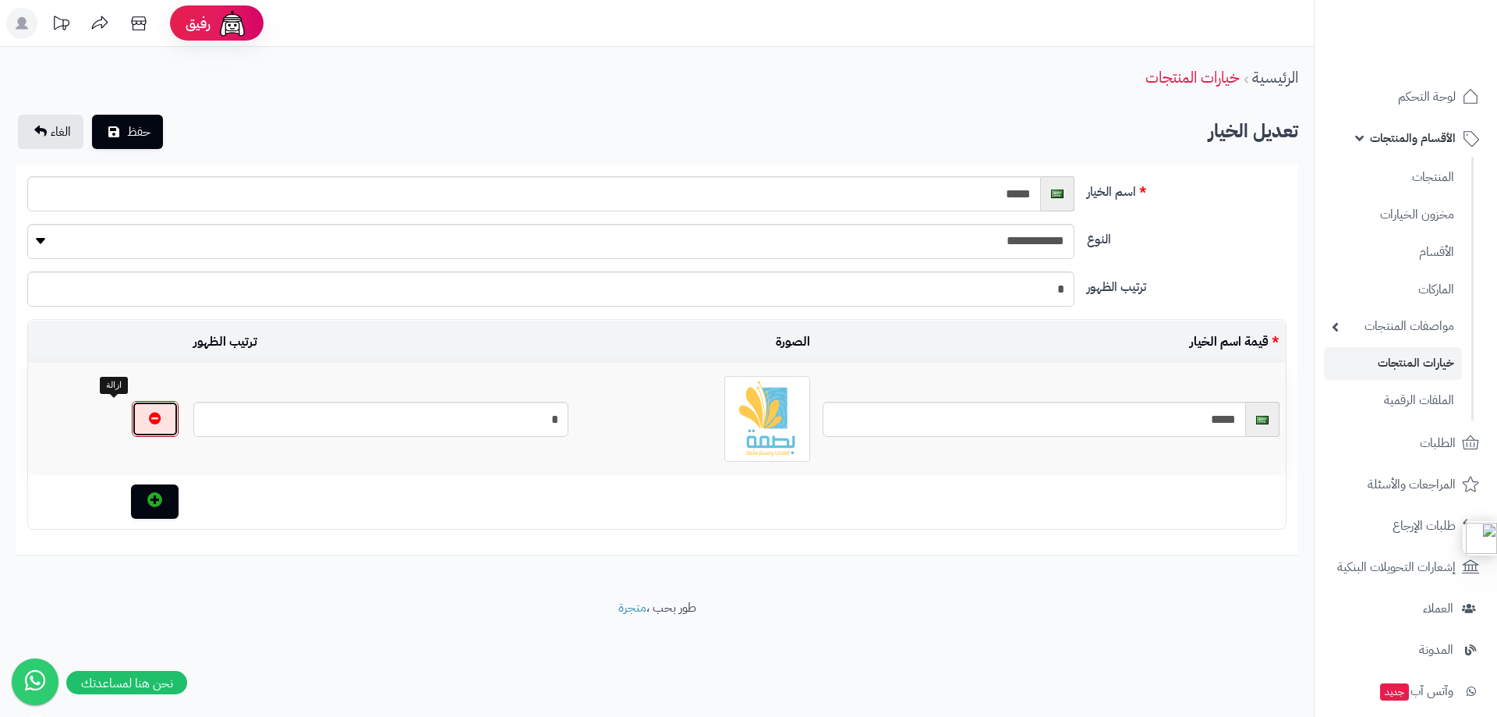
click at [132, 417] on button "button" at bounding box center [155, 419] width 47 height 36
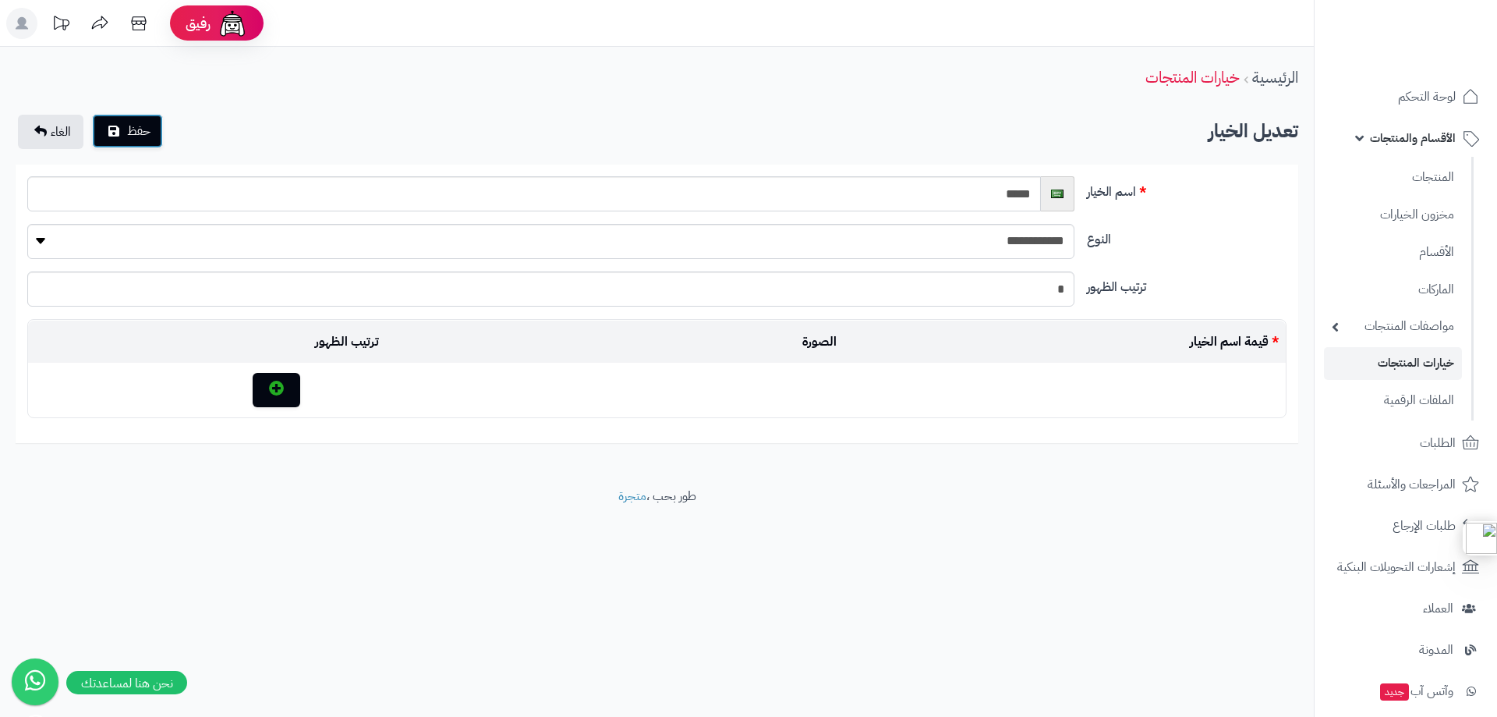
click at [132, 137] on span "حفظ" at bounding box center [138, 131] width 23 height 19
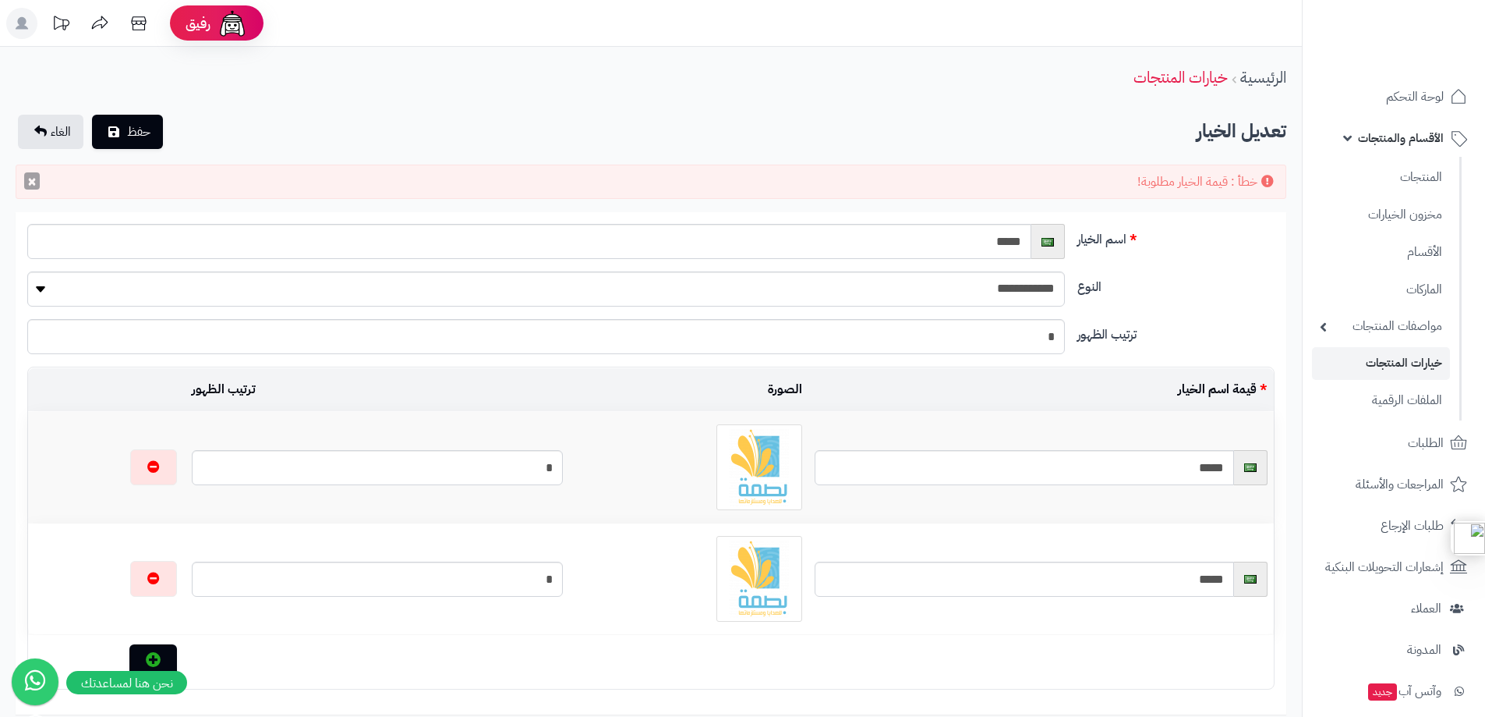
click at [30, 179] on button "×" at bounding box center [32, 180] width 16 height 17
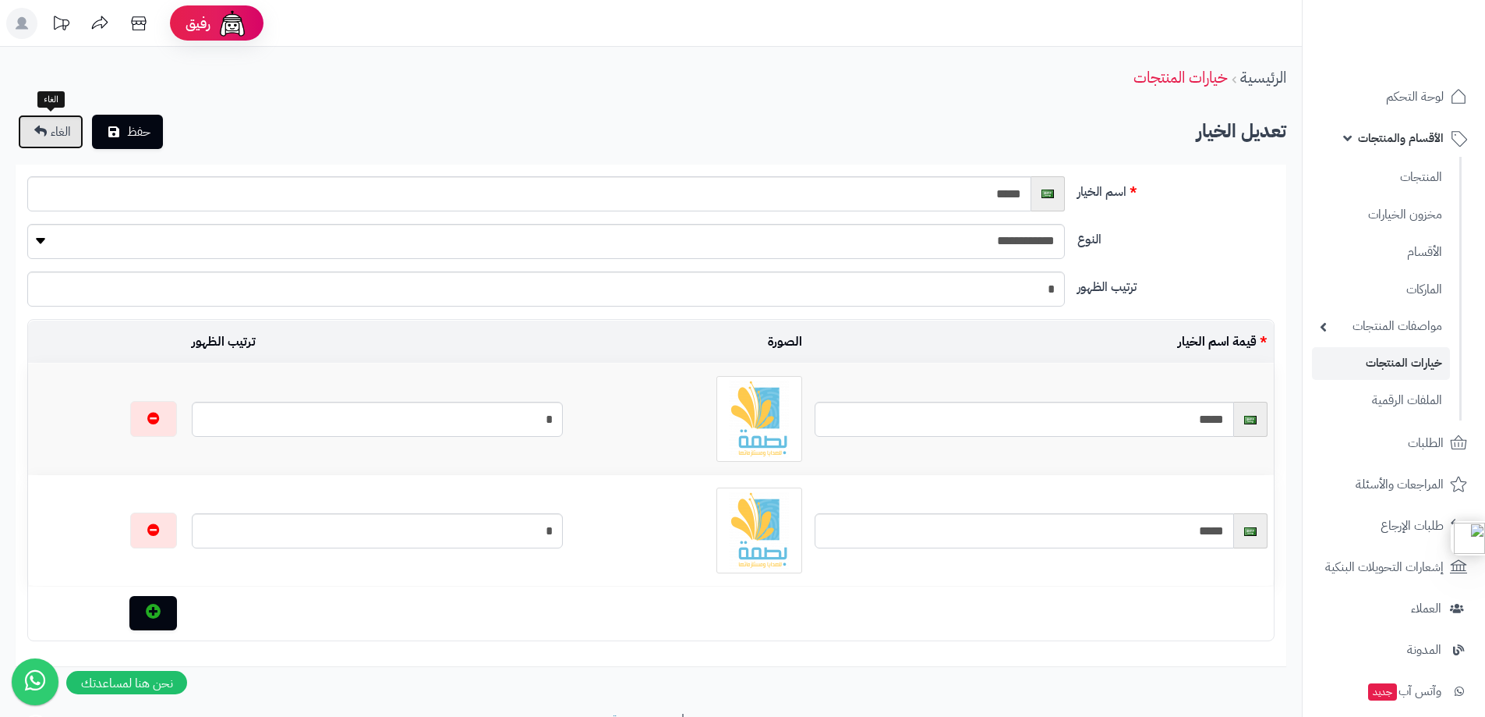
click at [57, 131] on span "الغاء" at bounding box center [61, 131] width 20 height 19
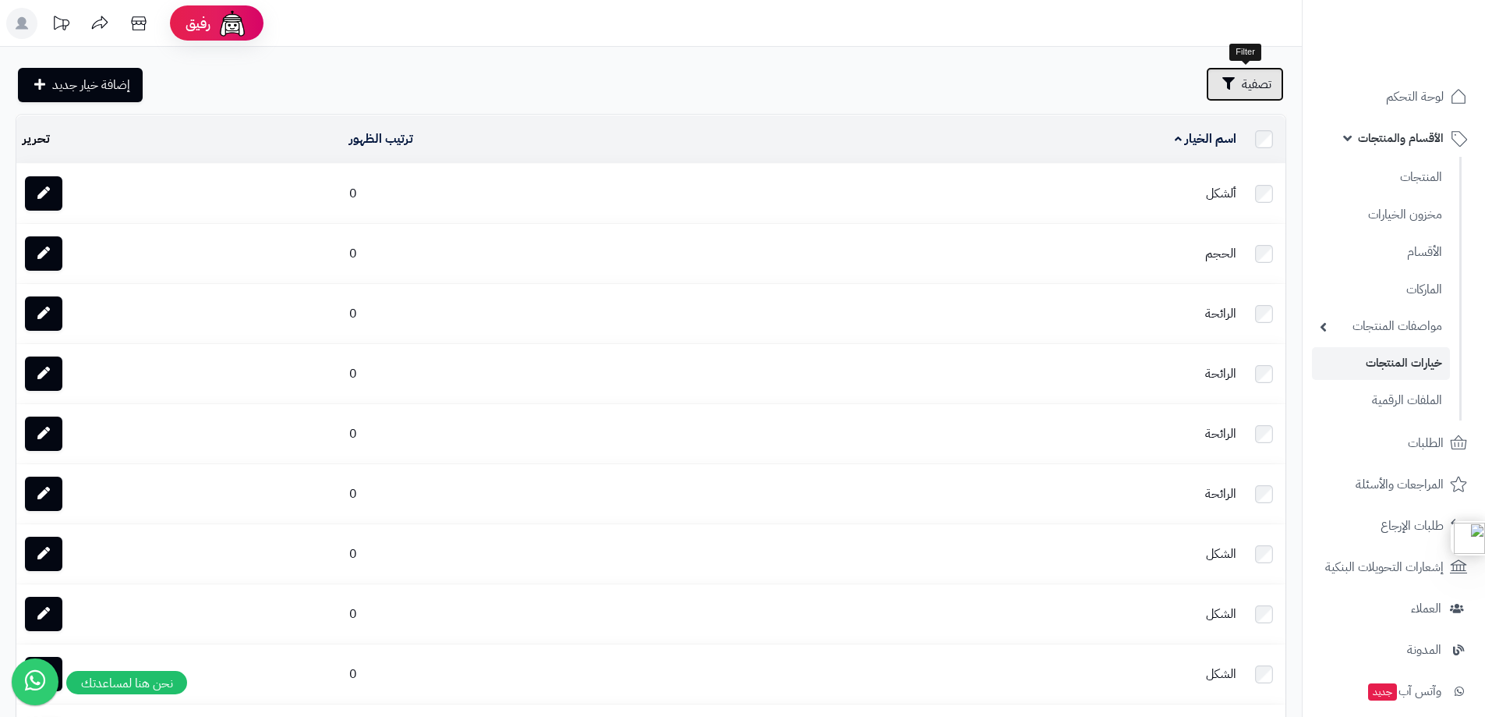
click at [1249, 89] on span "تصفية" at bounding box center [1257, 84] width 30 height 19
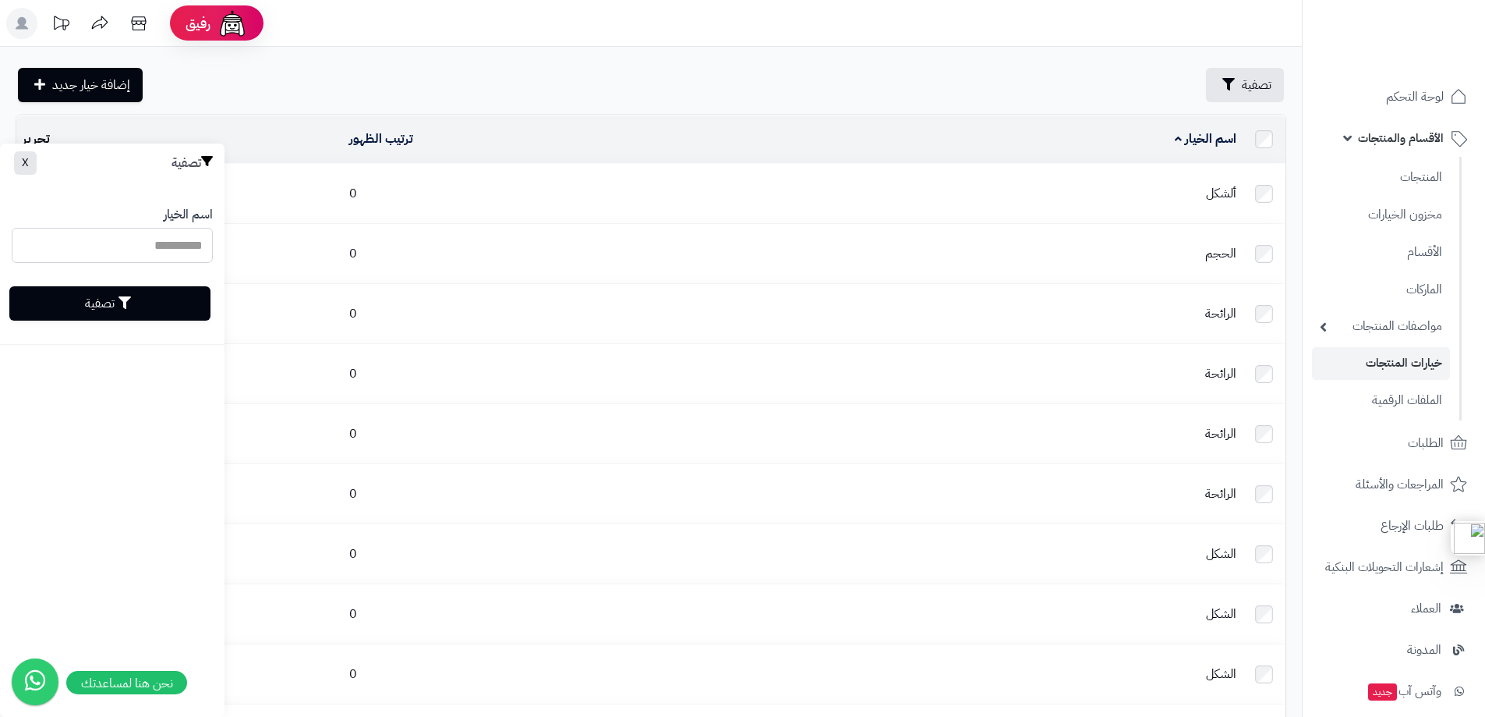
click at [107, 238] on input "اسم الخيار" at bounding box center [112, 245] width 201 height 35
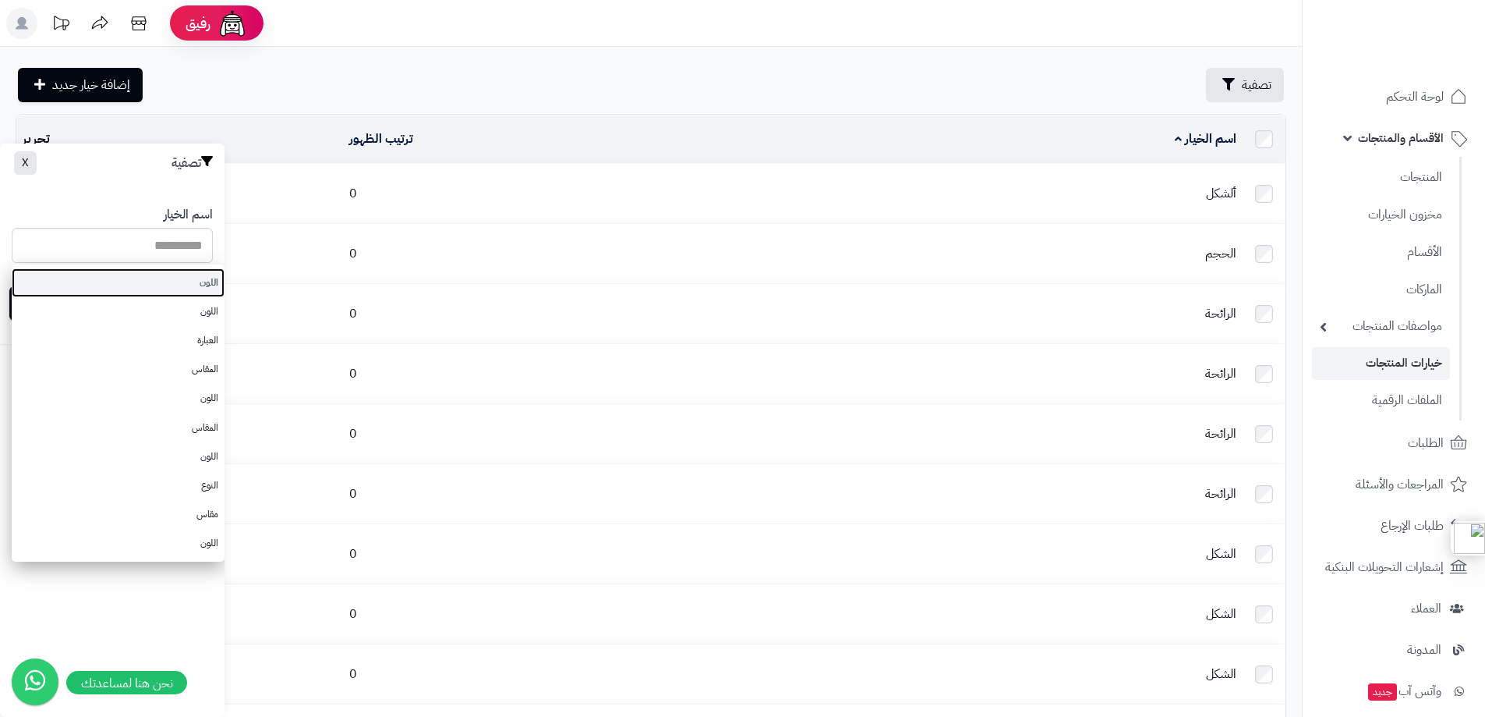
click at [175, 286] on link "اللون" at bounding box center [118, 282] width 213 height 29
type input "*****"
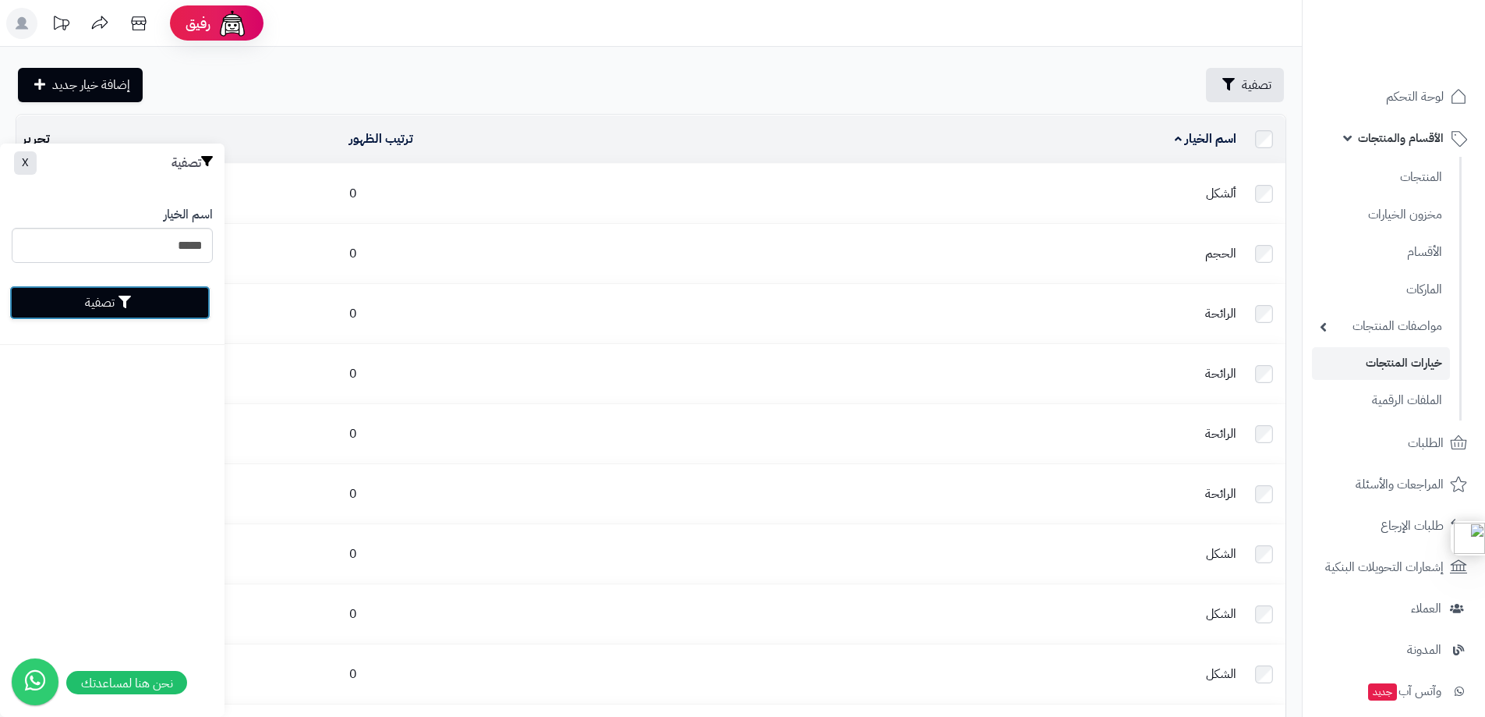
click at [102, 302] on button "تصفية" at bounding box center [109, 302] width 201 height 34
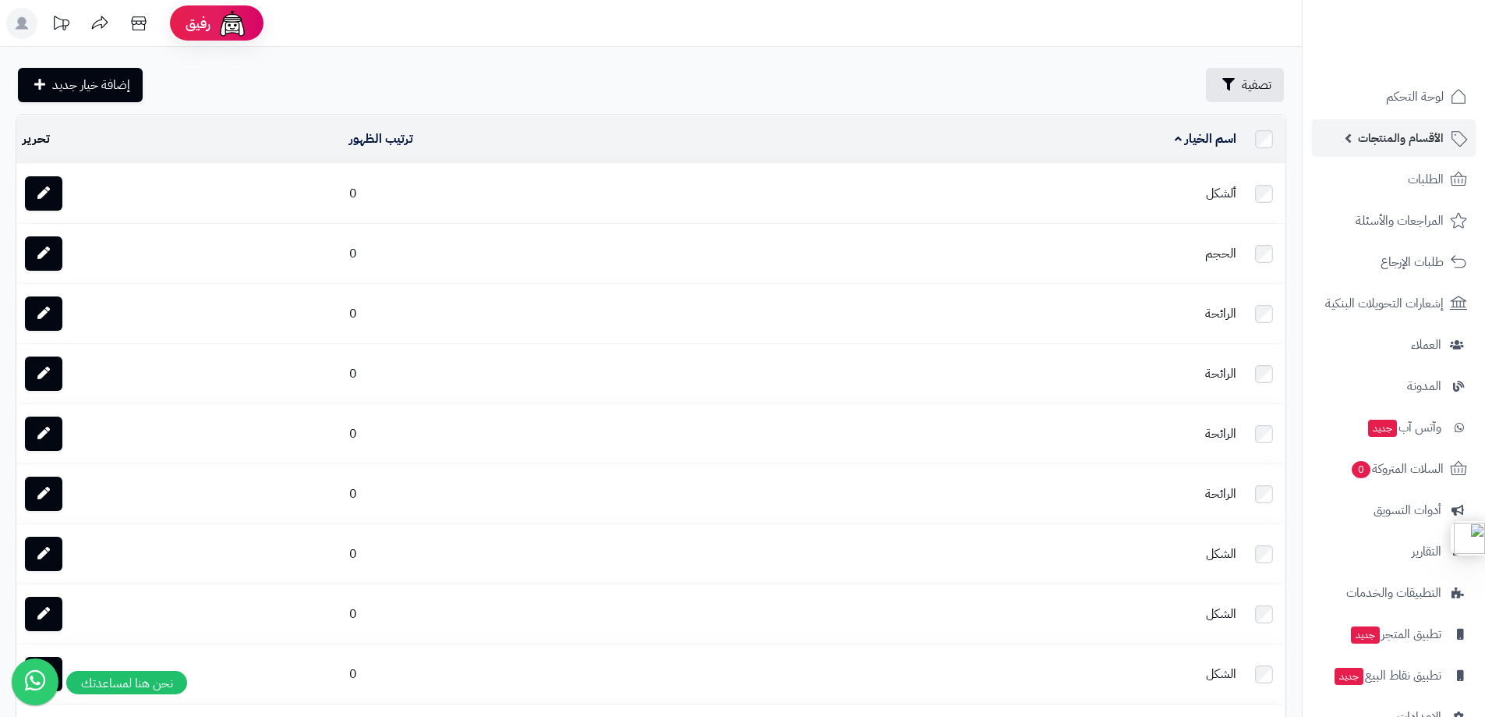
click at [1333, 143] on link "الأقسام والمنتجات" at bounding box center [1394, 137] width 164 height 37
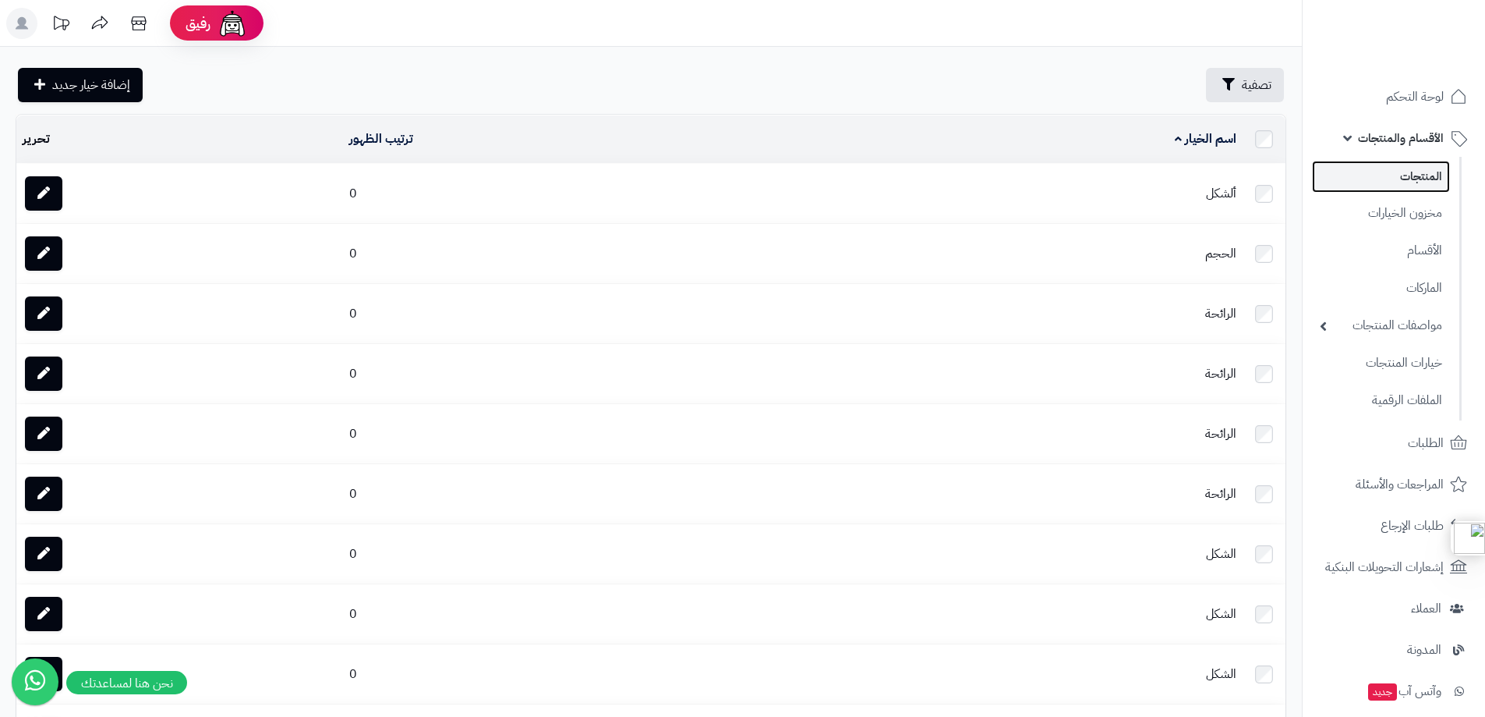
click at [1400, 176] on link "المنتجات" at bounding box center [1381, 177] width 138 height 32
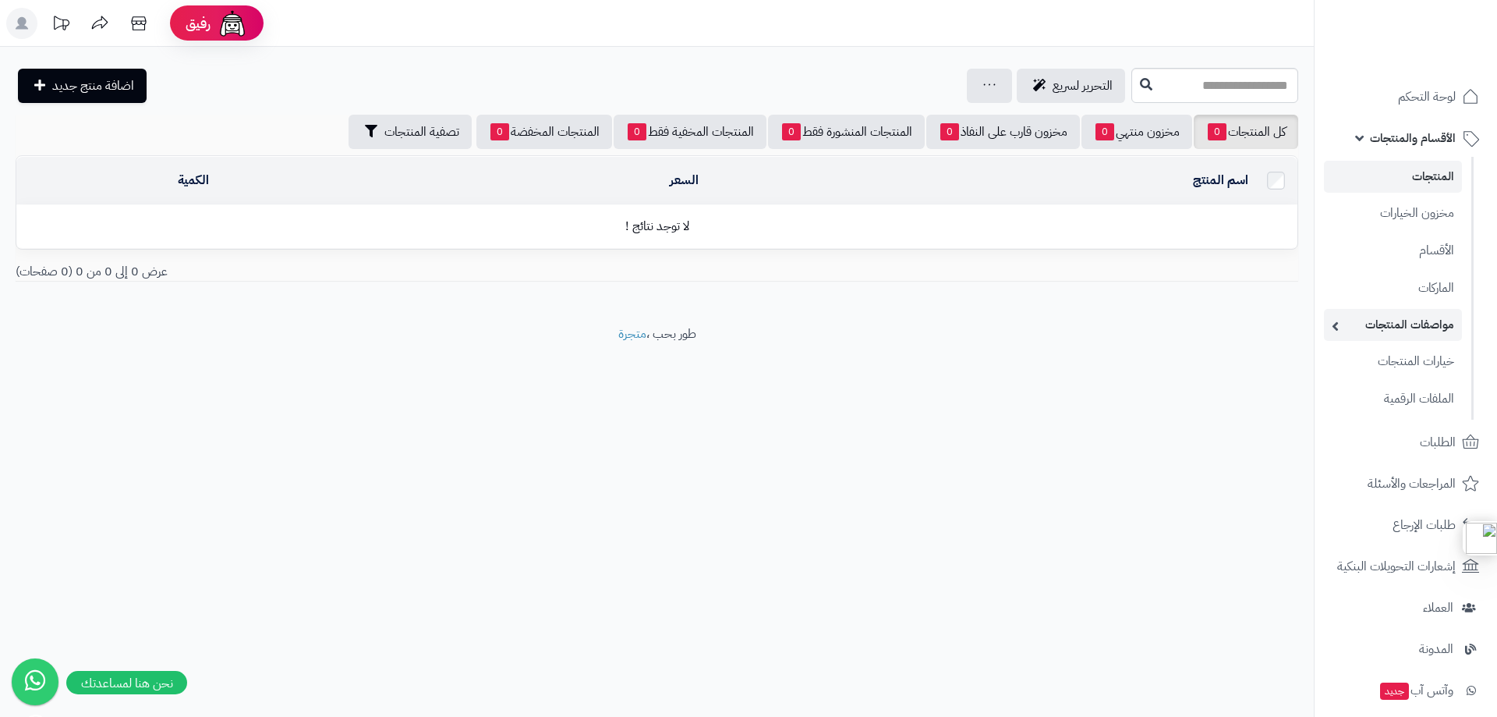
click at [1394, 320] on link "مواصفات المنتجات" at bounding box center [1393, 325] width 138 height 32
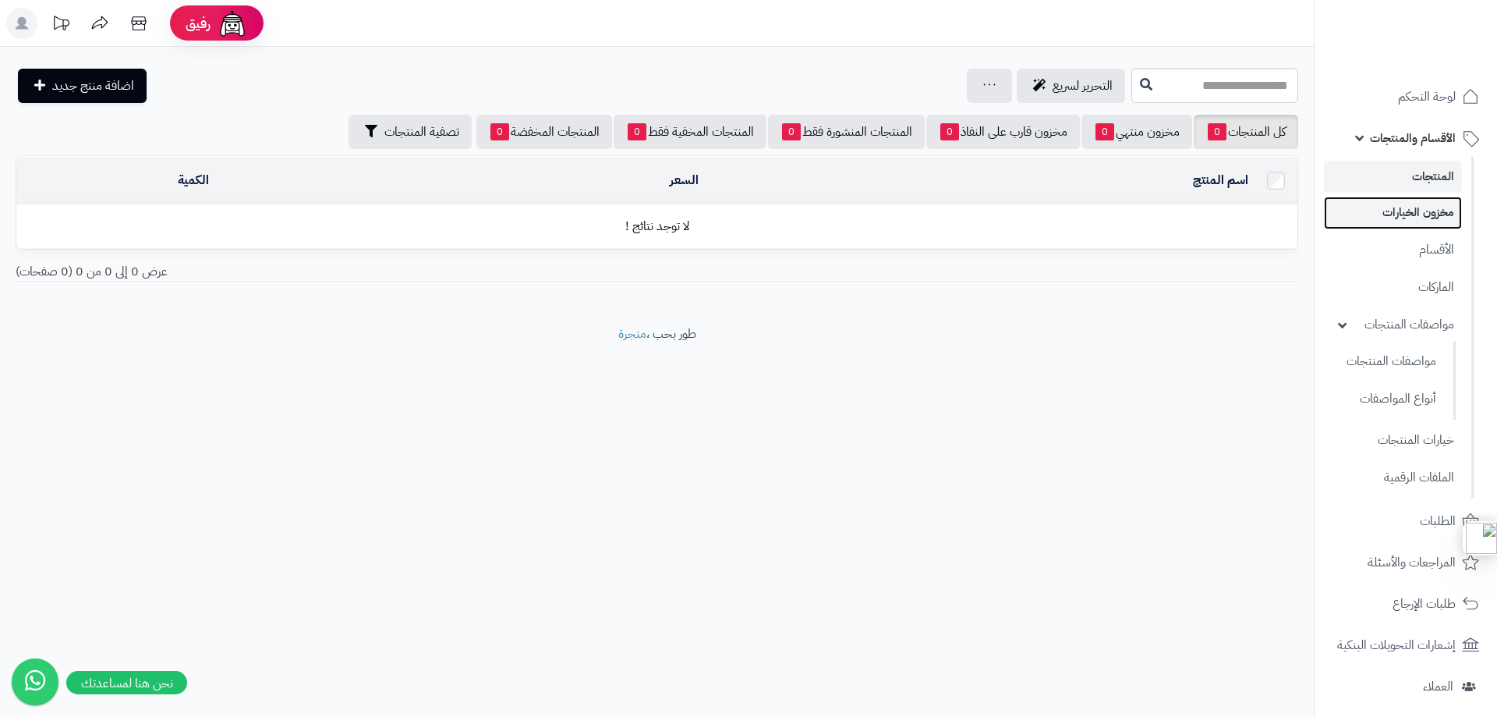
click at [1411, 211] on link "مخزون الخيارات" at bounding box center [1393, 213] width 138 height 32
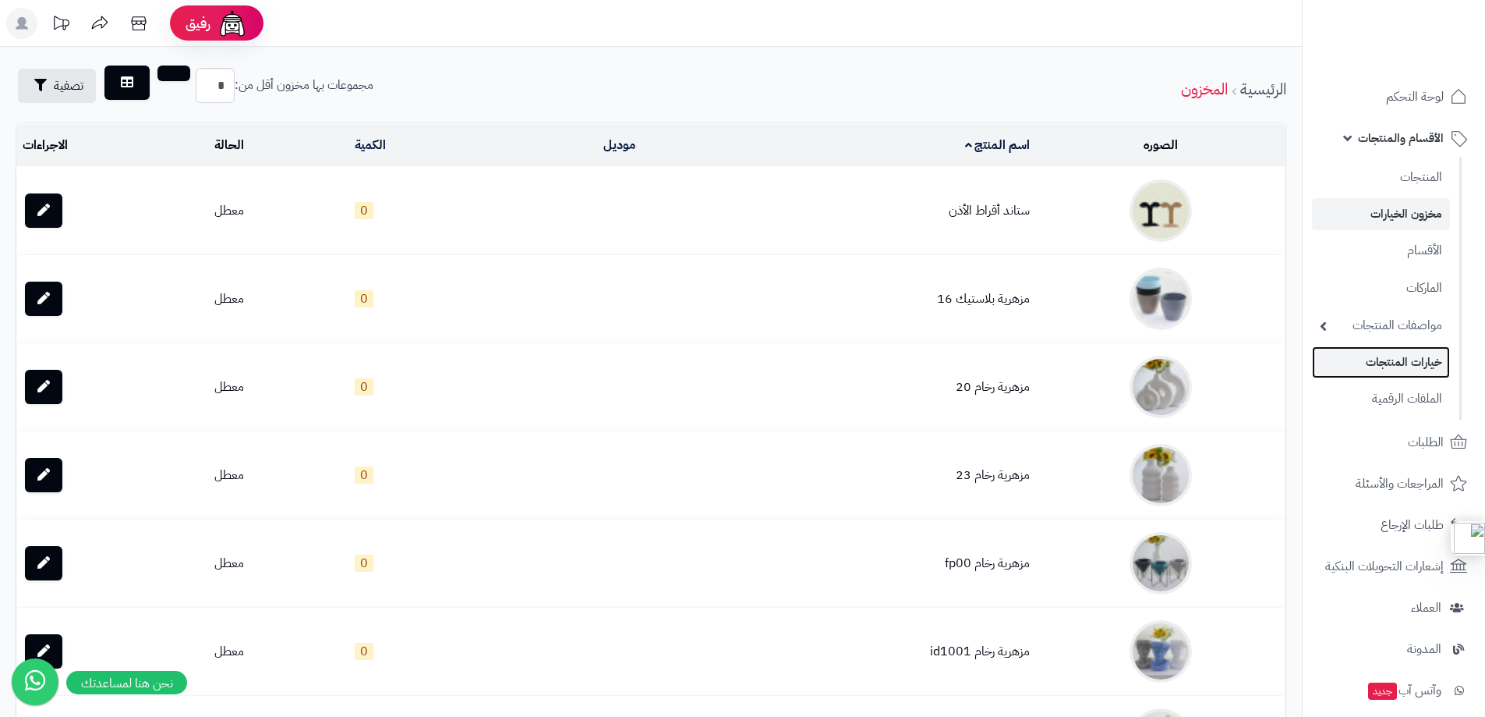
click at [1393, 364] on link "خيارات المنتجات" at bounding box center [1381, 362] width 138 height 32
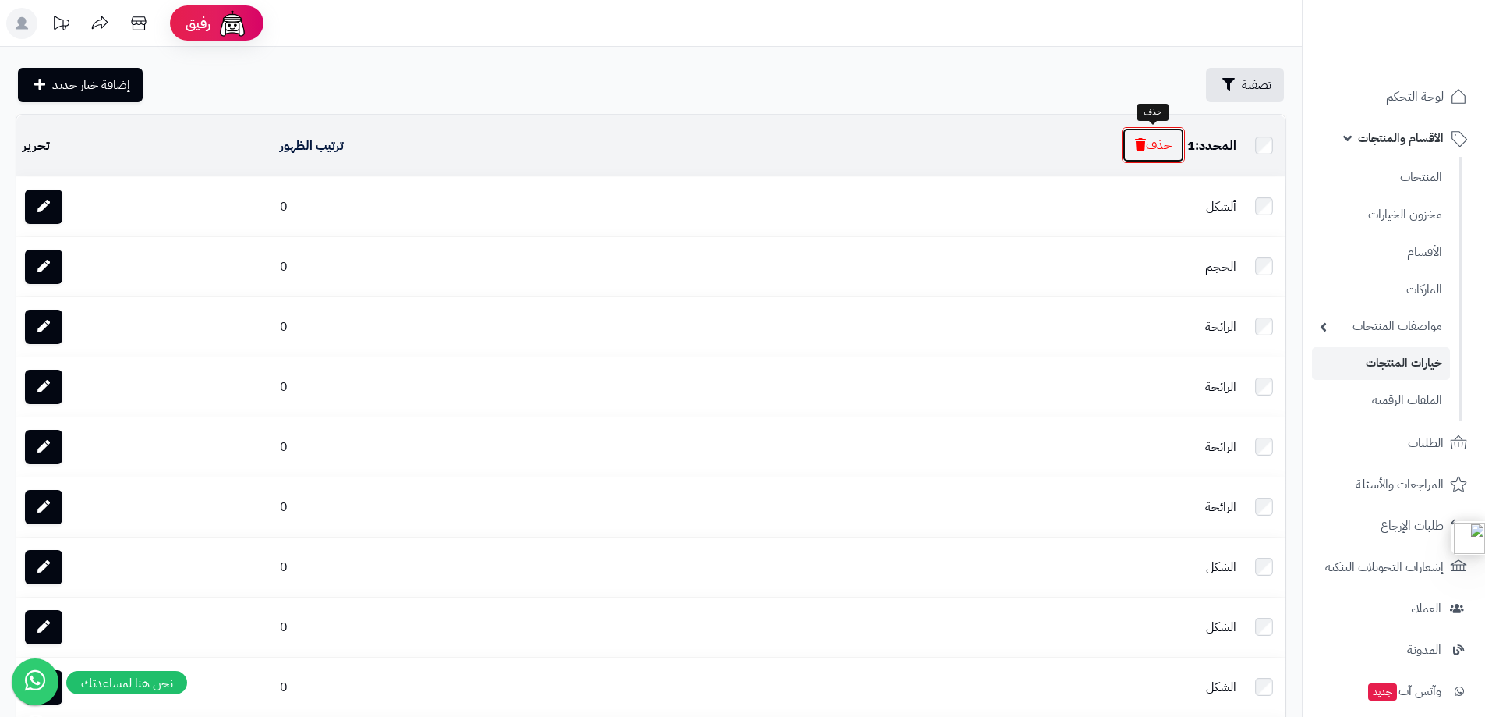
click at [1159, 143] on button "حذف" at bounding box center [1153, 145] width 63 height 36
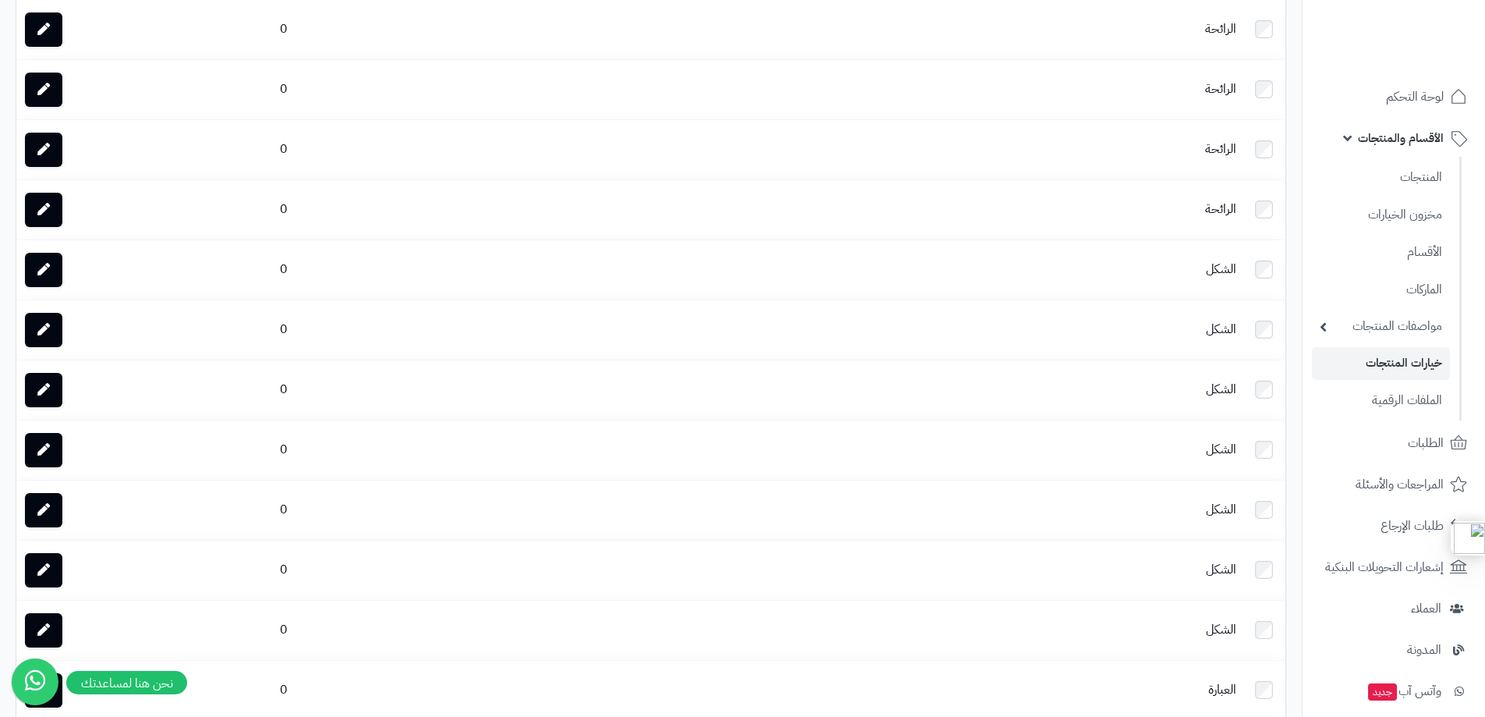
scroll to position [16, 0]
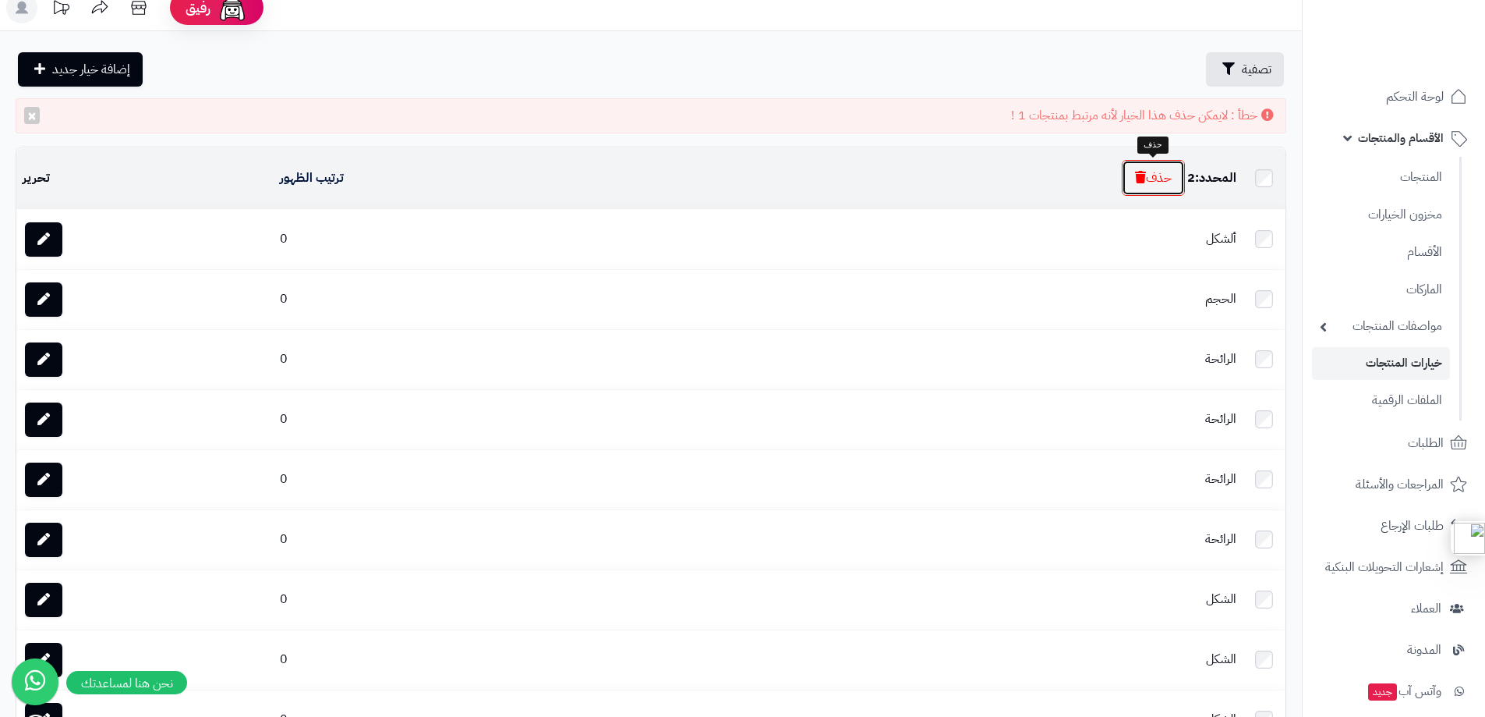
click at [1146, 180] on button "حذف" at bounding box center [1153, 178] width 63 height 36
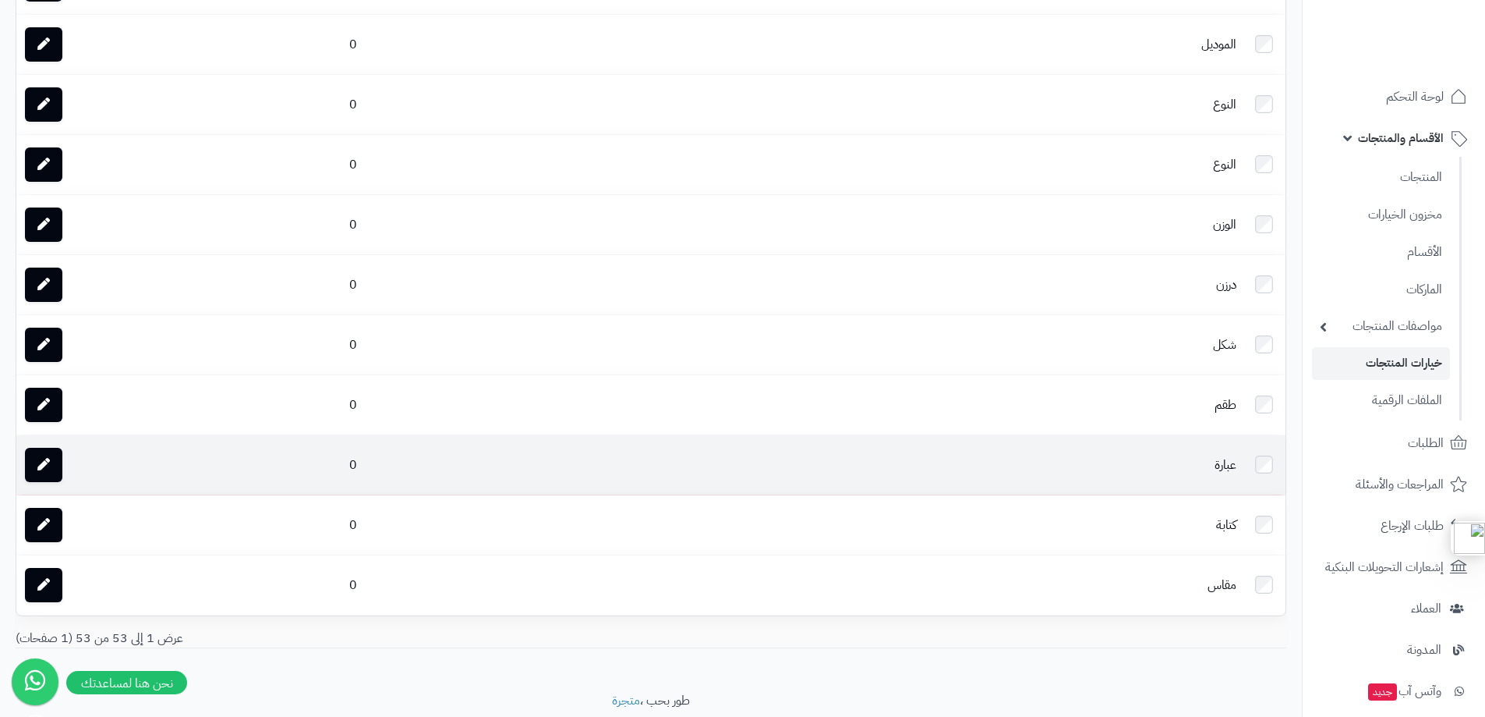
scroll to position [2752, 0]
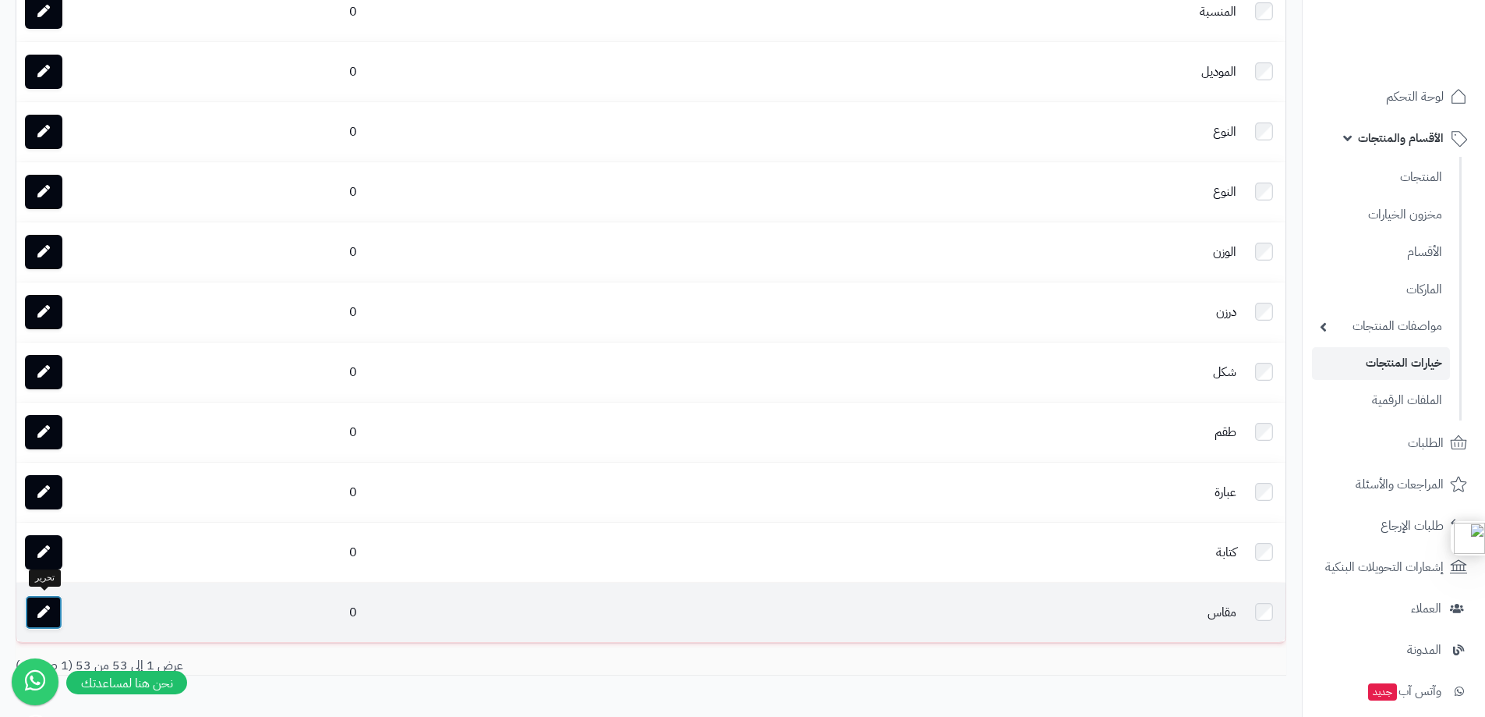
click at [48, 607] on icon at bounding box center [43, 611] width 12 height 12
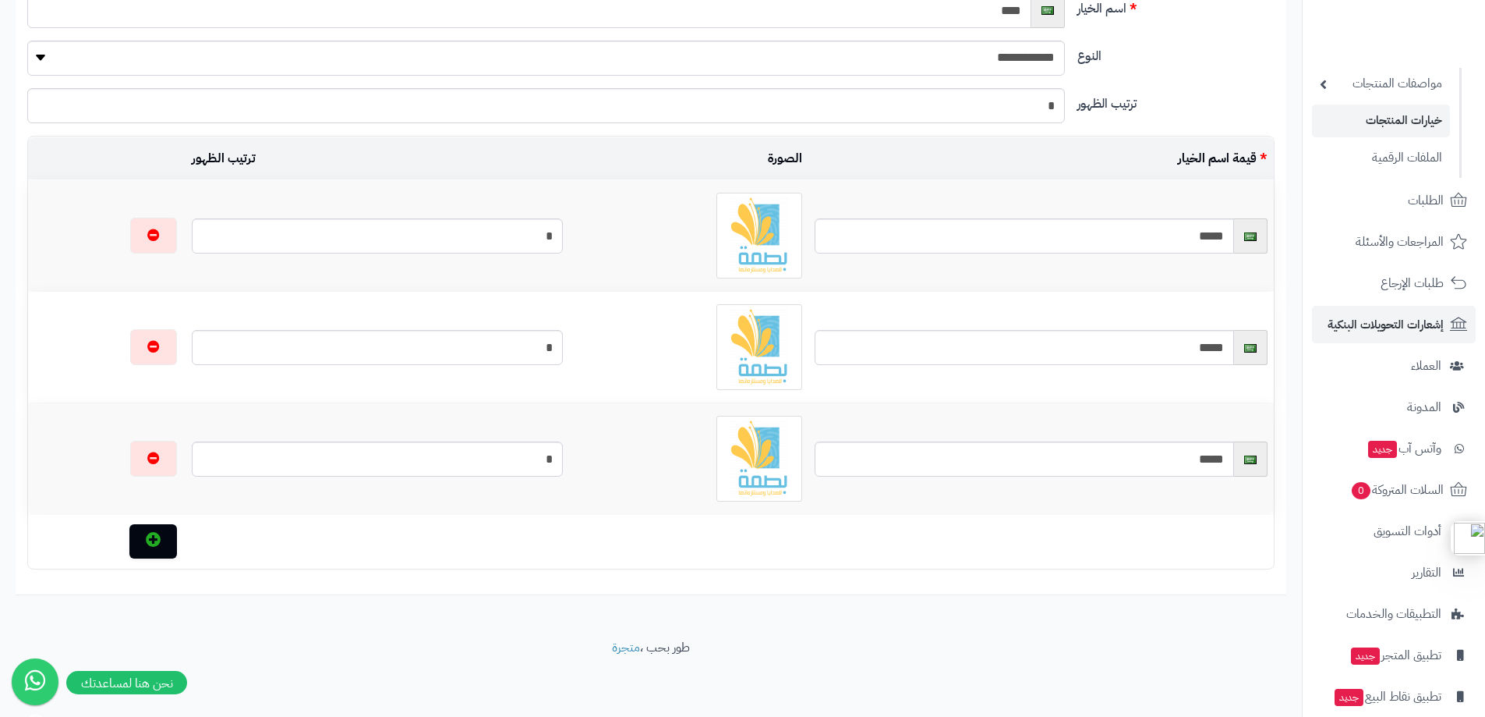
scroll to position [302, 0]
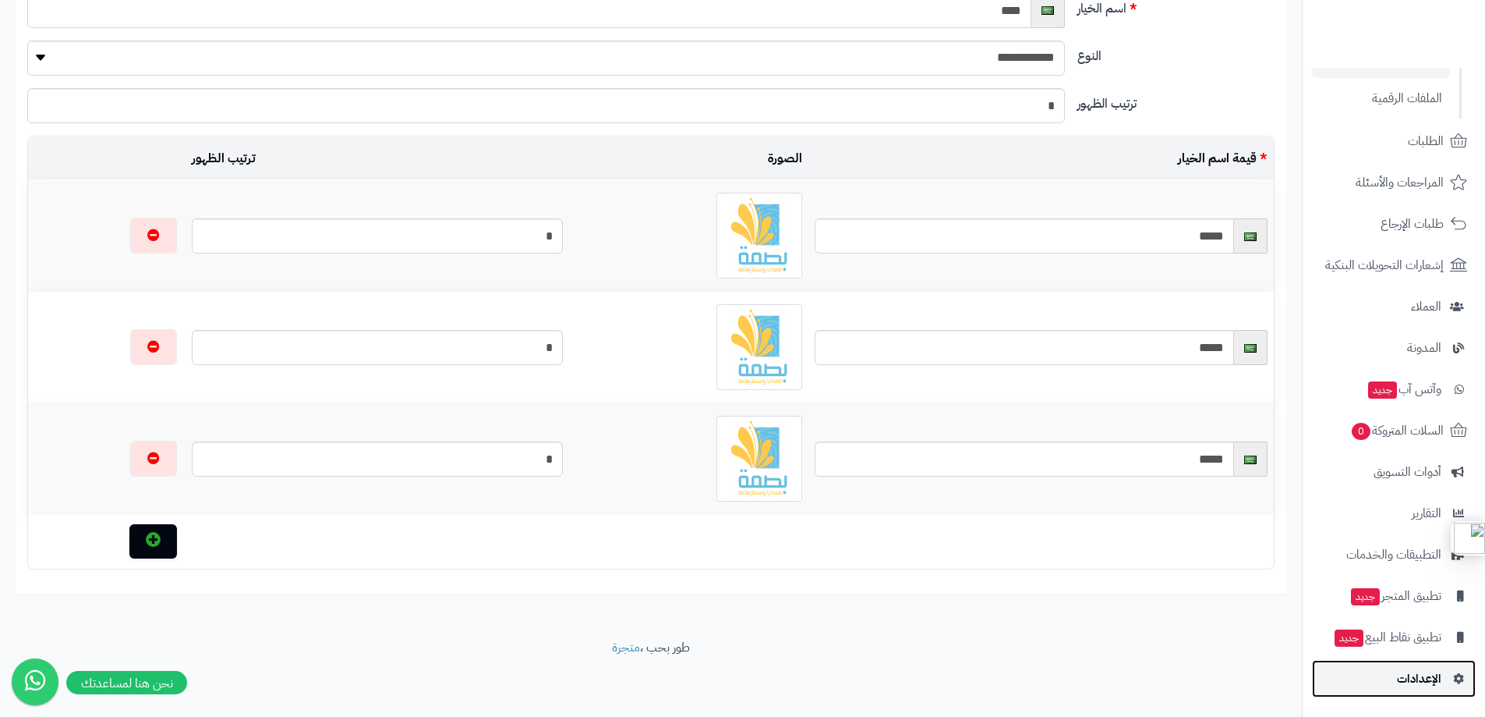
click at [1418, 680] on span "الإعدادات" at bounding box center [1419, 678] width 44 height 22
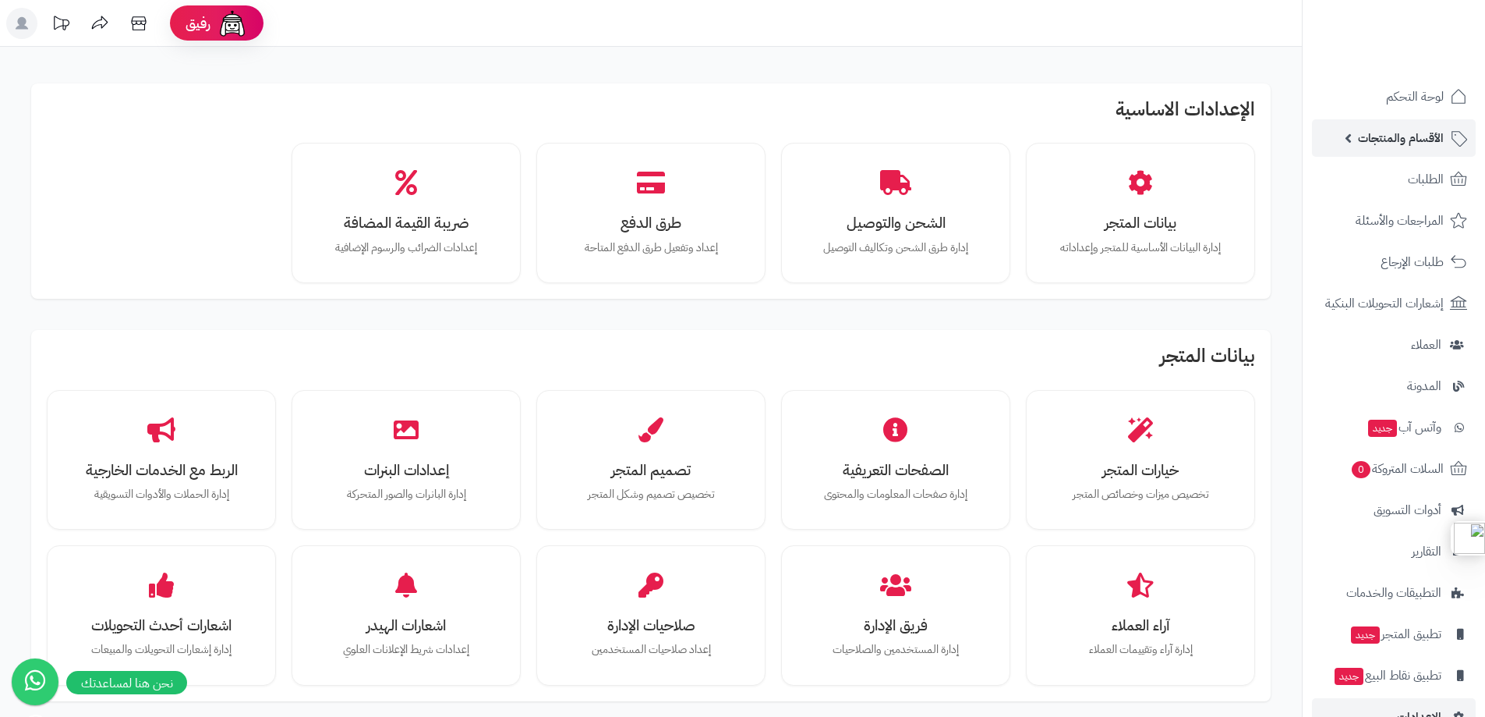
click at [1379, 143] on span "الأقسام والمنتجات" at bounding box center [1401, 138] width 86 height 22
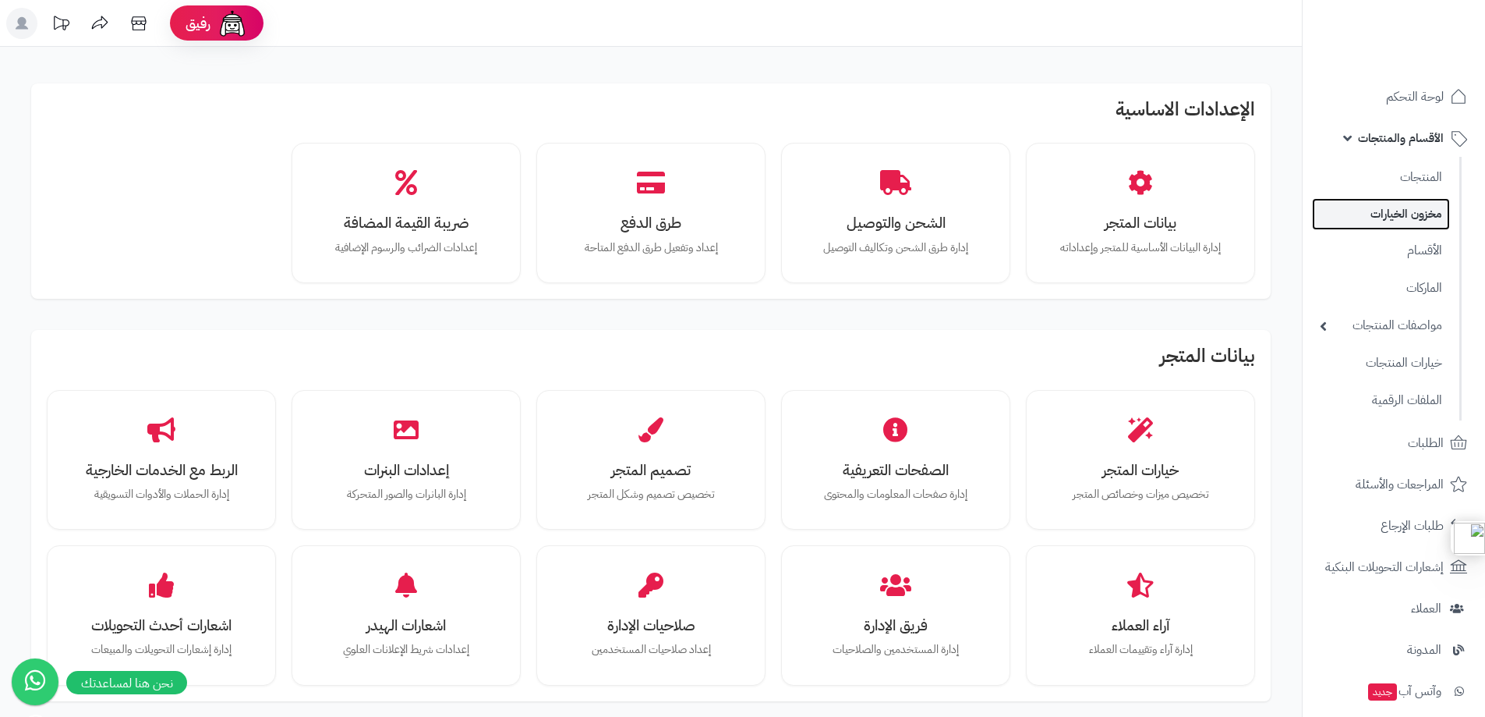
click at [1405, 222] on link "مخزون الخيارات" at bounding box center [1381, 214] width 138 height 32
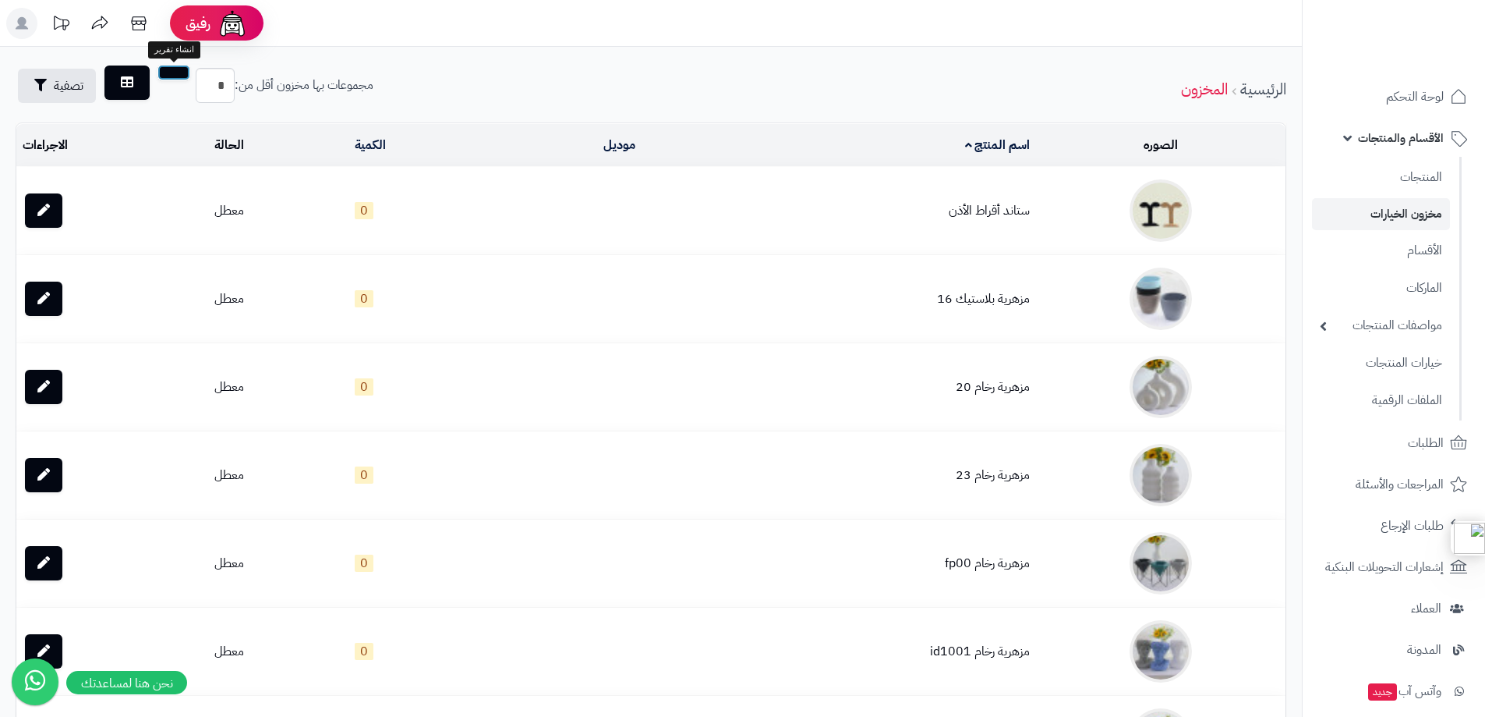
click at [172, 71] on button "submit" at bounding box center [174, 73] width 33 height 16
click at [129, 82] on icon at bounding box center [127, 82] width 12 height 12
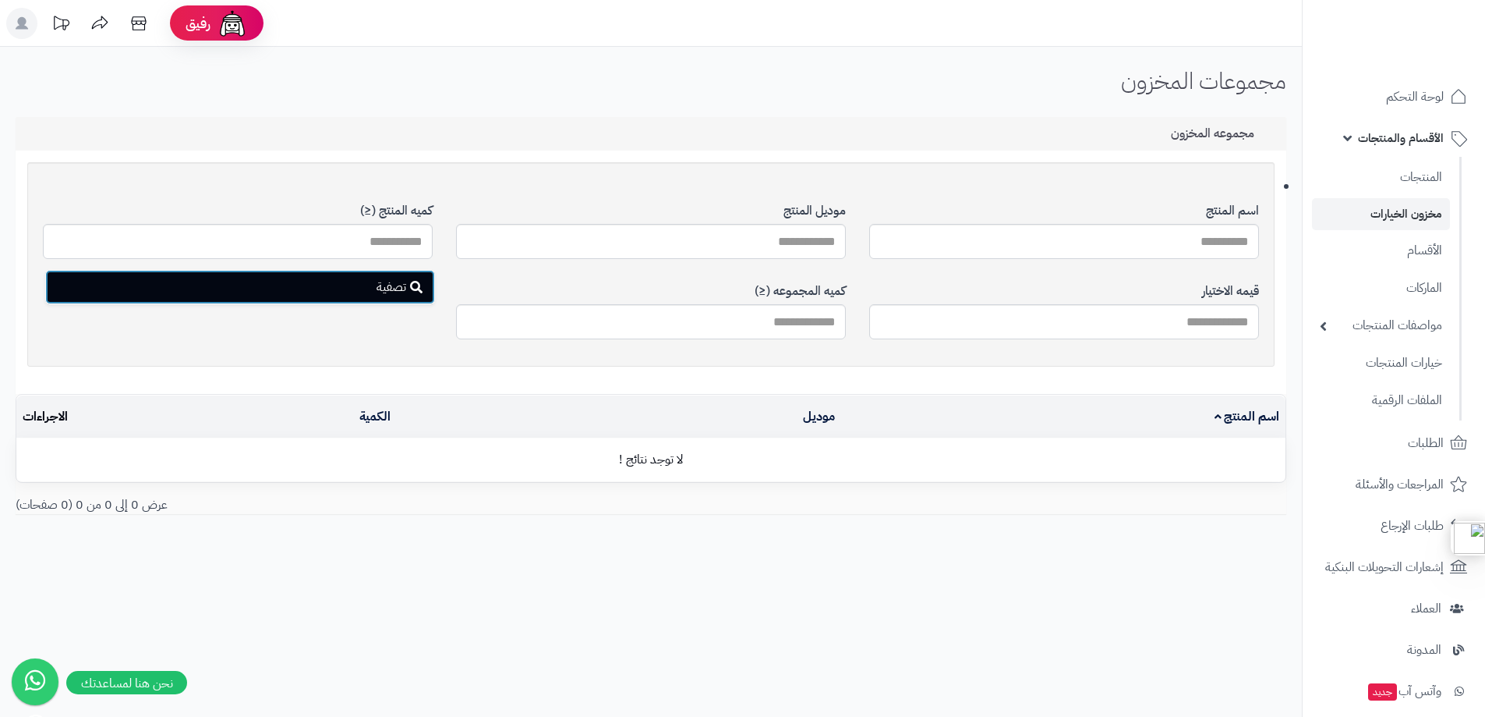
click at [346, 291] on button "تصفية" at bounding box center [240, 287] width 390 height 34
click at [1406, 218] on link "مخزون الخيارات" at bounding box center [1381, 214] width 138 height 32
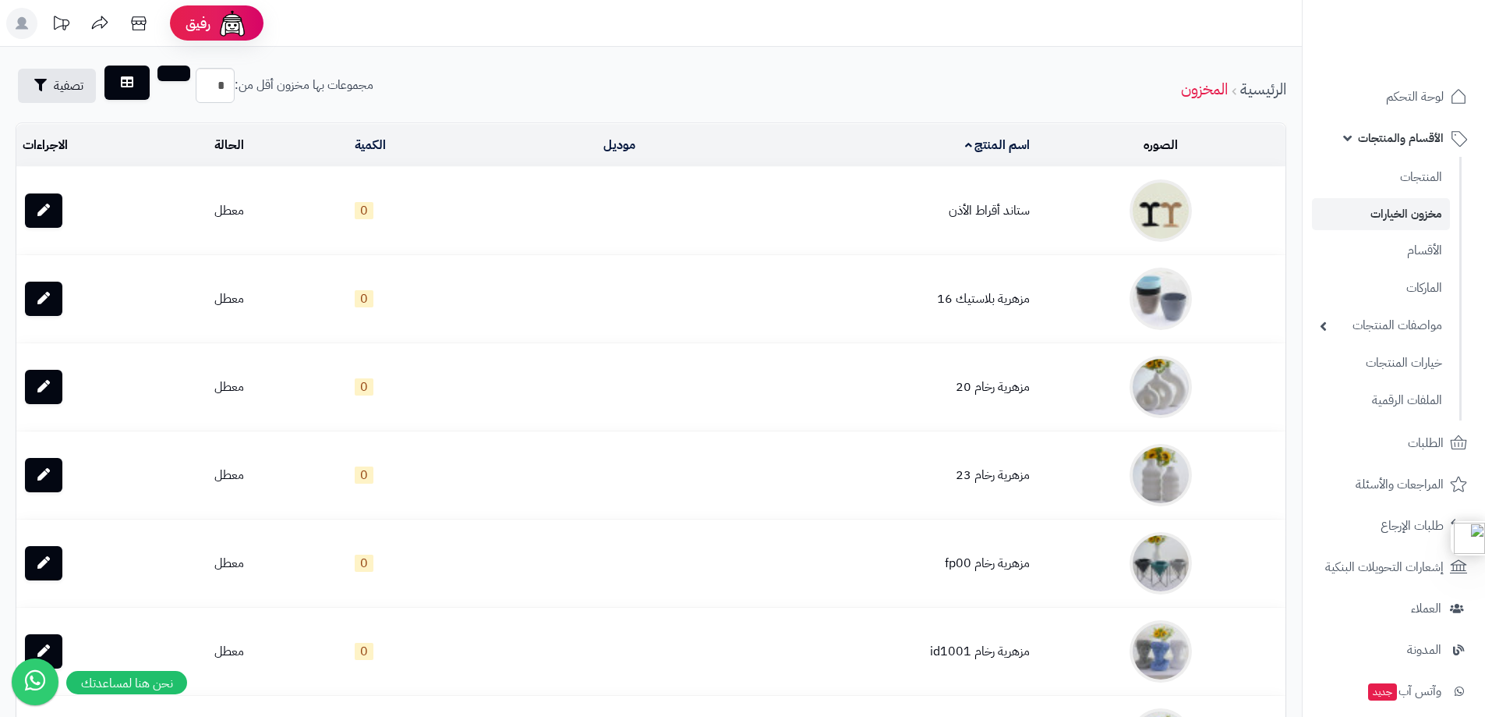
click at [1244, 204] on td at bounding box center [1161, 210] width 250 height 87
click at [60, 89] on span "تصفية" at bounding box center [69, 85] width 30 height 19
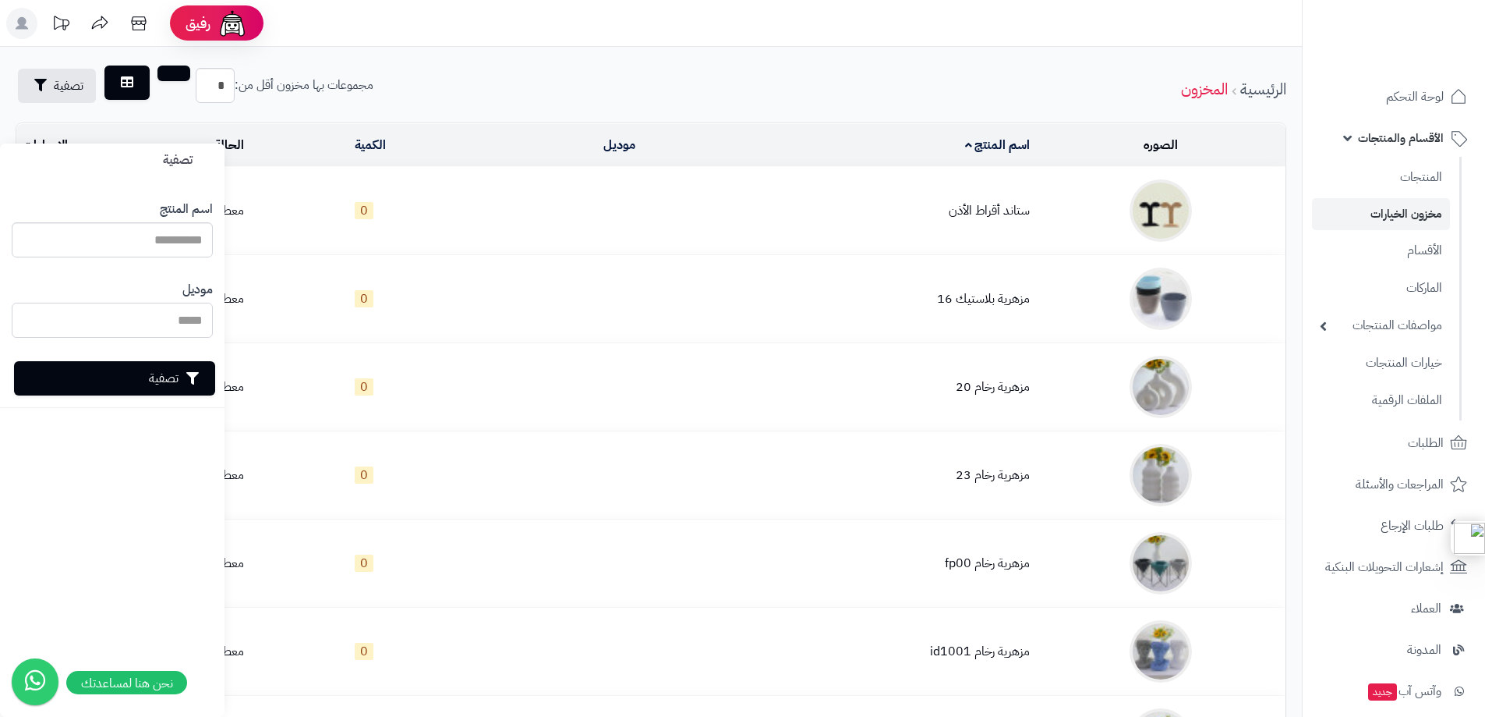
click at [175, 308] on input "موديل" at bounding box center [112, 320] width 201 height 35
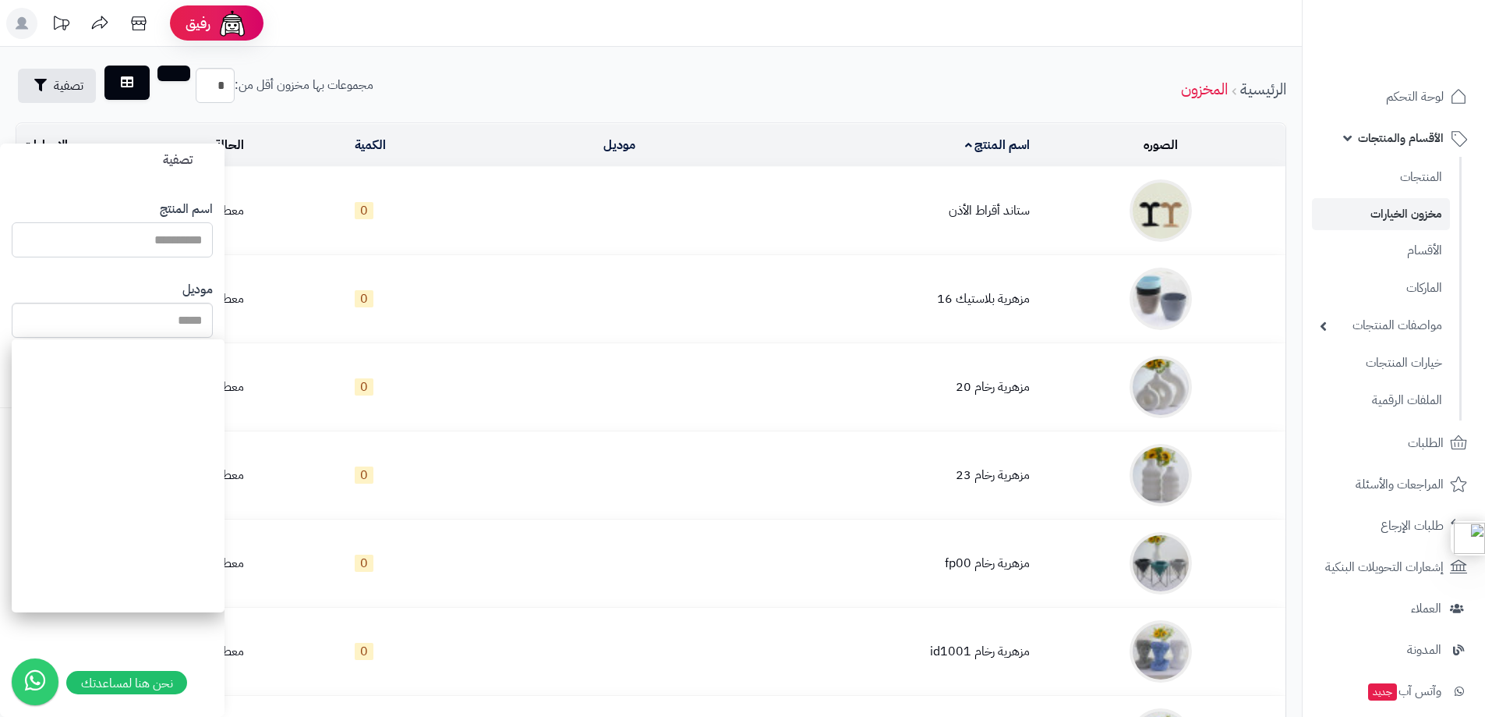
click at [174, 239] on input "اسم المنتج" at bounding box center [112, 239] width 201 height 35
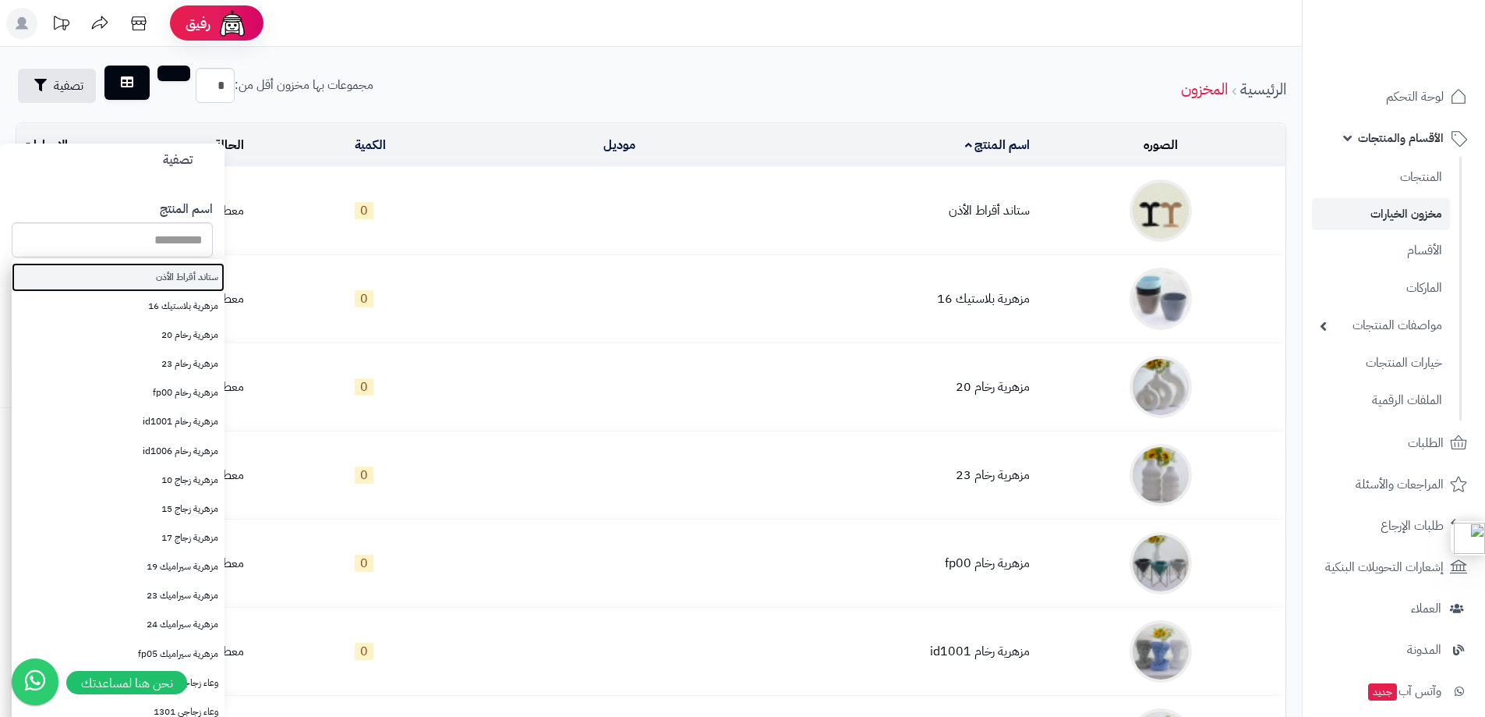
click at [178, 281] on link "ستاند أقراط الأذن" at bounding box center [118, 277] width 213 height 29
type input "**********"
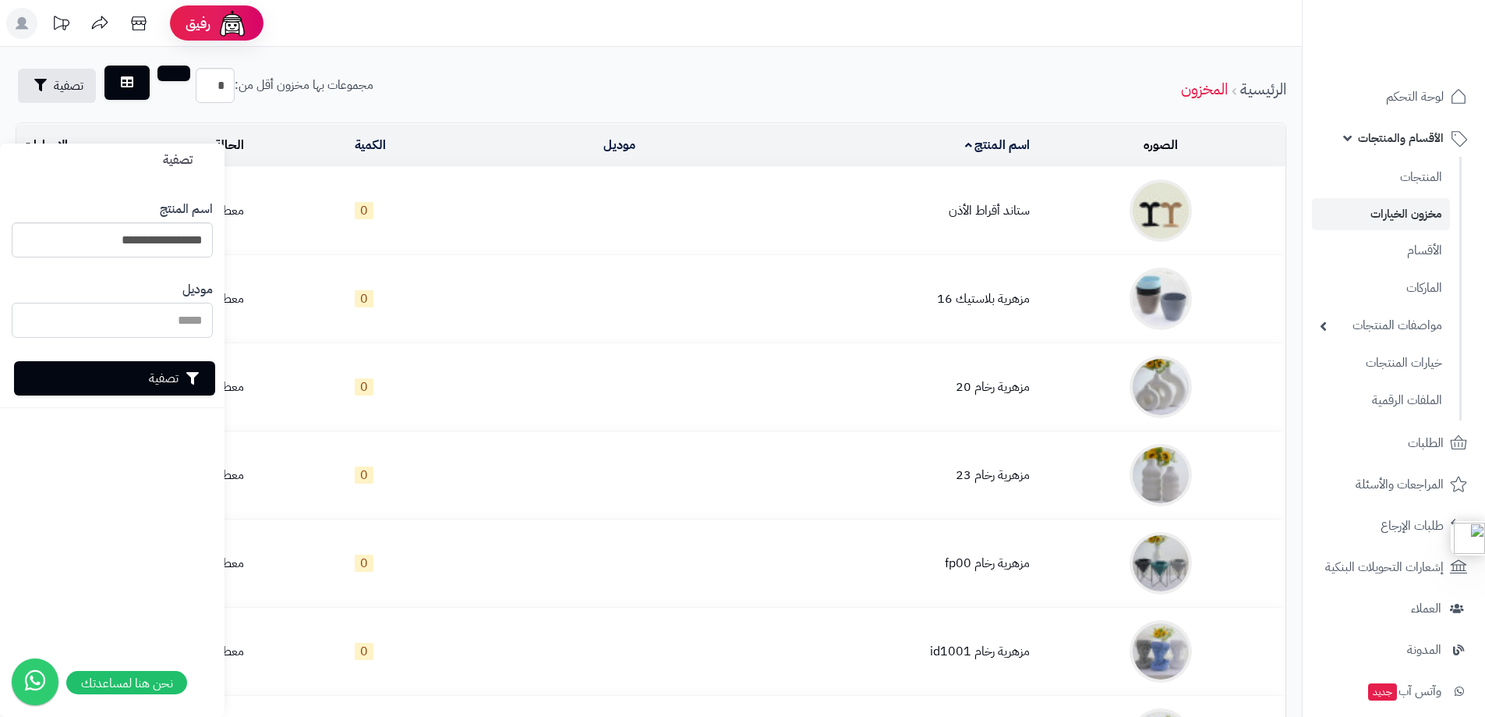
click at [172, 320] on input "موديل" at bounding box center [112, 320] width 201 height 35
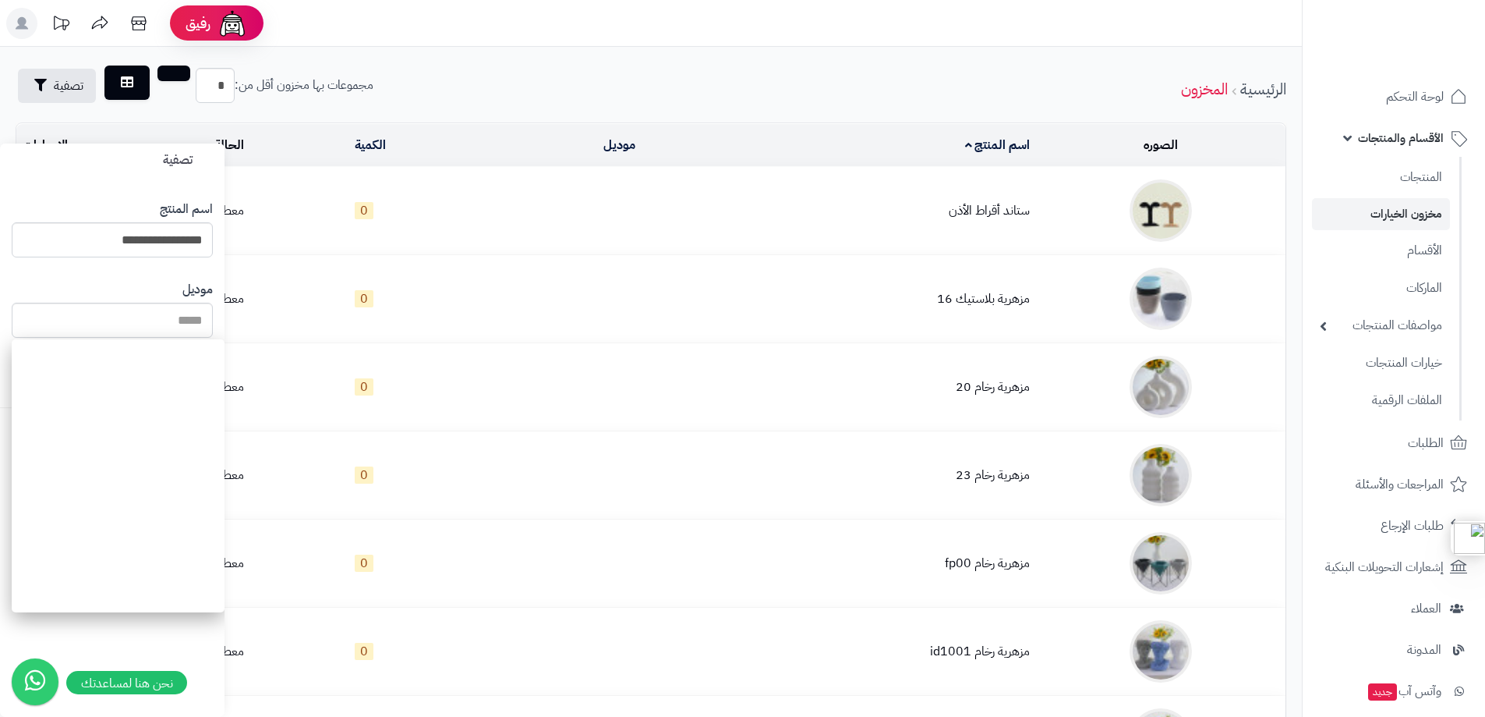
click at [165, 274] on div "موديل" at bounding box center [112, 309] width 201 height 80
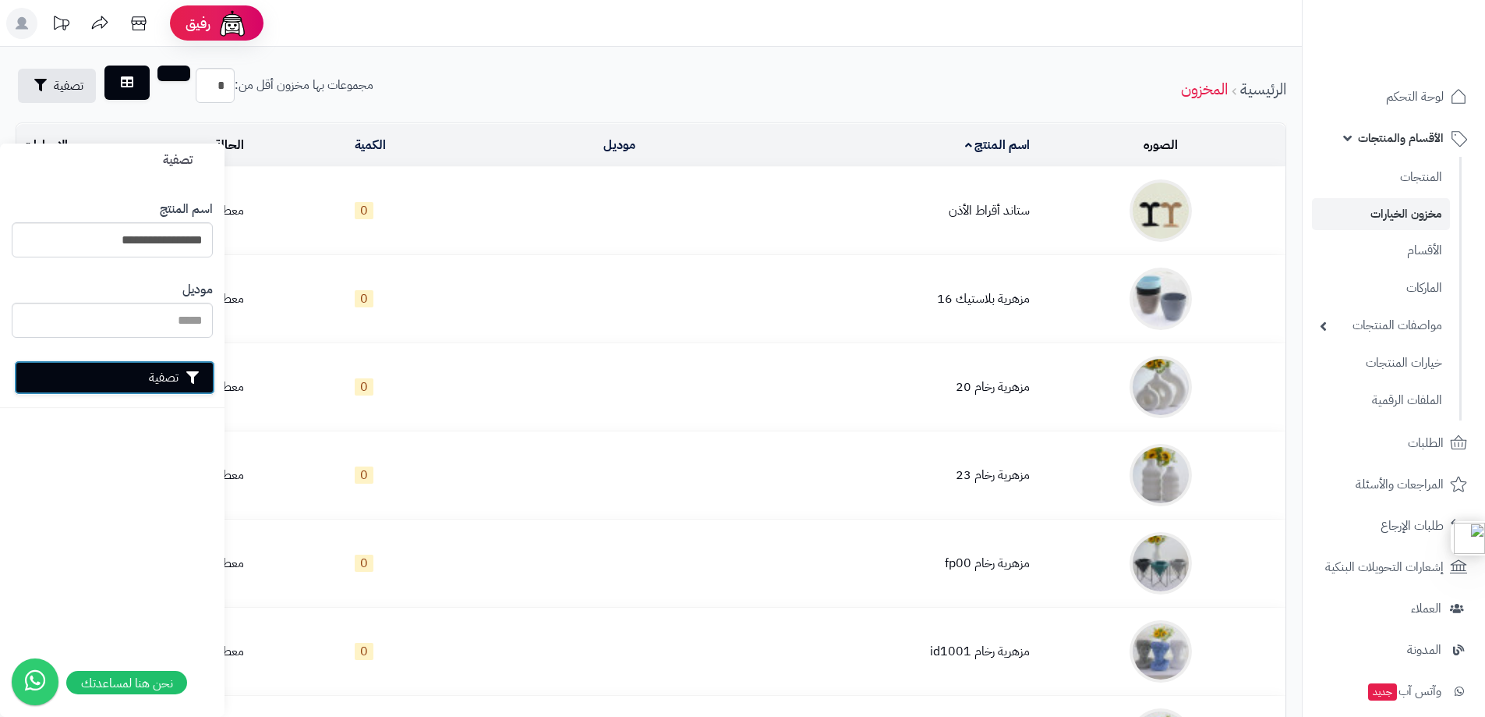
click at [158, 365] on button "تصفية" at bounding box center [114, 377] width 201 height 34
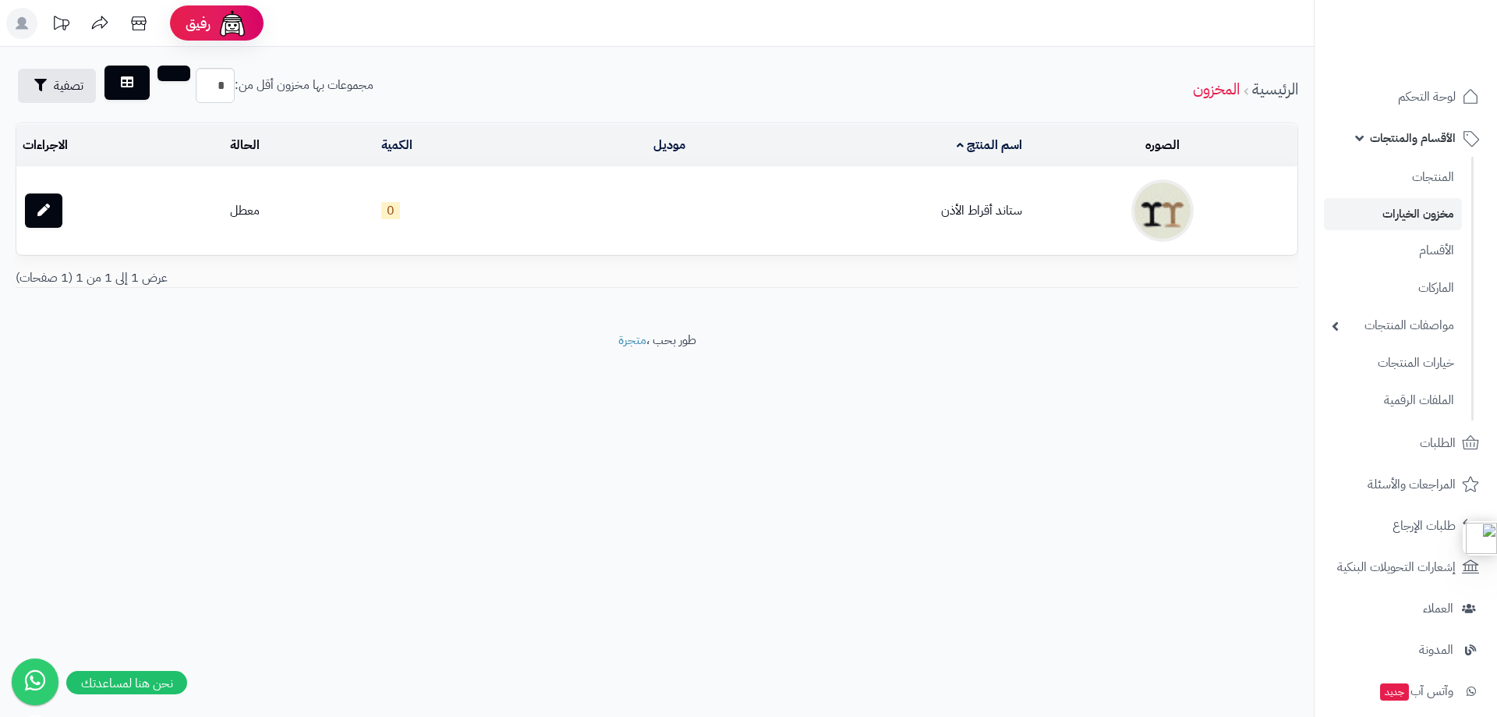
click at [986, 197] on td "ستاند أقراط الأذن" at bounding box center [860, 210] width 336 height 87
click at [1227, 90] on link "المخزون" at bounding box center [1216, 88] width 47 height 23
click at [1435, 214] on link "مخزون الخيارات" at bounding box center [1393, 214] width 138 height 32
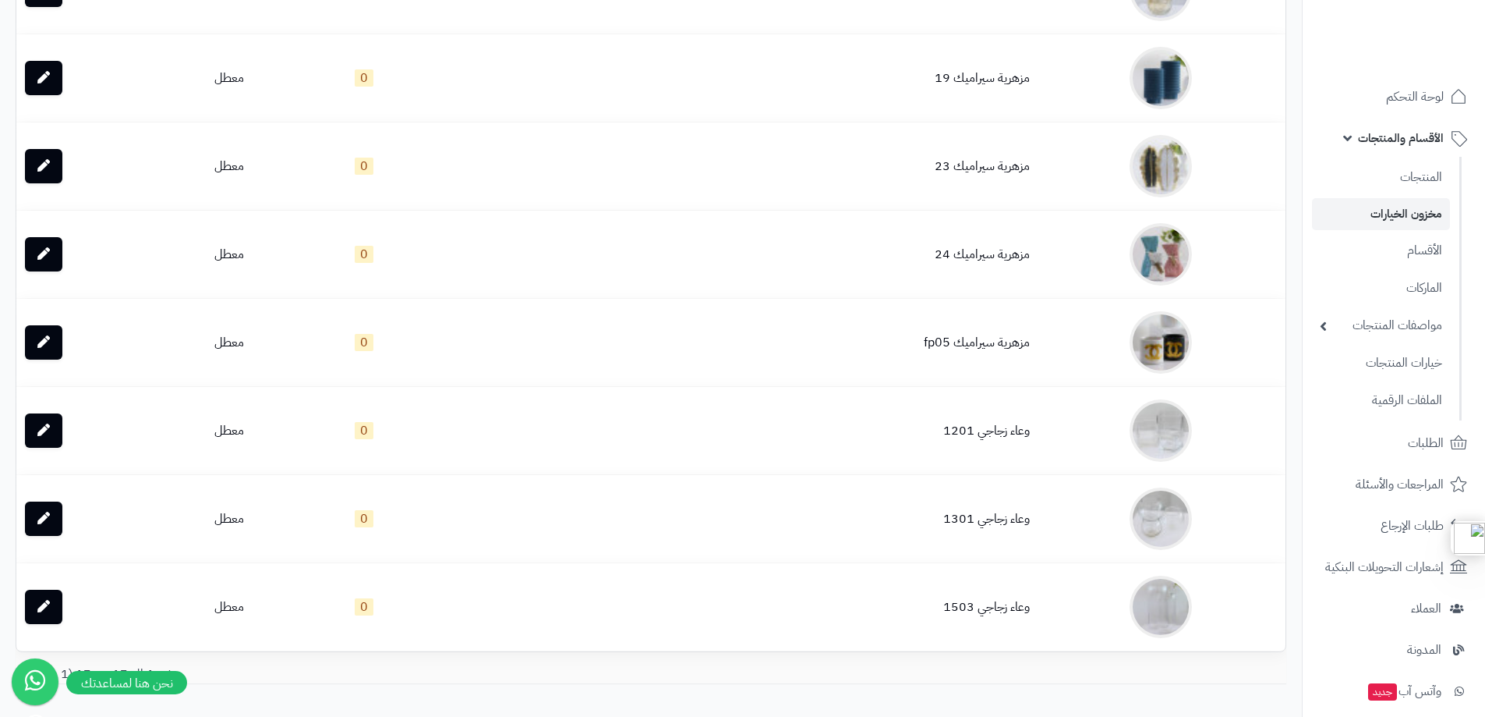
scroll to position [1103, 0]
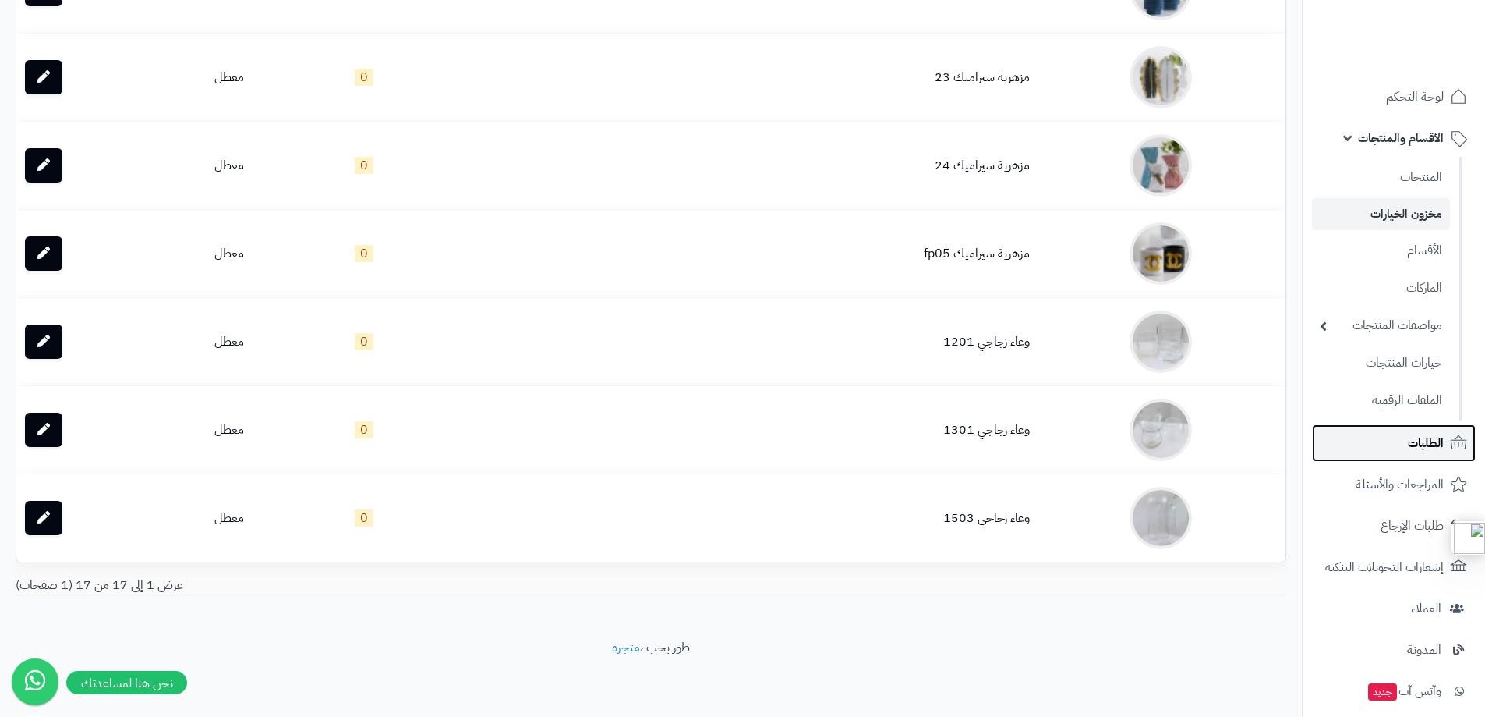
click at [1442, 434] on span "الطلبات" at bounding box center [1426, 443] width 36 height 22
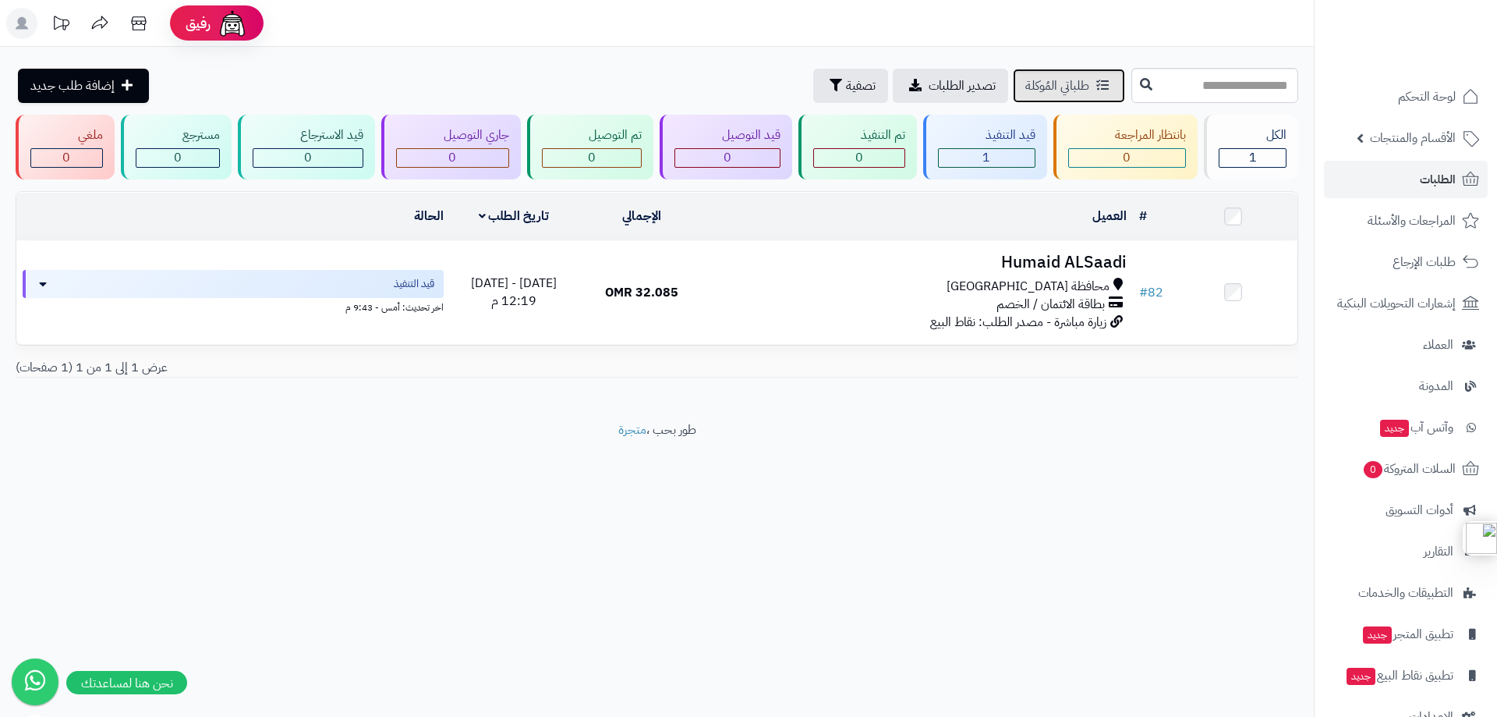
click at [1025, 82] on span "طلباتي المُوكلة" at bounding box center [1057, 85] width 64 height 19
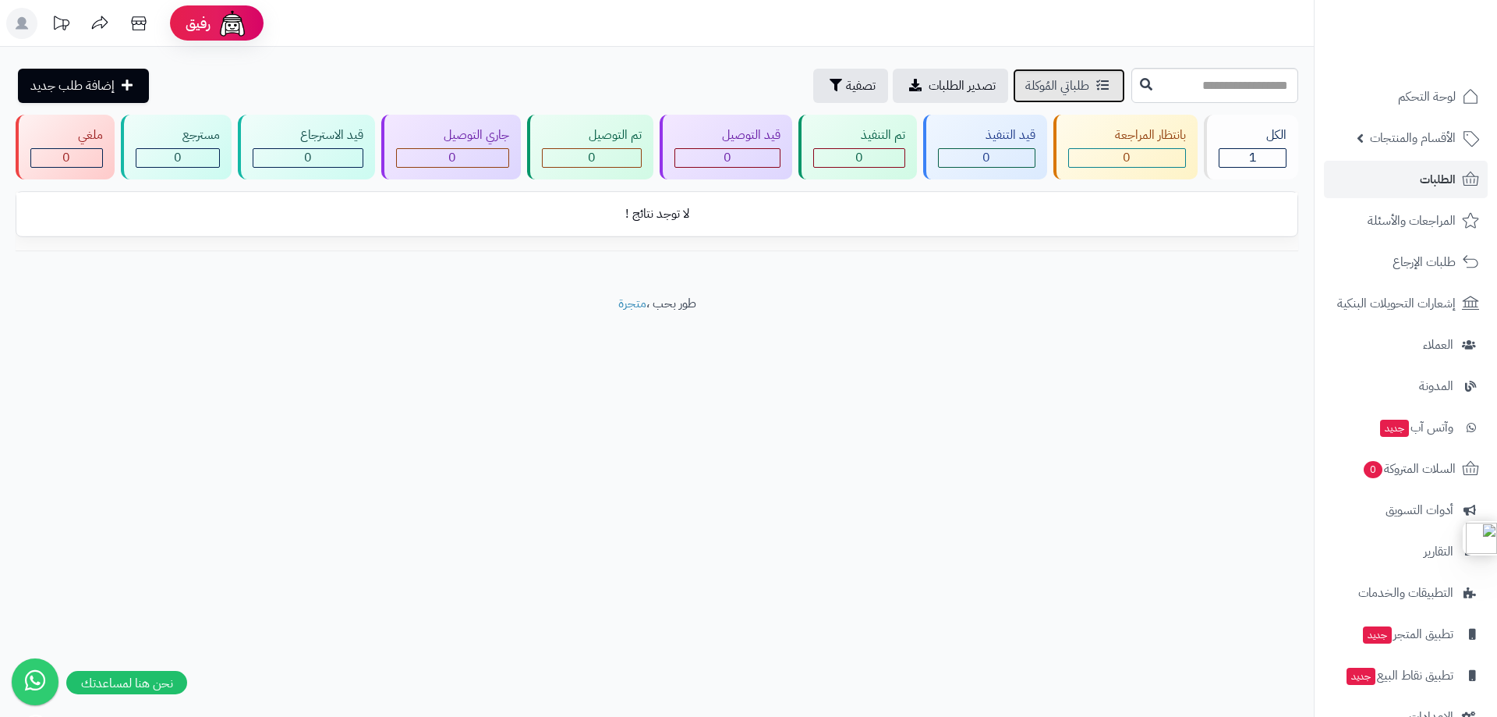
click at [1025, 84] on span "طلباتي المُوكلة" at bounding box center [1057, 85] width 64 height 19
click at [1255, 158] on span "1" at bounding box center [1253, 157] width 8 height 19
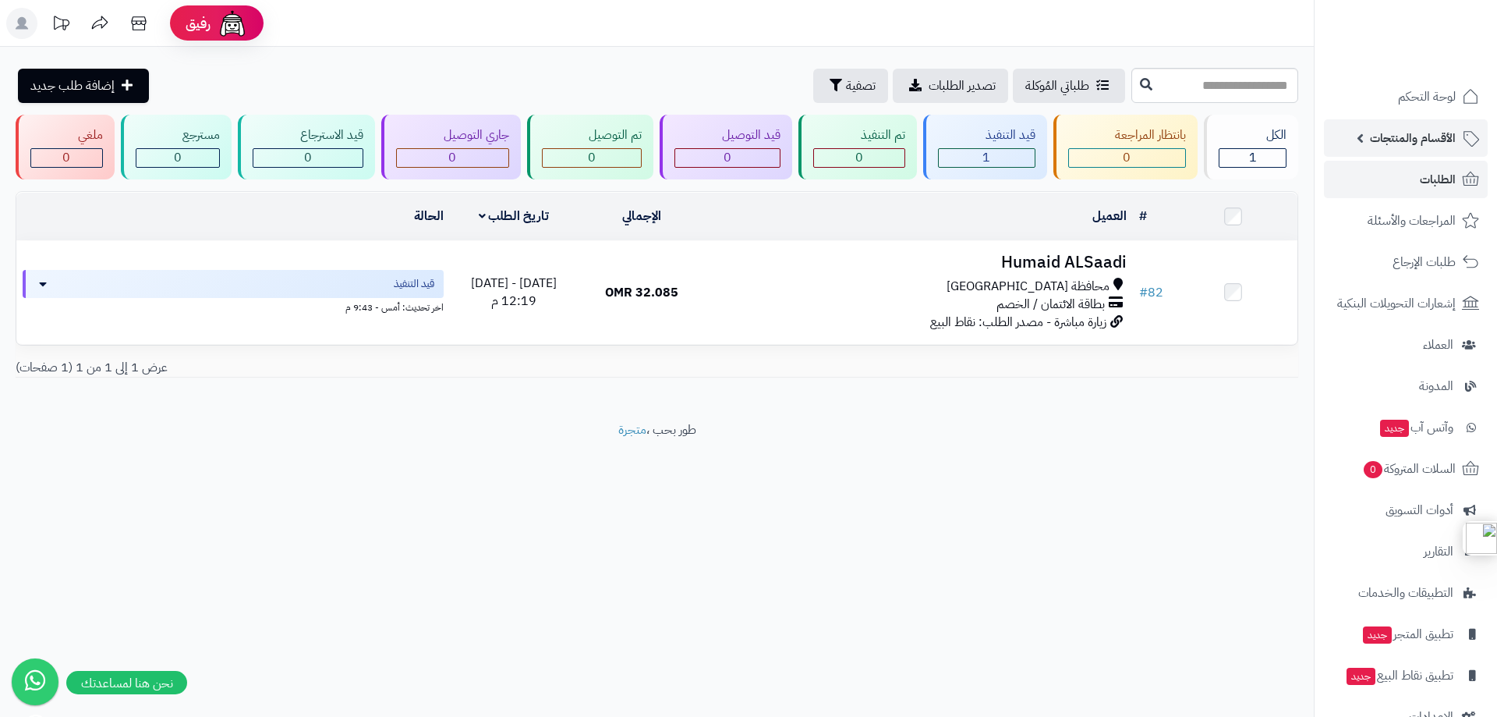
click at [1404, 147] on span "الأقسام والمنتجات" at bounding box center [1413, 138] width 86 height 22
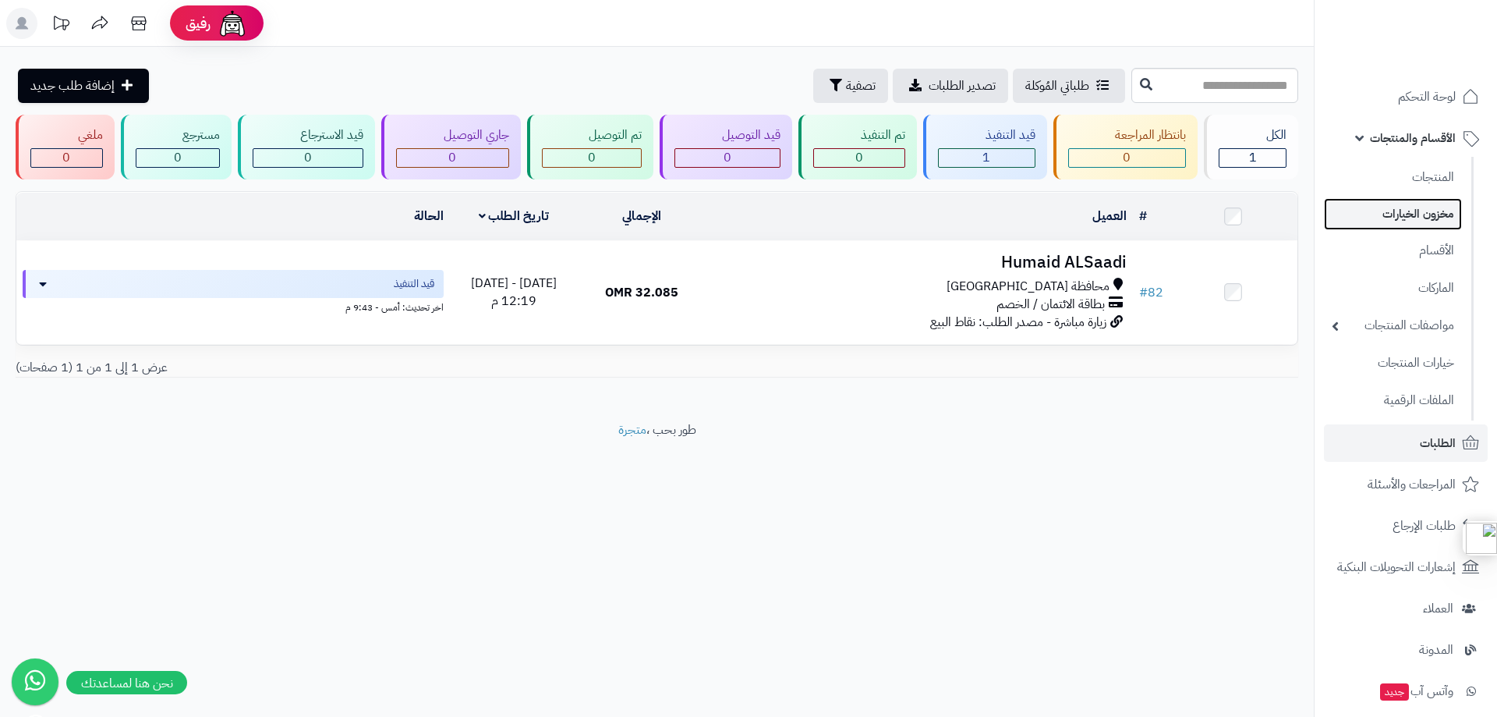
click at [1393, 221] on link "مخزون الخيارات" at bounding box center [1393, 214] width 138 height 32
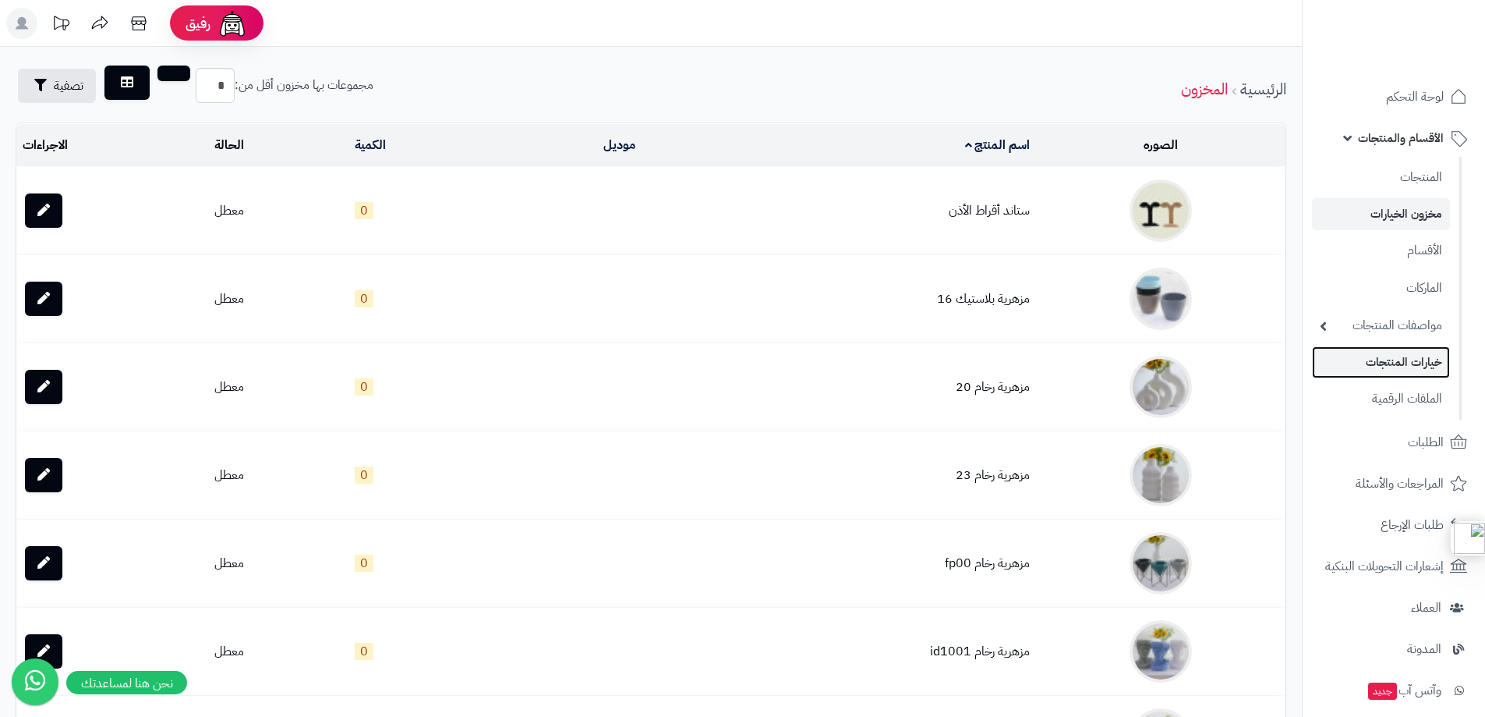
click at [1395, 365] on link "خيارات المنتجات" at bounding box center [1381, 362] width 138 height 32
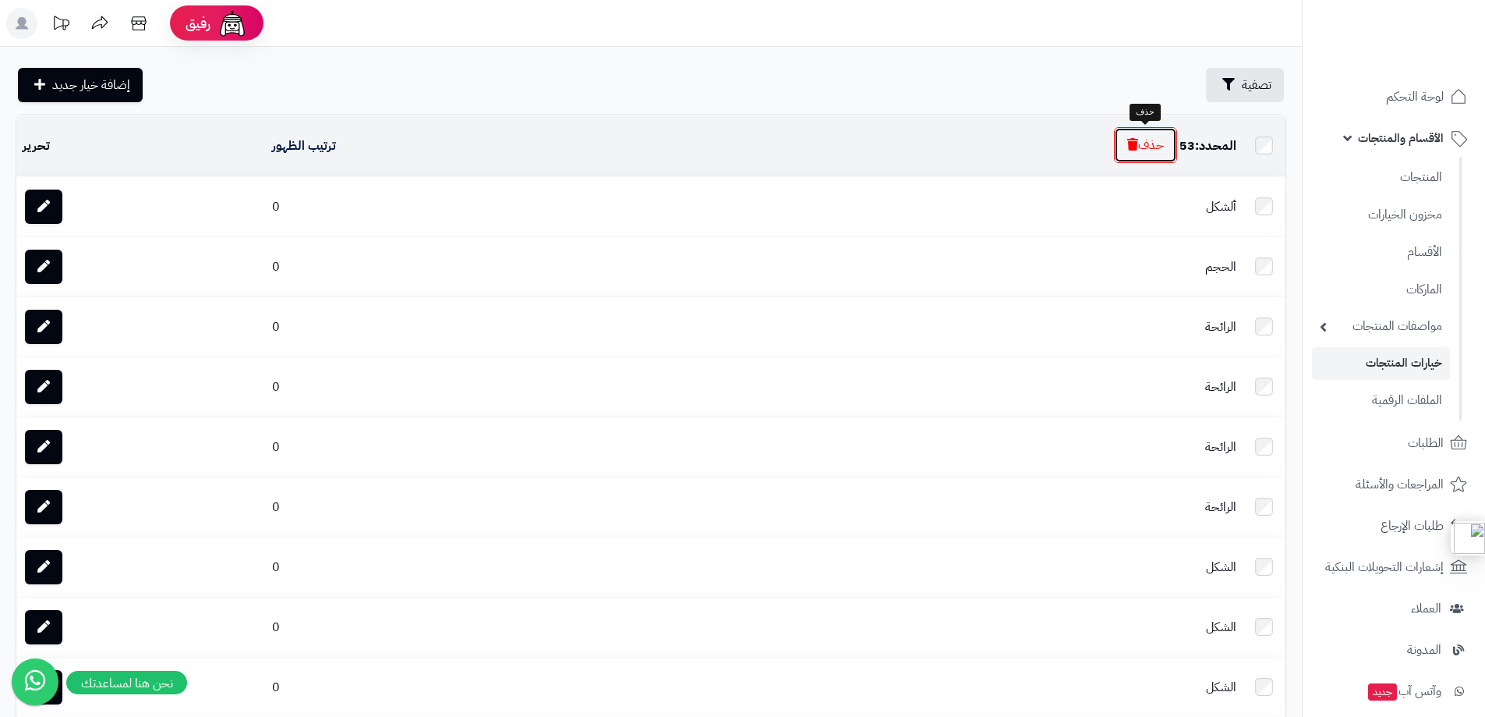
click at [1157, 149] on button "حذف" at bounding box center [1145, 145] width 63 height 36
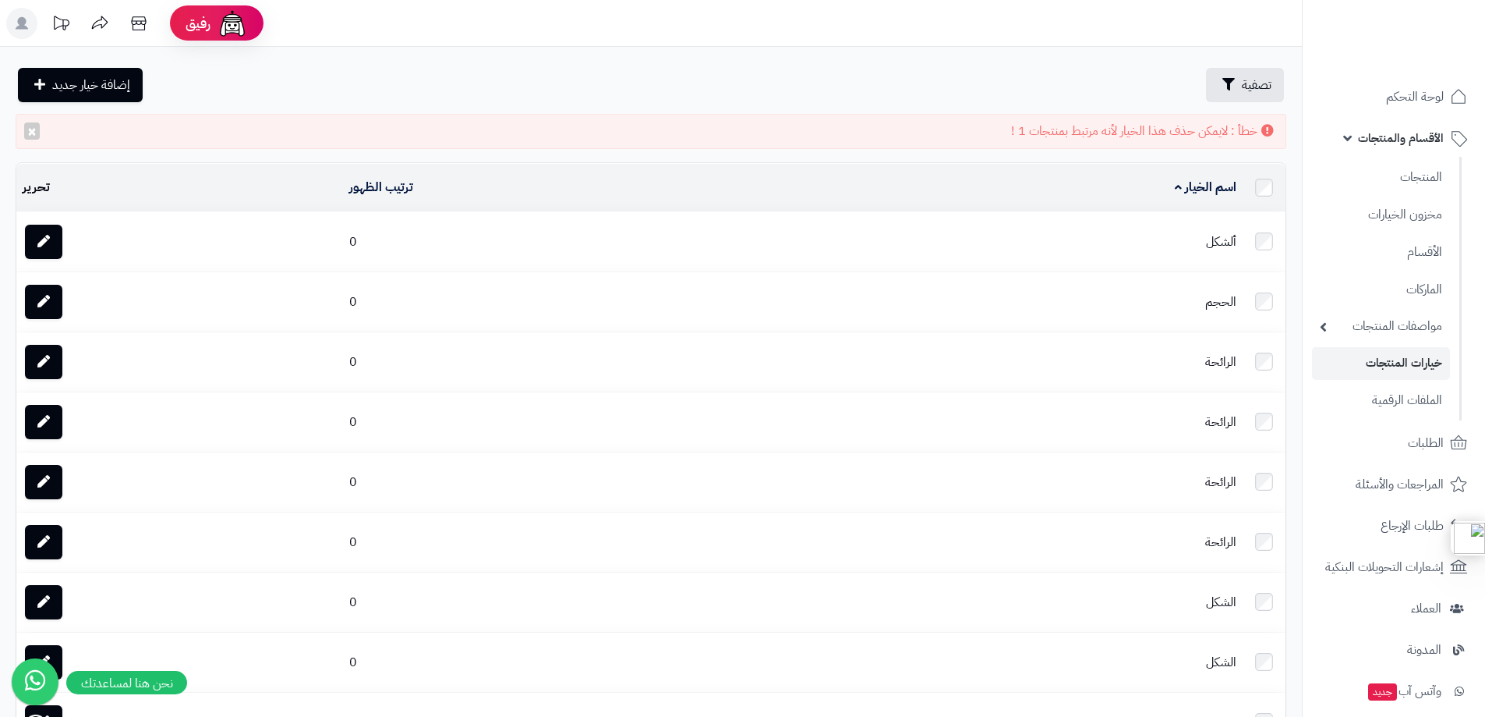
click at [1110, 129] on div "خطأ : لايمكن حذف هذا الخيار لأنه مرتبط بمنتجات 1 ! ×" at bounding box center [651, 131] width 1271 height 35
click at [1045, 128] on div "خطأ : لايمكن حذف هذا الخيار لأنه مرتبط بمنتجات 1 ! ×" at bounding box center [651, 131] width 1271 height 35
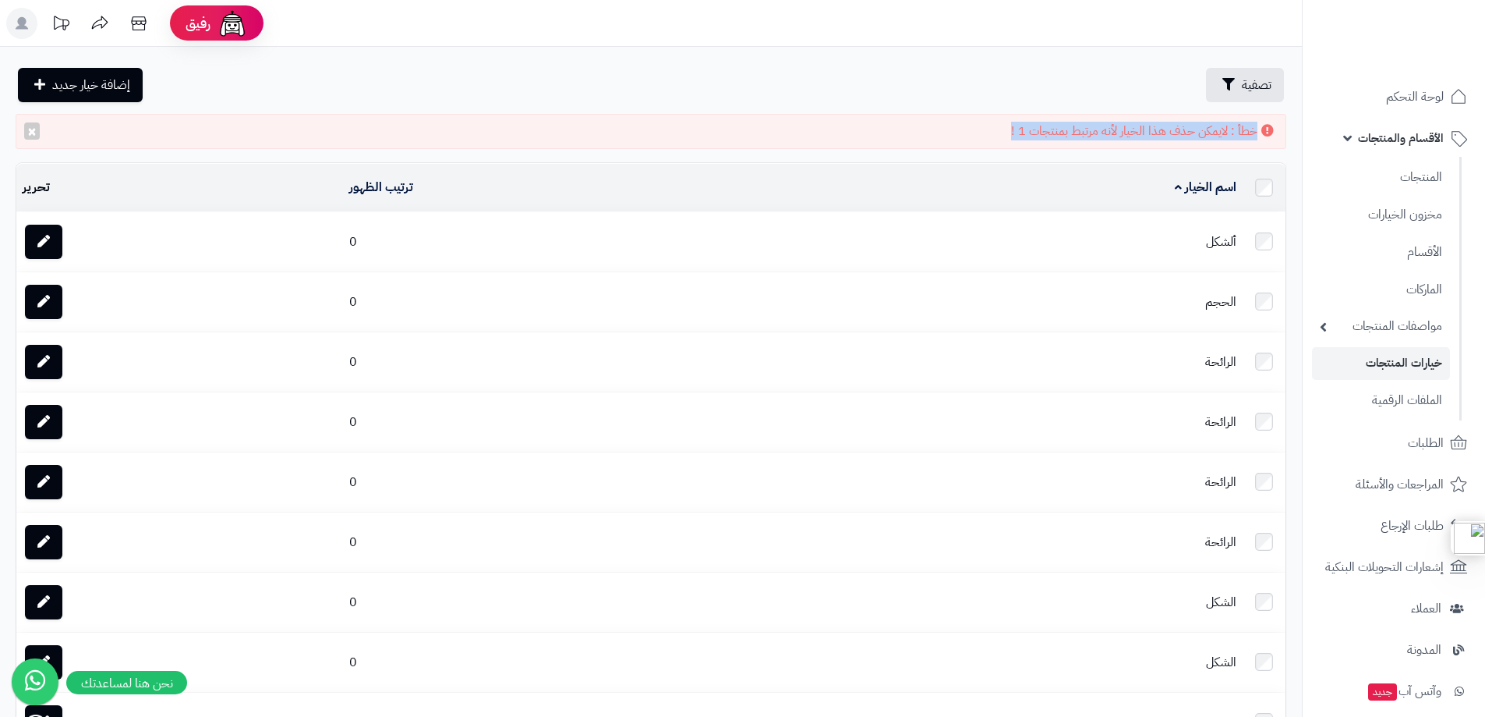
click at [1045, 128] on div "خطأ : لايمكن حذف هذا الخيار لأنه مرتبط بمنتجات 1 ! ×" at bounding box center [651, 131] width 1271 height 35
click at [1078, 131] on div "خطأ : لايمكن حذف هذا الخيار لأنه مرتبط بمنتجات 1 ! ×" at bounding box center [651, 131] width 1271 height 35
click at [1045, 127] on div "خطأ : لايمكن حذف هذا الخيار لأنه مرتبط بمنتجات 1 ! ×" at bounding box center [651, 131] width 1271 height 35
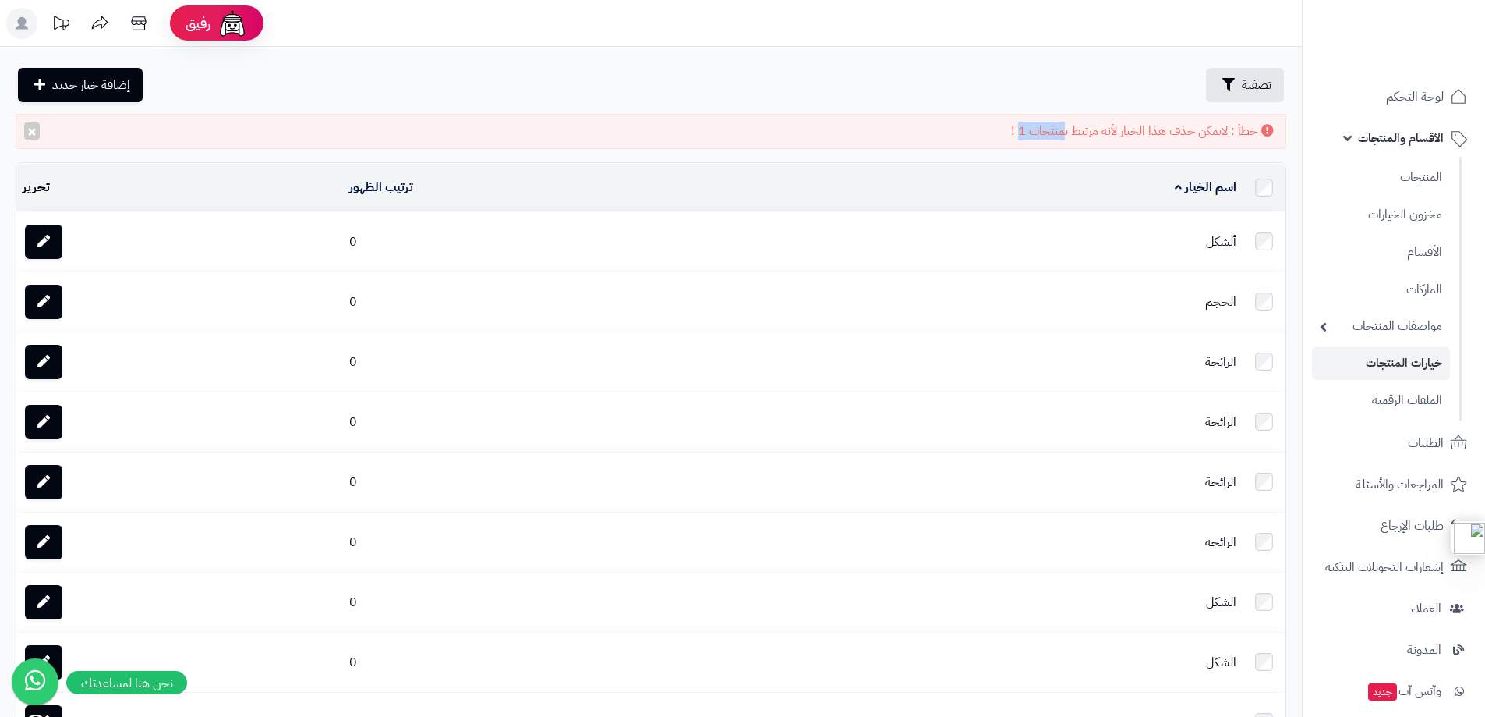
click at [1045, 127] on div "خطأ : لايمكن حذف هذا الخيار لأنه مرتبط بمنتجات 1 ! ×" at bounding box center [651, 131] width 1271 height 35
click at [1069, 132] on div "خطأ : لايمكن حذف هذا الخيار لأنه مرتبط بمنتجات 1 ! ×" at bounding box center [651, 131] width 1271 height 35
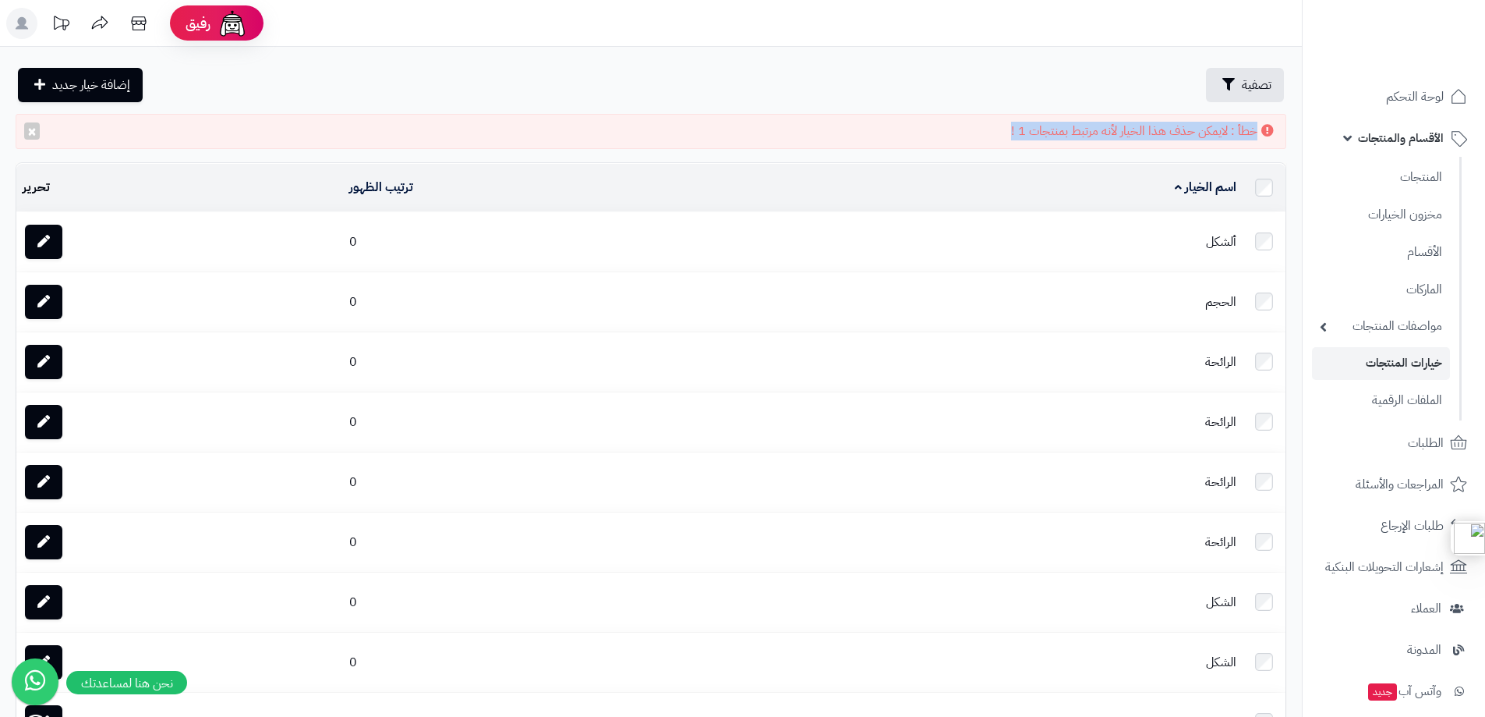
click at [1103, 136] on div "خطأ : لايمكن حذف هذا الخيار لأنه مرتبط بمنتجات 1 ! ×" at bounding box center [651, 131] width 1271 height 35
click at [1388, 211] on link "مخزون الخيارات" at bounding box center [1381, 214] width 138 height 32
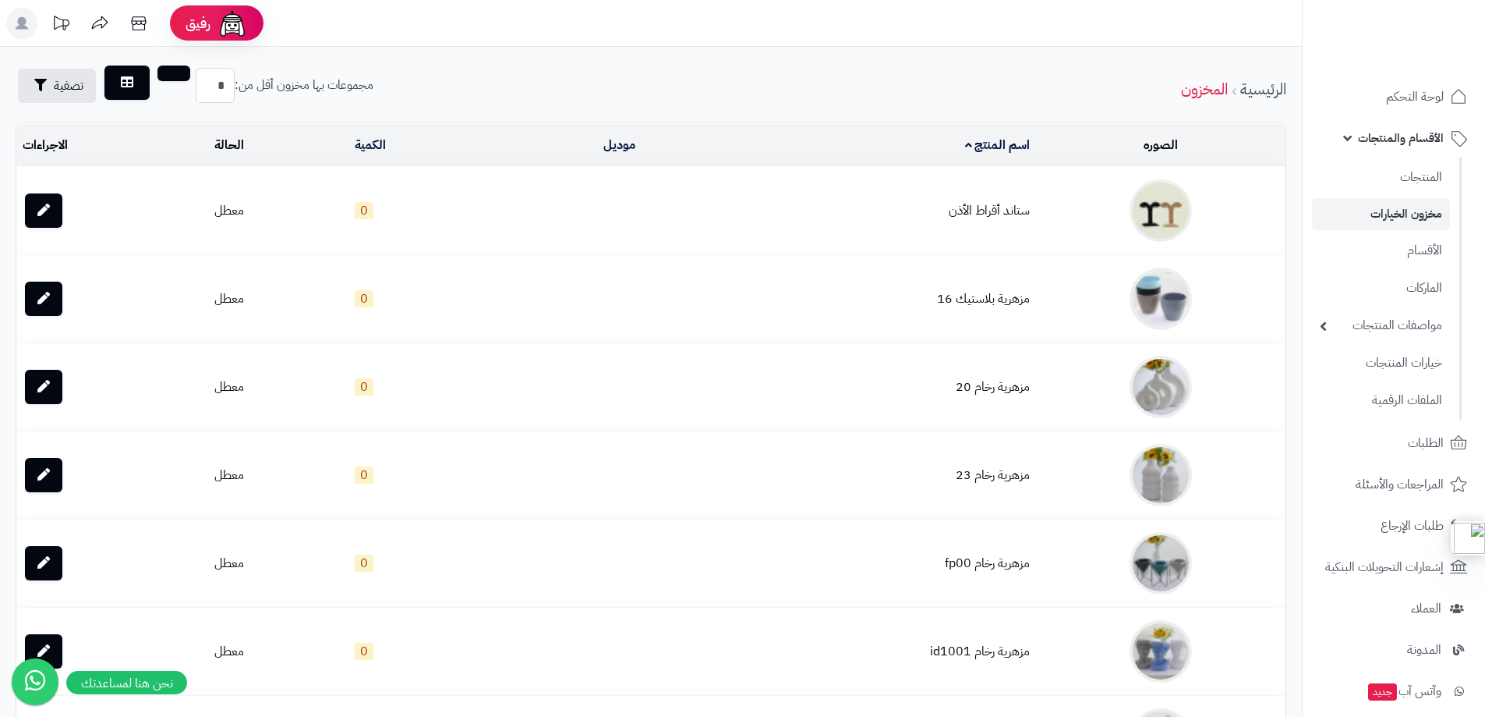
click at [220, 97] on input "*" at bounding box center [215, 85] width 39 height 35
type input "*"
click at [158, 66] on button "submit" at bounding box center [174, 74] width 33 height 16
click at [436, 80] on div "الرئيسية المخزون مجموعات بها مخزون أقل من: * تصفية" at bounding box center [651, 89] width 1302 height 43
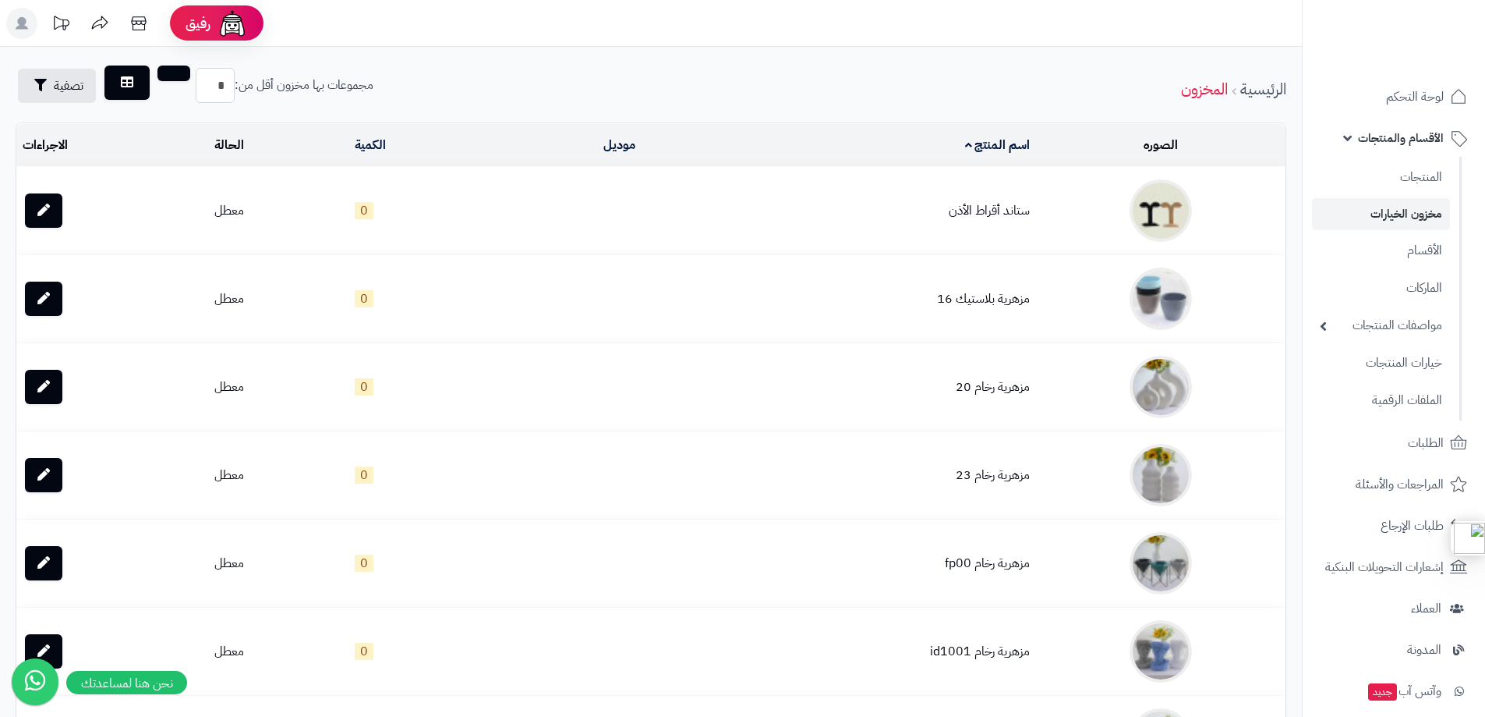
click at [207, 90] on input "*" at bounding box center [215, 85] width 39 height 35
type input "*"
click at [437, 69] on div "الرئيسية المخزون مجموعات بها مخزون أقل من: * تصفية" at bounding box center [651, 89] width 1302 height 43
click at [1419, 246] on link "الأقسام" at bounding box center [1381, 250] width 138 height 32
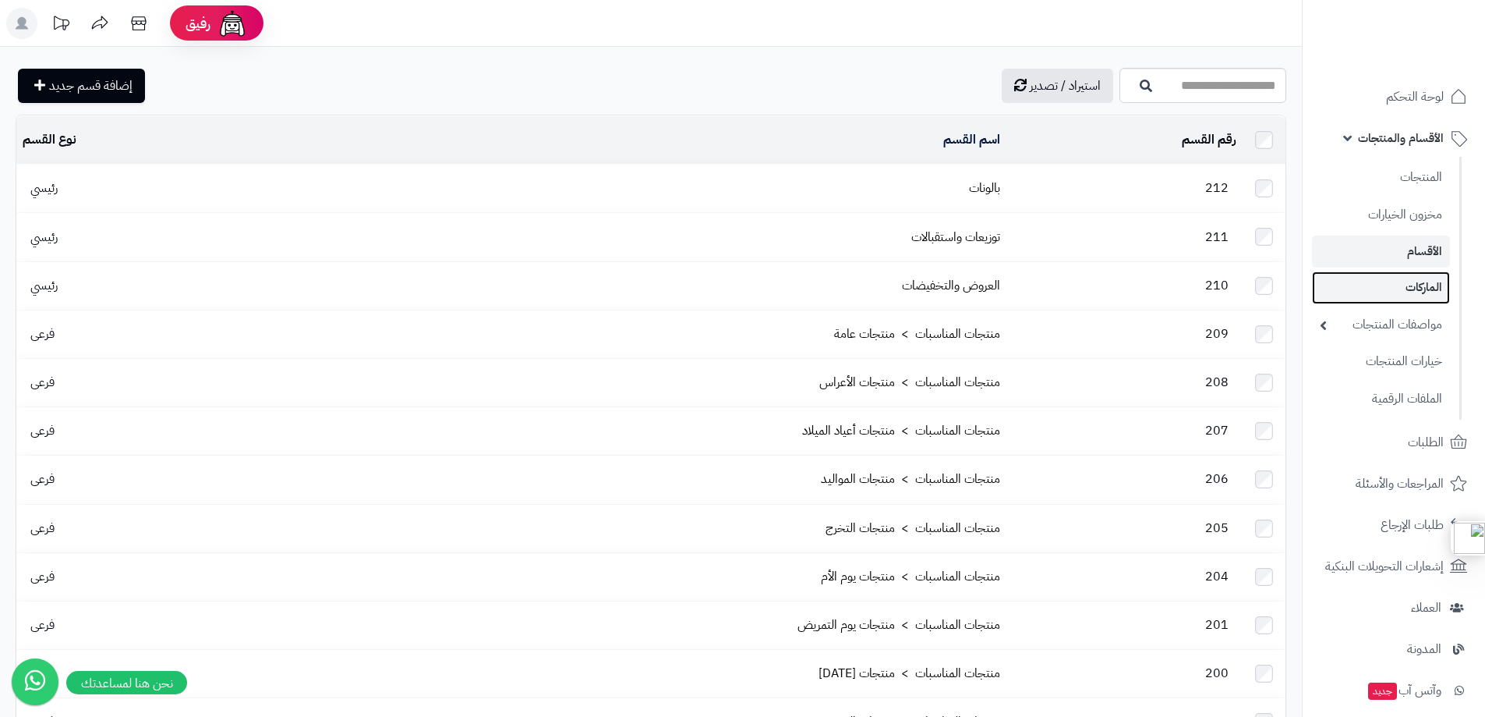
click at [1418, 282] on link "الماركات" at bounding box center [1381, 287] width 138 height 32
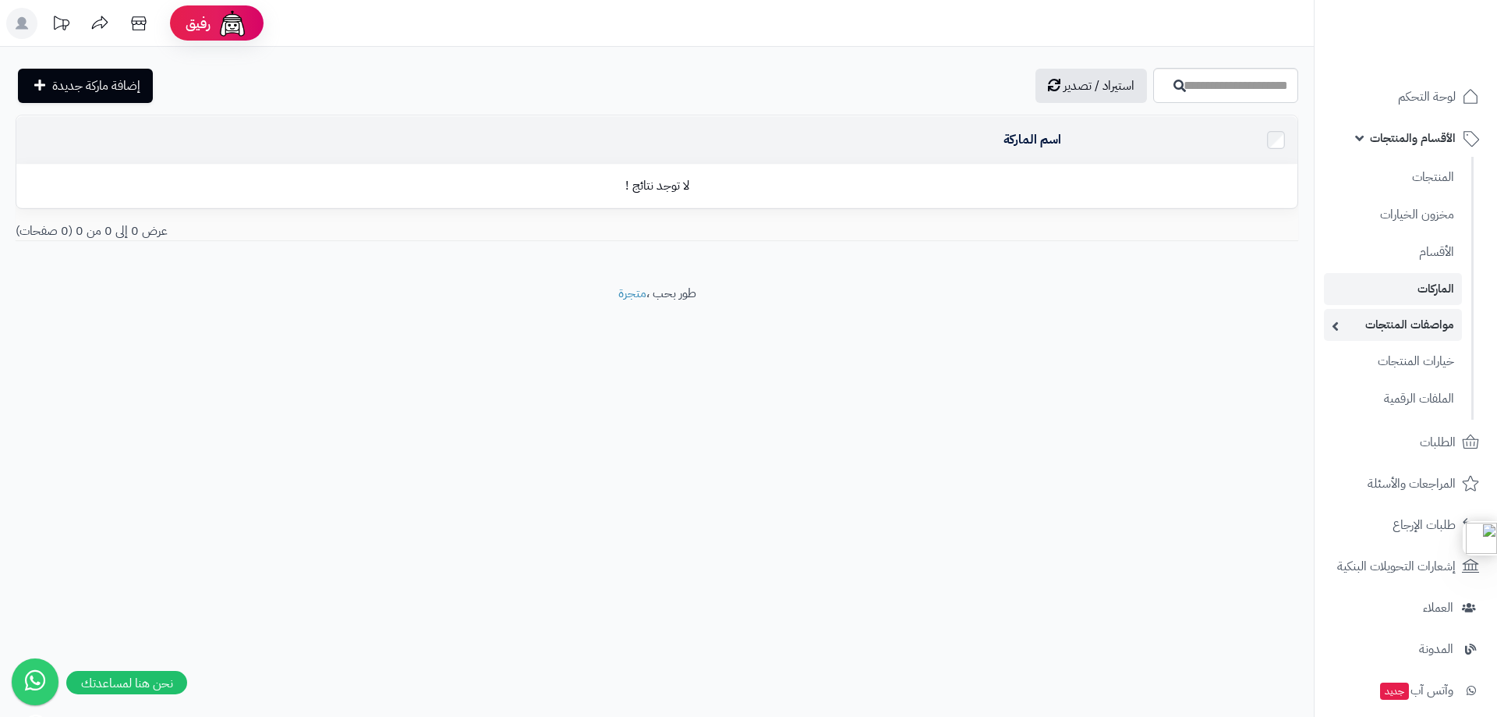
click at [1401, 337] on link "مواصفات المنتجات" at bounding box center [1393, 325] width 138 height 32
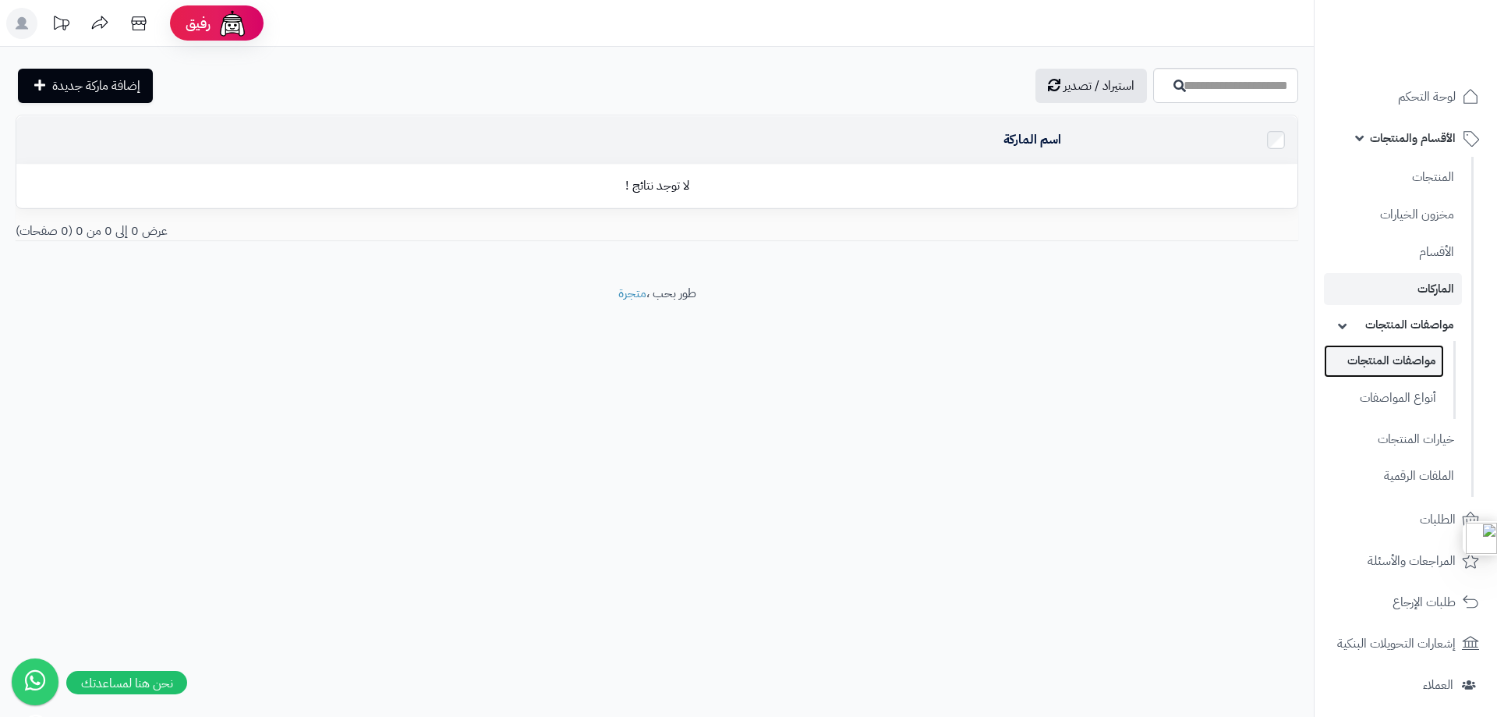
click at [1400, 354] on link "مواصفات المنتجات" at bounding box center [1384, 361] width 120 height 32
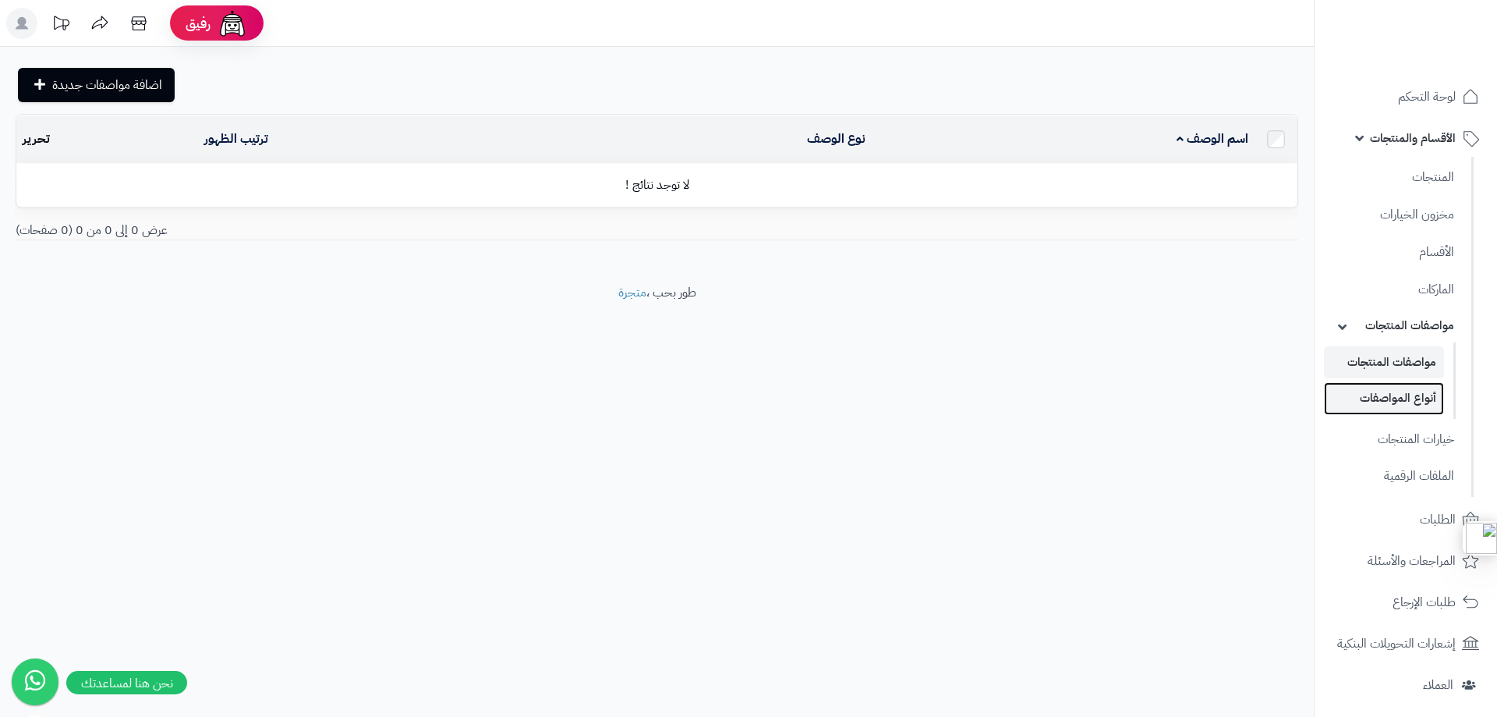
click at [1401, 397] on link "أنواع المواصفات" at bounding box center [1384, 398] width 120 height 32
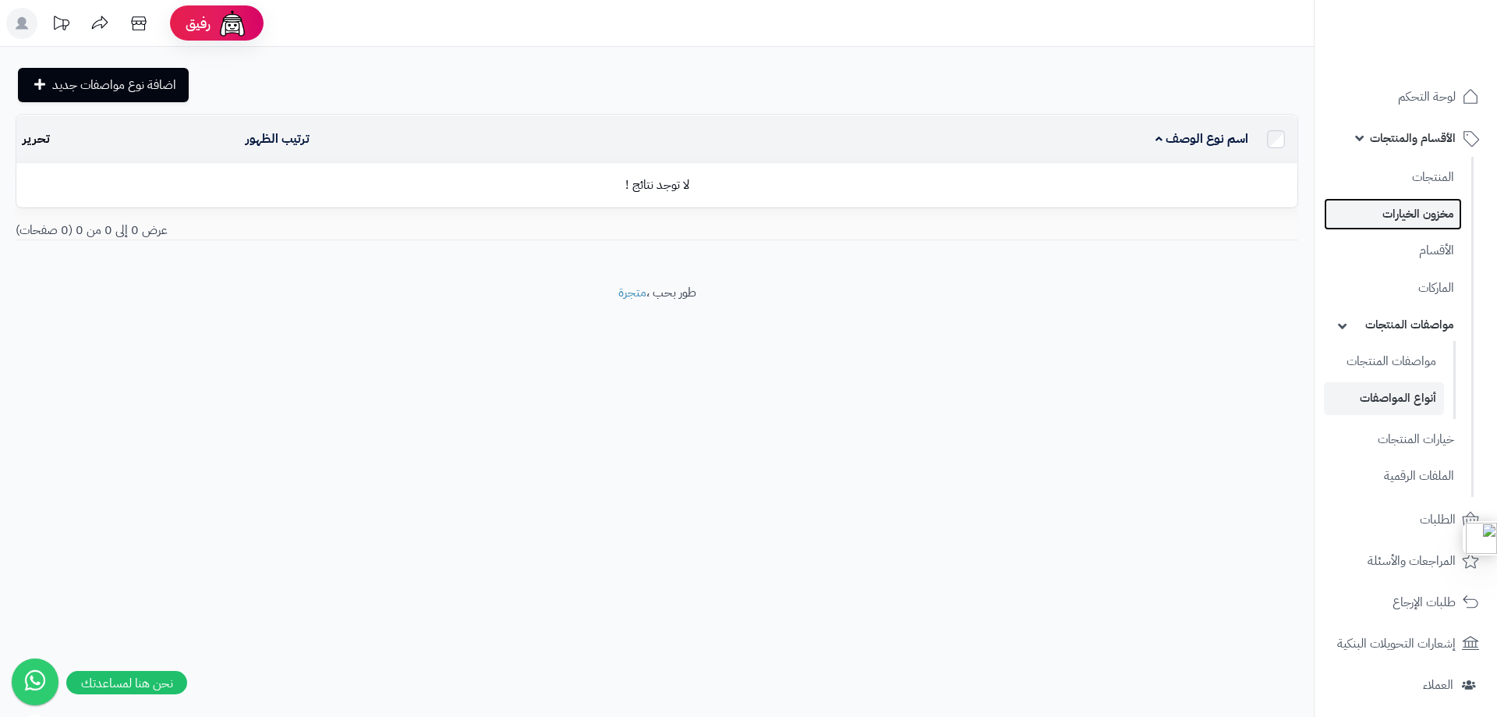
click at [1411, 207] on link "مخزون الخيارات" at bounding box center [1393, 214] width 138 height 32
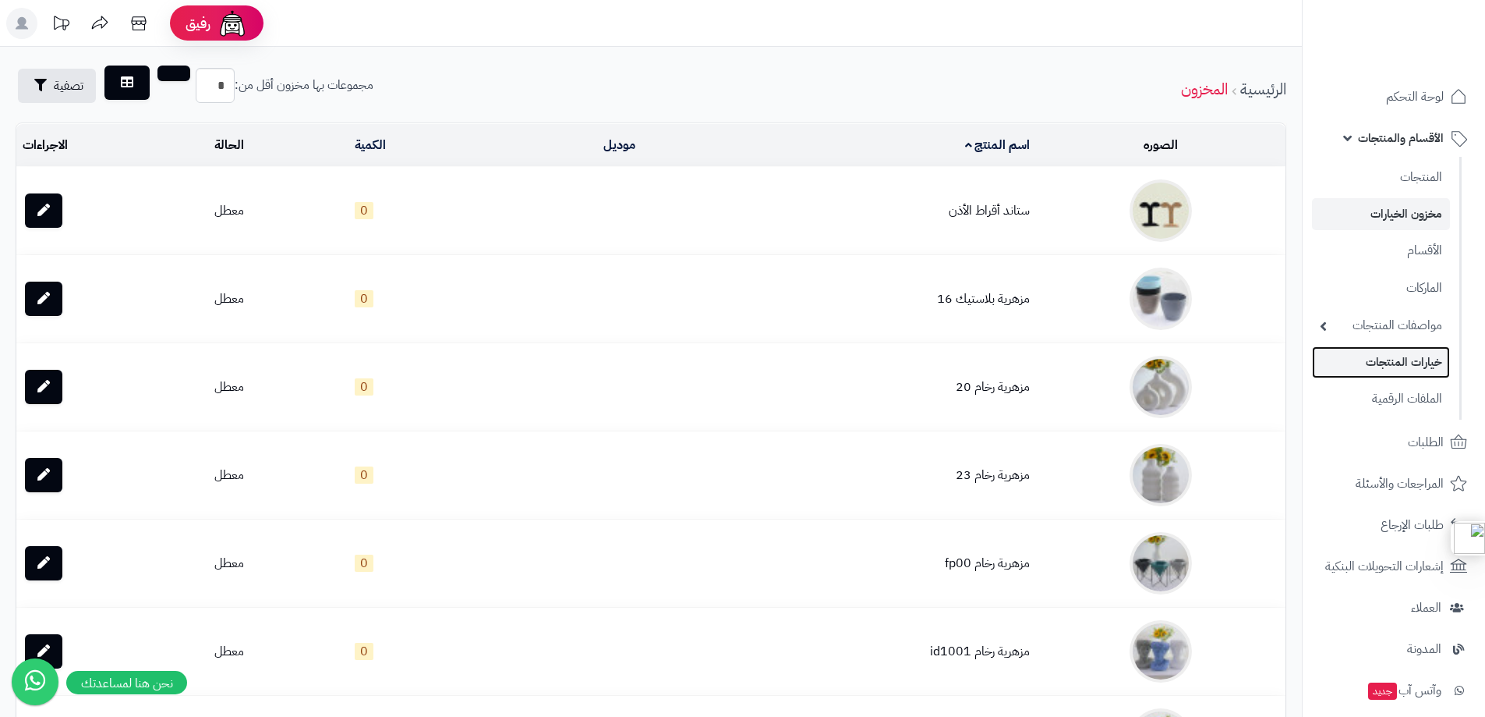
click at [1414, 365] on link "خيارات المنتجات" at bounding box center [1381, 362] width 138 height 32
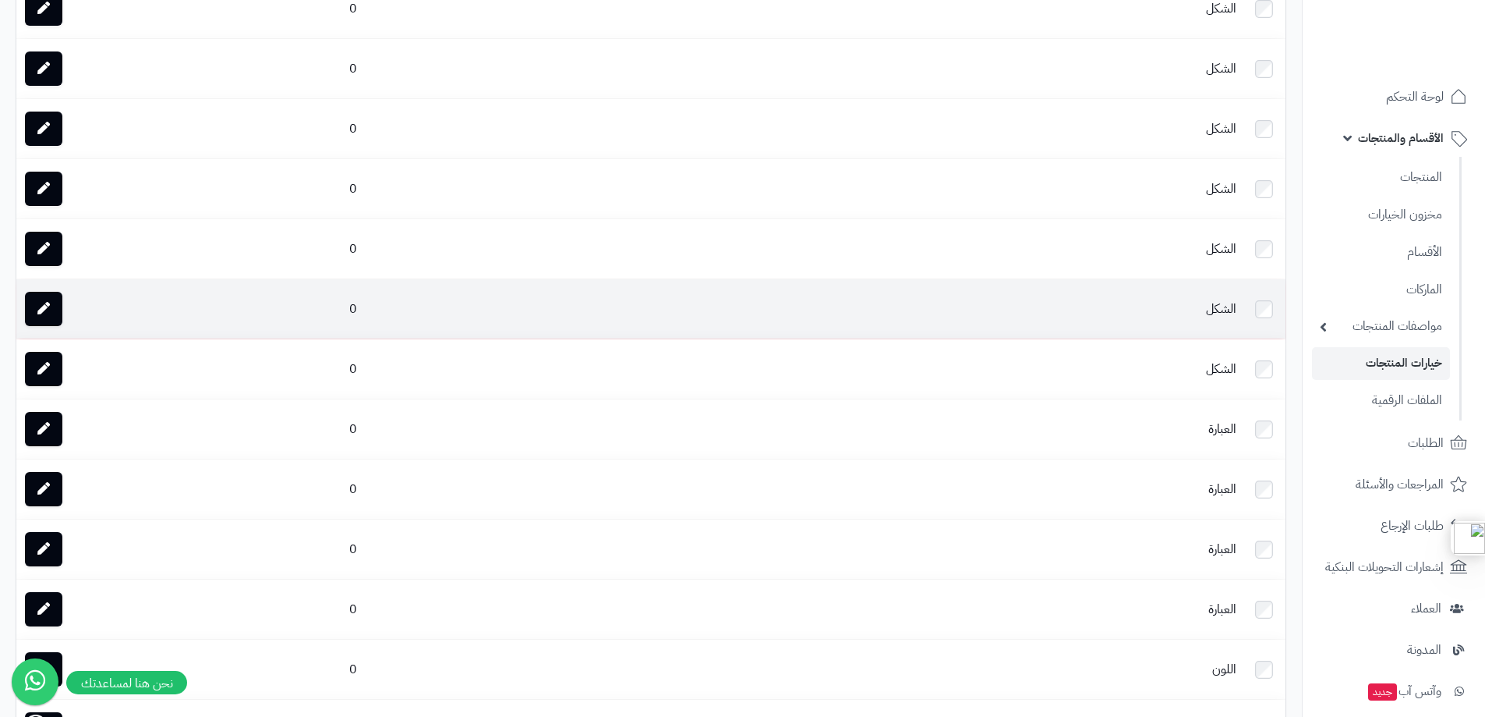
scroll to position [546, 0]
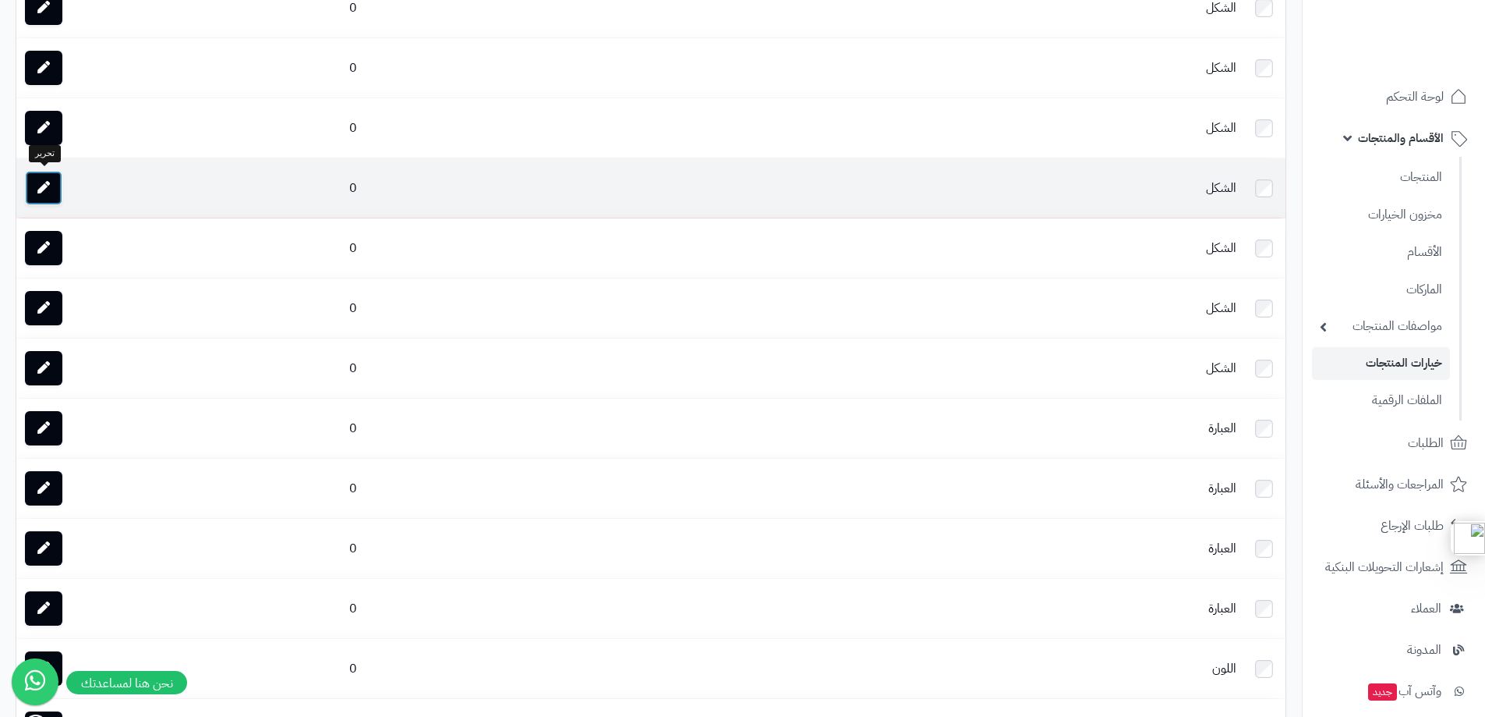
click at [41, 181] on icon at bounding box center [43, 187] width 12 height 12
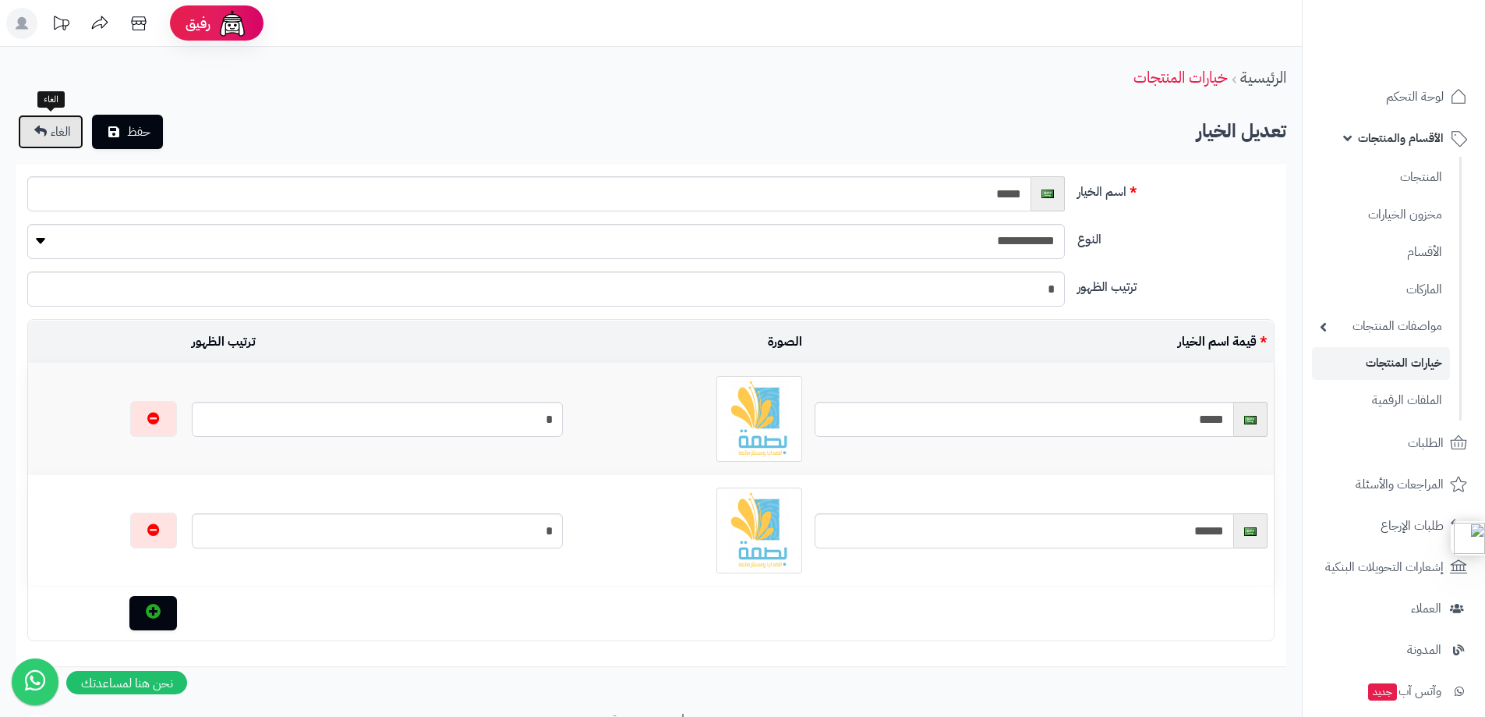
click at [41, 126] on icon at bounding box center [40, 131] width 12 height 12
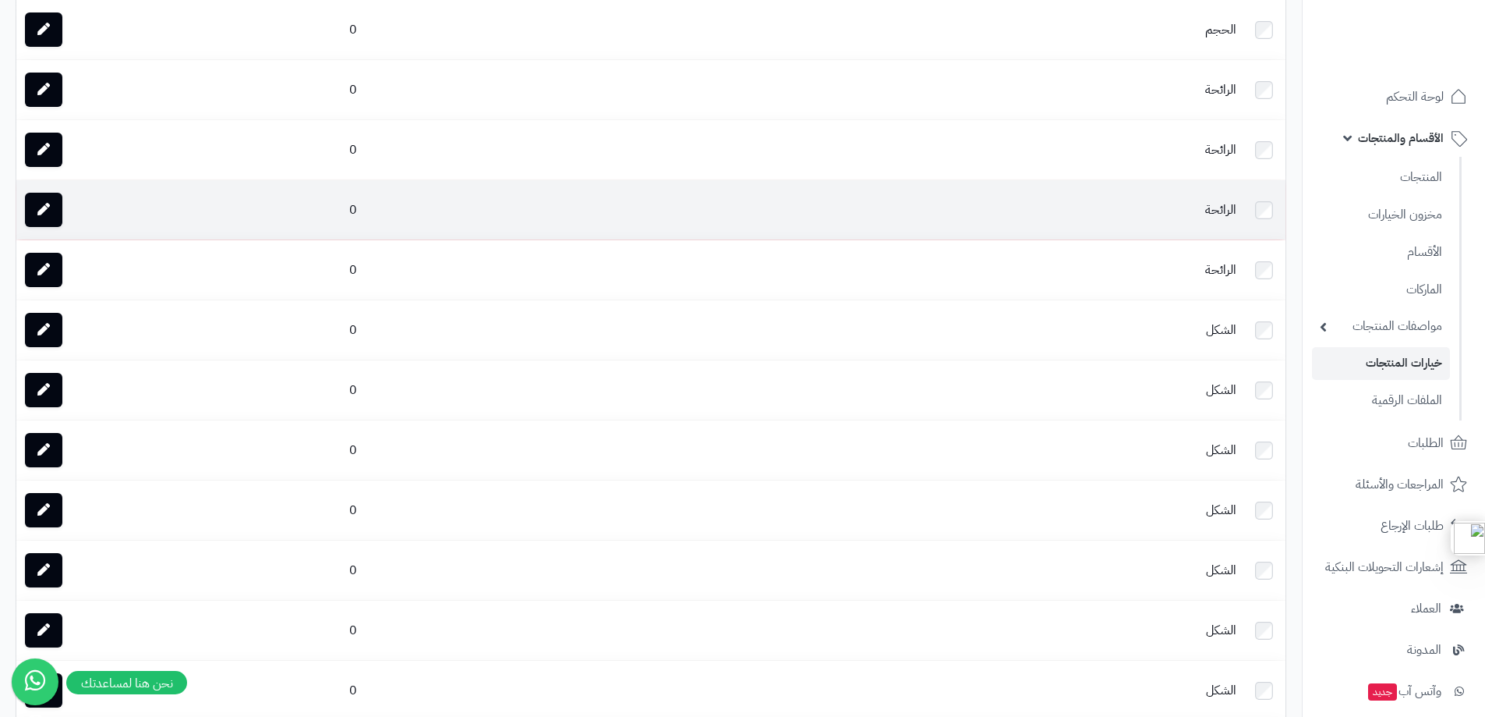
scroll to position [234, 0]
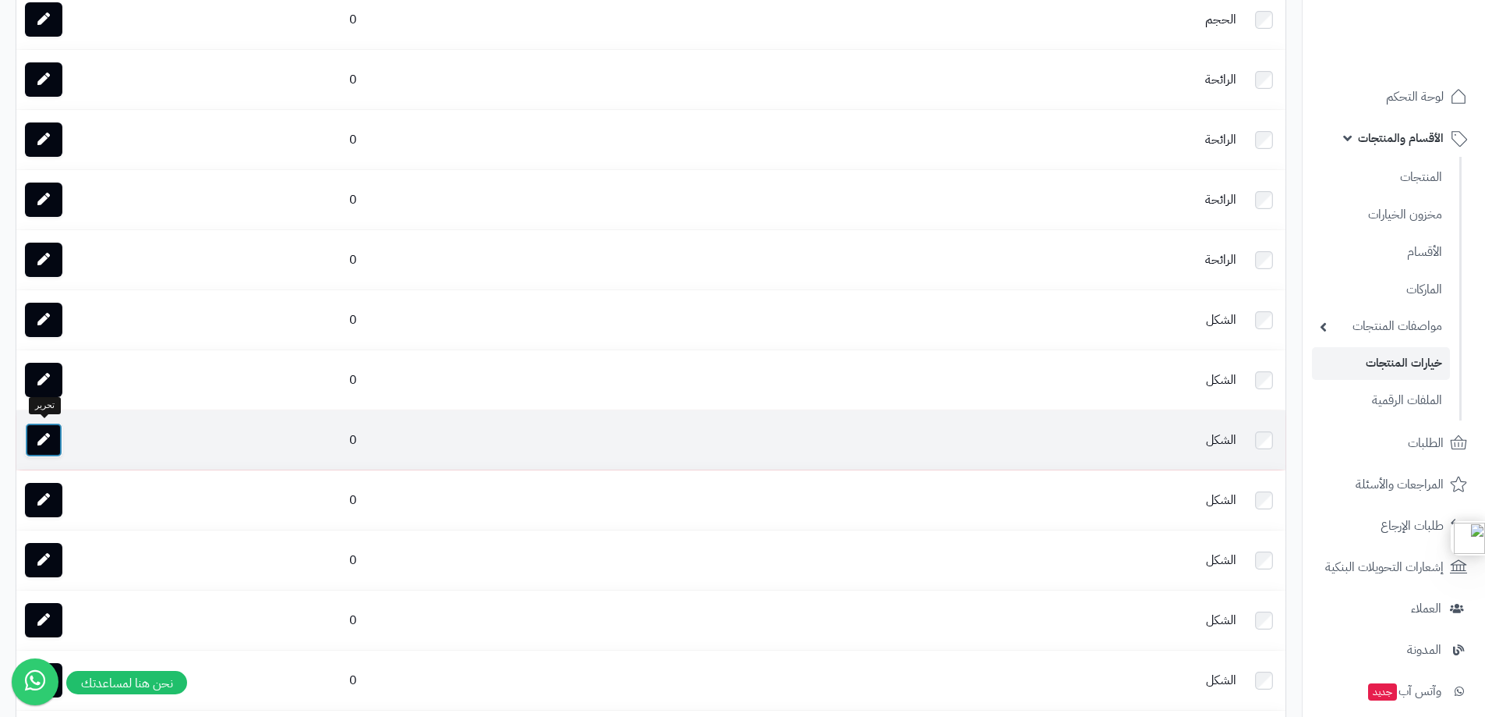
click at [47, 443] on link at bounding box center [43, 440] width 37 height 34
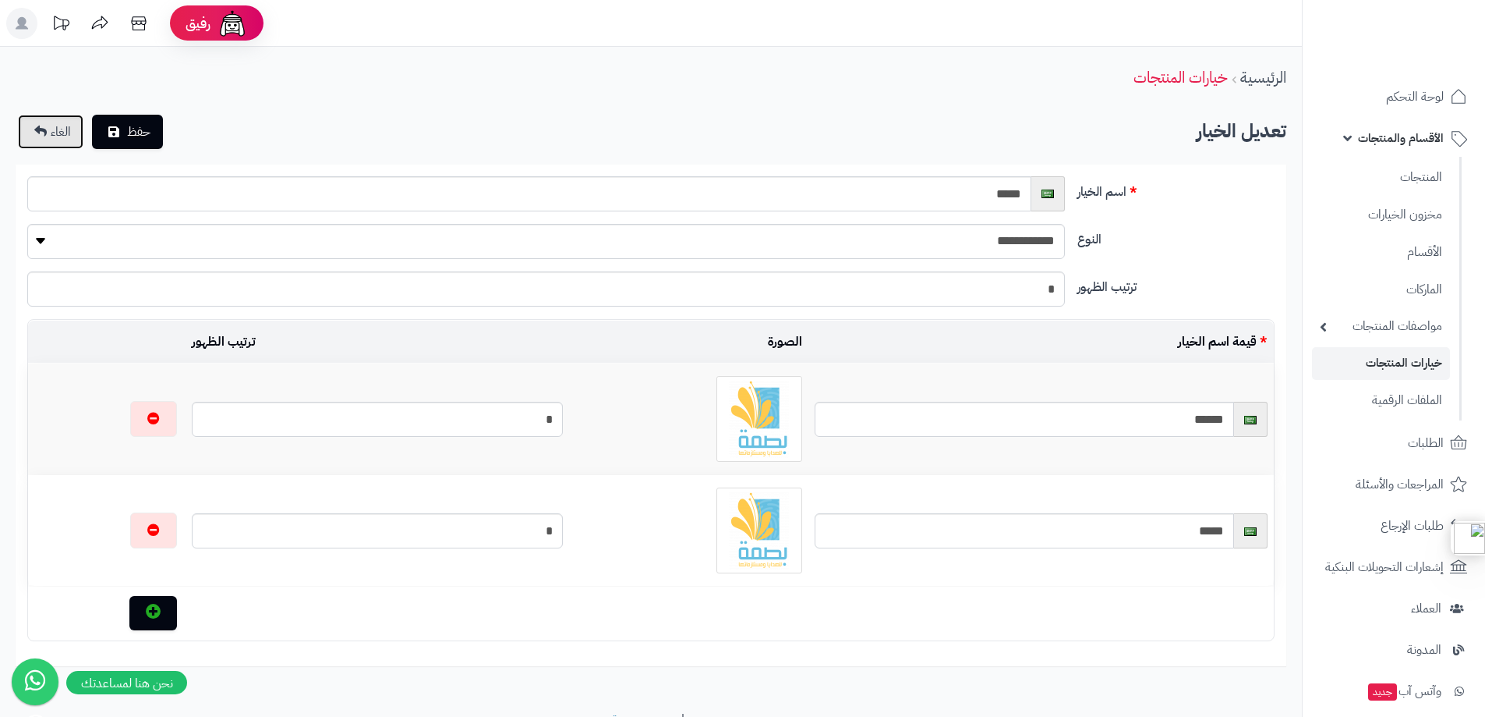
click at [51, 138] on span "الغاء" at bounding box center [61, 131] width 20 height 19
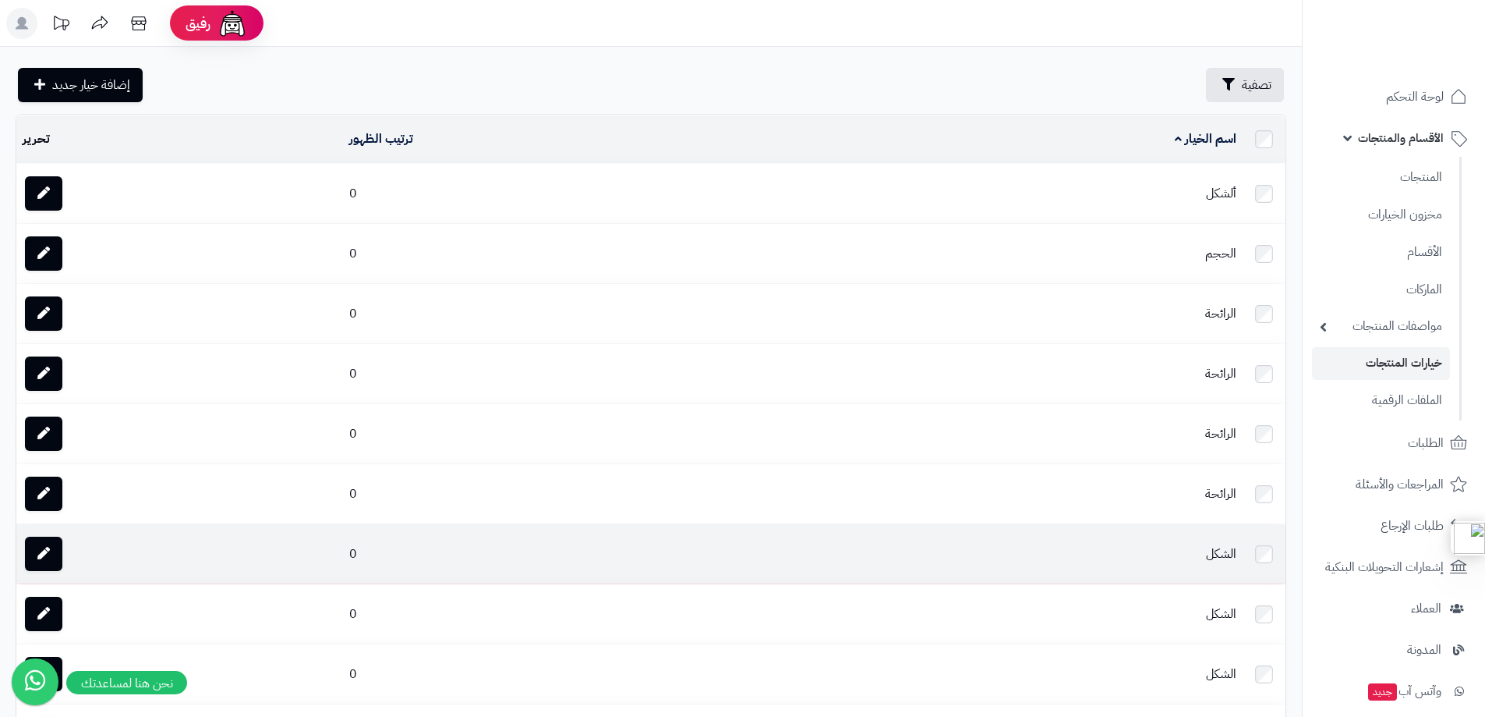
click at [1129, 536] on td "الشكل" at bounding box center [1022, 553] width 441 height 59
click at [57, 547] on link at bounding box center [43, 553] width 37 height 34
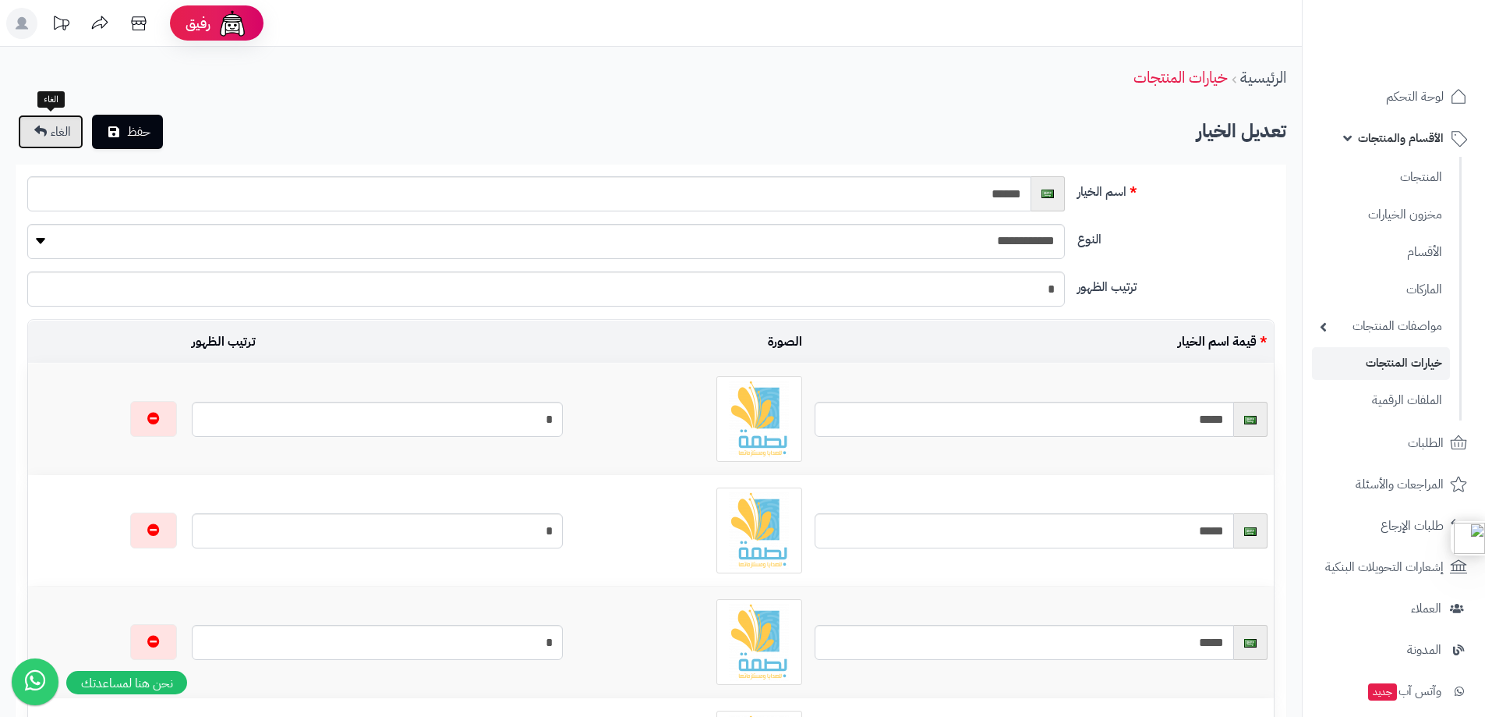
click at [52, 134] on span "الغاء" at bounding box center [61, 131] width 20 height 19
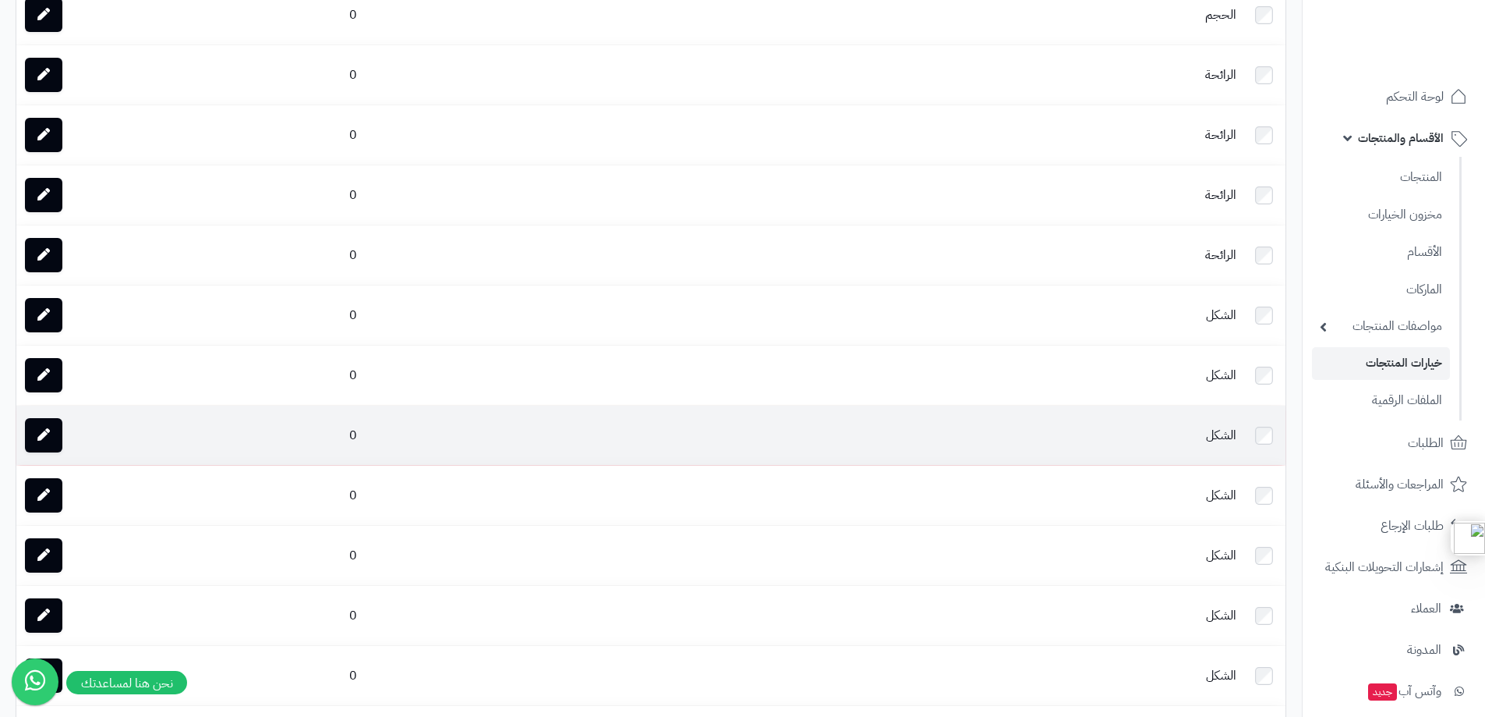
scroll to position [312, 0]
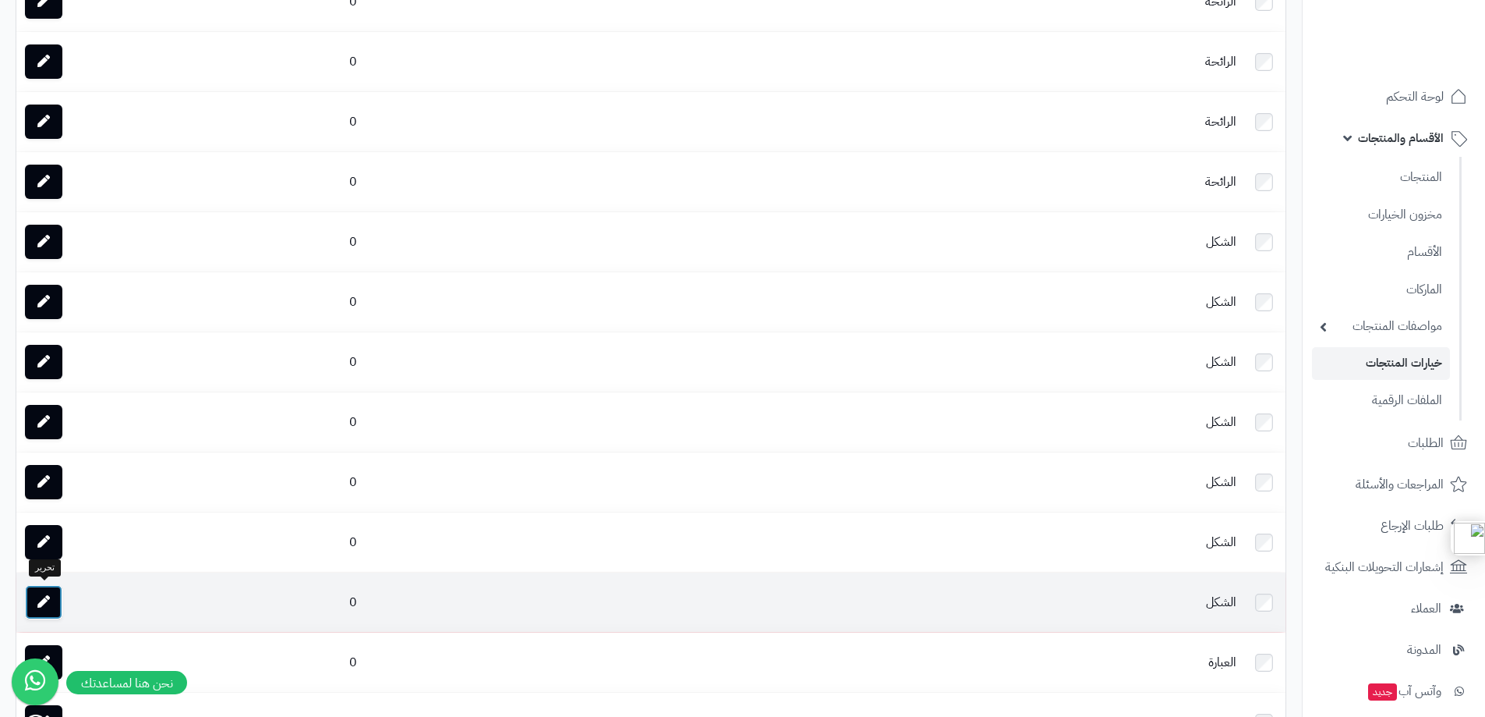
click at [41, 595] on icon at bounding box center [43, 601] width 12 height 12
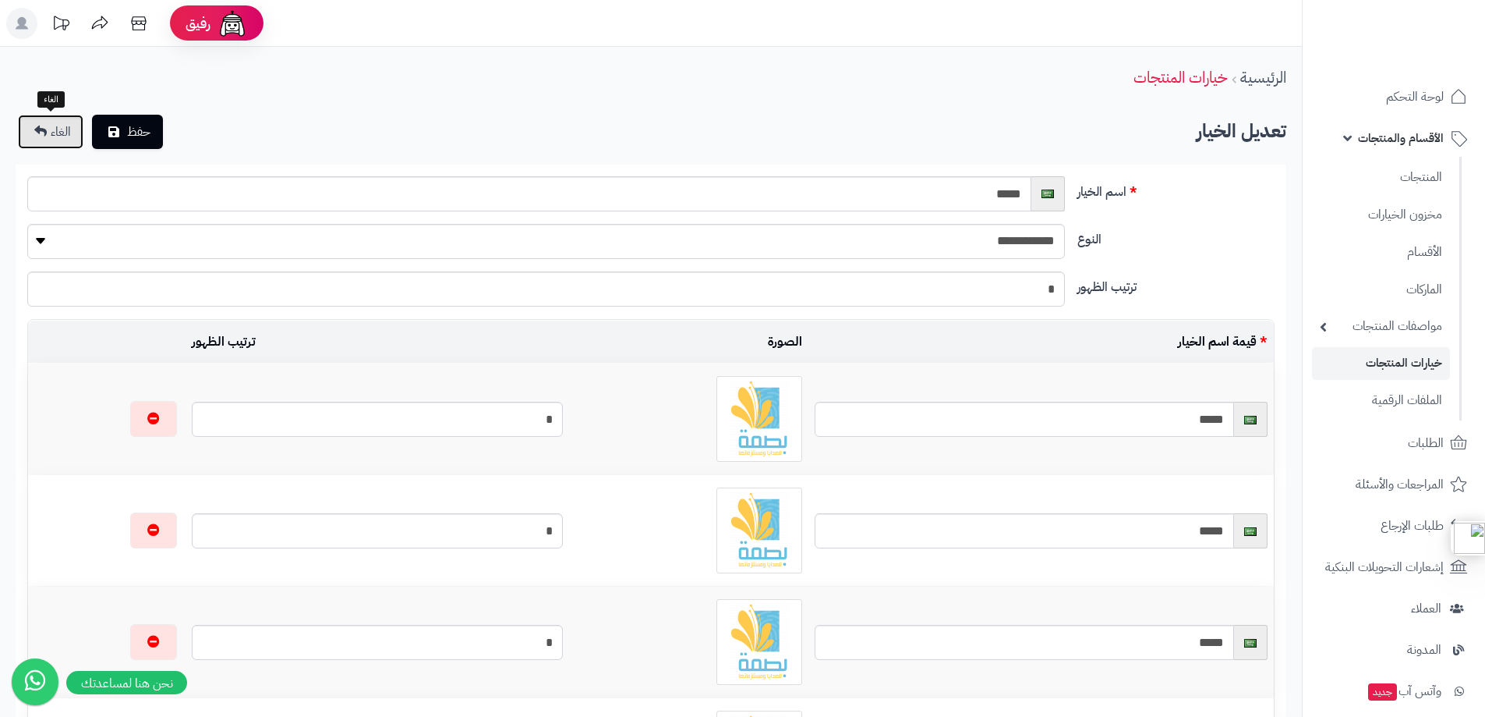
click at [62, 127] on span "الغاء" at bounding box center [61, 131] width 20 height 19
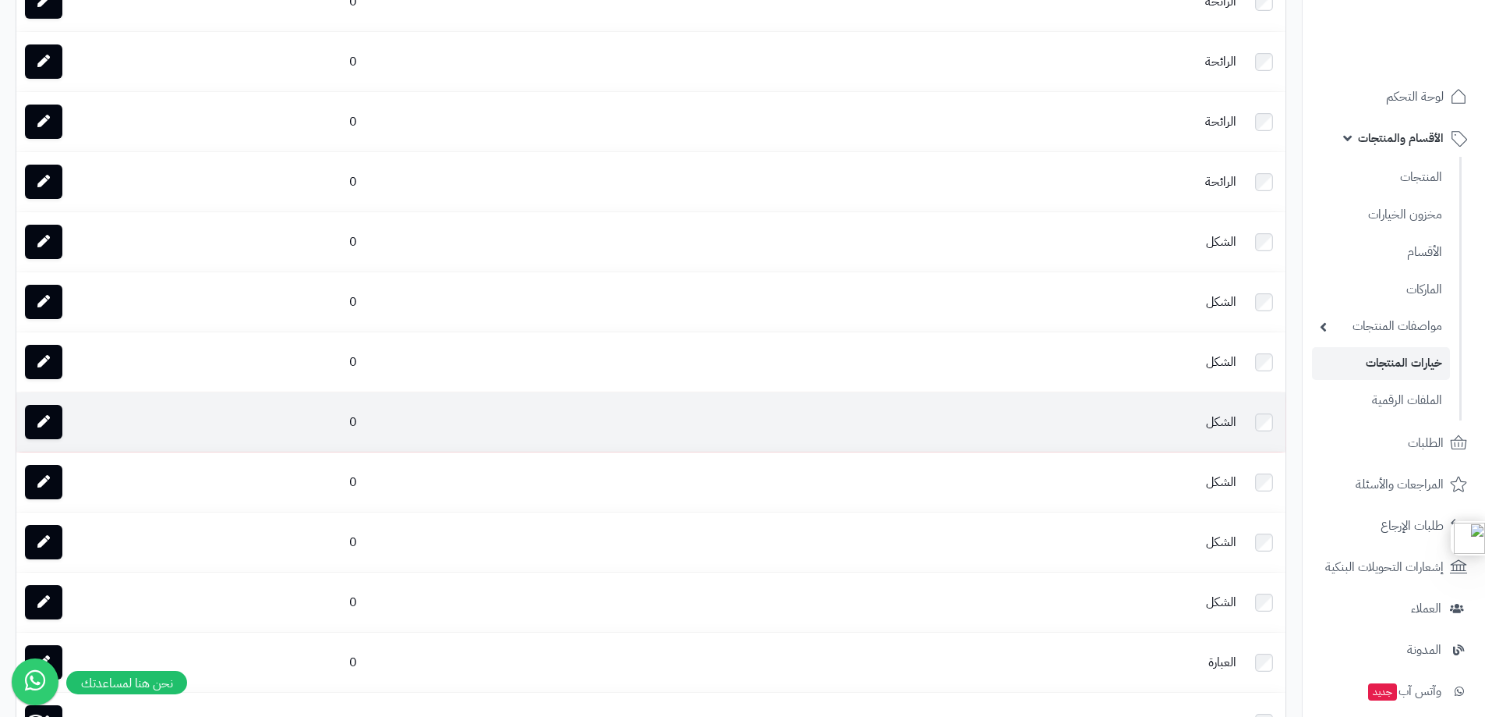
scroll to position [78, 0]
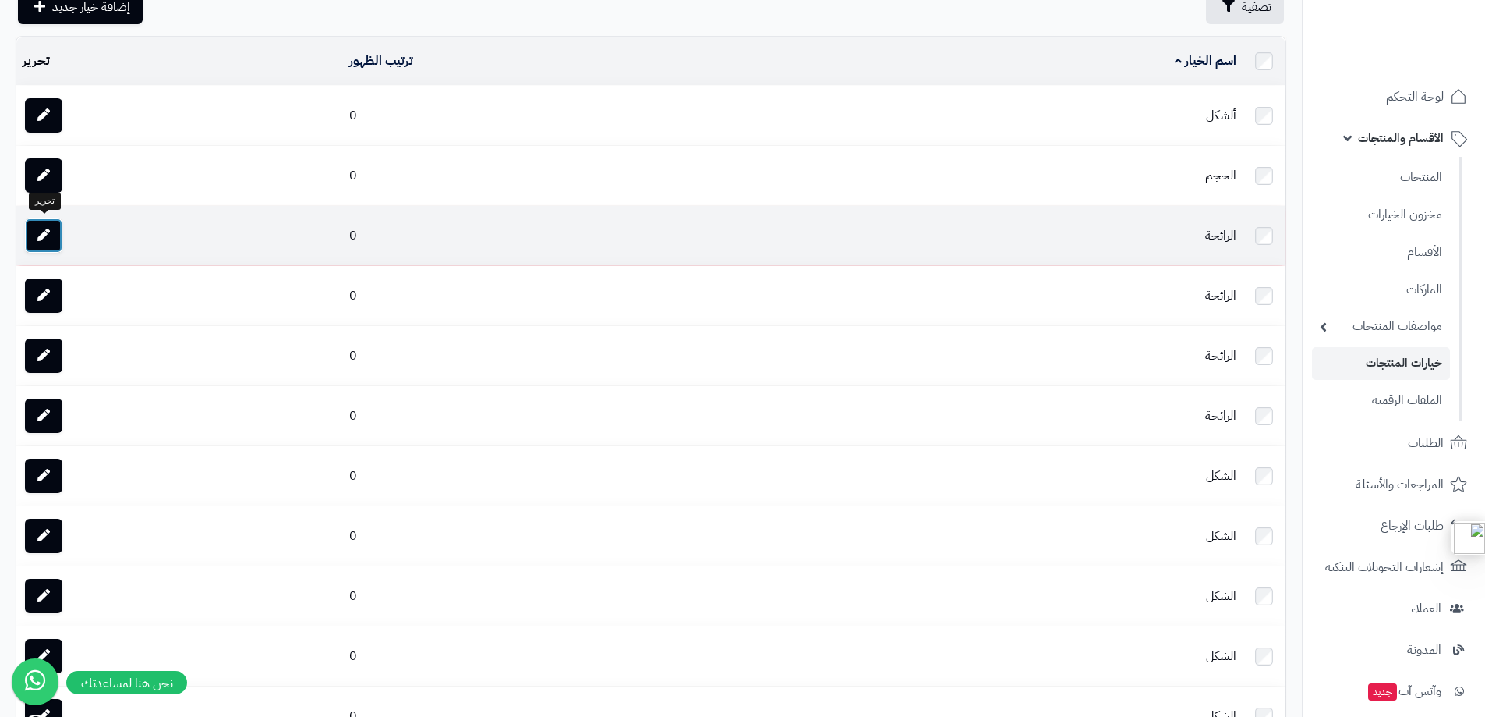
click at [34, 234] on link at bounding box center [43, 235] width 37 height 34
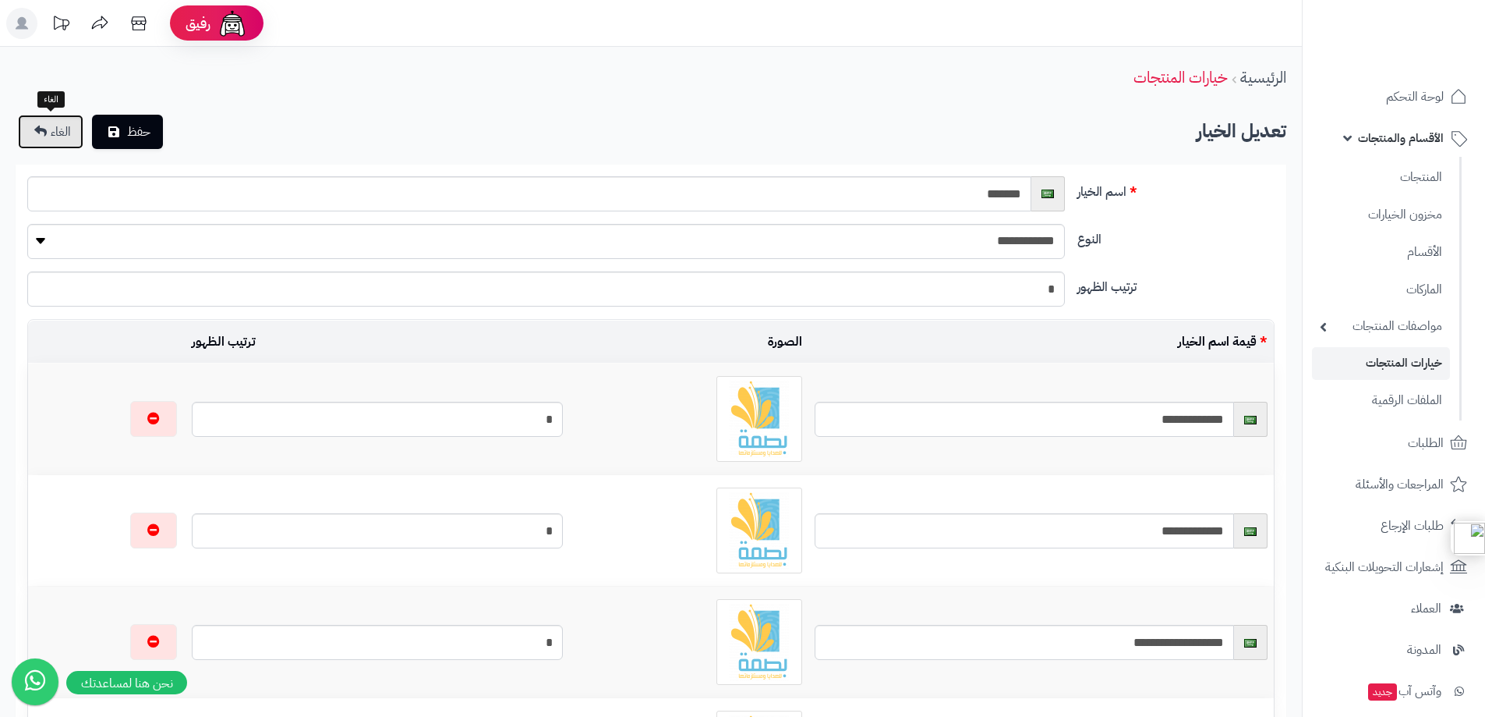
click at [41, 143] on link "الغاء" at bounding box center [51, 132] width 66 height 34
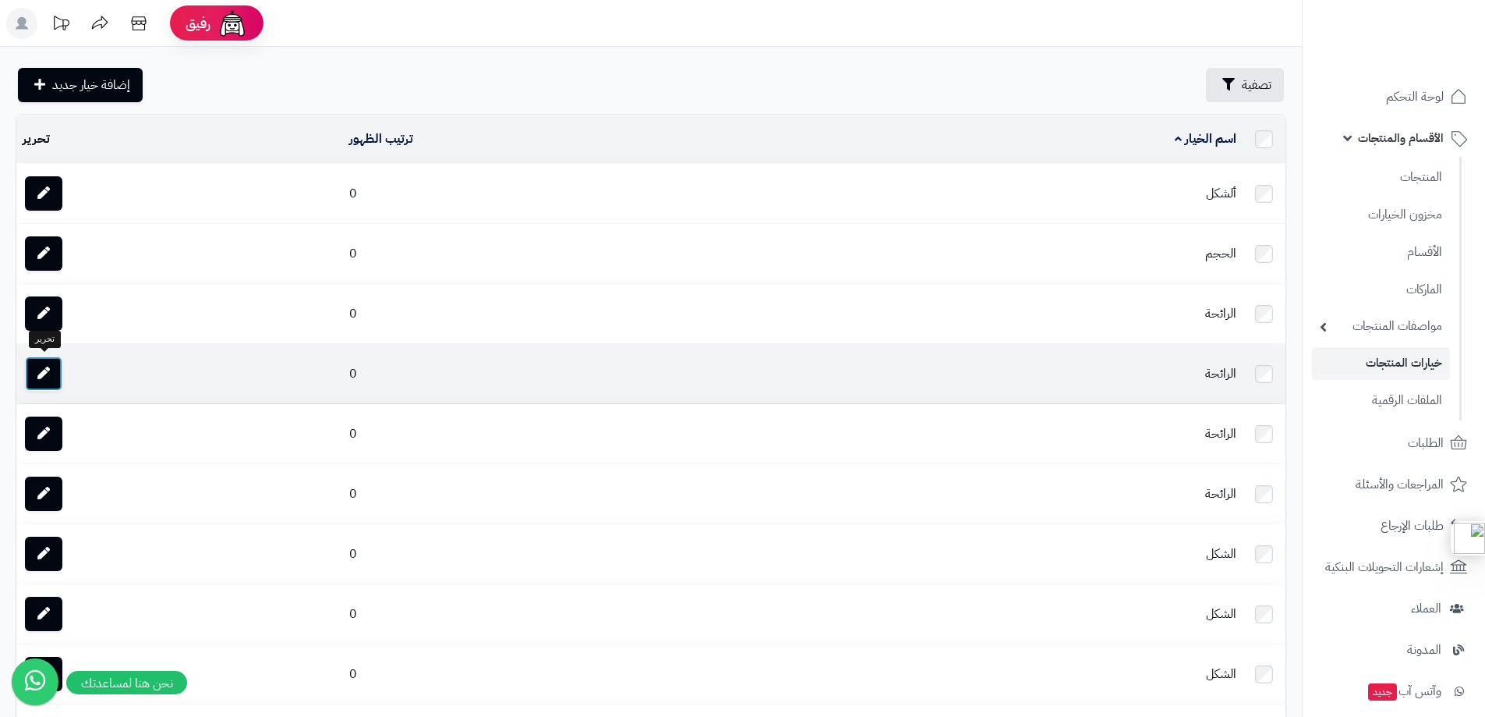
click at [44, 374] on icon at bounding box center [43, 372] width 12 height 12
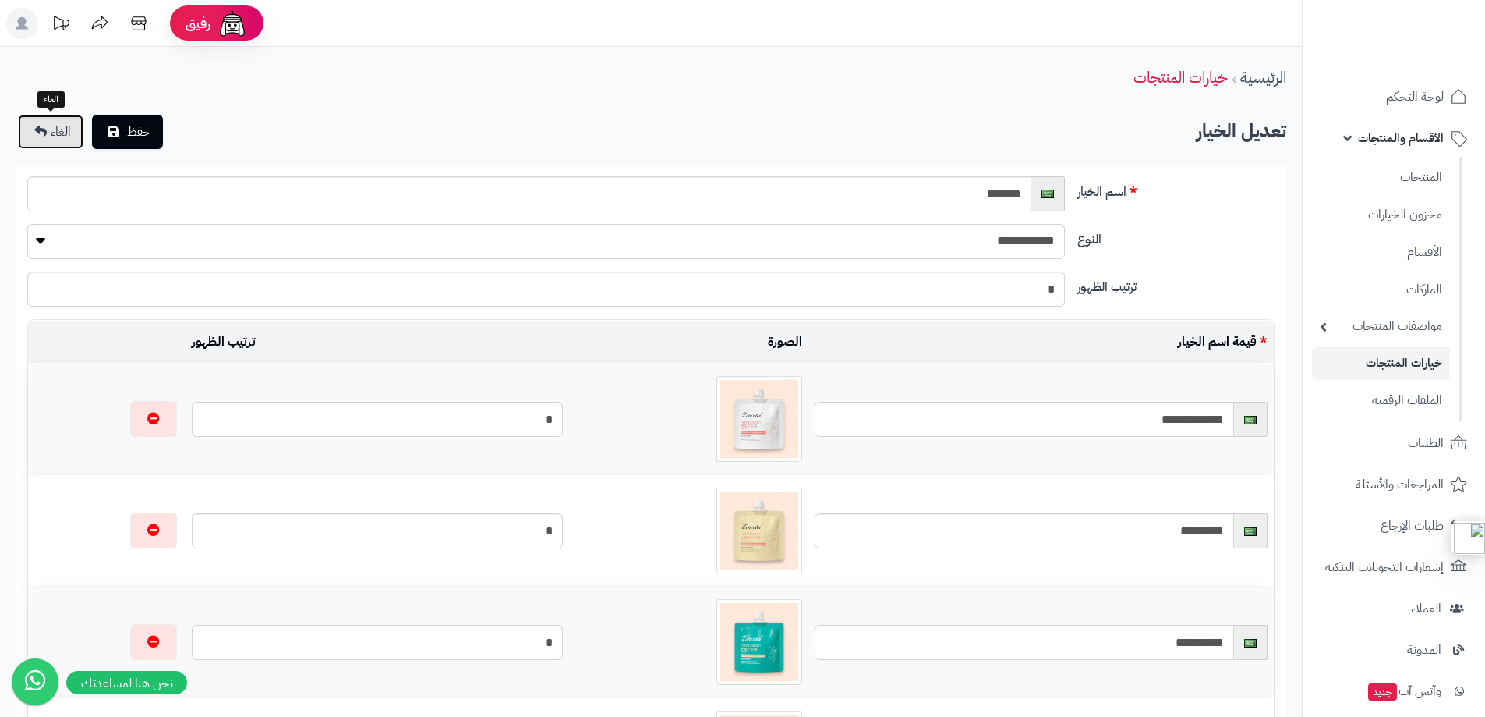
click at [63, 130] on span "الغاء" at bounding box center [61, 131] width 20 height 19
